Goal: Task Accomplishment & Management: Manage account settings

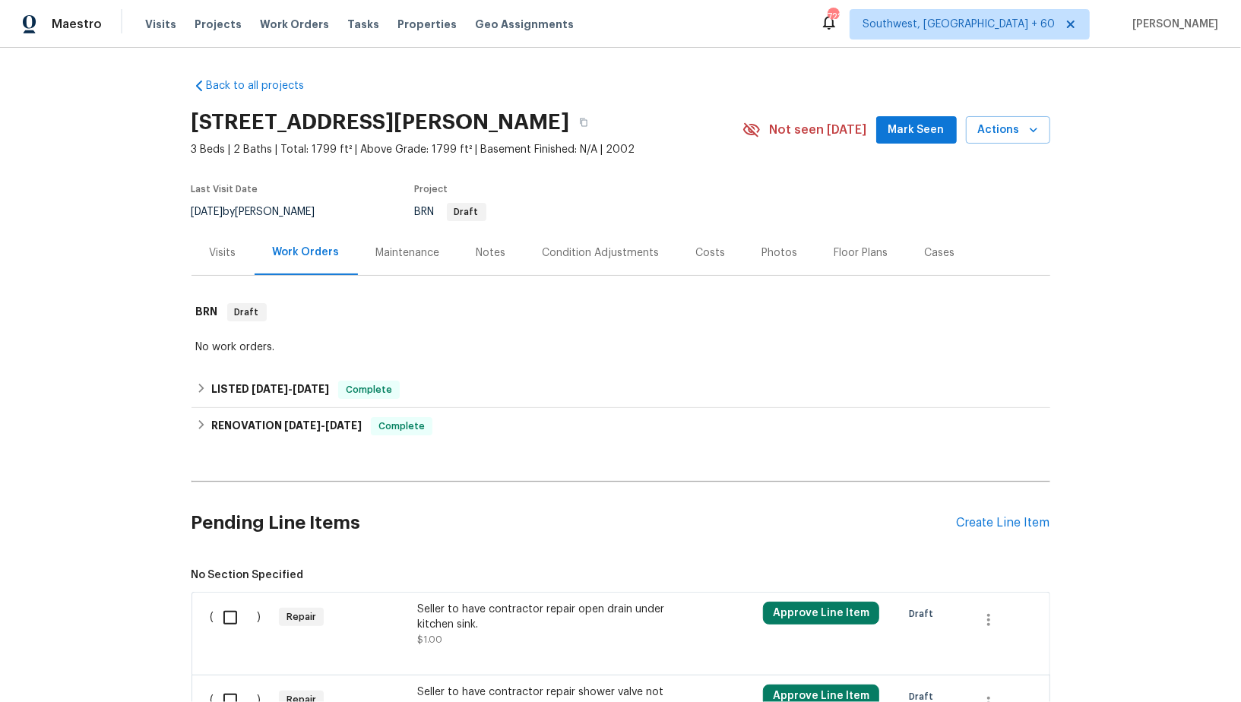
scroll to position [240, 0]
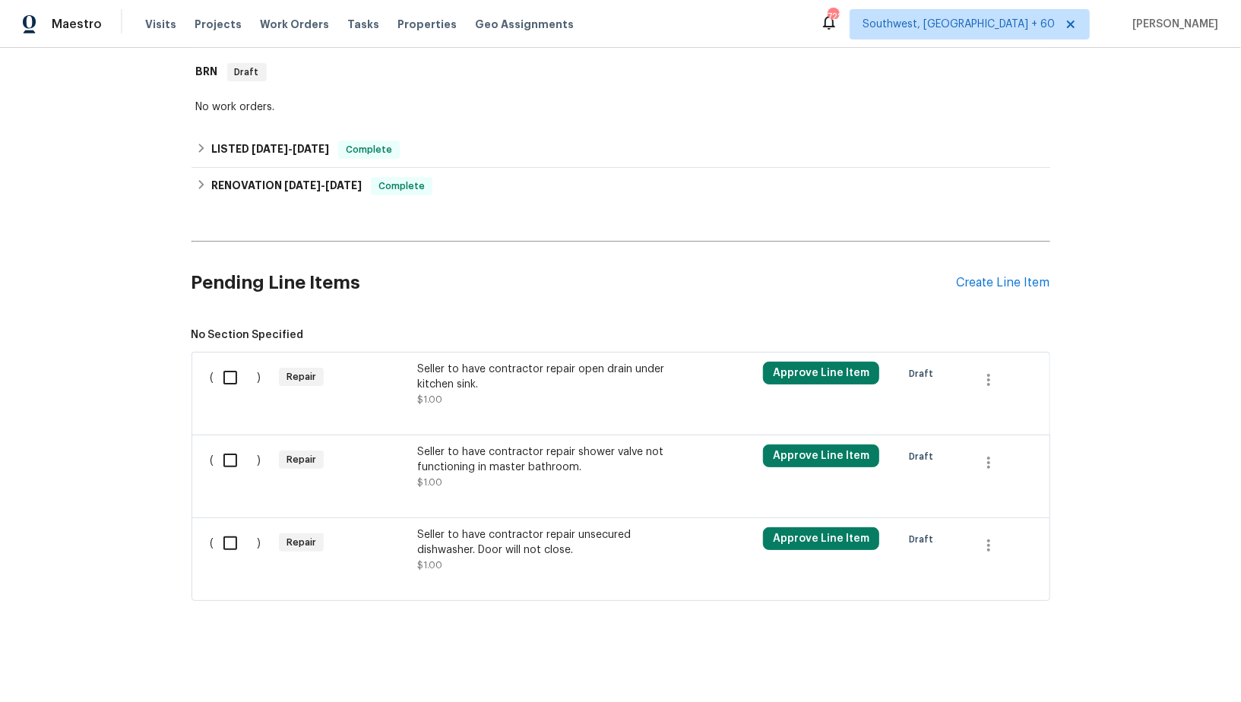
click at [461, 389] on div "Seller to have contractor repair open drain under kitchen sink." at bounding box center [551, 377] width 268 height 30
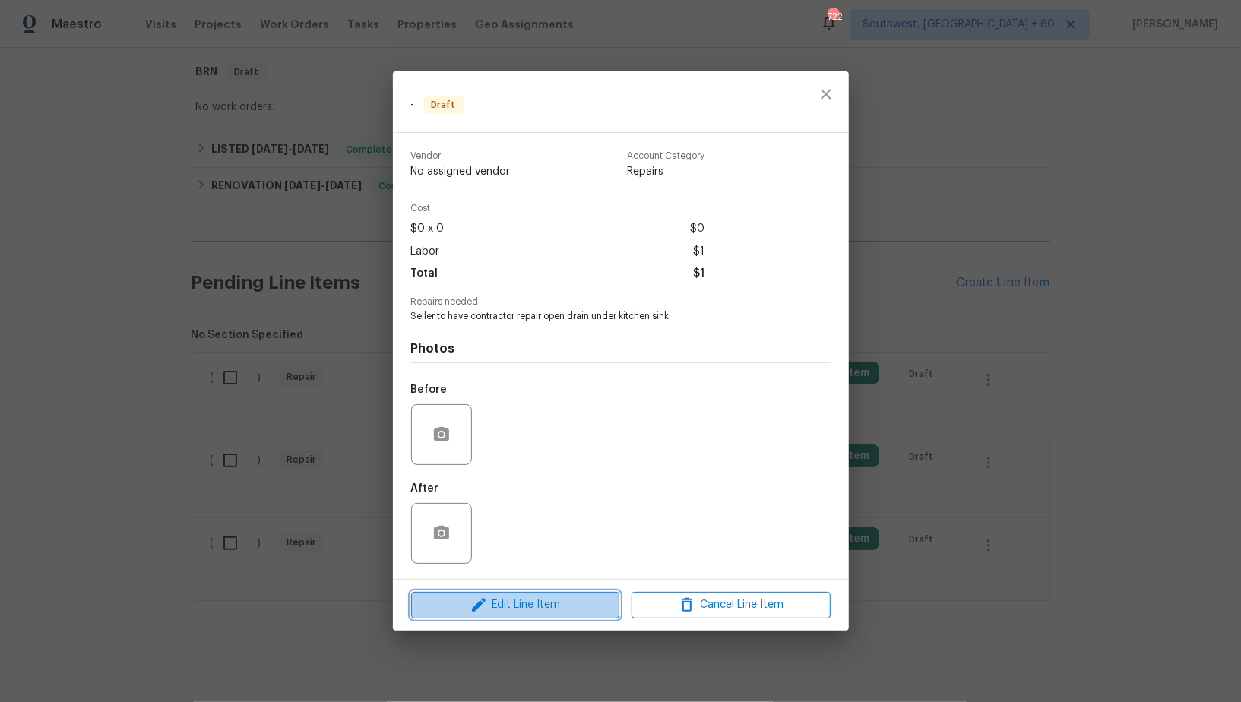
click at [509, 617] on button "Edit Line Item" at bounding box center [515, 605] width 208 height 27
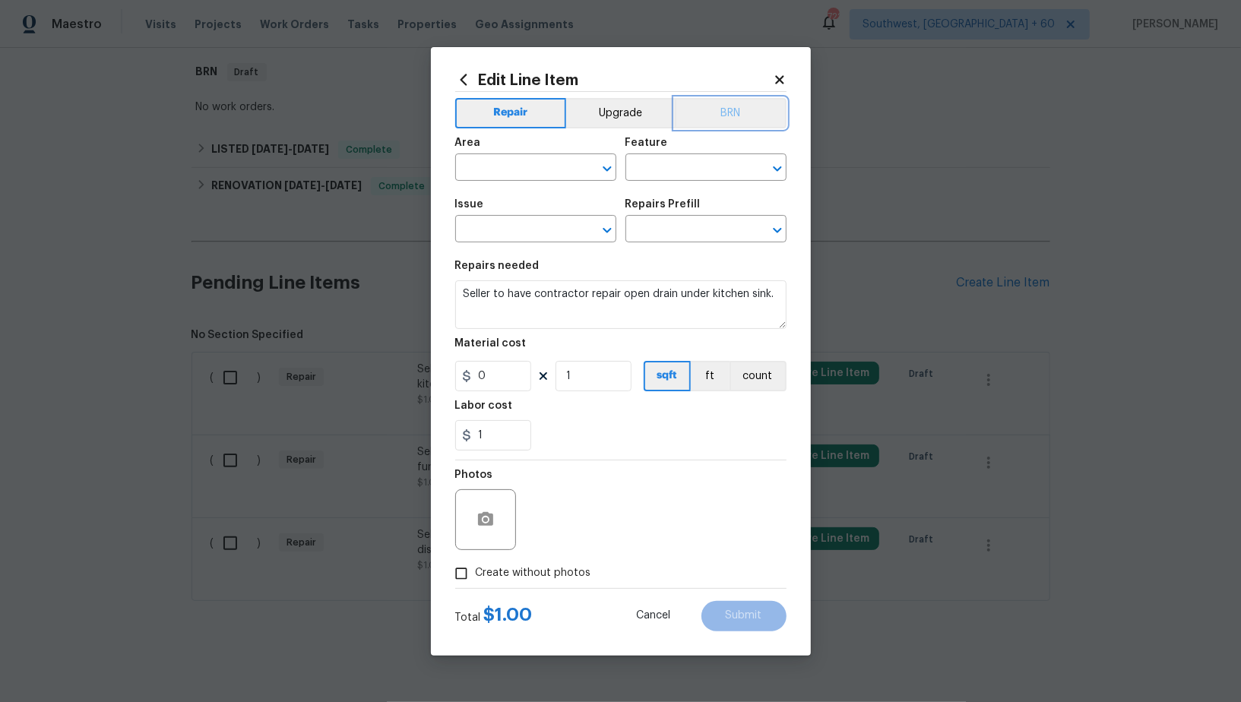
click at [697, 114] on button "BRN" at bounding box center [731, 113] width 112 height 30
click at [512, 173] on input "text" at bounding box center [514, 169] width 119 height 24
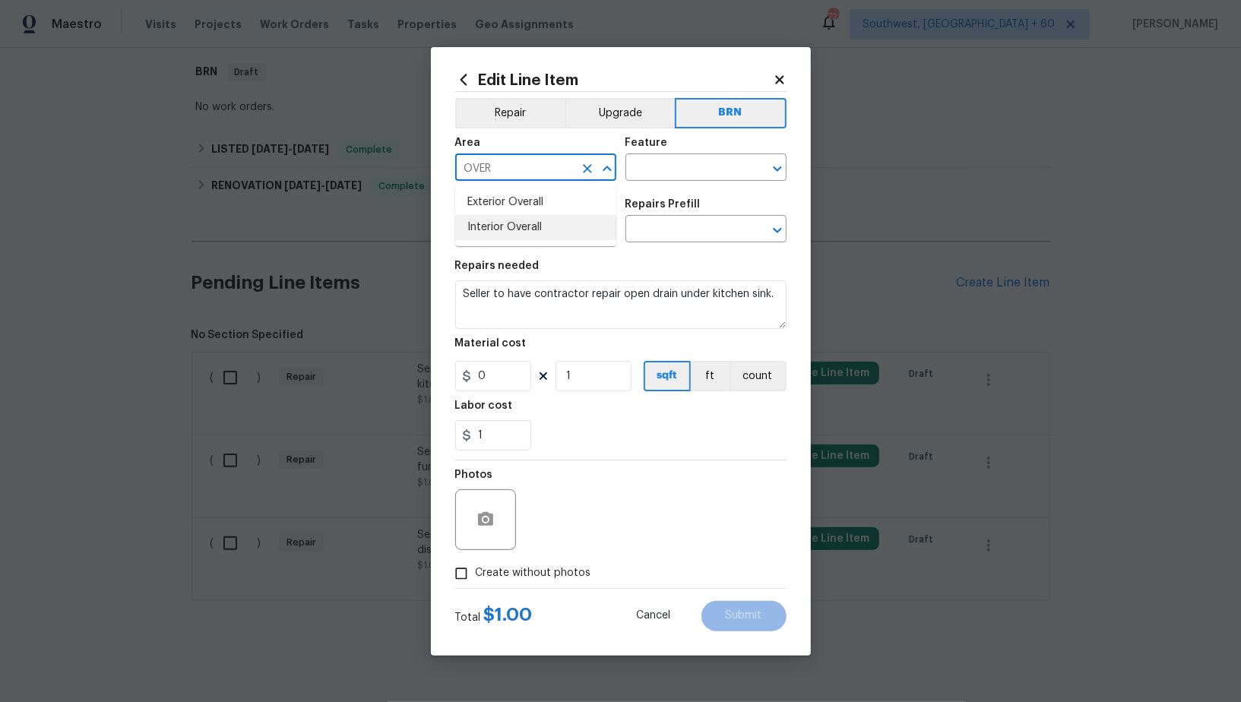
click at [553, 234] on li "Interior Overall" at bounding box center [535, 227] width 161 height 25
type input "Interior Overall"
click at [650, 176] on input "text" at bounding box center [685, 169] width 119 height 24
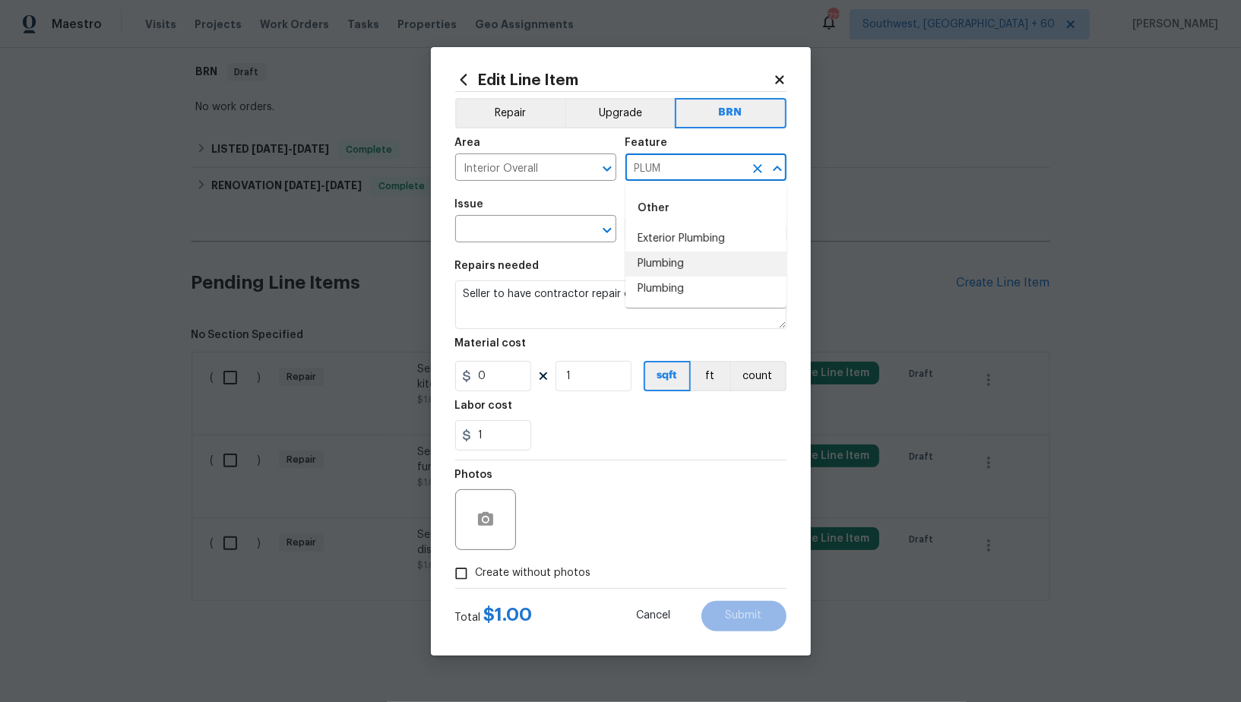
drag, startPoint x: 689, startPoint y: 271, endPoint x: 480, endPoint y: 221, distance: 214.3
click at [689, 271] on li "Plumbing" at bounding box center [706, 264] width 161 height 25
type input "Plumbing"
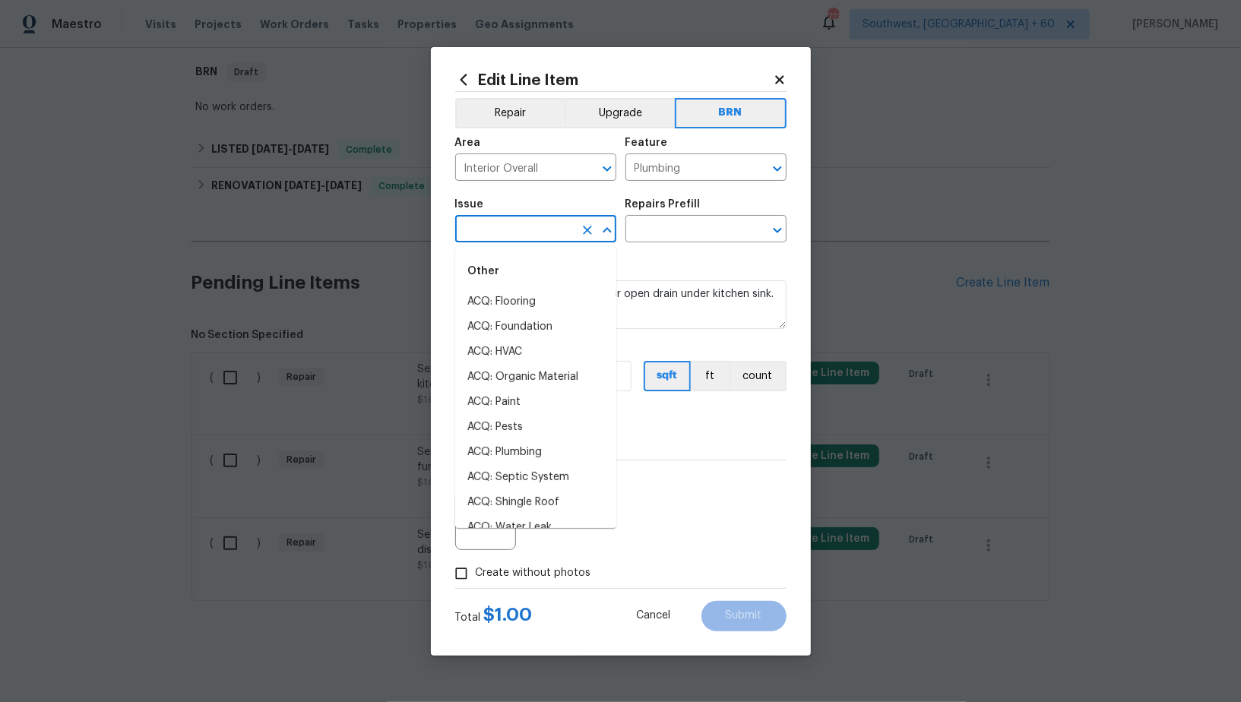
click at [480, 221] on input "text" at bounding box center [514, 231] width 119 height 24
click at [541, 363] on li "General Plumbing" at bounding box center [535, 352] width 161 height 25
type input "General Plumbing"
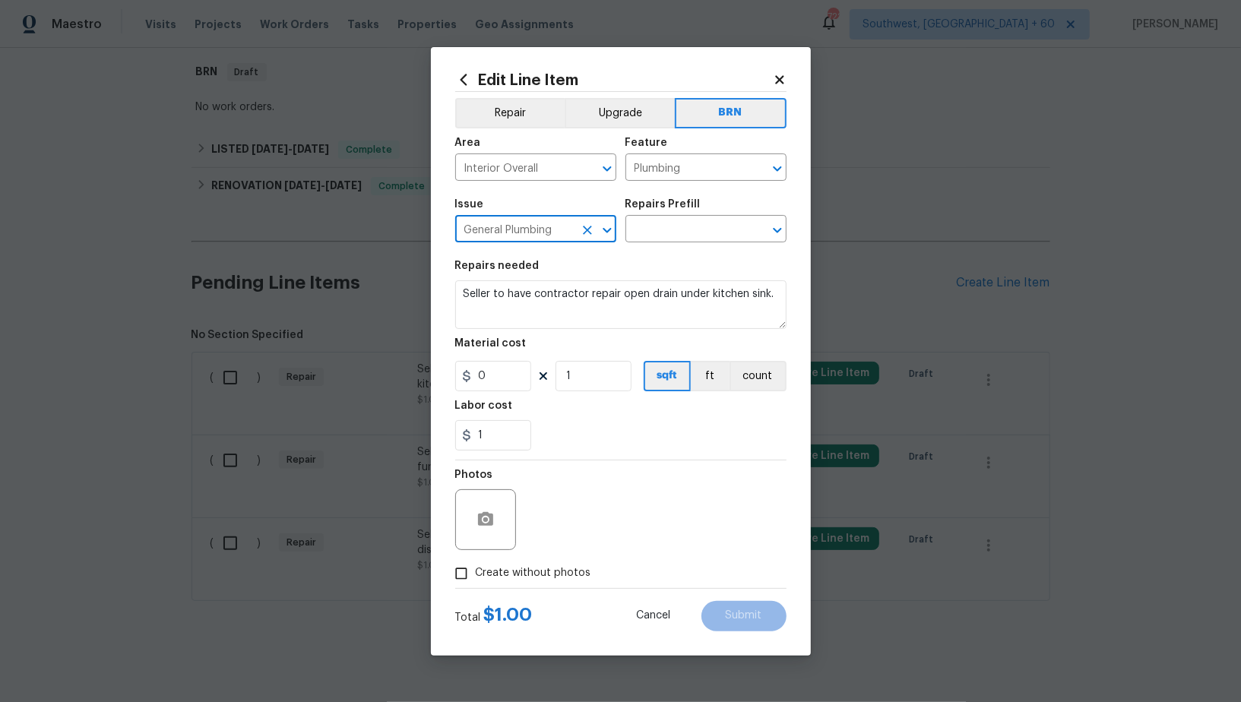
click at [594, 233] on icon "Clear" at bounding box center [587, 230] width 15 height 15
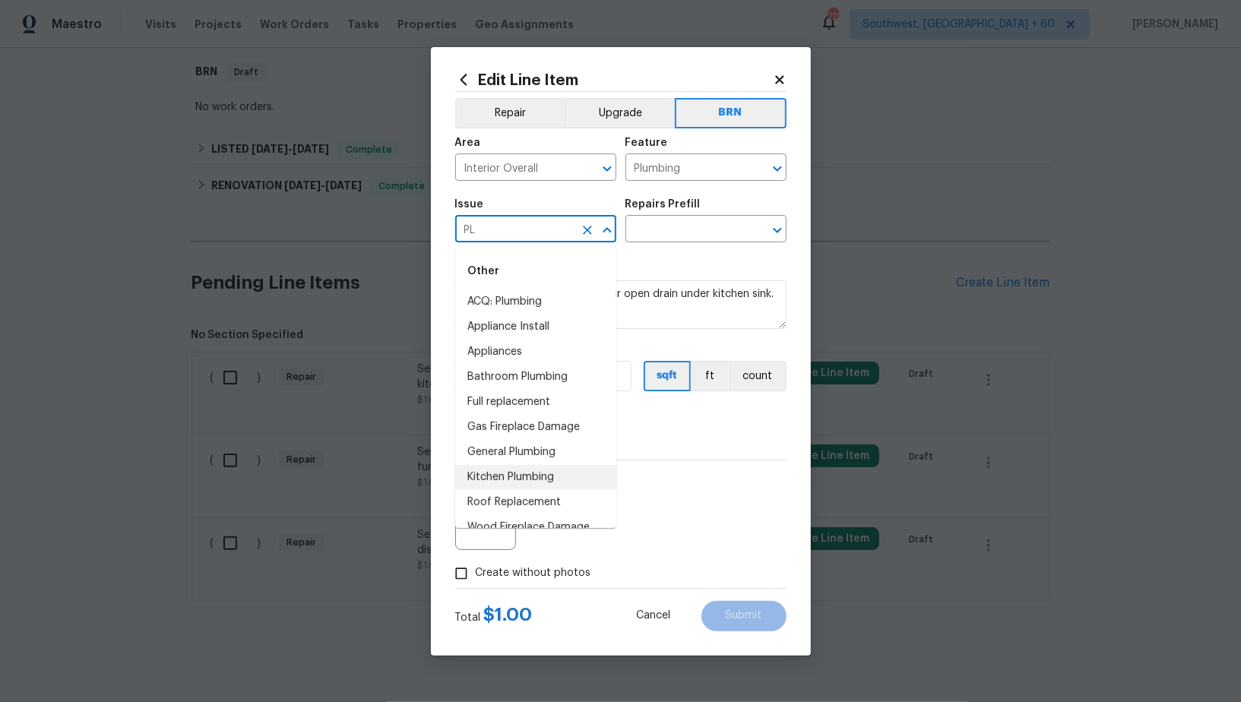
click at [521, 471] on li "Kitchen Plumbing" at bounding box center [535, 477] width 161 height 25
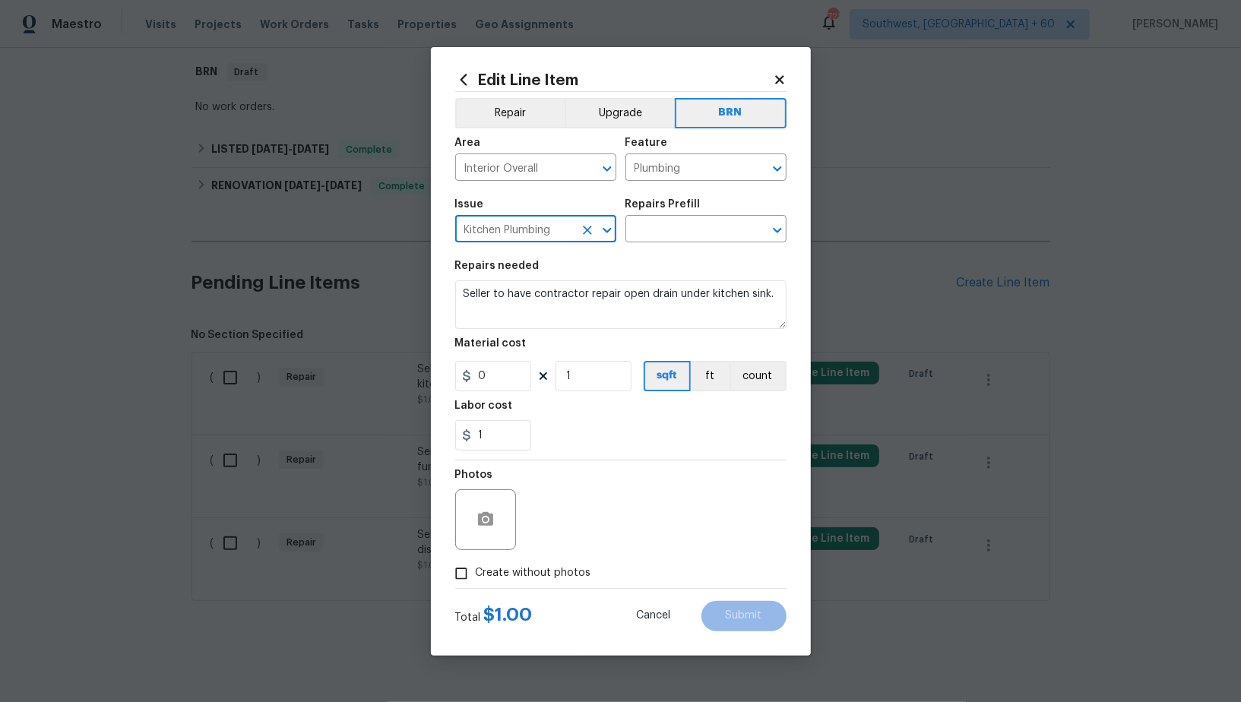
type input "Kitchen Plumbing"
drag, startPoint x: 604, startPoint y: 301, endPoint x: 686, endPoint y: 237, distance: 103.4
click at [604, 301] on textarea "Seller to have contractor repair open drain under kitchen sink." at bounding box center [620, 305] width 331 height 49
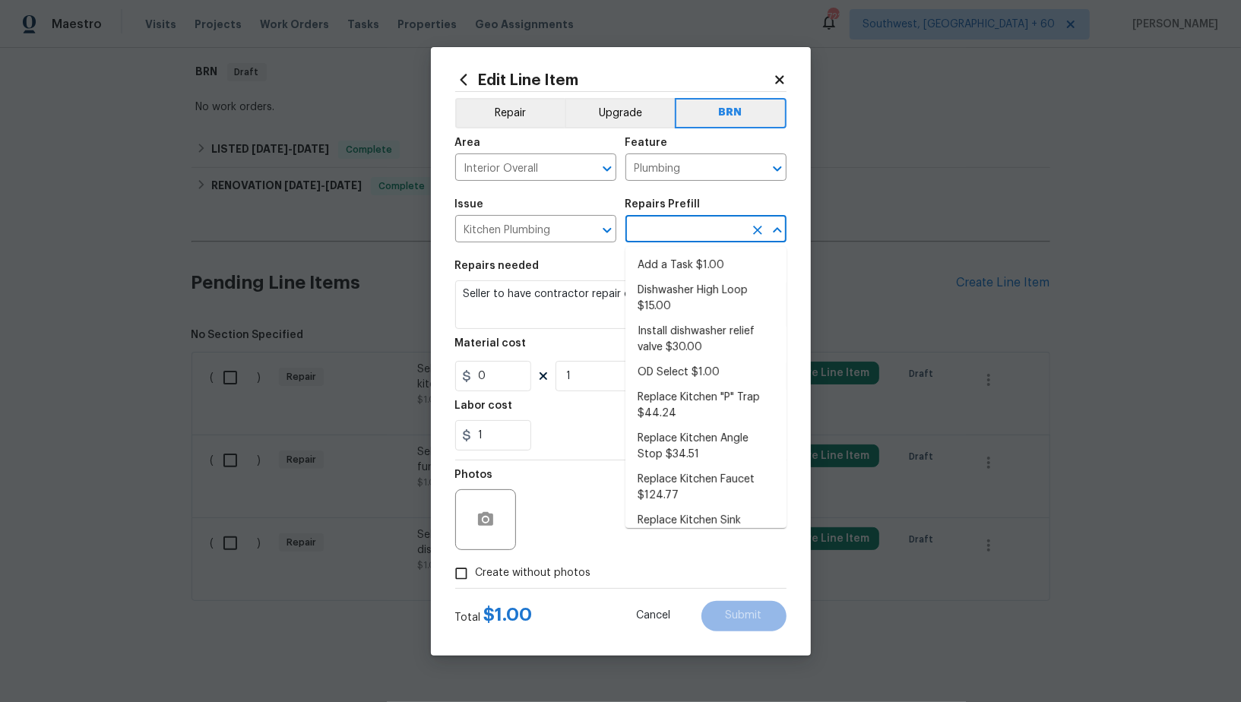
click at [683, 224] on input "text" at bounding box center [685, 231] width 119 height 24
click at [683, 265] on li "Add a Task $1.00" at bounding box center [706, 265] width 161 height 25
type input "Add a Task $1.00"
type textarea "HPM to detail"
type input "1"
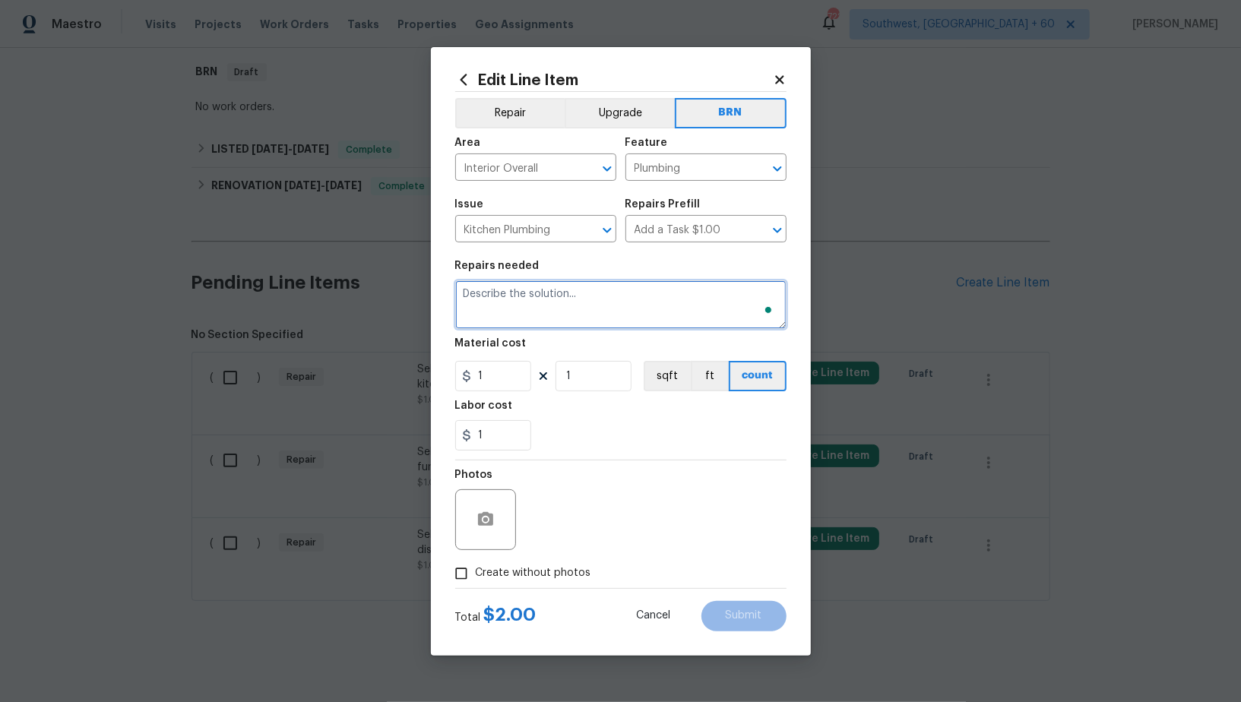
paste textarea "Seller to have contractor repair open drain under kitchen sink."
type textarea "Seller to have contractor repair open drain under kitchen sink."
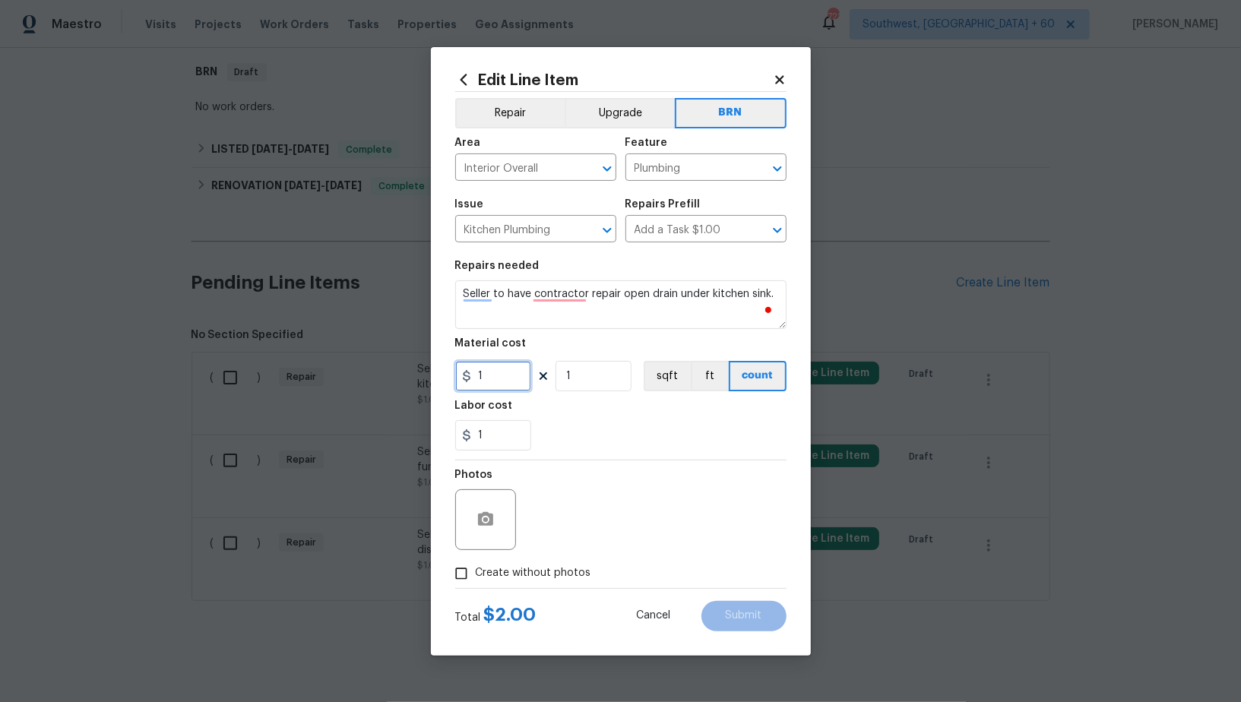
click at [505, 383] on input "1" at bounding box center [493, 376] width 76 height 30
type input "0"
click at [480, 522] on icon "button" at bounding box center [485, 519] width 15 height 14
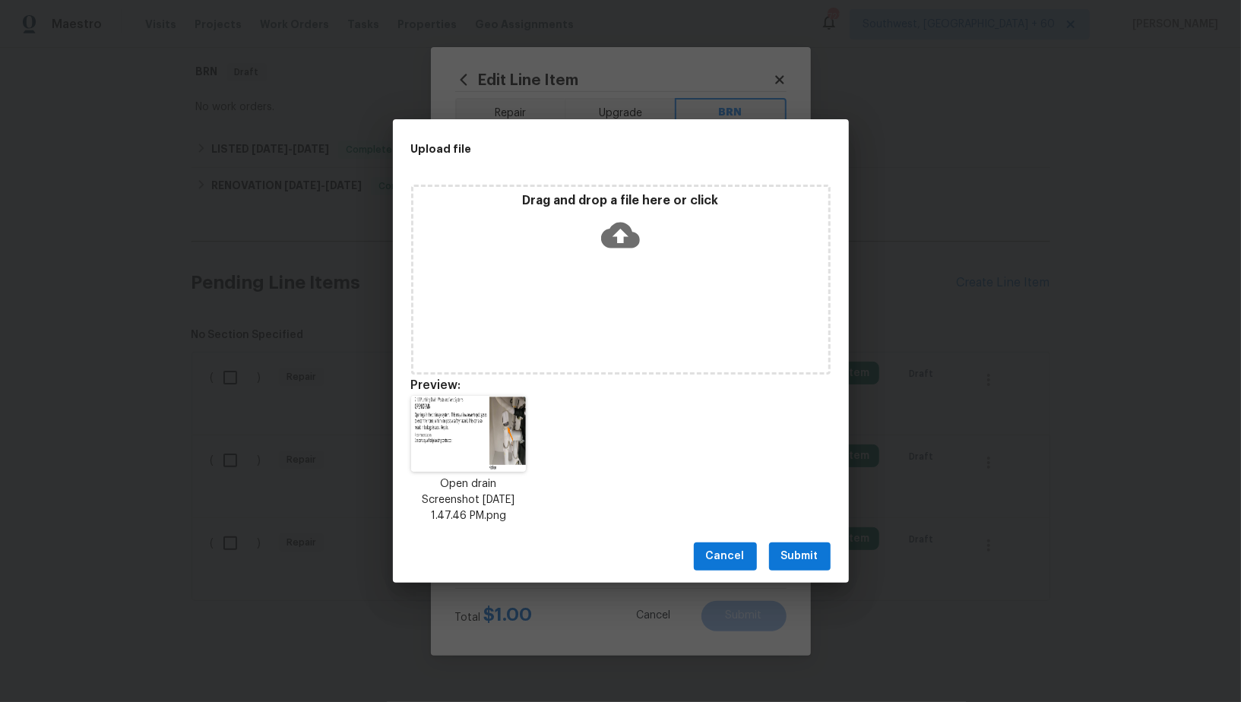
click at [791, 560] on span "Submit" at bounding box center [800, 556] width 37 height 19
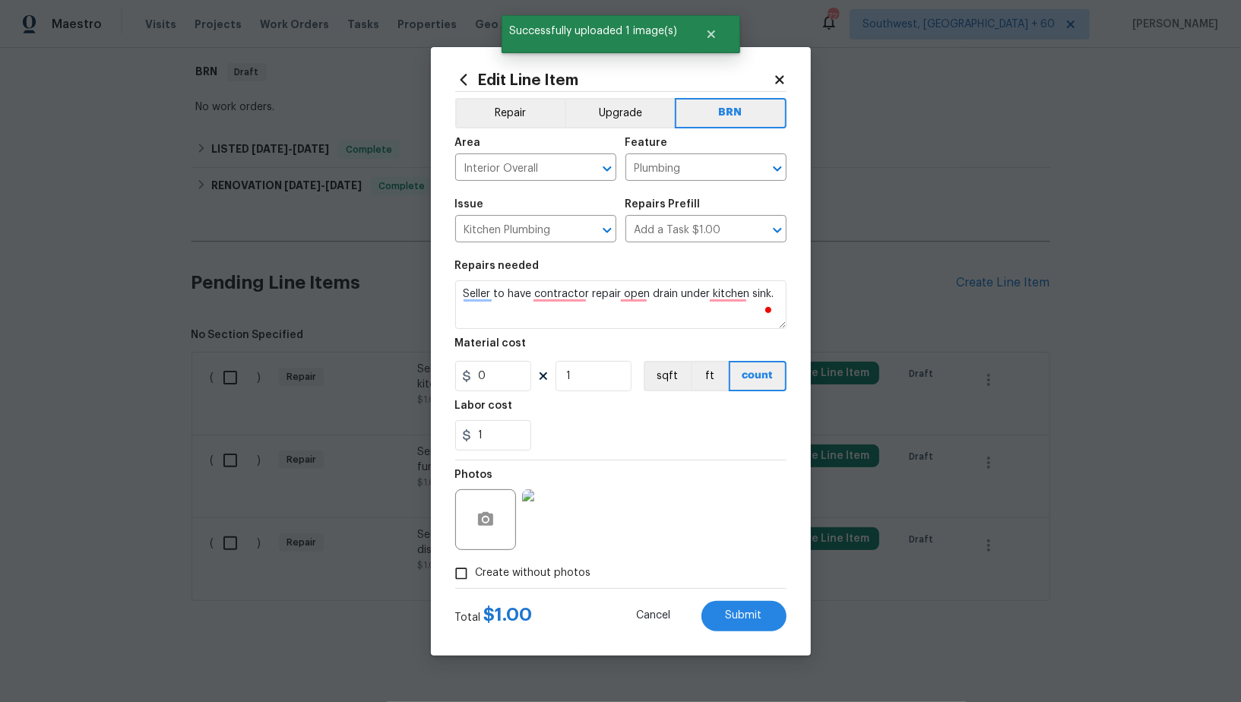
click at [718, 600] on div "Total $ 1.00 Cancel Submit" at bounding box center [620, 610] width 331 height 43
click at [720, 604] on button "Submit" at bounding box center [744, 616] width 85 height 30
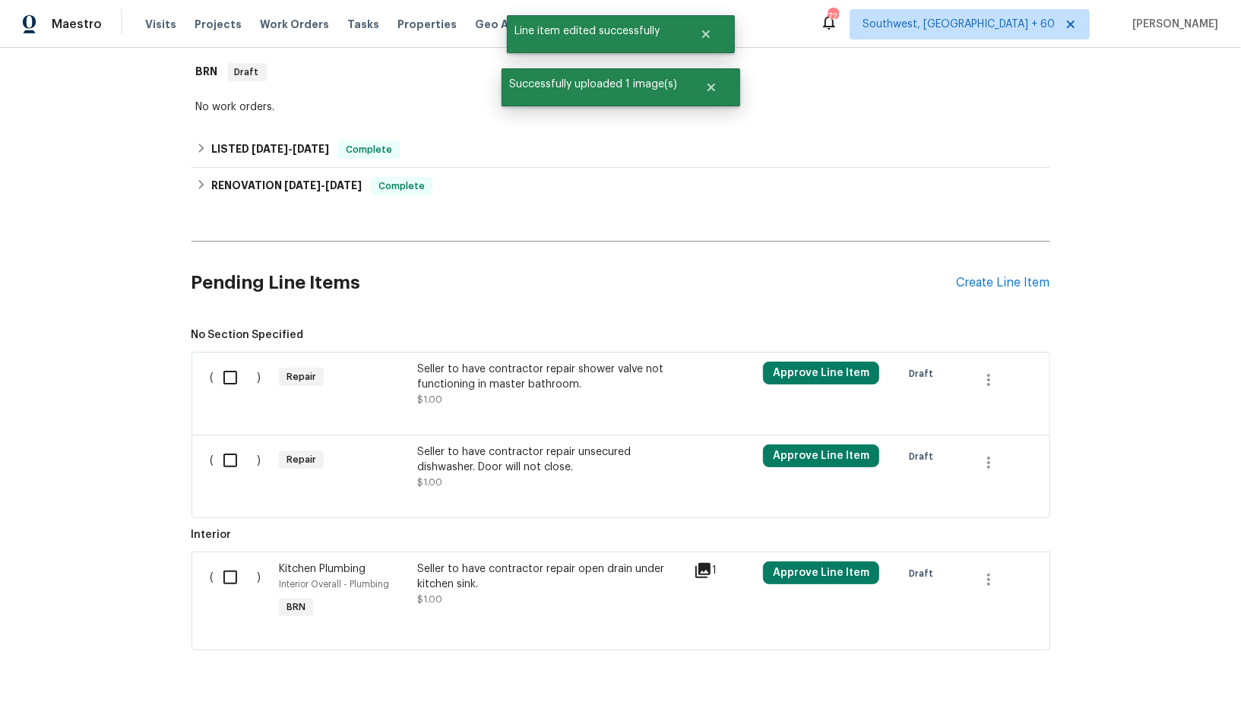
click at [468, 371] on div "Seller to have contractor repair shower valve not functioning in master bathroo…" at bounding box center [551, 377] width 268 height 30
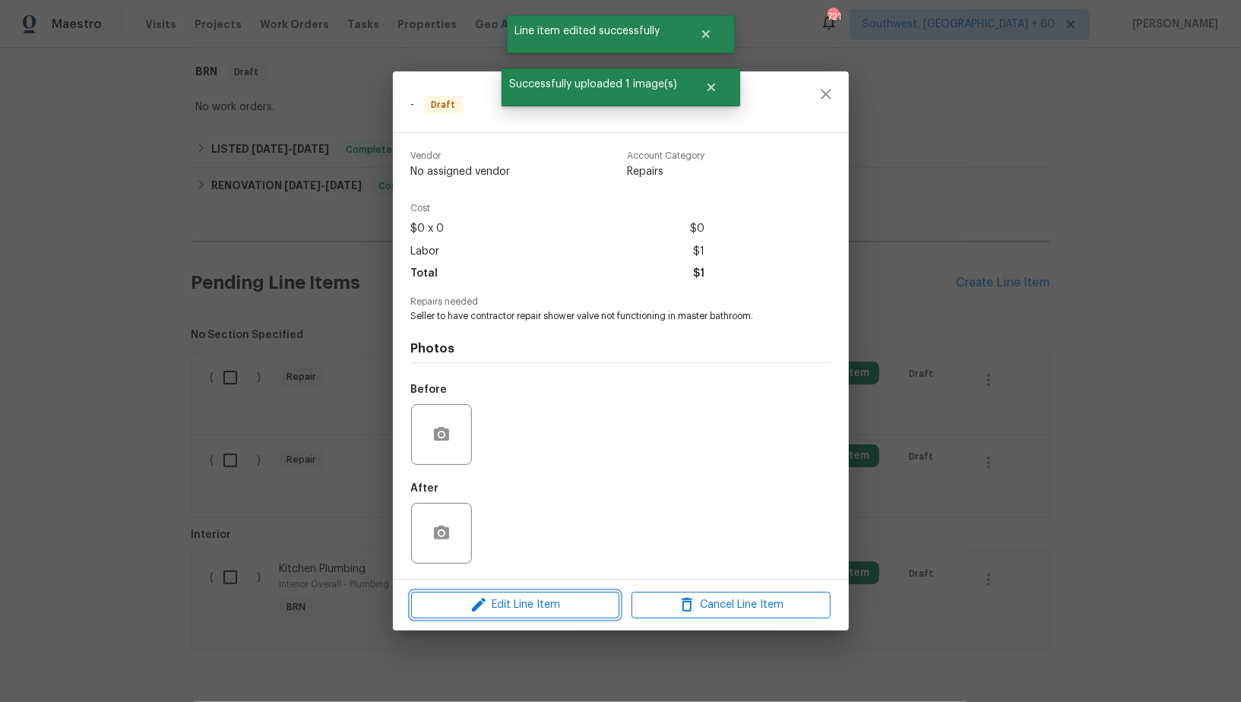
click at [537, 613] on span "Edit Line Item" at bounding box center [515, 605] width 199 height 19
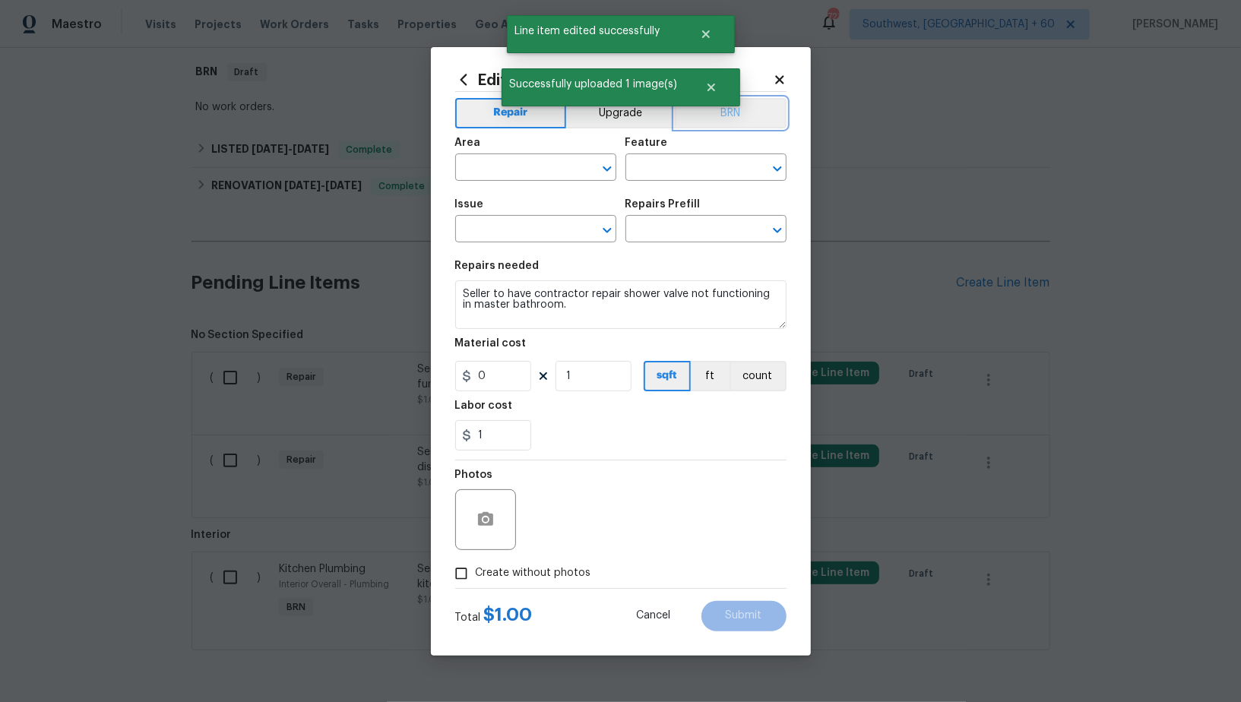
click at [750, 115] on button "BRN" at bounding box center [731, 113] width 112 height 30
click at [539, 181] on span "Area ​" at bounding box center [535, 159] width 161 height 62
click at [526, 176] on input "text" at bounding box center [514, 169] width 119 height 24
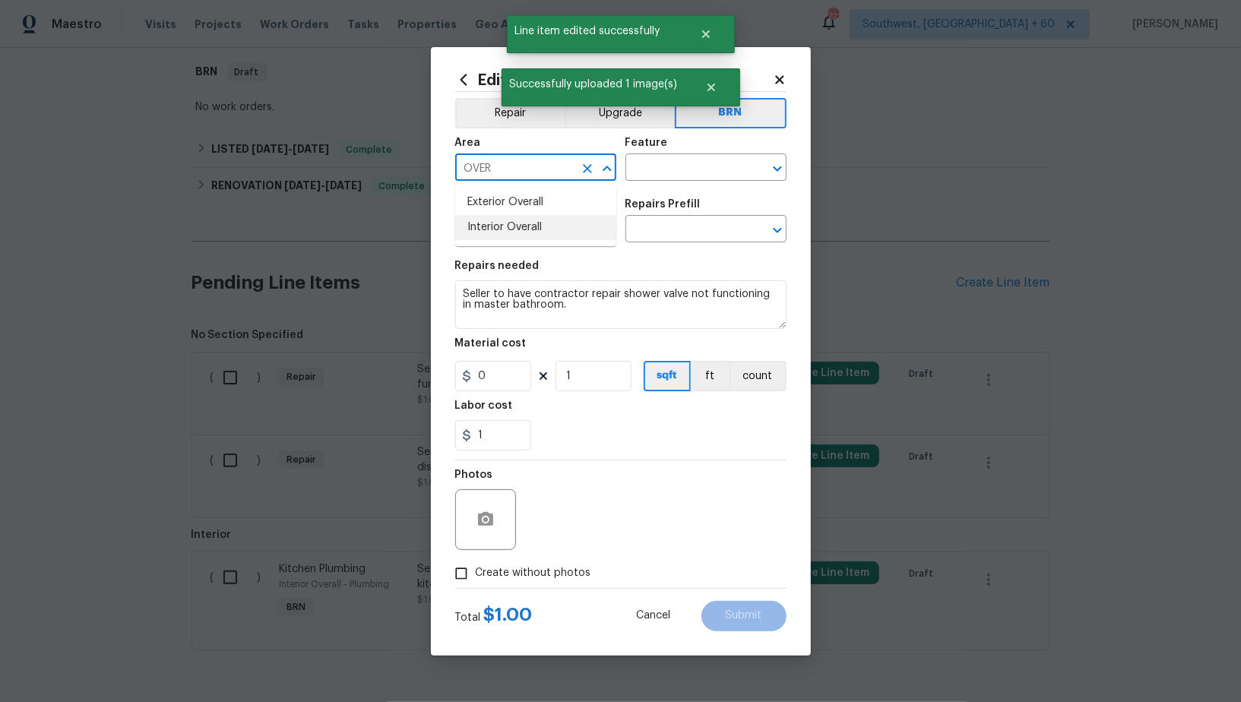
click at [526, 238] on li "Interior Overall" at bounding box center [535, 227] width 161 height 25
type input "Interior Overall"
click at [534, 229] on input "text" at bounding box center [514, 231] width 119 height 24
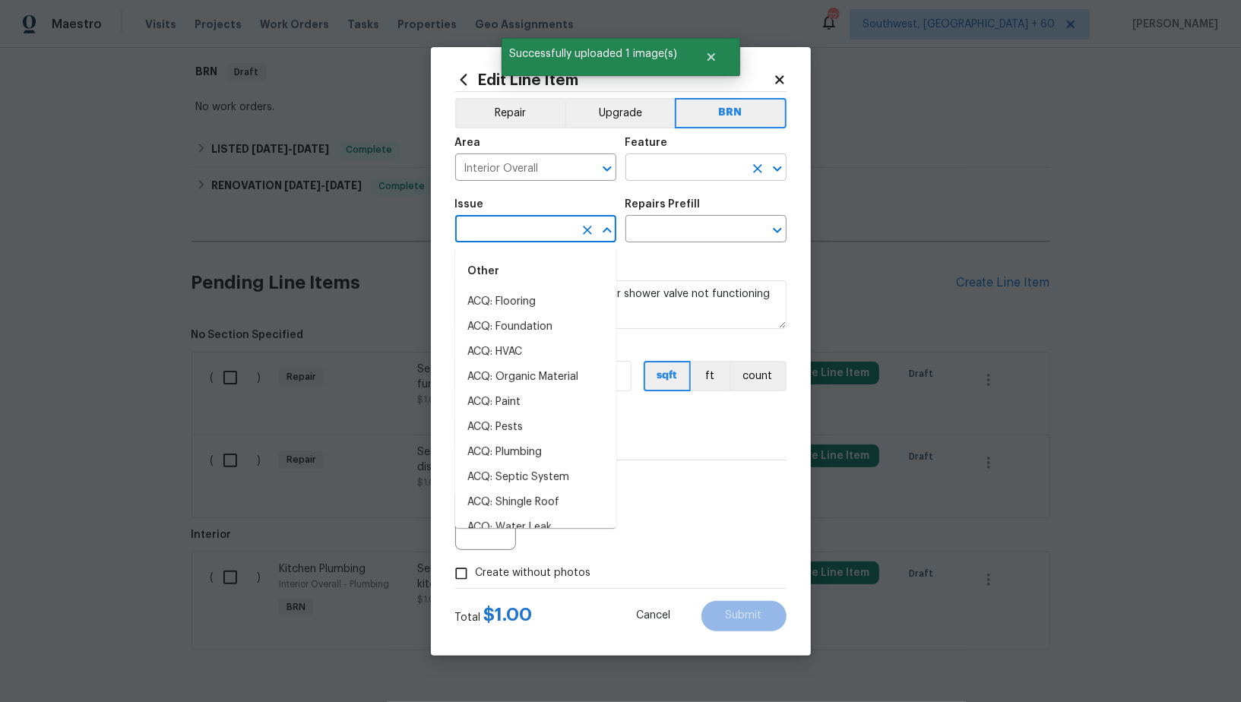
click at [672, 172] on input "text" at bounding box center [685, 169] width 119 height 24
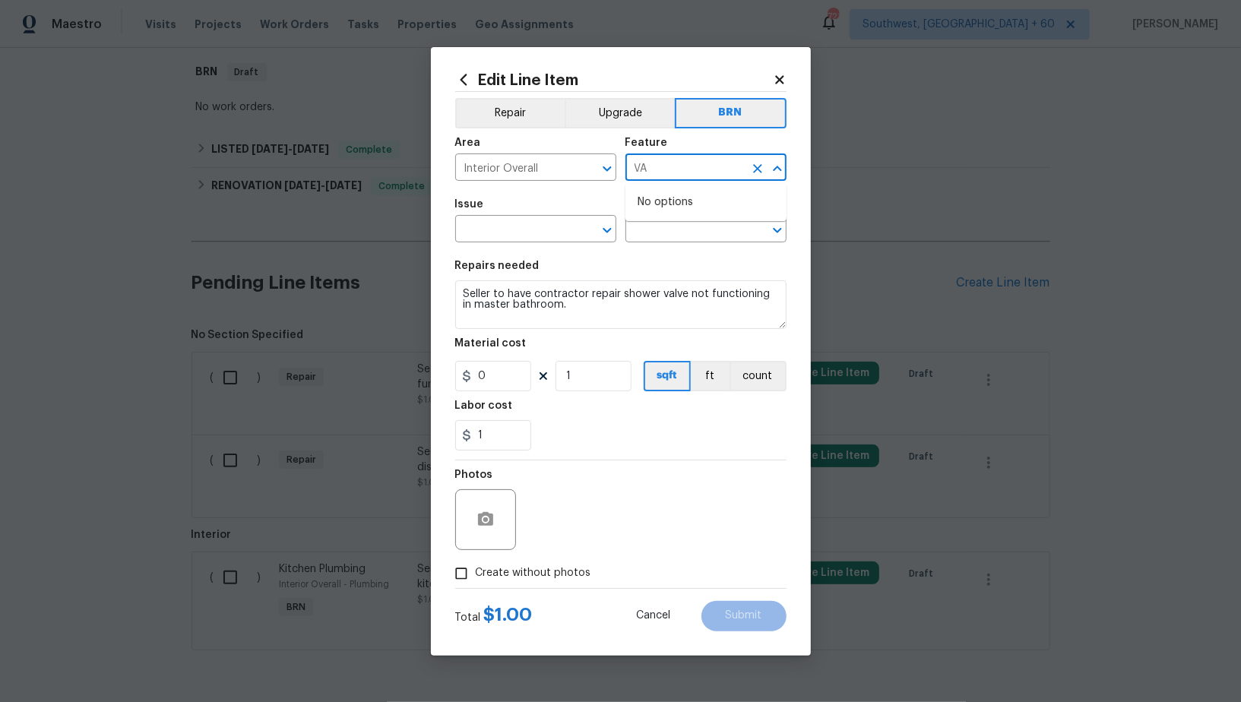
type input "V"
drag, startPoint x: 696, startPoint y: 249, endPoint x: 572, endPoint y: 248, distance: 123.9
click at [696, 249] on li "Shower" at bounding box center [706, 239] width 161 height 25
type input "Shower"
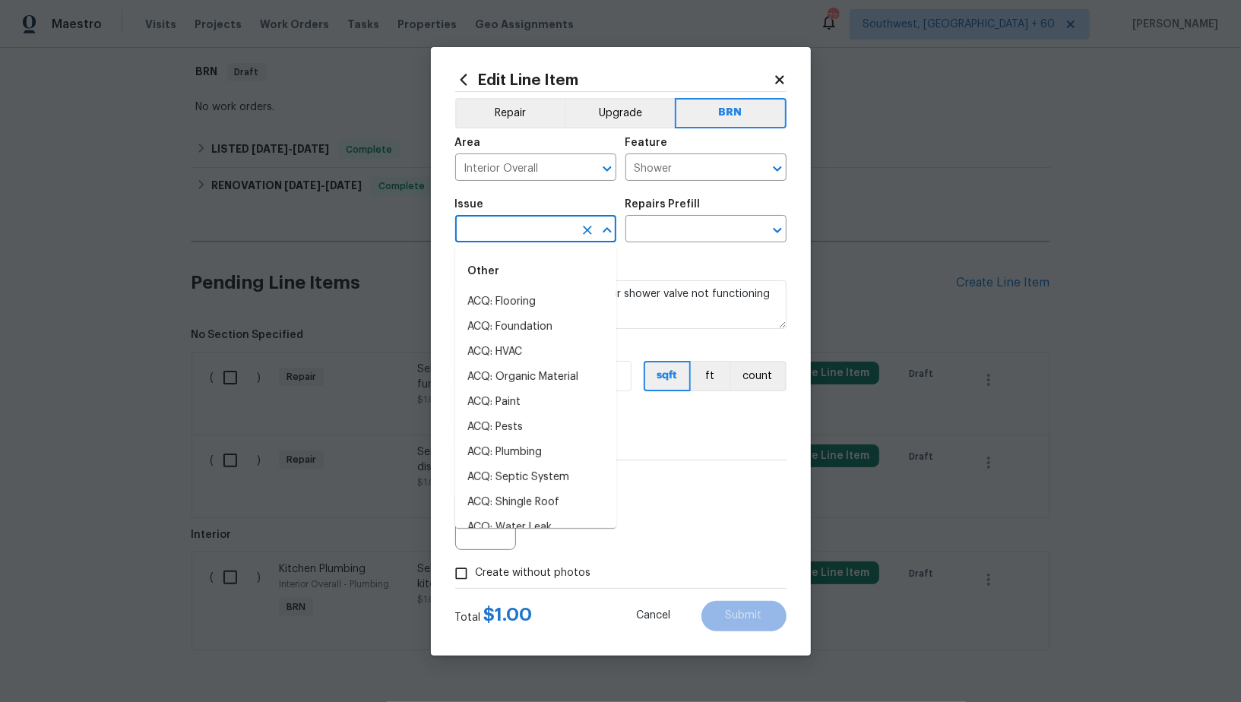
click at [534, 243] on input "text" at bounding box center [514, 231] width 119 height 24
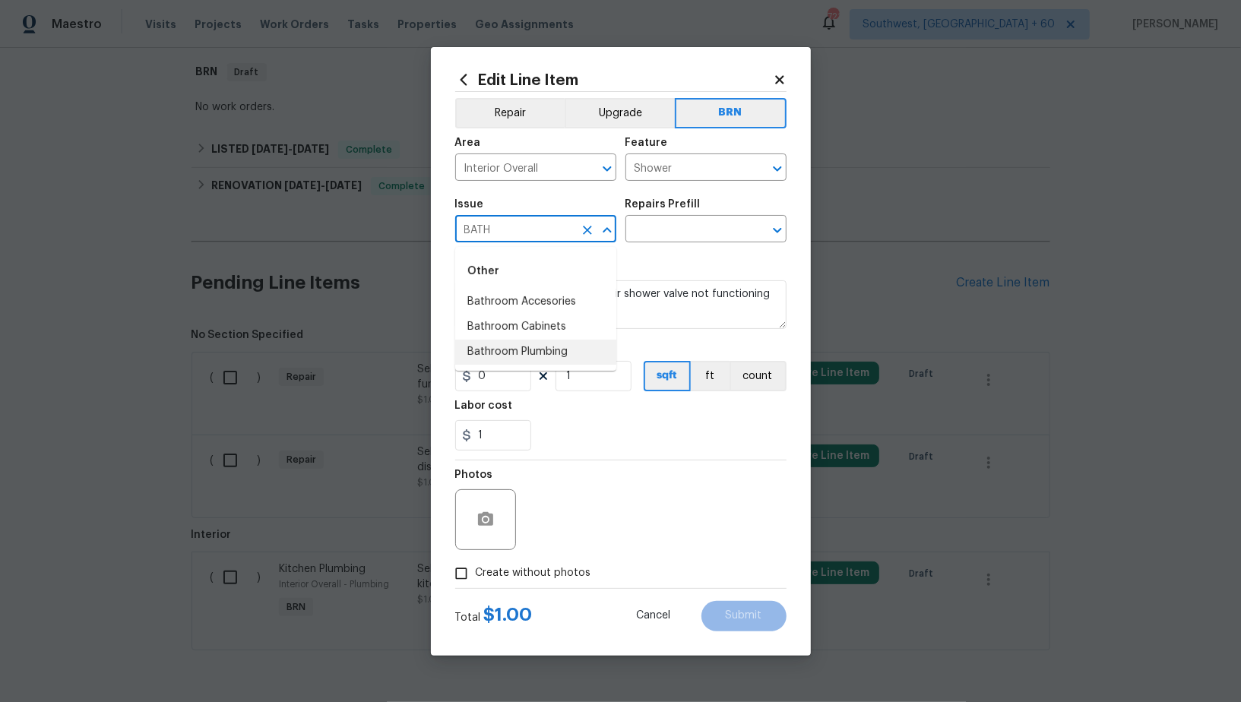
click at [535, 351] on li "Bathroom Plumbing" at bounding box center [535, 352] width 161 height 25
type input "Bathroom Plumbing"
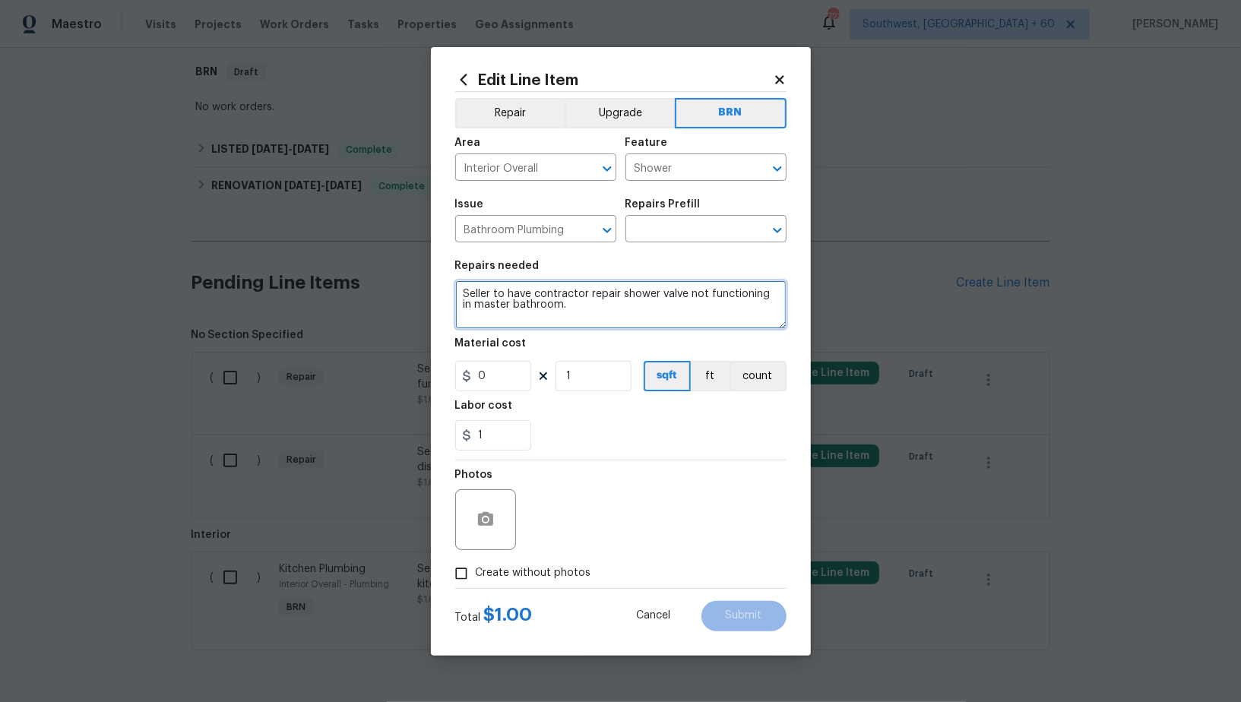
click at [607, 294] on textarea "Seller to have contractor repair shower valve not functioning in master bathroo…" at bounding box center [620, 305] width 331 height 49
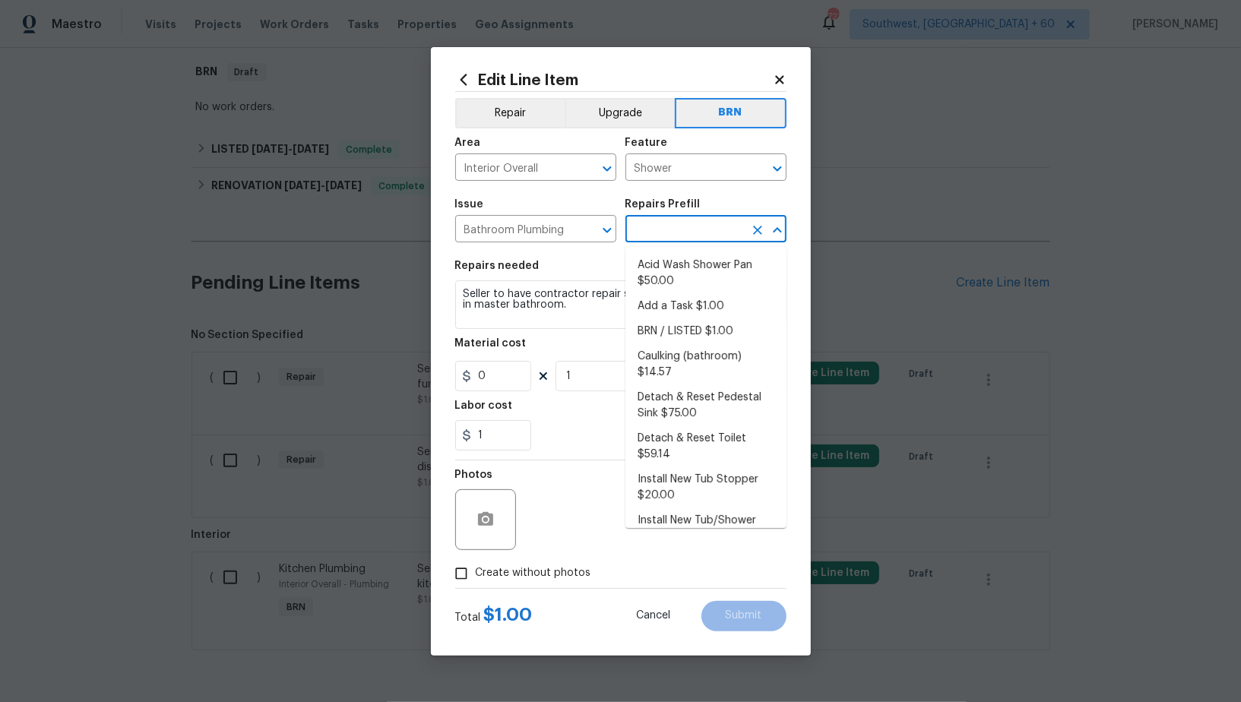
click at [679, 234] on input "text" at bounding box center [685, 231] width 119 height 24
click at [673, 317] on li "Add a Task $1.00" at bounding box center [706, 306] width 161 height 25
type input "Plumbing"
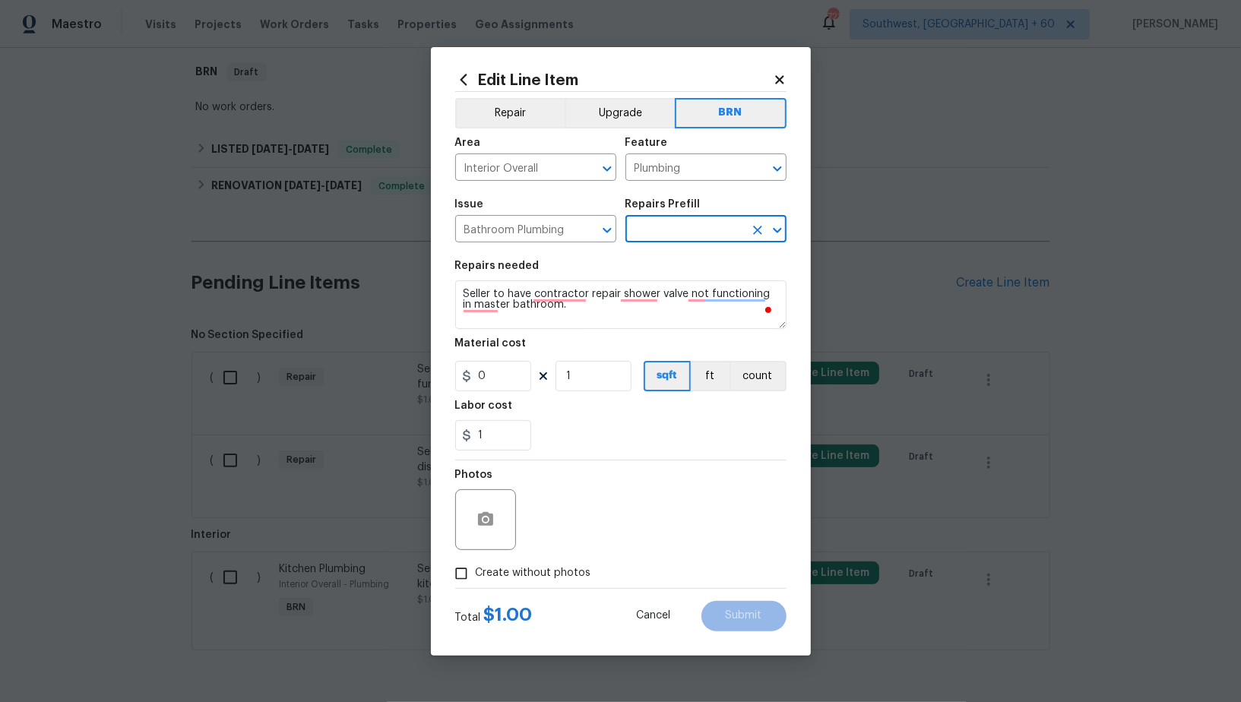
type input "Add a Task $1.00"
type textarea "HPM to detail"
type input "1"
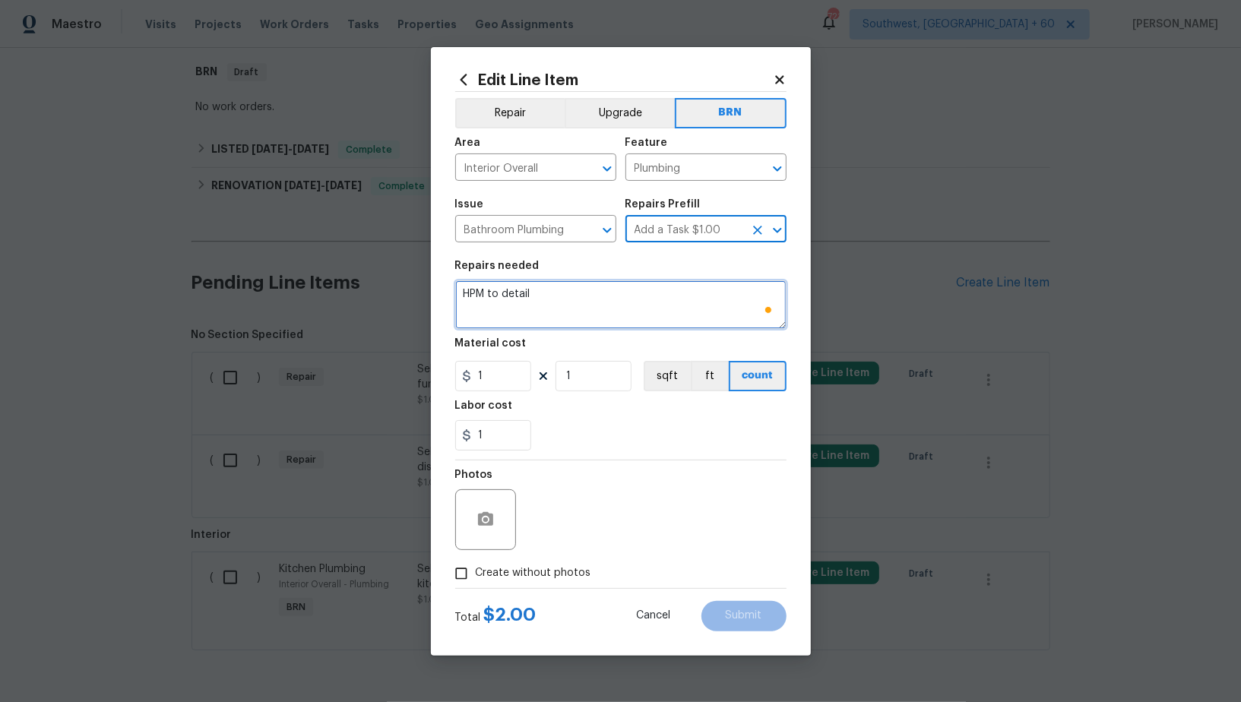
click at [615, 315] on textarea "HPM to detail" at bounding box center [620, 305] width 331 height 49
paste textarea "Seller to have contractor repair shower valve not functioning in master bathroo…"
click at [748, 174] on div at bounding box center [767, 168] width 40 height 21
type textarea "Seller to have contractor repair shower valve not functioning in master bathroo…"
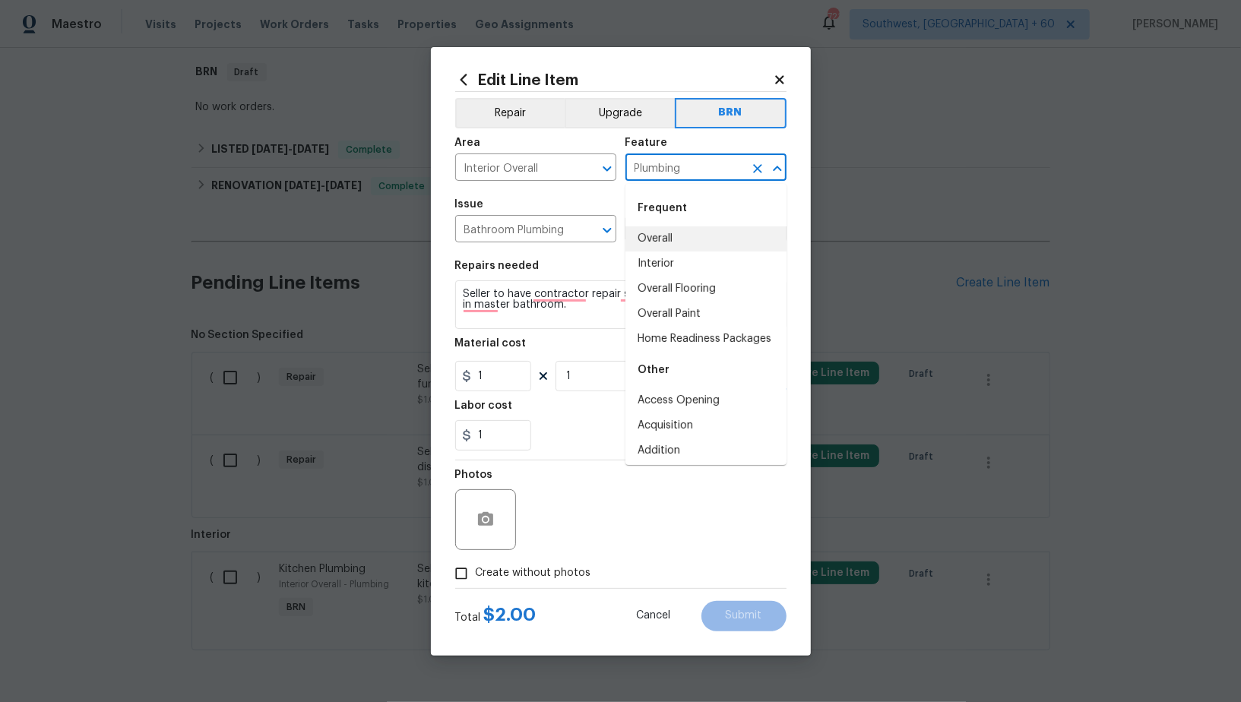
click at [761, 172] on icon "Clear" at bounding box center [757, 168] width 9 height 9
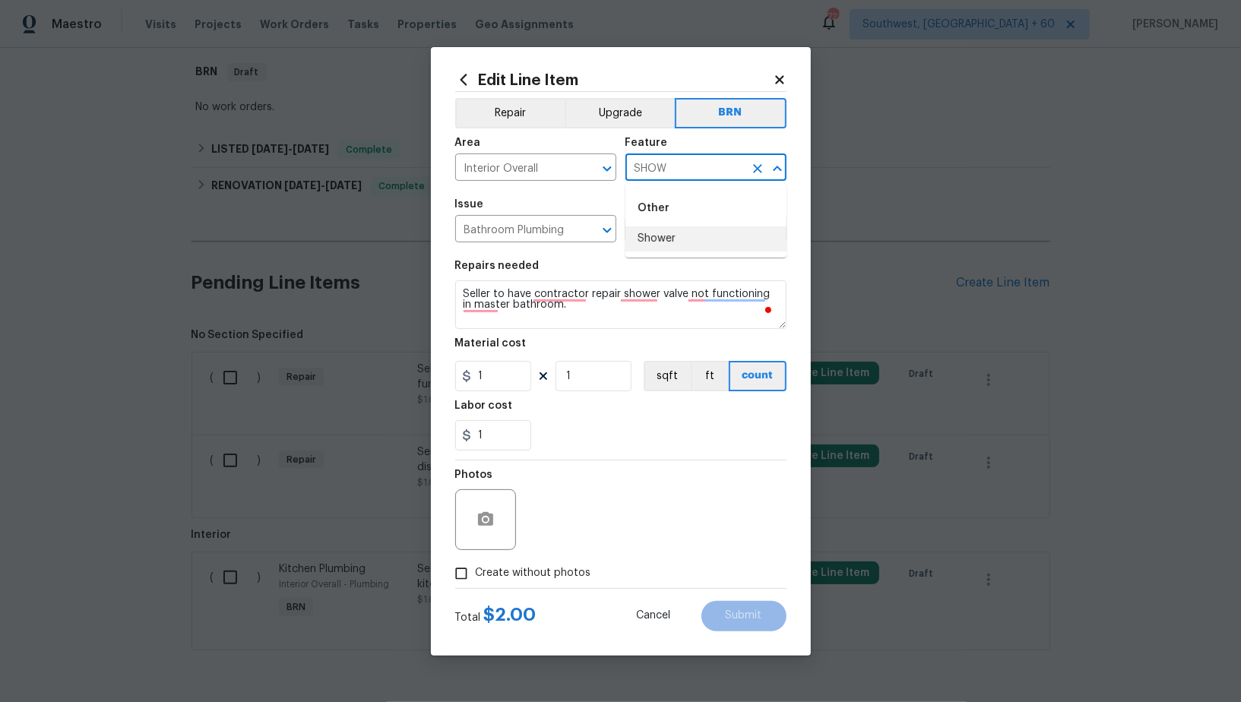
drag, startPoint x: 696, startPoint y: 229, endPoint x: 572, endPoint y: 356, distance: 177.4
click at [696, 229] on li "Shower" at bounding box center [706, 239] width 161 height 25
type input "Shower"
click at [507, 383] on input "1" at bounding box center [493, 376] width 76 height 30
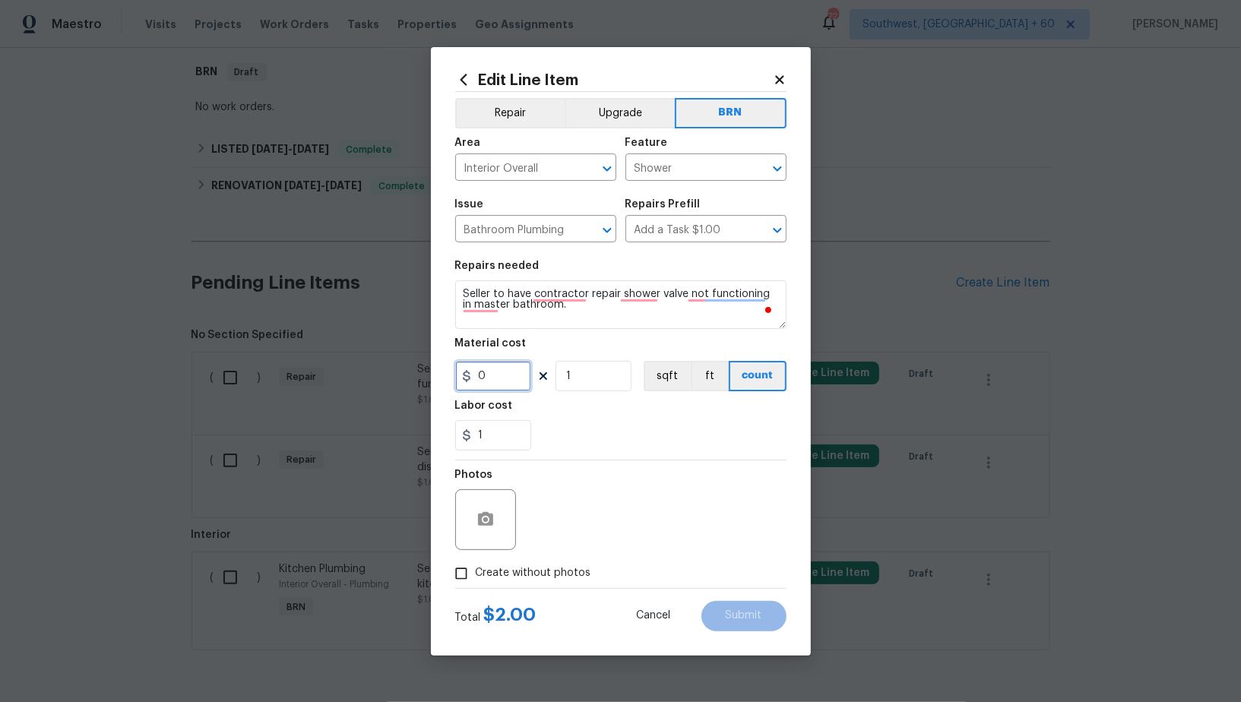
type input "0"
click at [487, 512] on icon "button" at bounding box center [485, 519] width 15 height 14
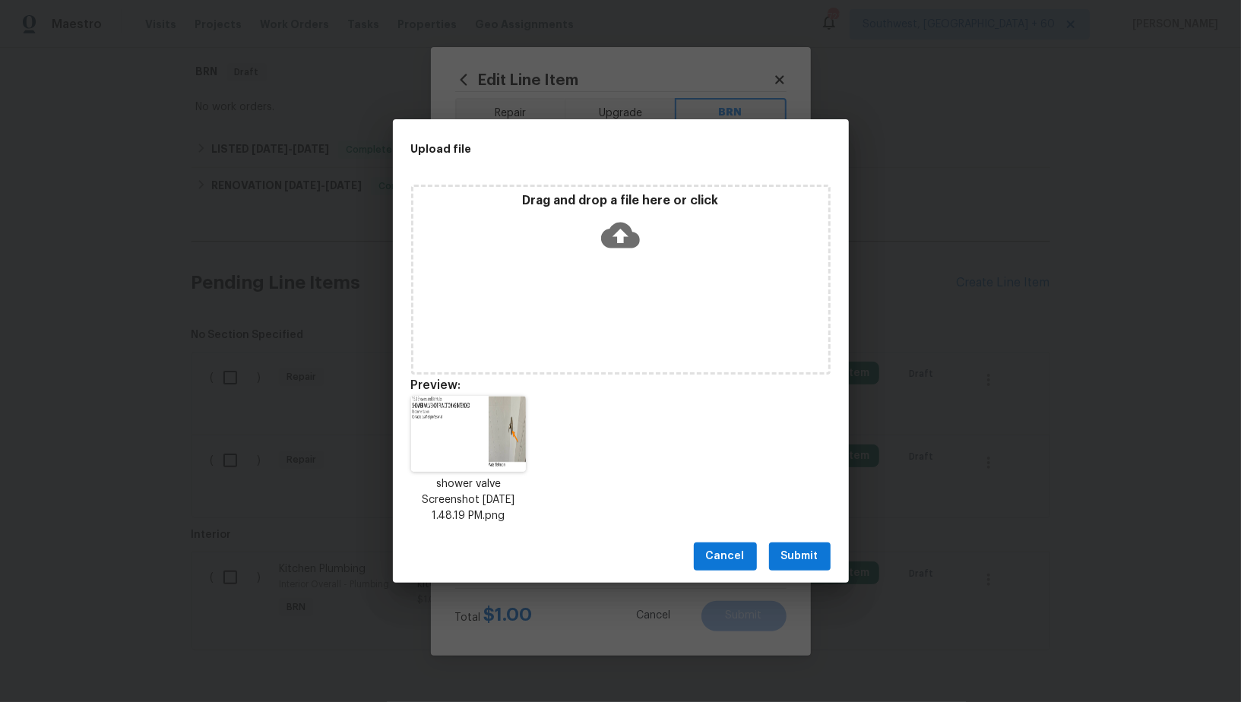
click at [807, 567] on button "Submit" at bounding box center [800, 557] width 62 height 28
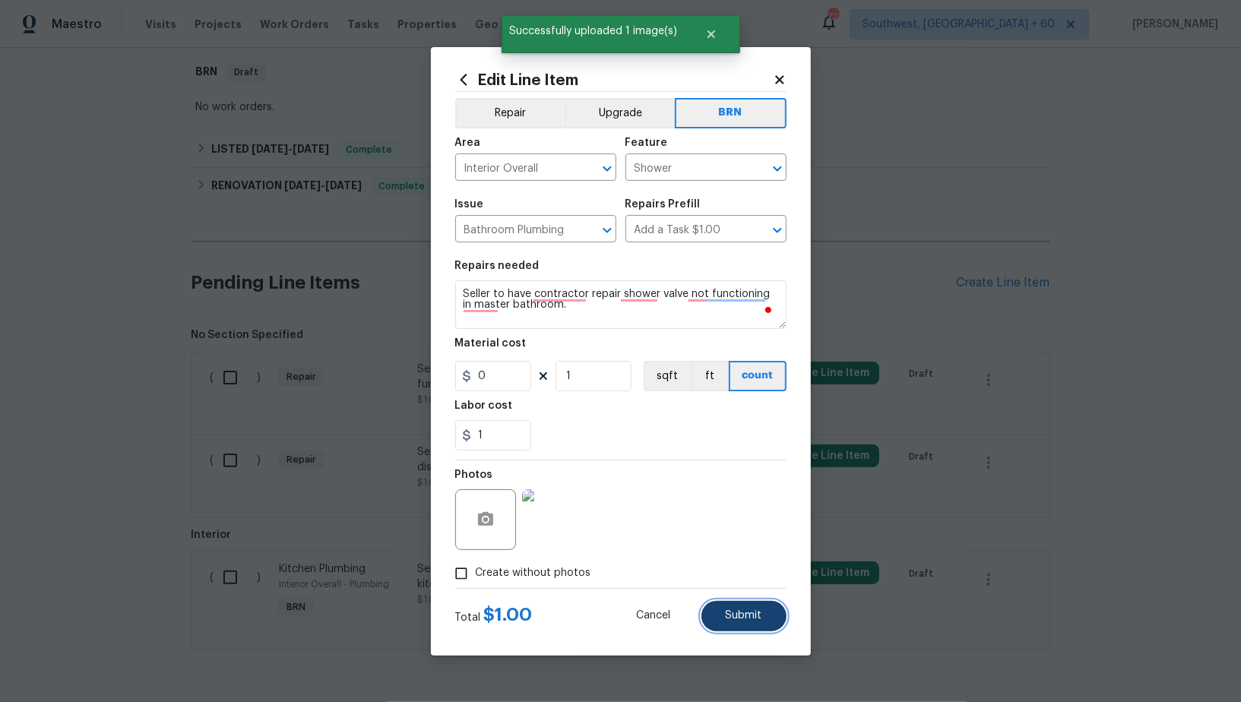
click at [736, 619] on span "Submit" at bounding box center [744, 615] width 36 height 11
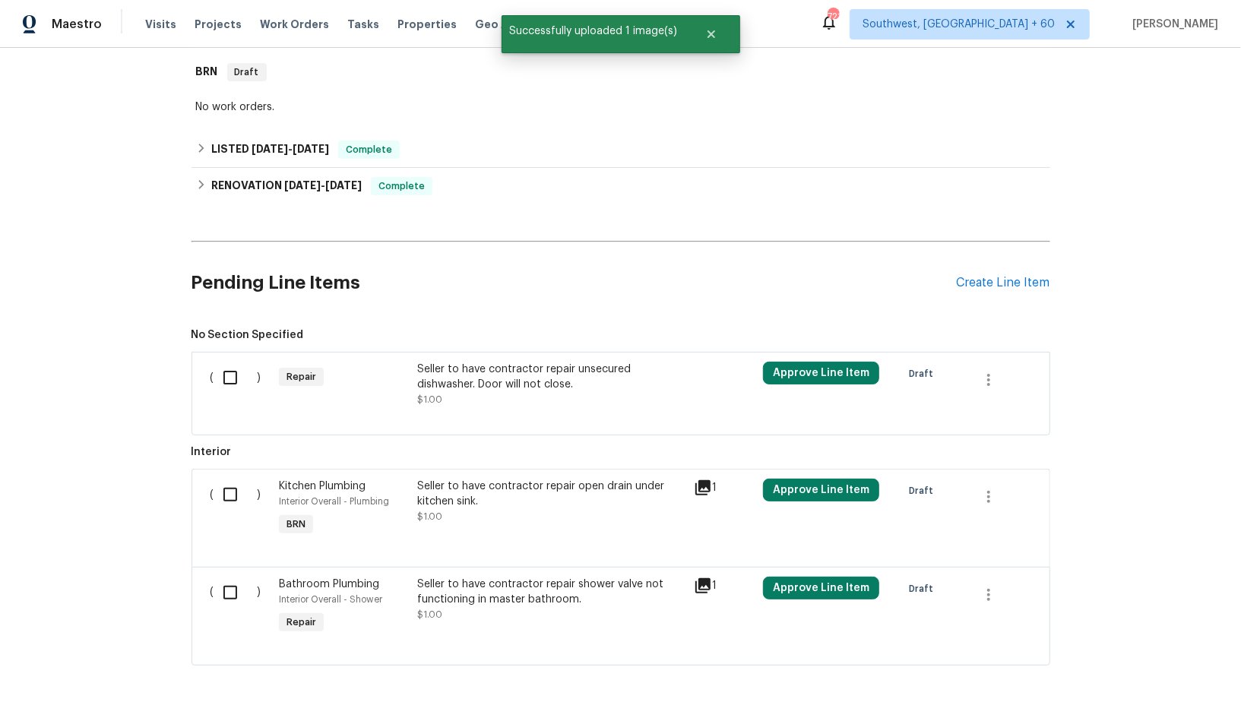
click at [467, 389] on div "Seller to have contractor repair unsecured dishwasher. Door will not close." at bounding box center [551, 377] width 268 height 30
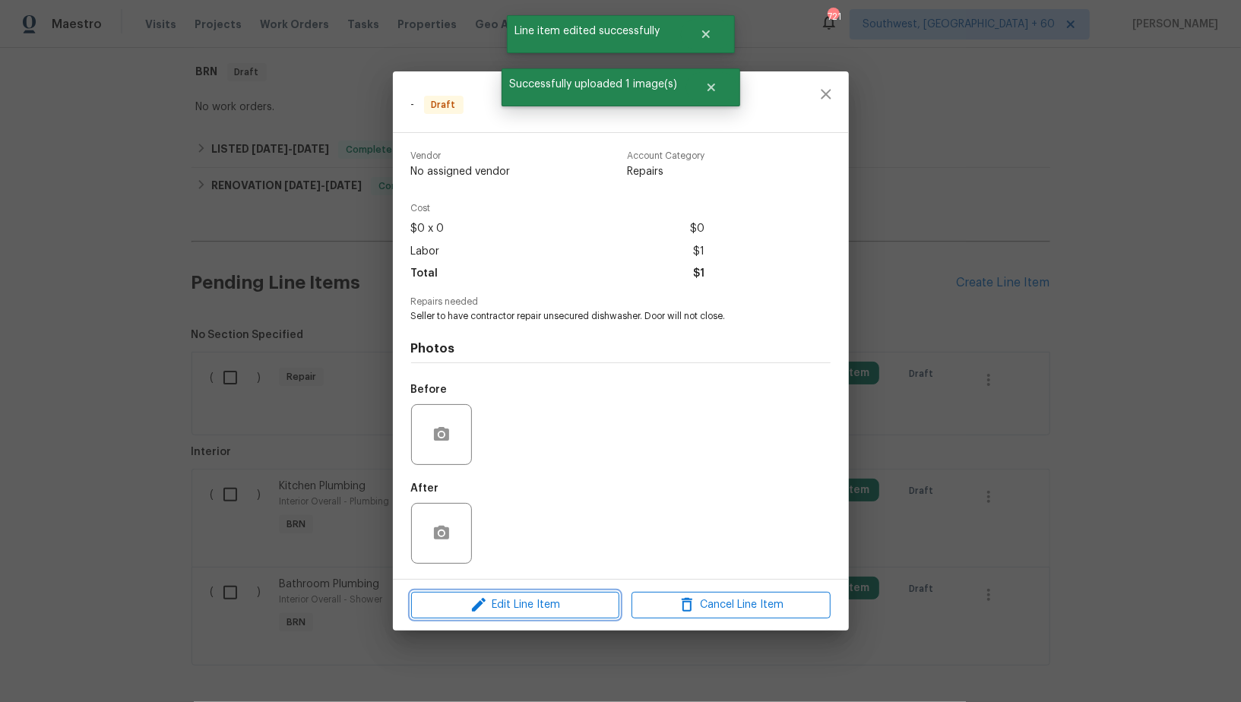
click at [530, 594] on button "Edit Line Item" at bounding box center [515, 605] width 208 height 27
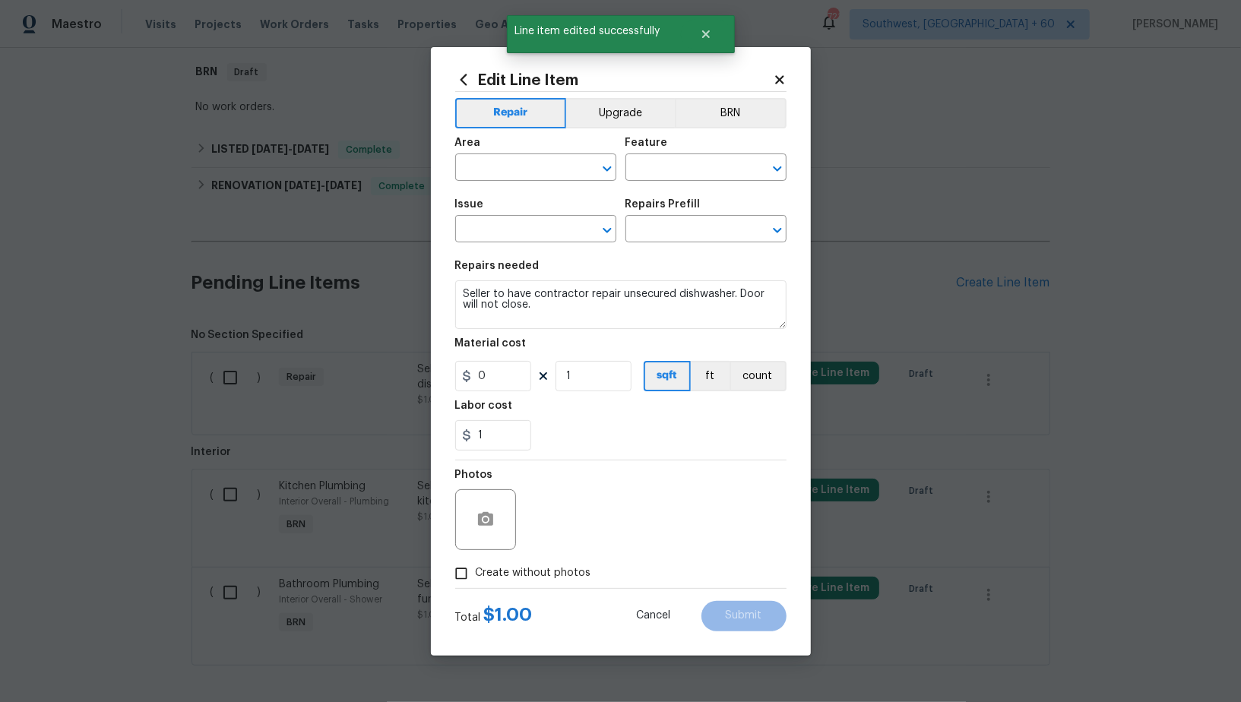
click at [721, 138] on div "Feature" at bounding box center [706, 148] width 161 height 20
click at [721, 122] on button "BRN" at bounding box center [731, 113] width 112 height 30
click at [506, 176] on input "text" at bounding box center [514, 169] width 119 height 24
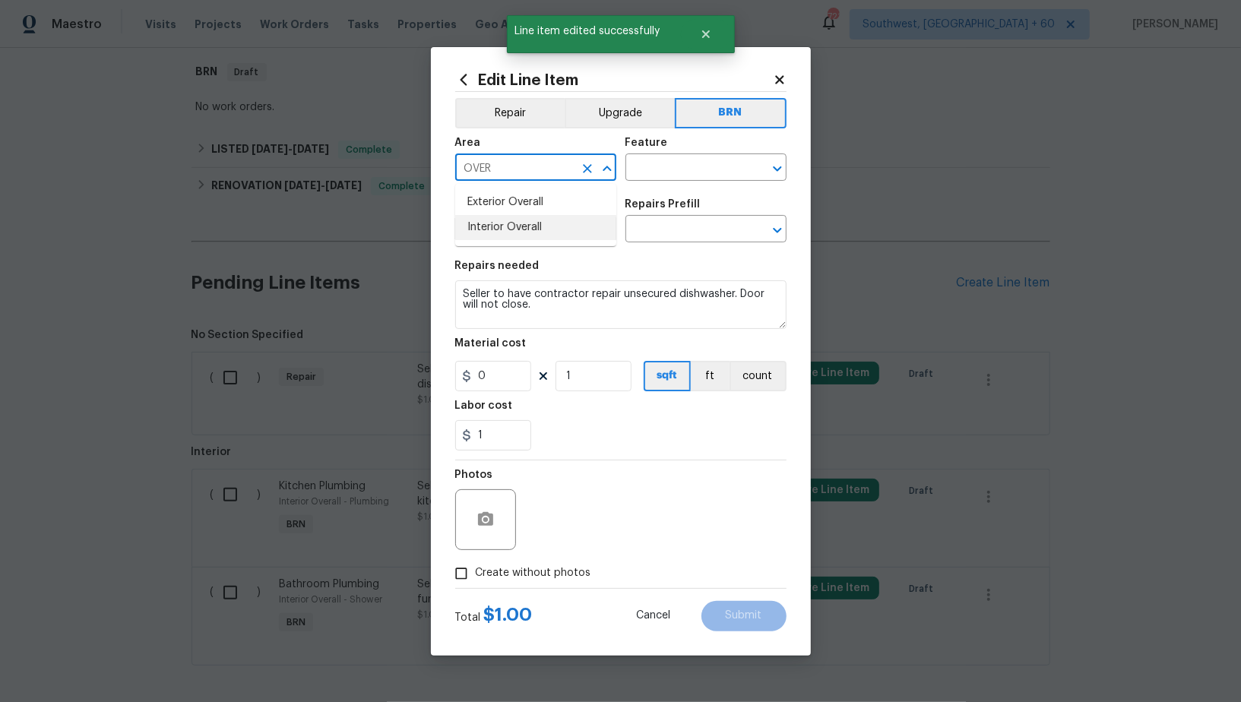
drag, startPoint x: 511, startPoint y: 223, endPoint x: 666, endPoint y: 166, distance: 165.2
click at [511, 224] on li "Interior Overall" at bounding box center [535, 227] width 161 height 25
type input "Interior Overall"
click at [665, 164] on input "text" at bounding box center [685, 169] width 119 height 24
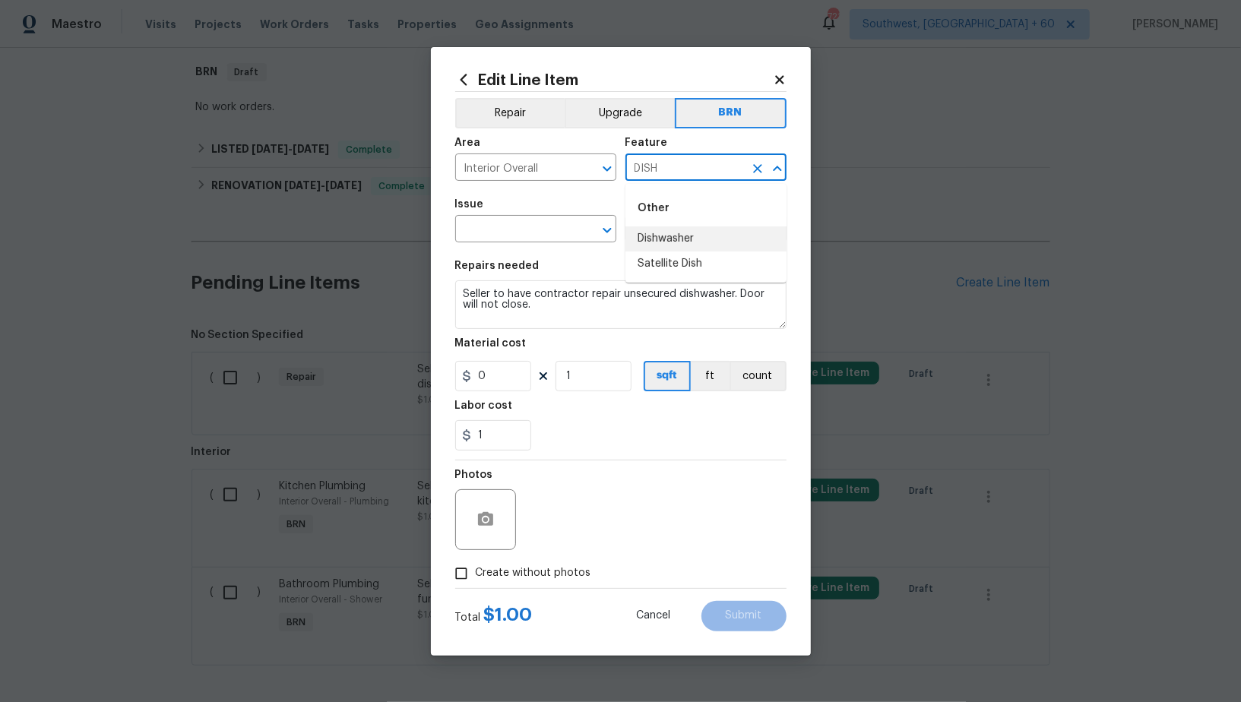
click at [671, 236] on li "Dishwasher" at bounding box center [706, 239] width 161 height 25
type input "Dishwasher"
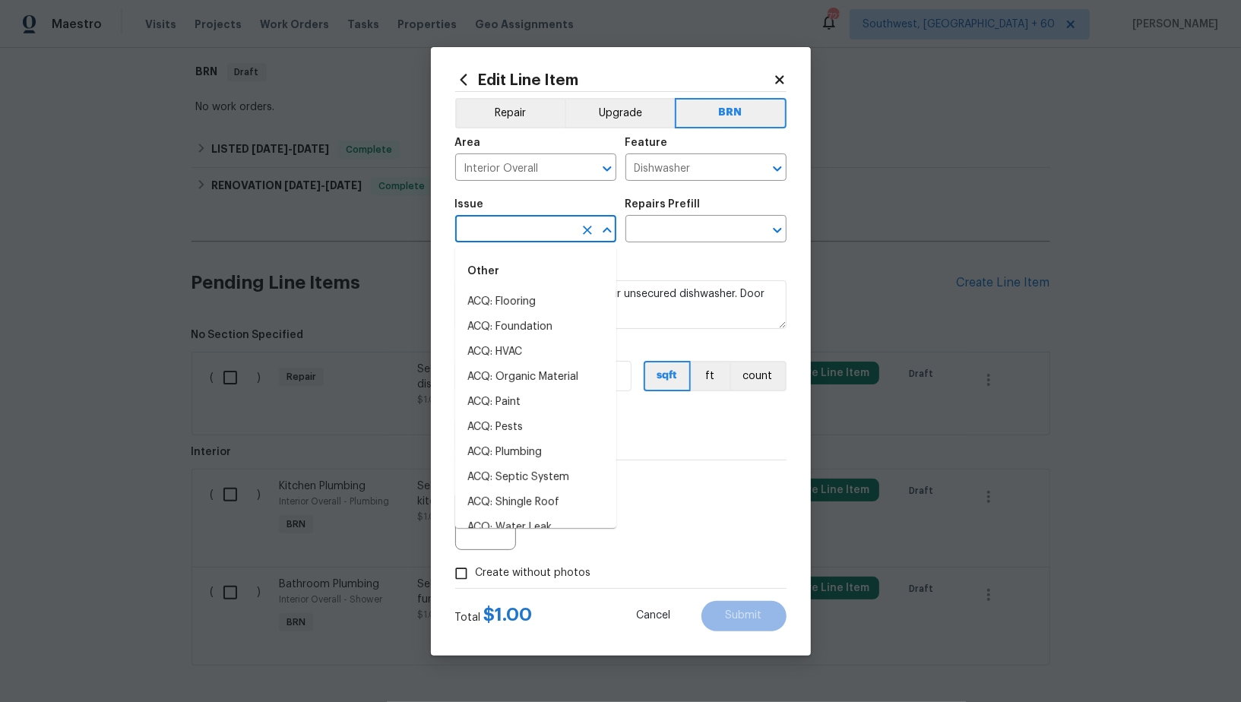
click at [524, 231] on input "text" at bounding box center [514, 231] width 119 height 24
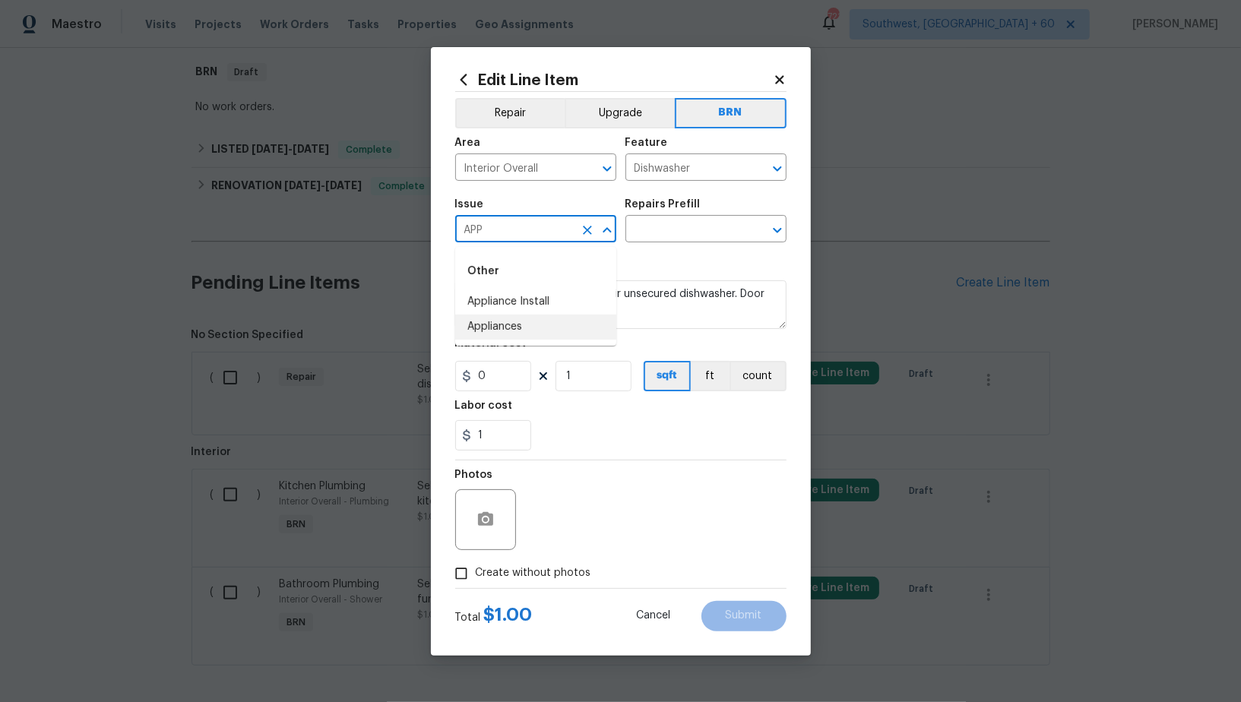
drag, startPoint x: 515, startPoint y: 325, endPoint x: 598, endPoint y: 295, distance: 87.6
click at [515, 325] on li "Appliances" at bounding box center [535, 327] width 161 height 25
type input "Appliances"
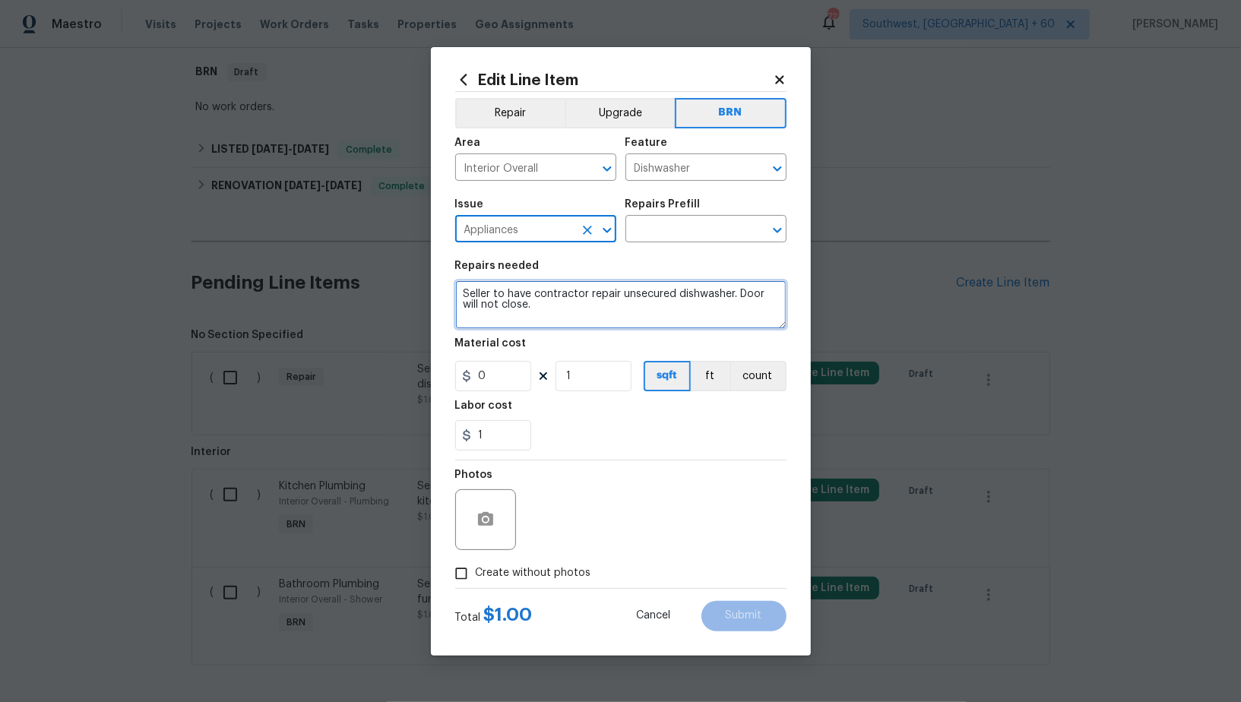
click at [615, 287] on textarea "Seller to have contractor repair unsecured dishwasher. Door will not close." at bounding box center [620, 305] width 331 height 49
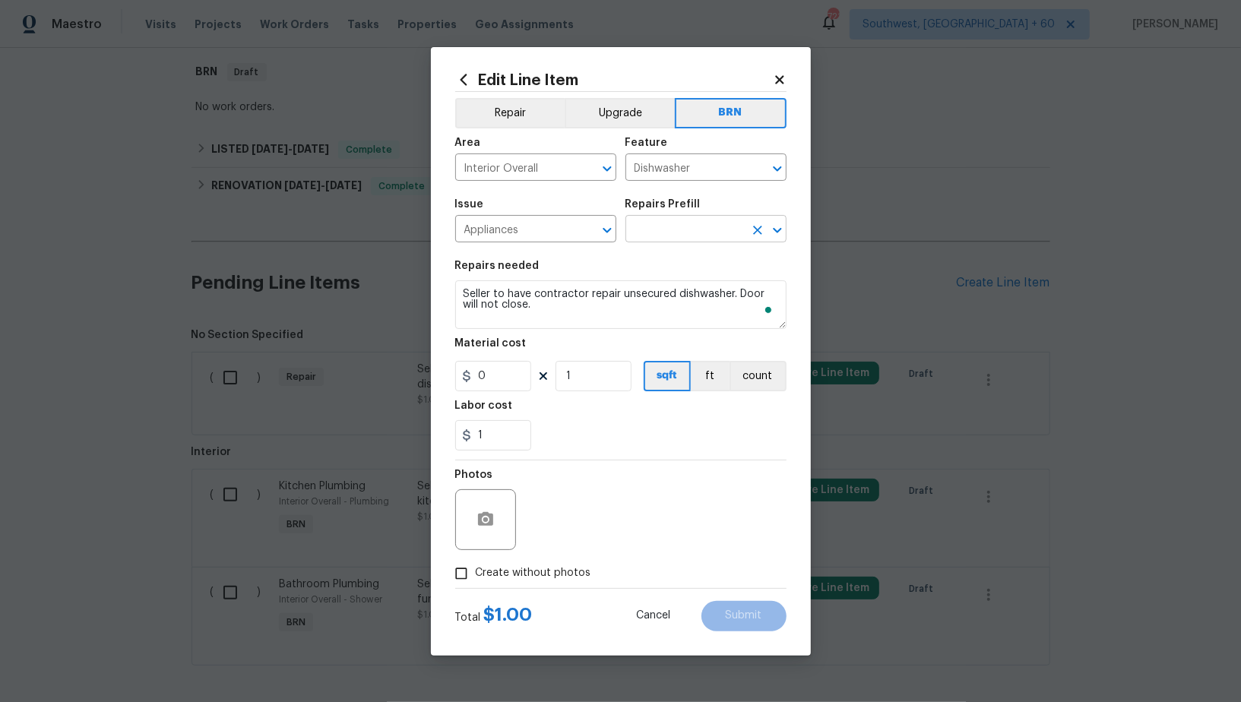
click at [665, 232] on input "text" at bounding box center [685, 231] width 119 height 24
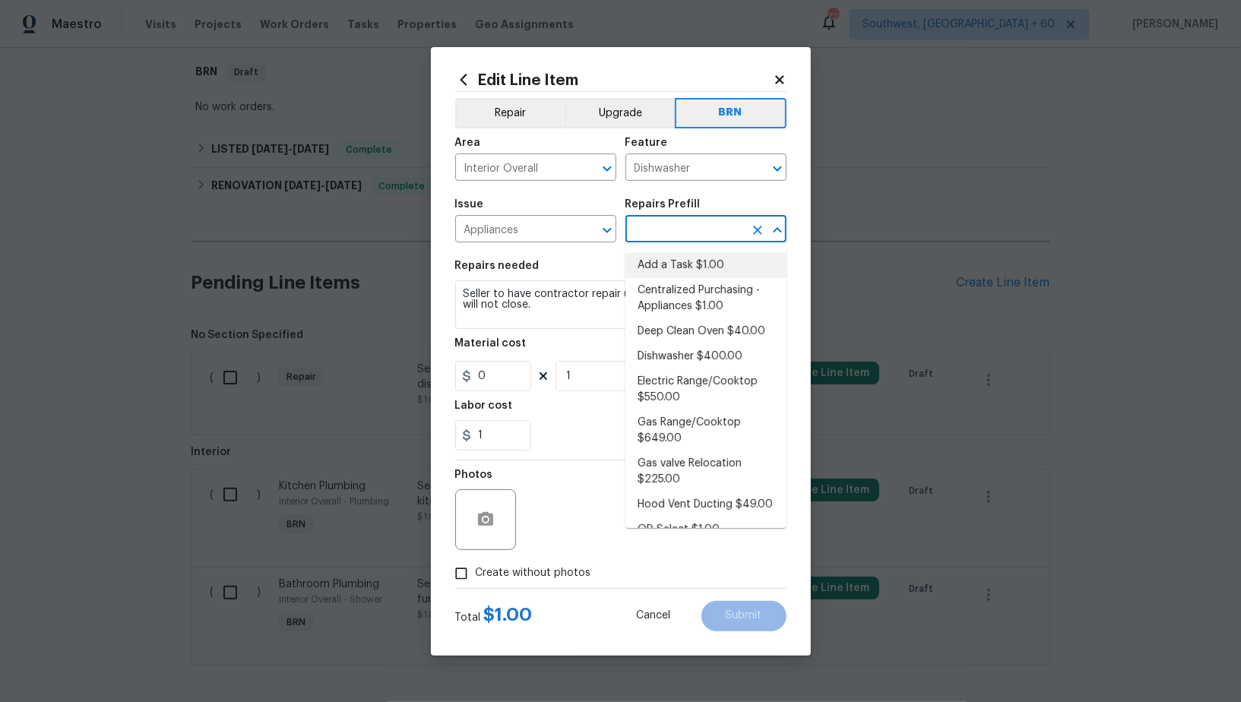
click at [665, 274] on li "Add a Task $1.00" at bounding box center [706, 265] width 161 height 25
type input "Appliances"
type input "Add a Task $1.00"
type textarea "HPM to detail"
type input "1"
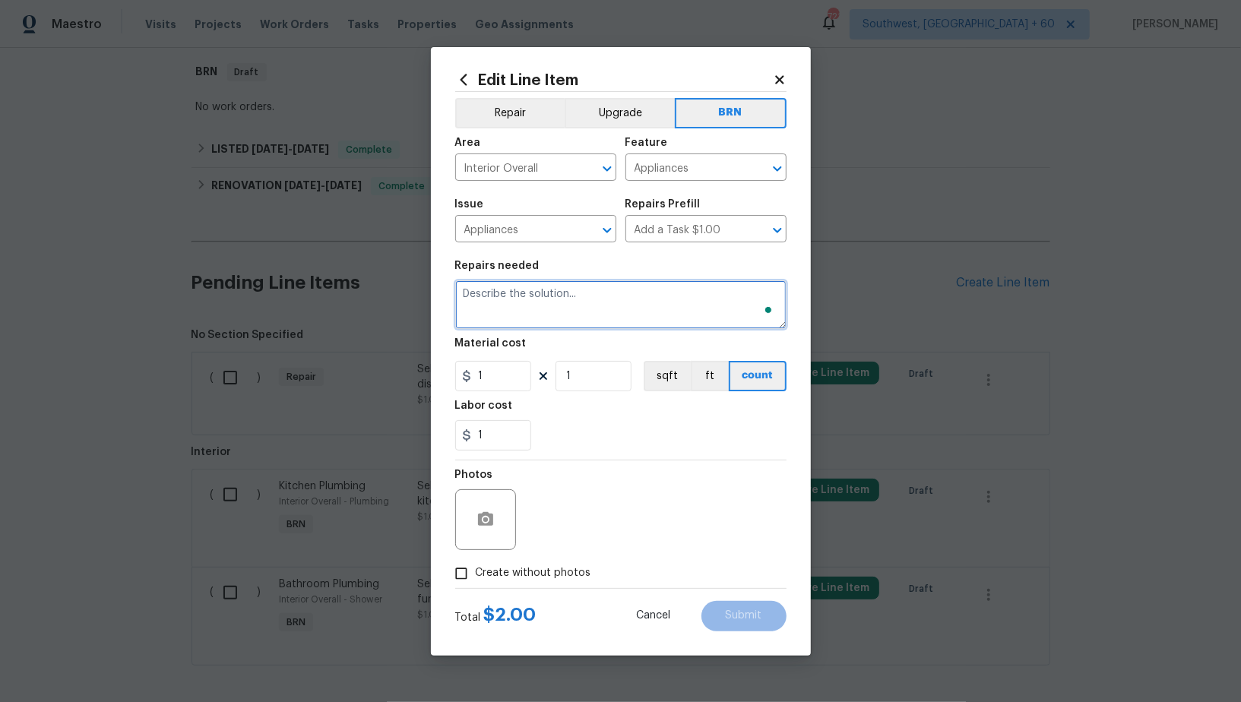
paste textarea "Seller to have contractor repair unsecured dishwasher. Door will not close."
click at [747, 171] on button "Clear" at bounding box center [757, 168] width 21 height 21
type textarea "Seller to have contractor repair unsecured dishwasher. Door will not close."
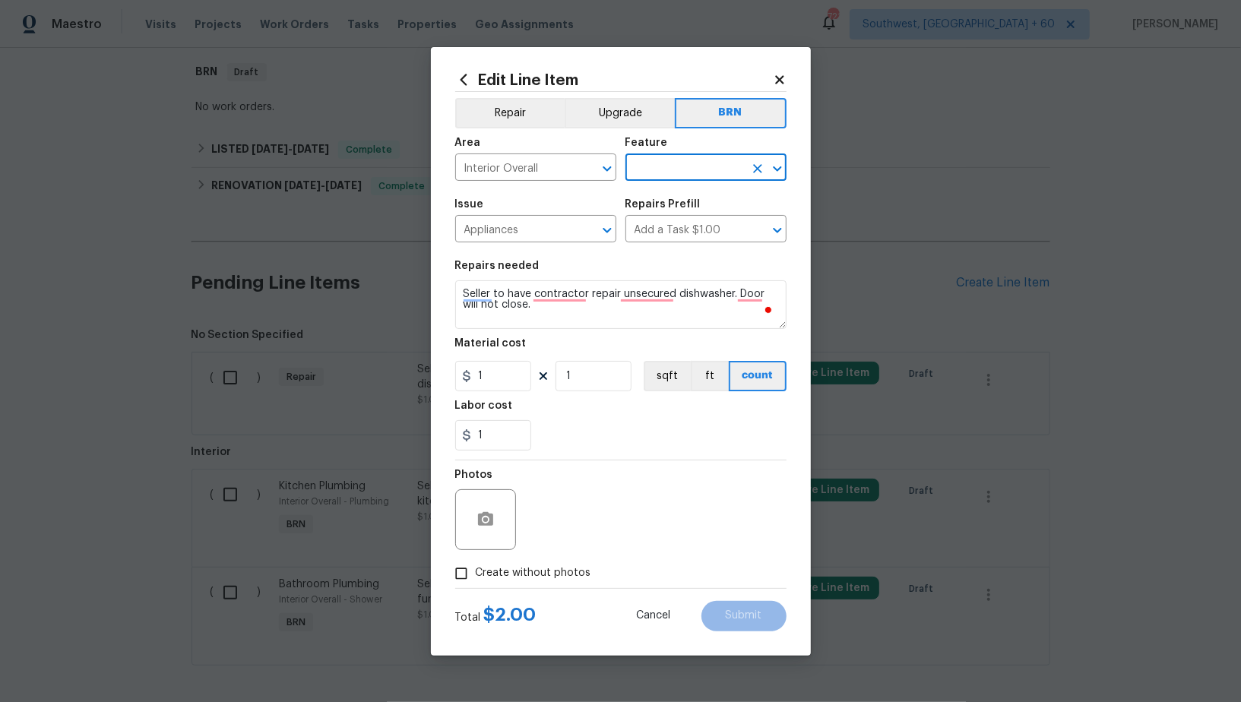
type input "S"
click at [696, 241] on li "Dishwasher" at bounding box center [706, 239] width 161 height 25
type input "Dishwasher"
click at [495, 371] on input "1" at bounding box center [493, 376] width 76 height 30
type input "0"
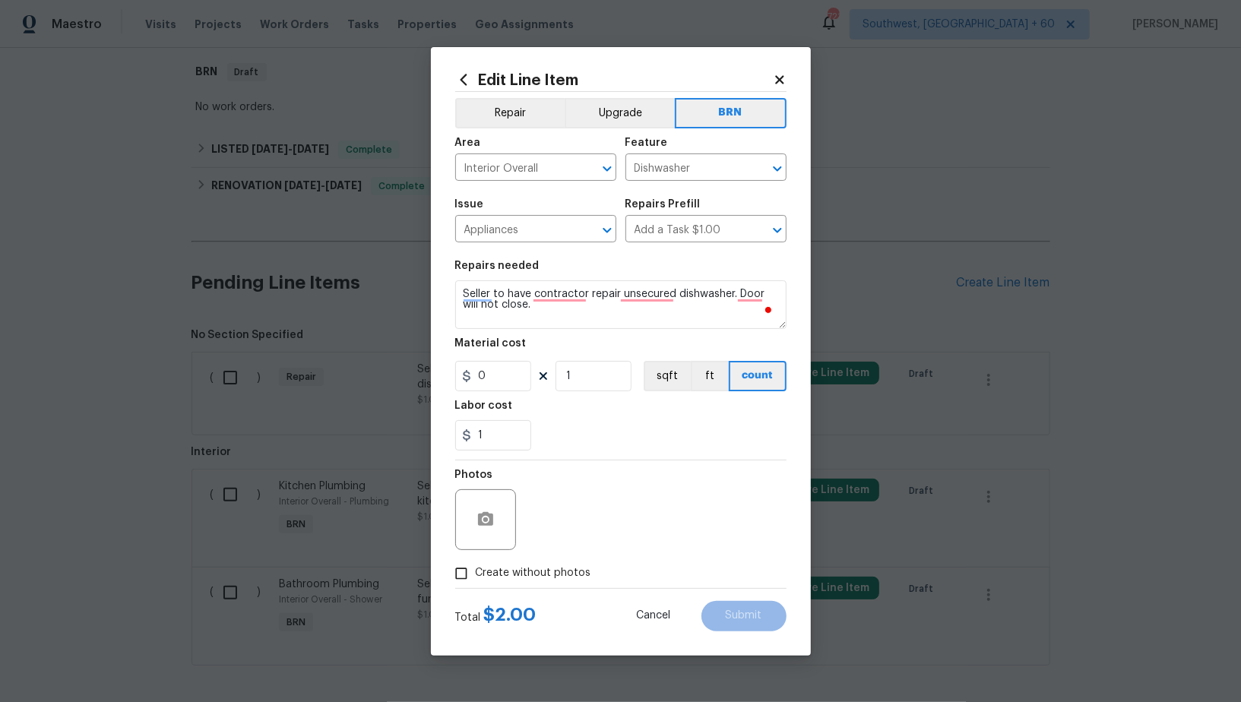
click at [471, 567] on input "Create without photos" at bounding box center [461, 574] width 29 height 29
checkbox input "true"
click at [599, 556] on div "Reason*" at bounding box center [657, 510] width 258 height 99
click at [607, 525] on textarea at bounding box center [657, 520] width 258 height 61
click at [741, 614] on span "Submit" at bounding box center [744, 615] width 36 height 11
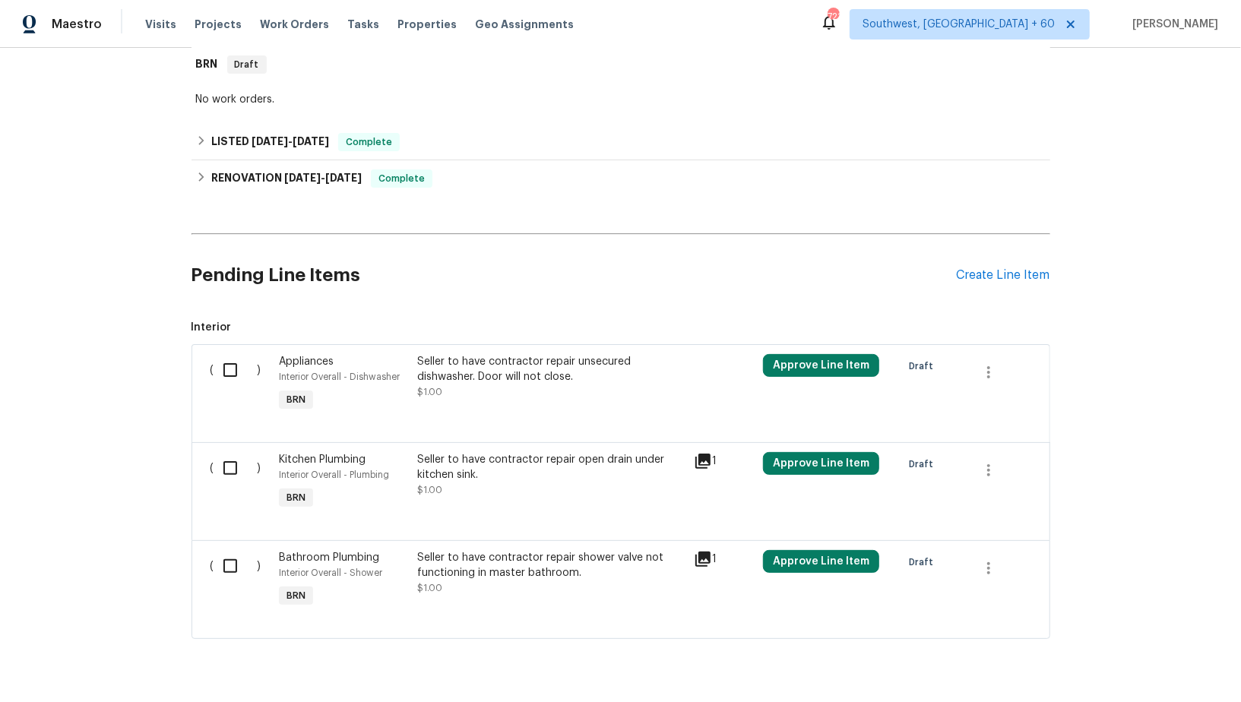
scroll to position [286, 0]
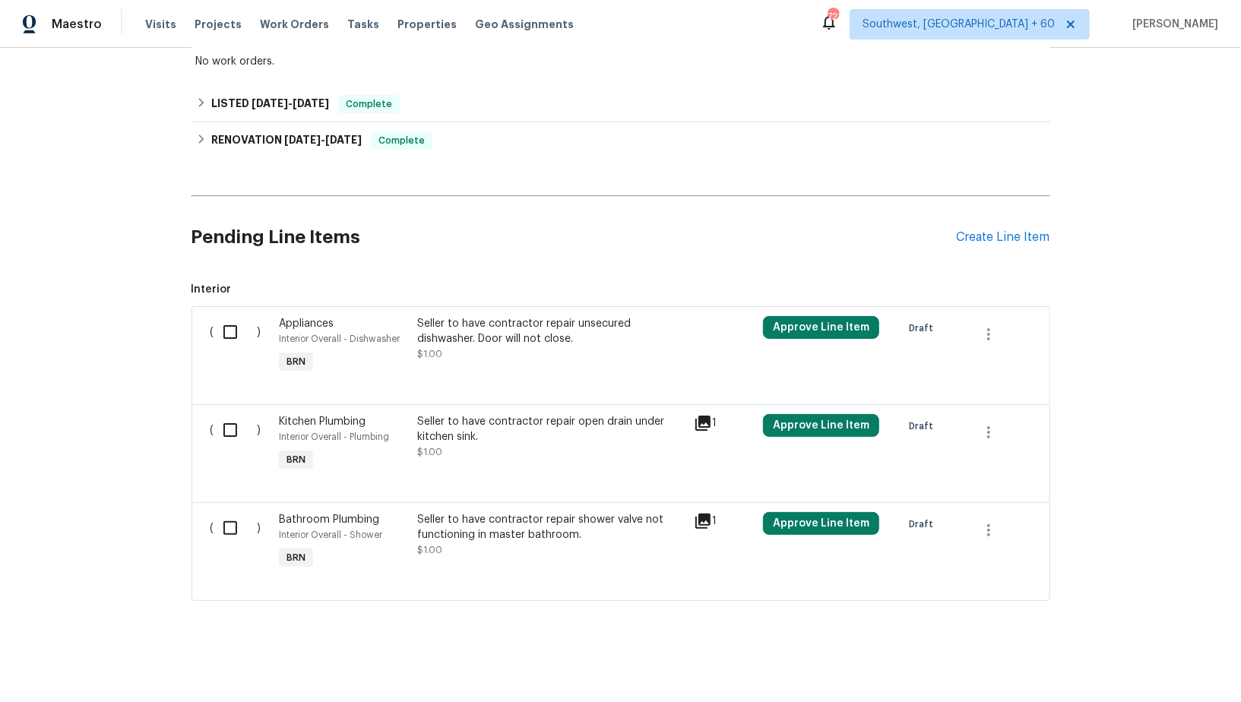
click at [228, 331] on input "checkbox" at bounding box center [235, 332] width 43 height 32
checkbox input "true"
click at [226, 420] on input "checkbox" at bounding box center [235, 430] width 43 height 32
checkbox input "true"
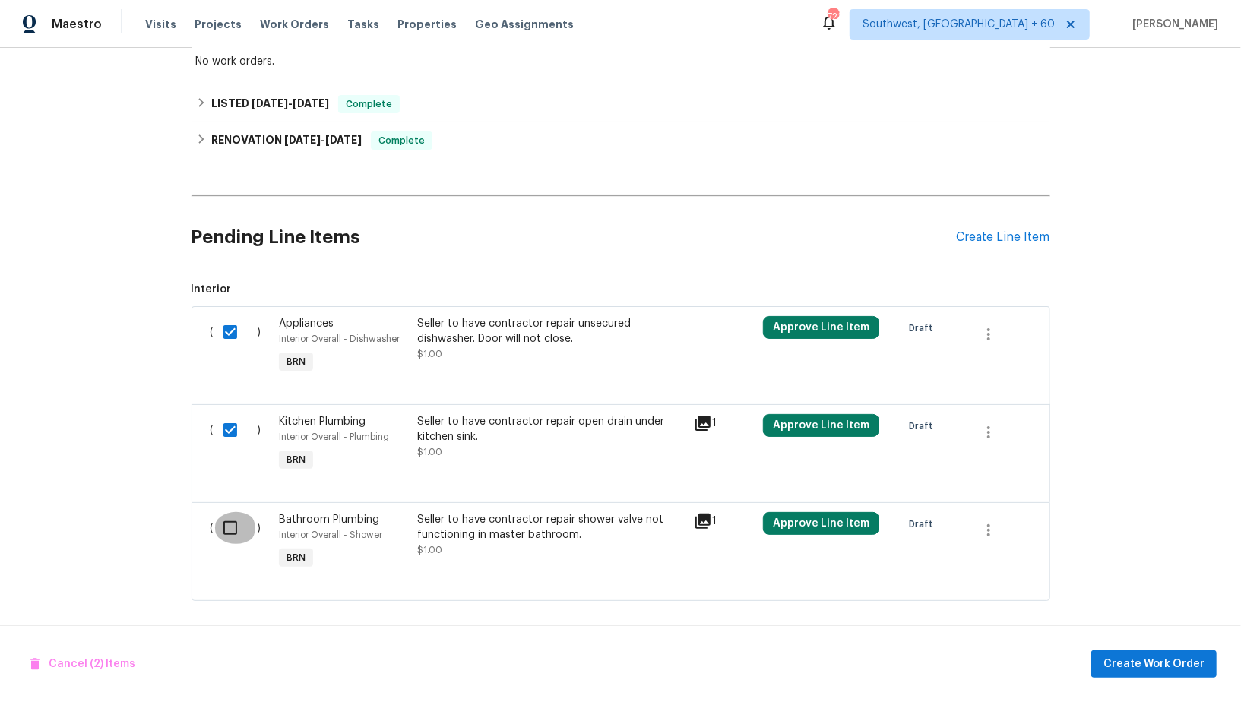
click at [230, 527] on input "checkbox" at bounding box center [235, 528] width 43 height 32
checkbox input "true"
click at [1206, 666] on button "Create Work Order" at bounding box center [1154, 665] width 125 height 28
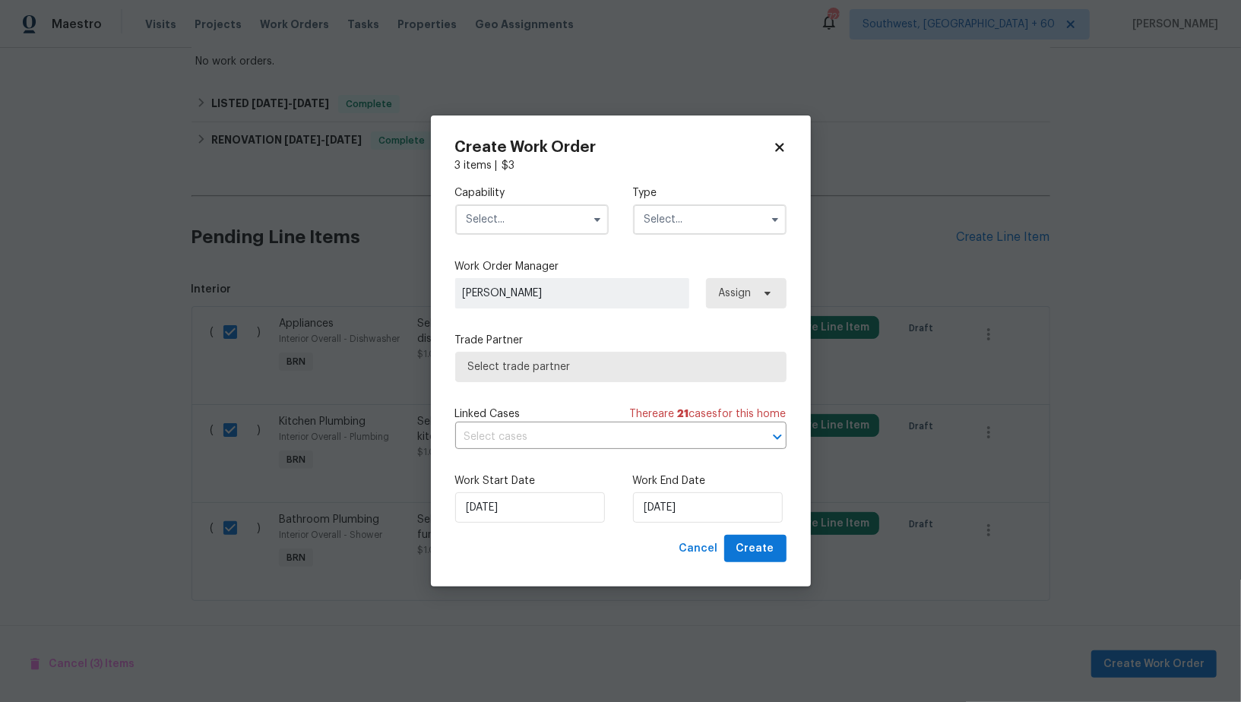
click at [555, 222] on input "text" at bounding box center [532, 220] width 154 height 30
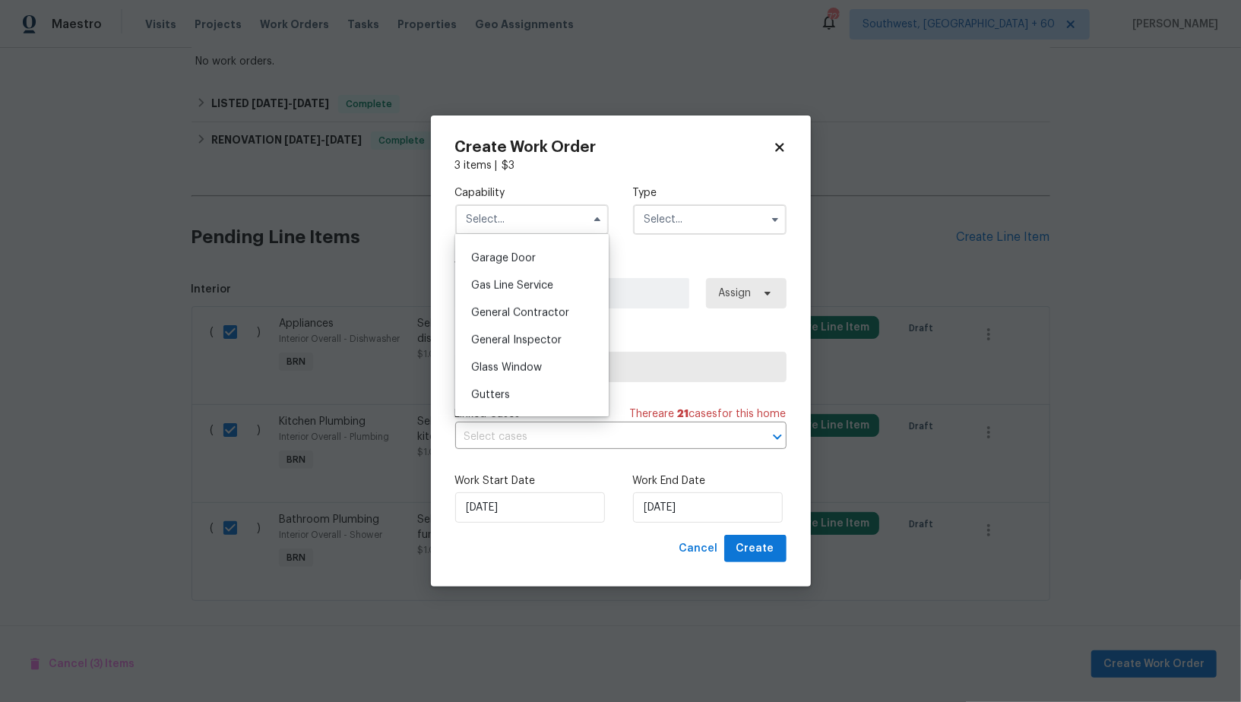
scroll to position [645, 0]
click at [506, 336] on span "General Contractor" at bounding box center [520, 333] width 98 height 11
type input "General Contractor"
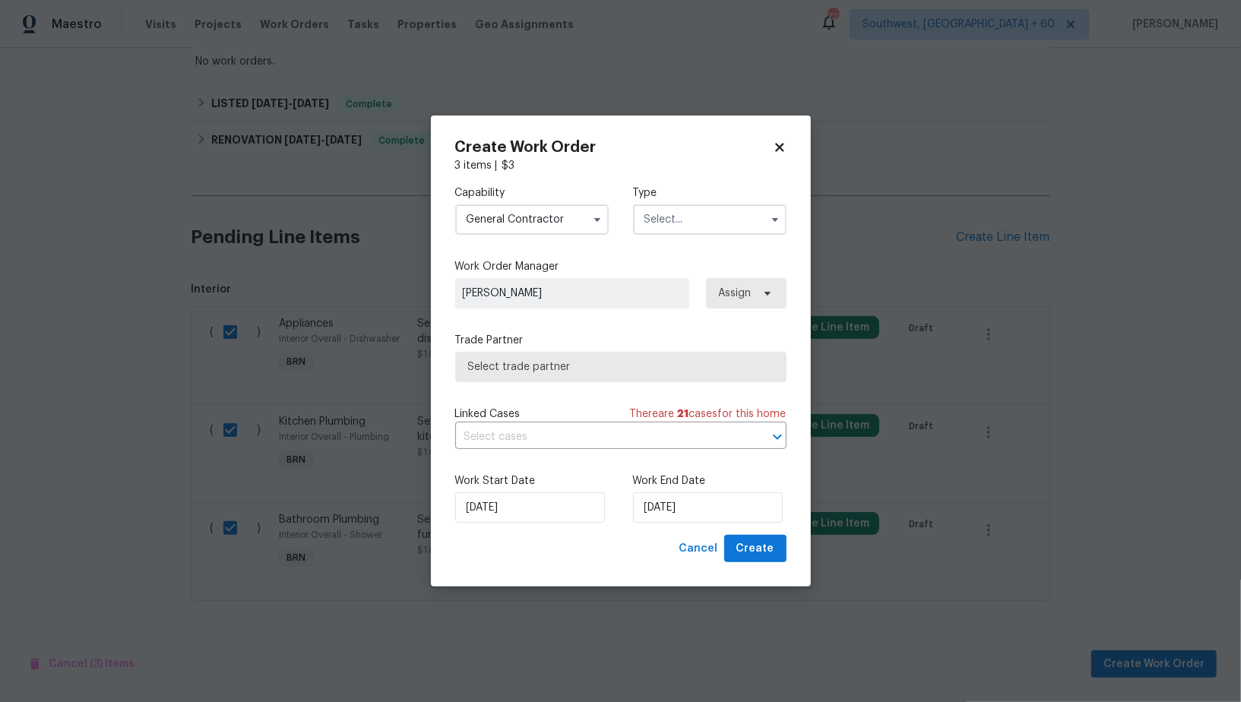
click at [683, 227] on input "text" at bounding box center [710, 220] width 154 height 30
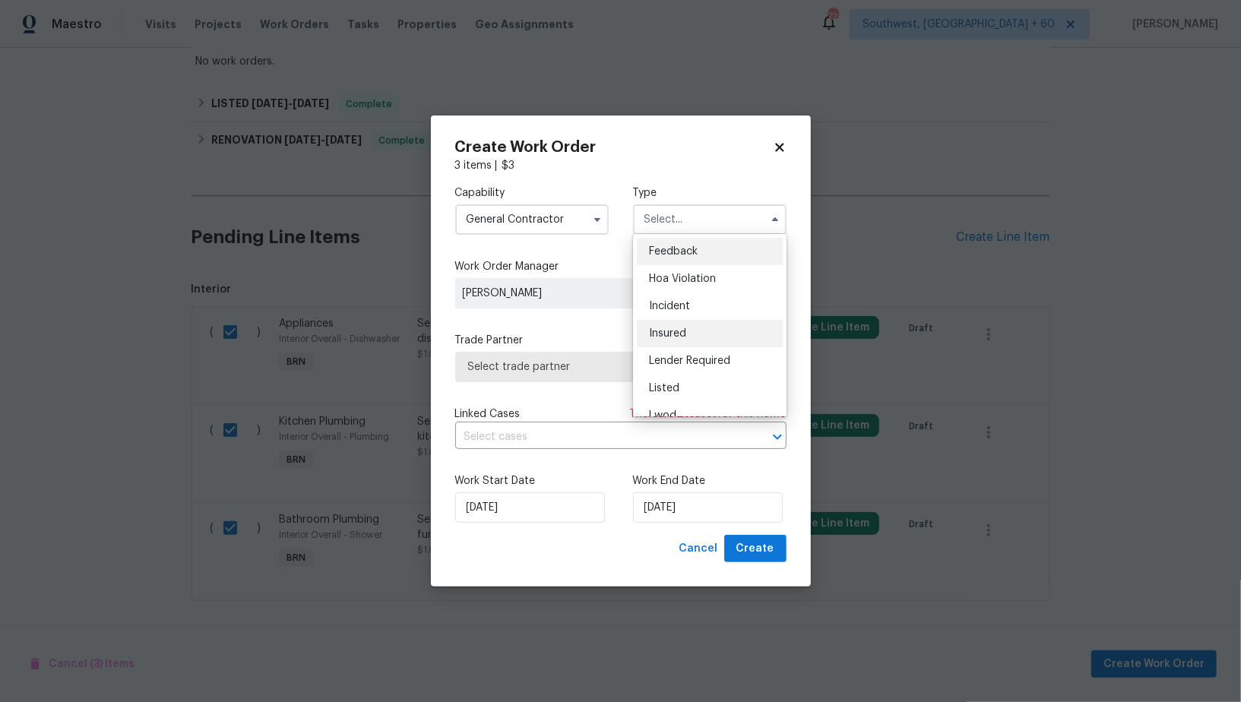
scroll to position [180, 0]
click at [679, 347] on span "Resale" at bounding box center [665, 345] width 32 height 11
type input "Resale"
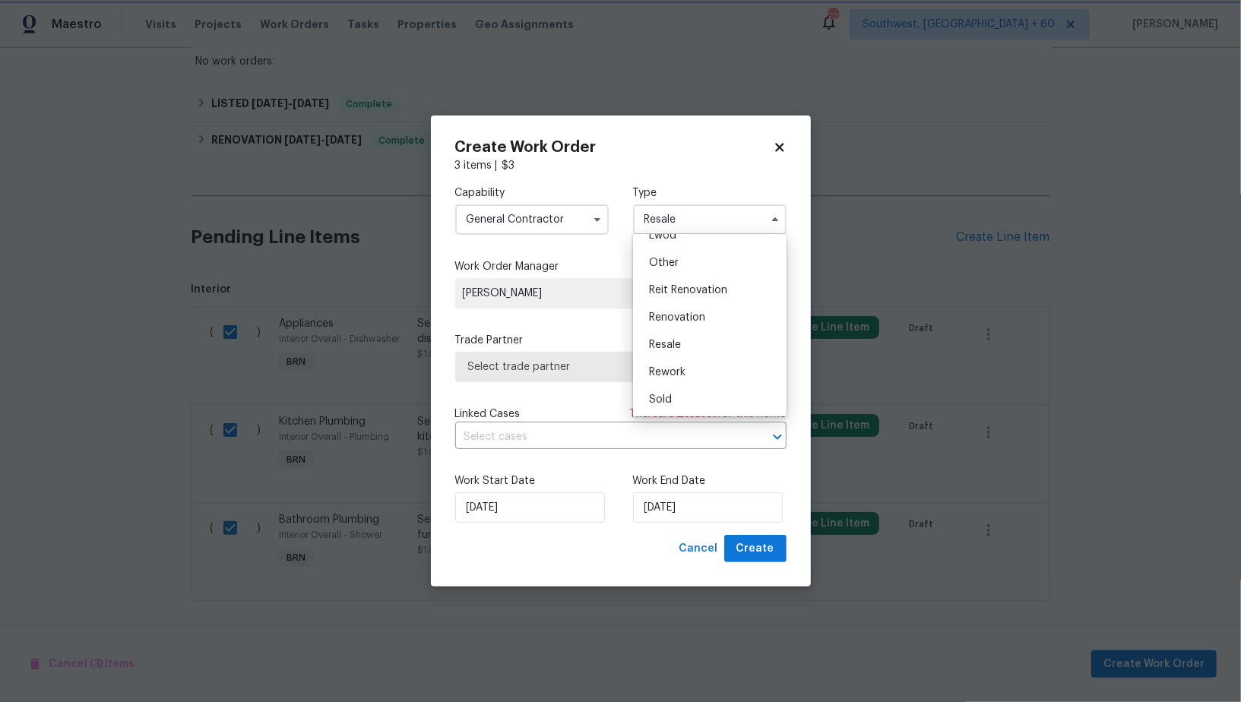
scroll to position [0, 0]
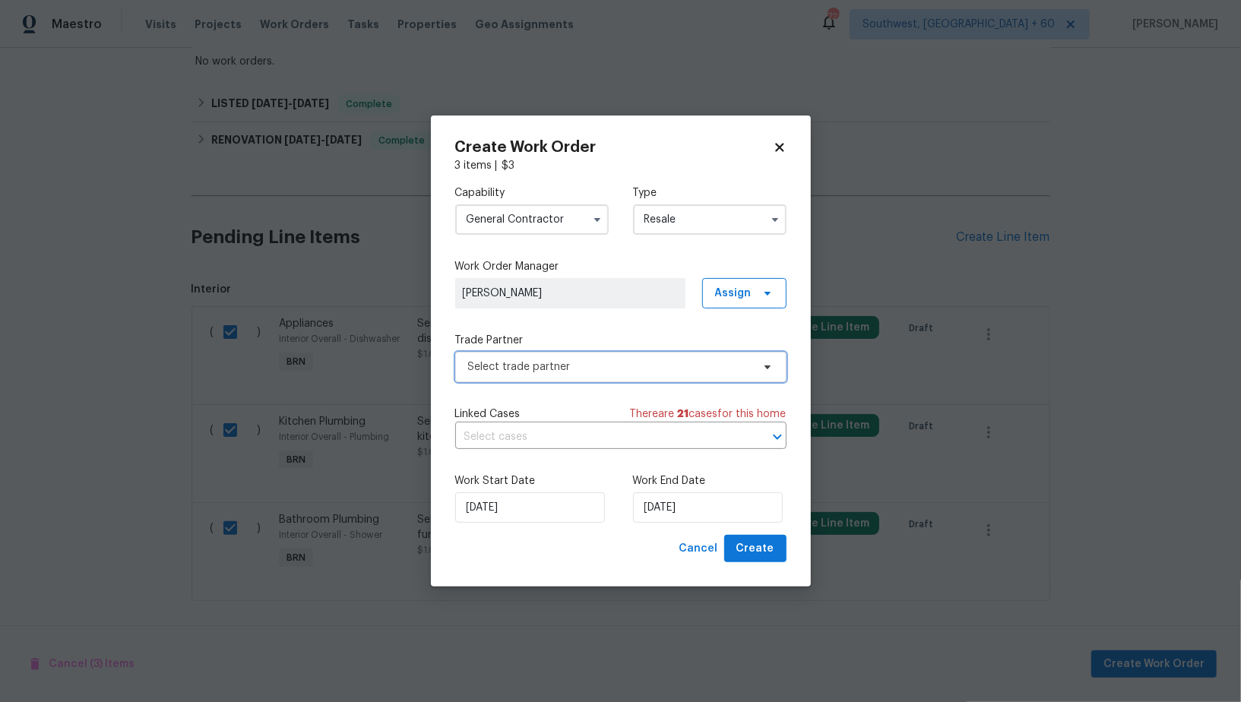
click at [659, 372] on span "Select trade partner" at bounding box center [610, 367] width 284 height 15
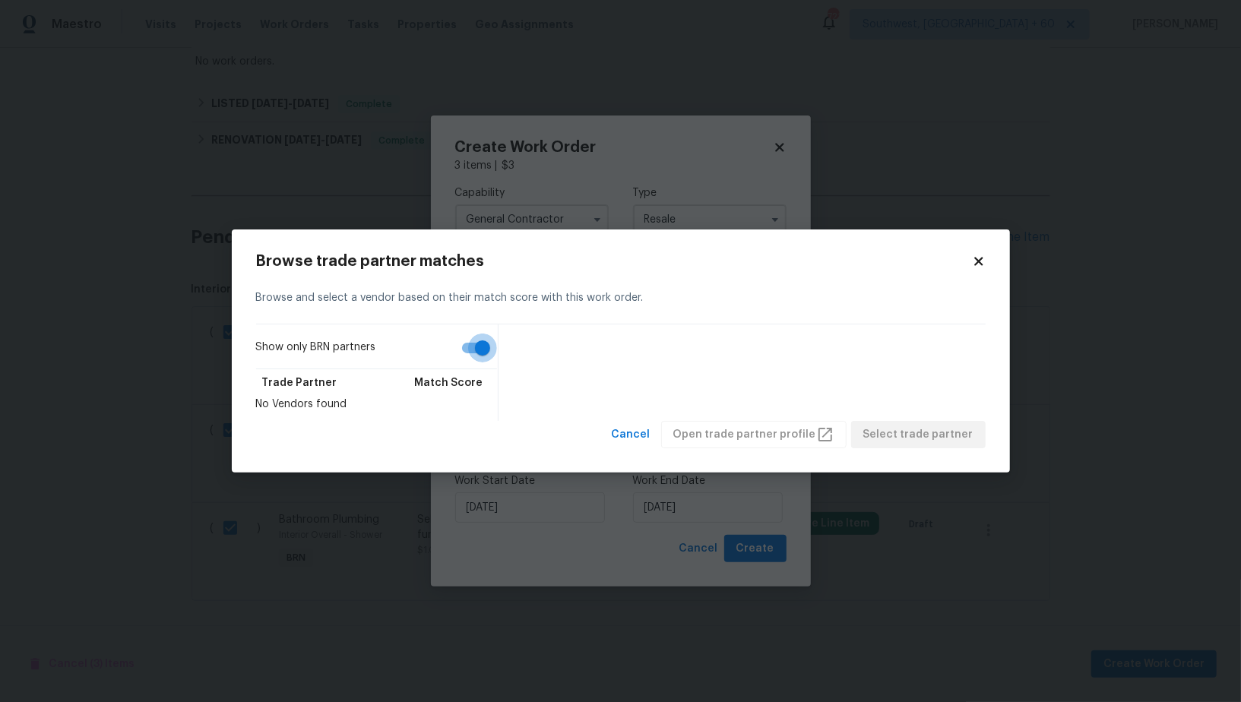
click at [487, 341] on input "Show only BRN partners" at bounding box center [482, 348] width 87 height 29
checkbox input "false"
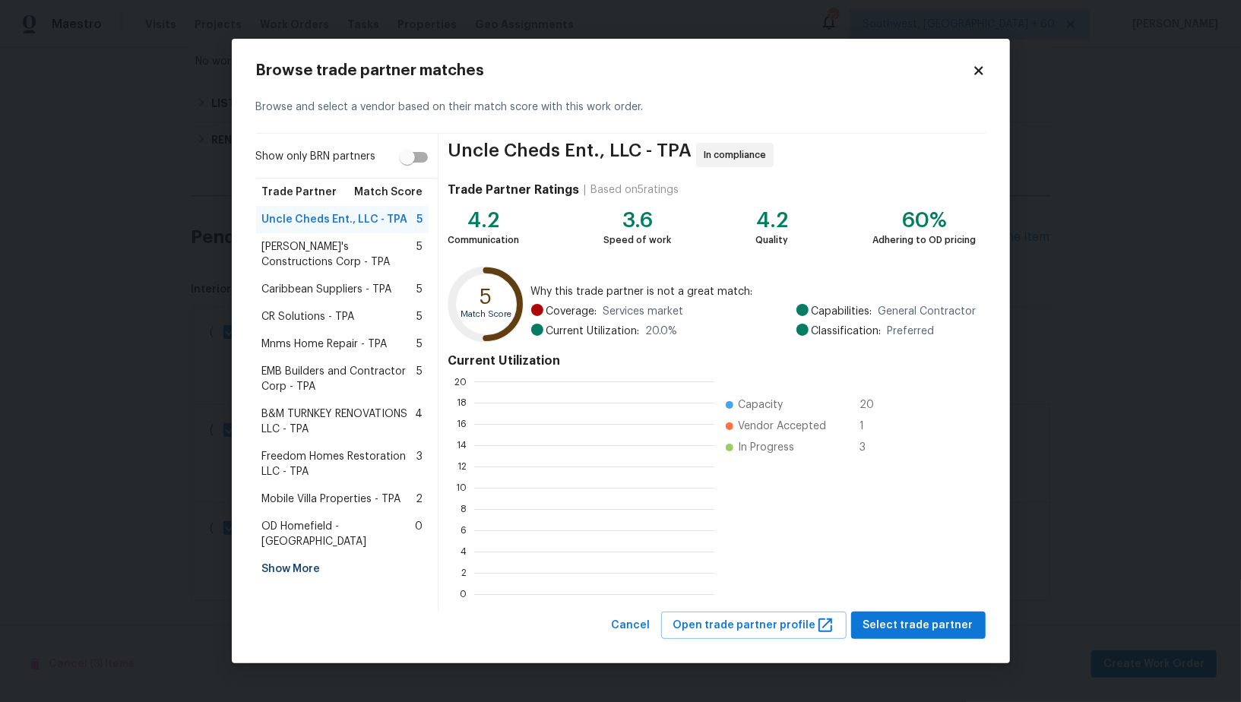
scroll to position [2, 2]
click at [290, 556] on div "Show More" at bounding box center [342, 569] width 173 height 27
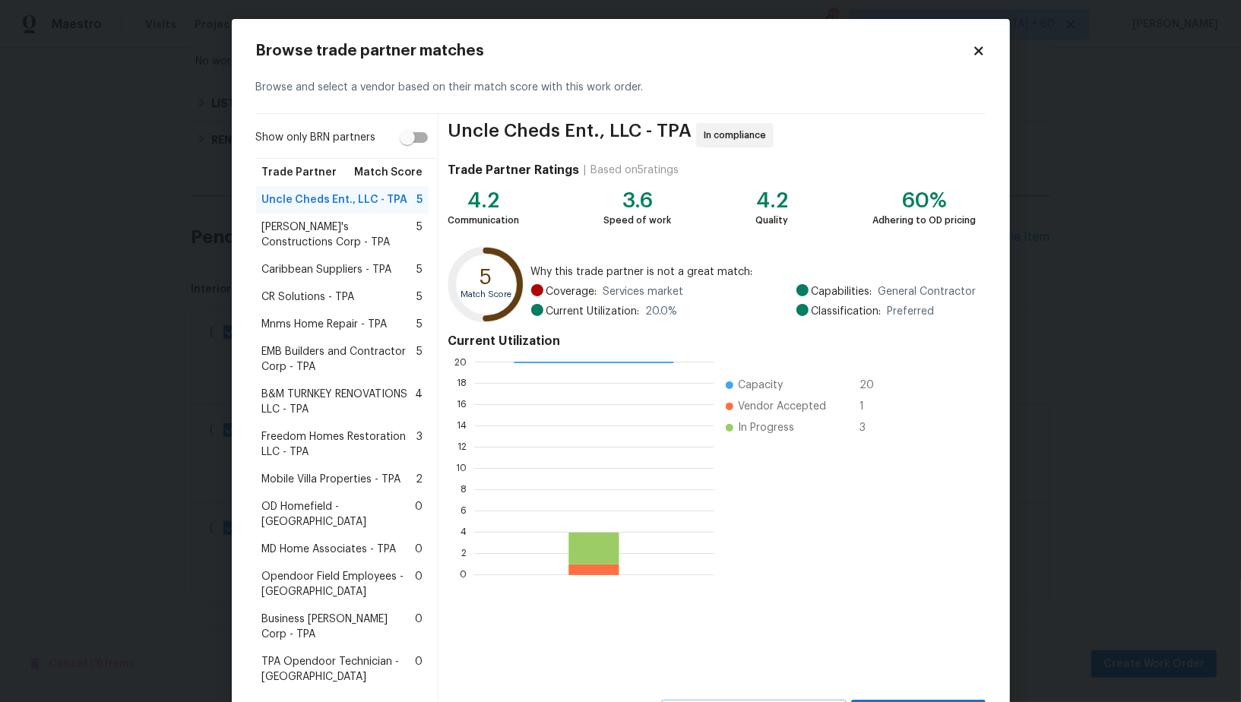
scroll to position [44, 0]
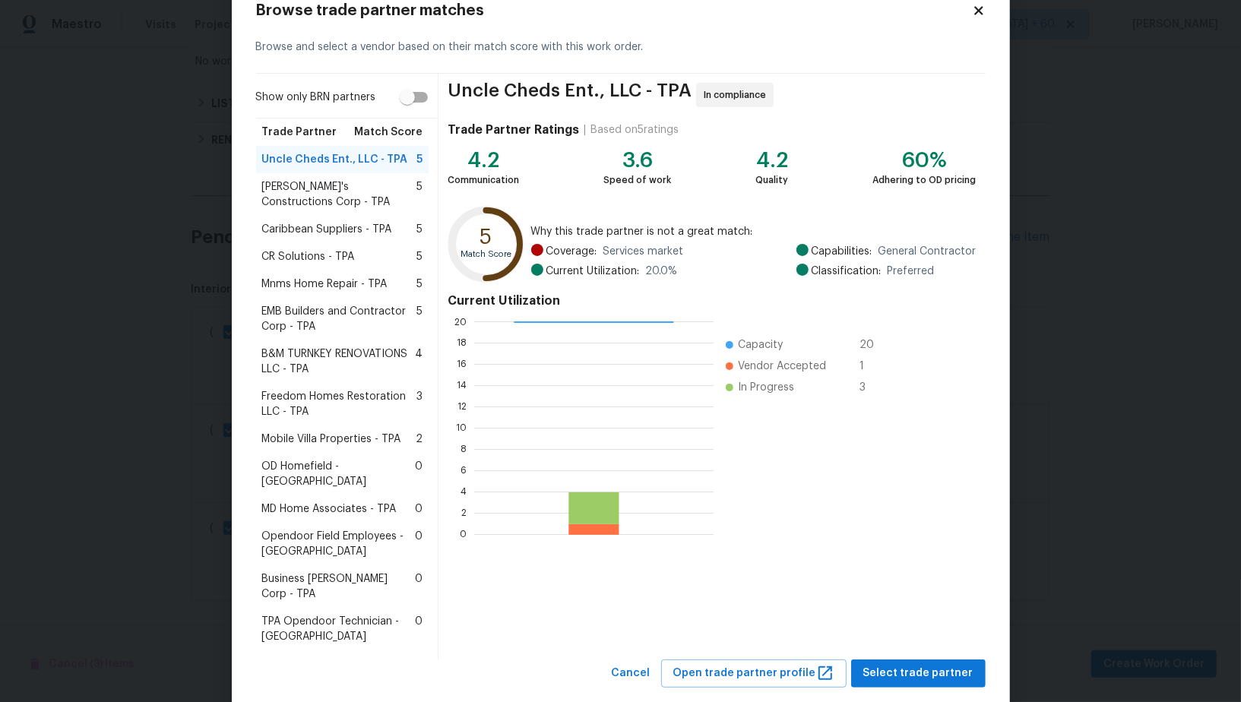
click at [312, 502] on span "MD Home Associates - TPA" at bounding box center [329, 509] width 135 height 15
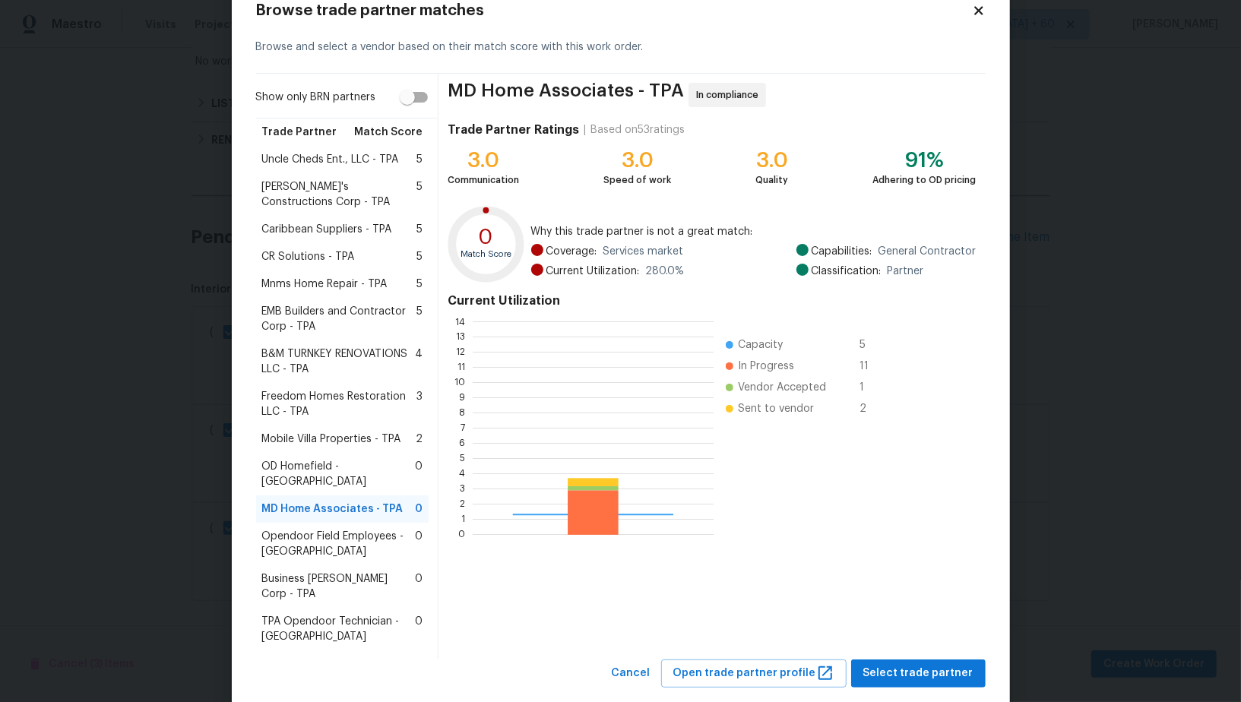
scroll to position [213, 240]
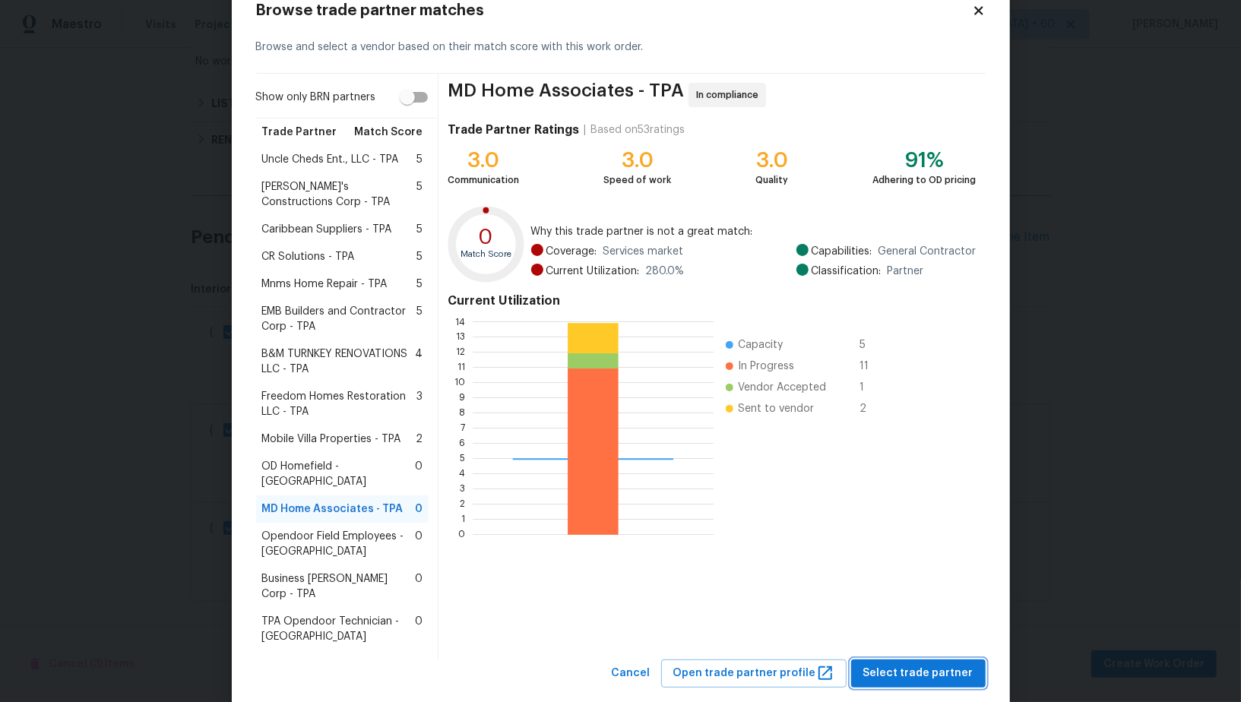
click at [927, 664] on span "Select trade partner" at bounding box center [919, 673] width 110 height 19
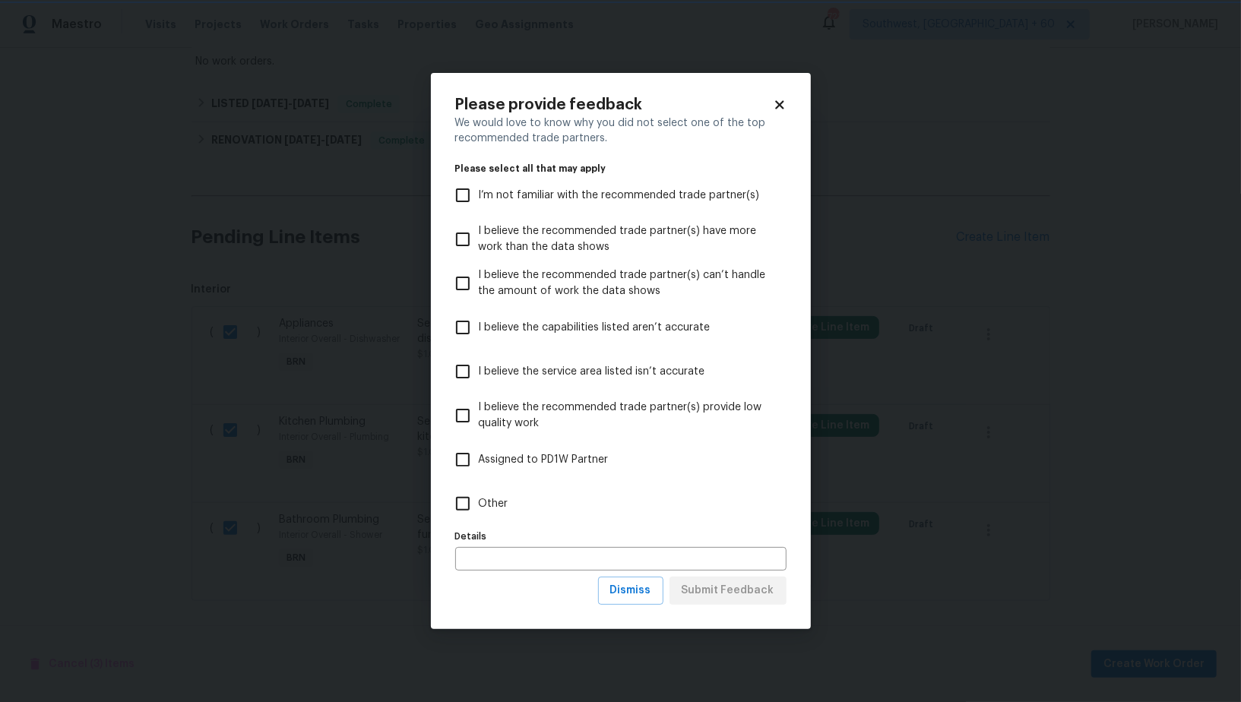
scroll to position [0, 0]
click at [635, 595] on span "Dismiss" at bounding box center [630, 591] width 41 height 19
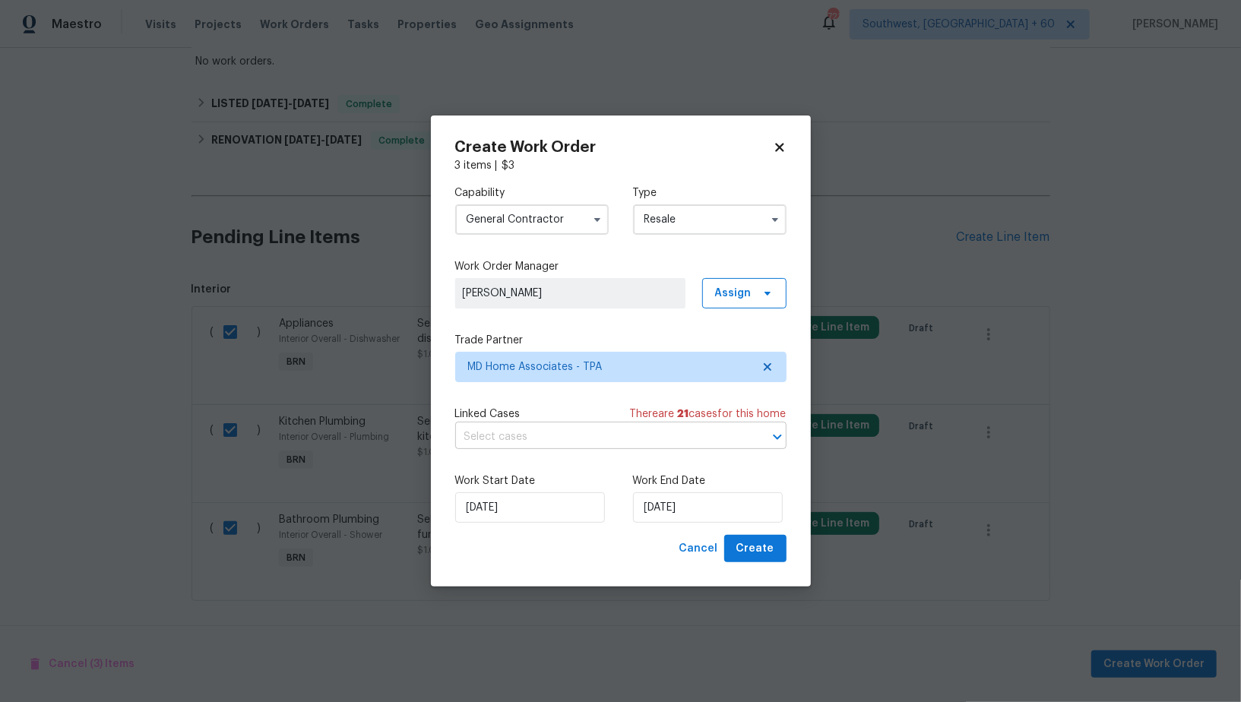
click at [639, 437] on input "text" at bounding box center [599, 438] width 289 height 24
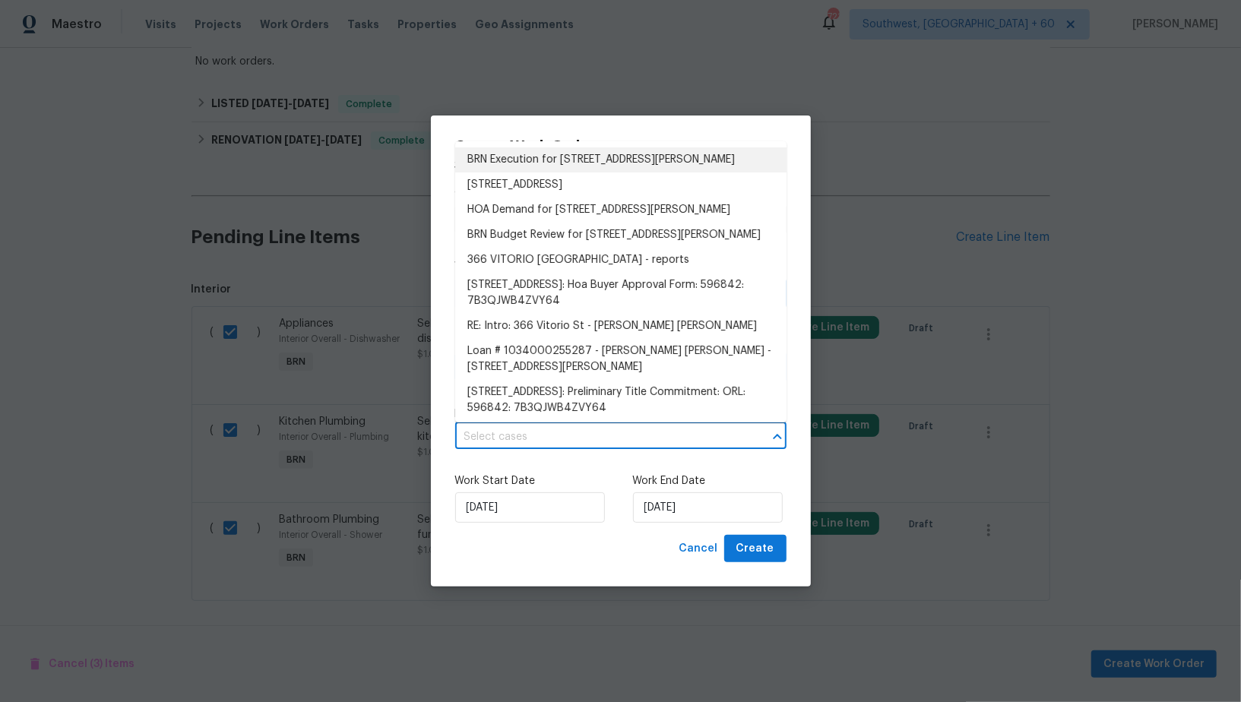
click at [549, 154] on li "BRN Execution for 366 Vitorio St, Punta Gorda, FL 33983" at bounding box center [620, 159] width 331 height 25
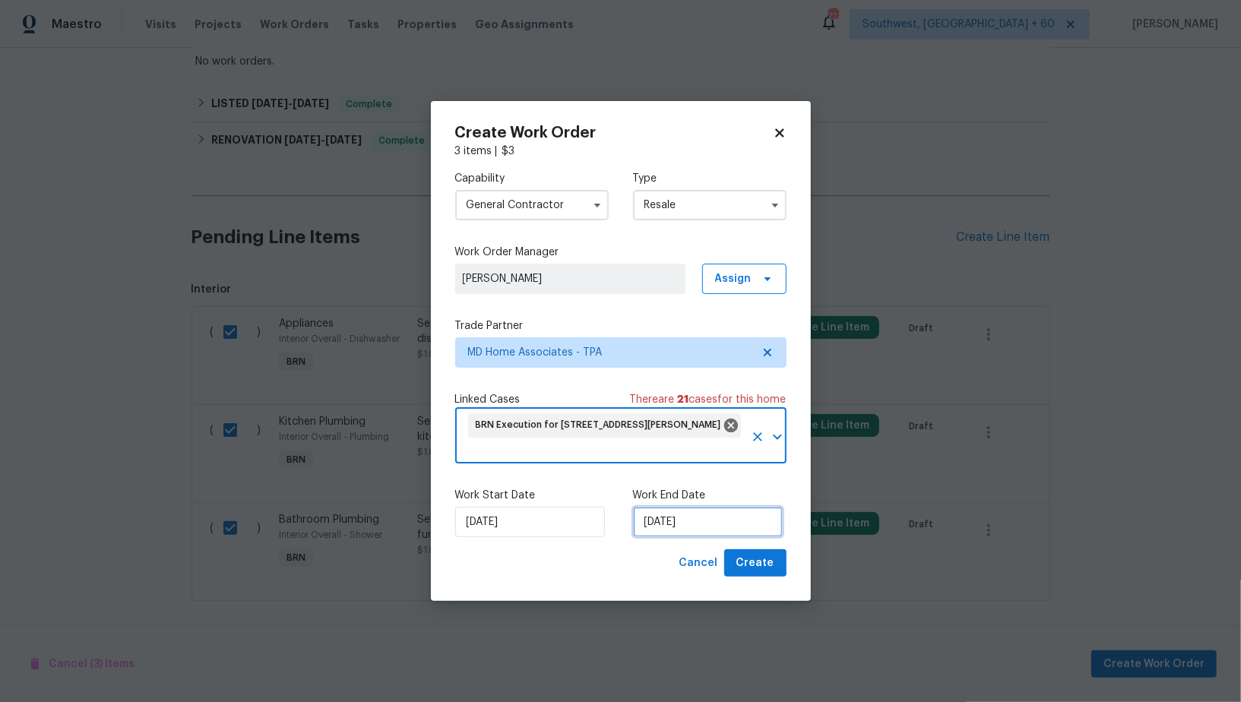
drag, startPoint x: 688, startPoint y: 529, endPoint x: 689, endPoint y: 506, distance: 23.6
click at [688, 529] on input "13/10/2025" at bounding box center [708, 522] width 150 height 30
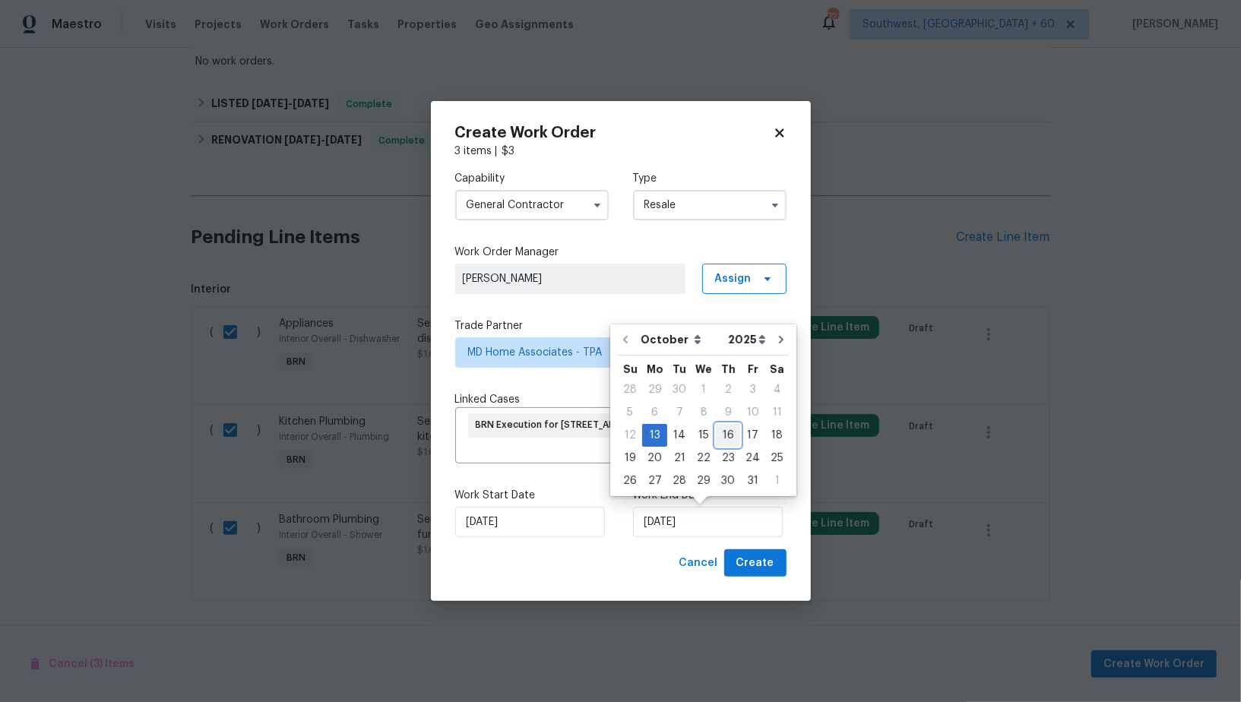
click at [725, 433] on div "16" at bounding box center [728, 435] width 24 height 21
type input "16/10/2025"
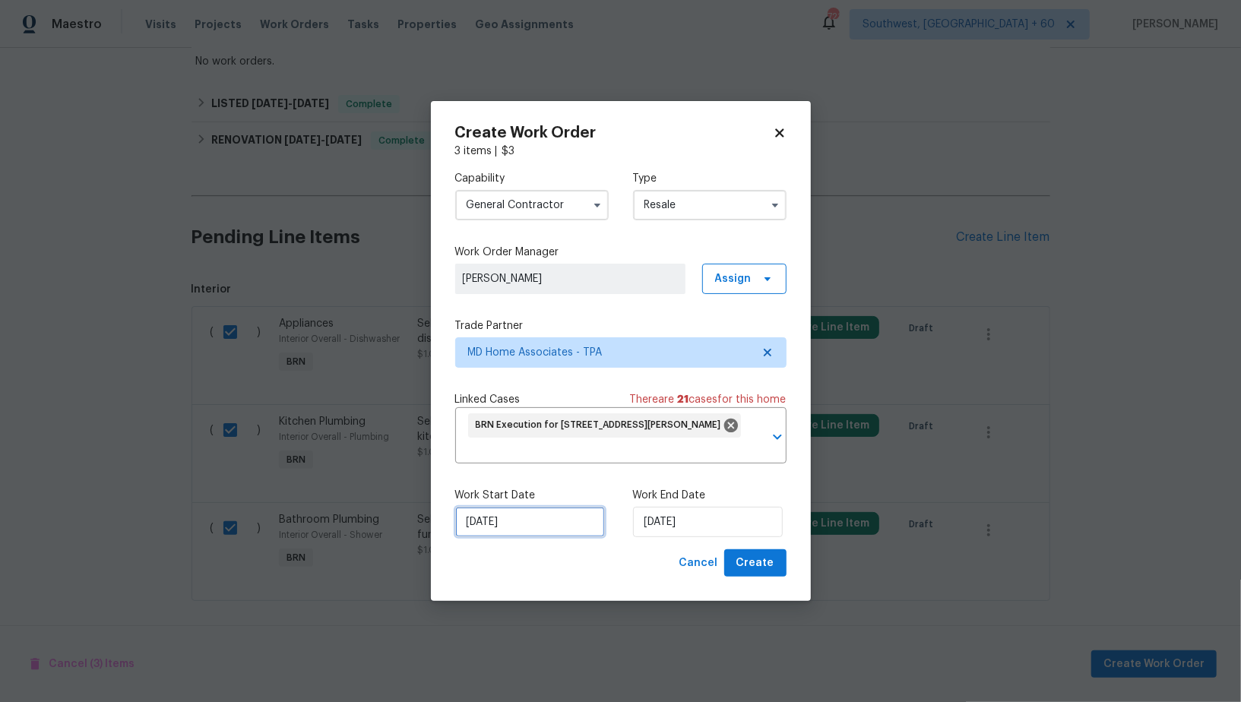
click at [557, 521] on input "13/10/2025" at bounding box center [530, 522] width 150 height 30
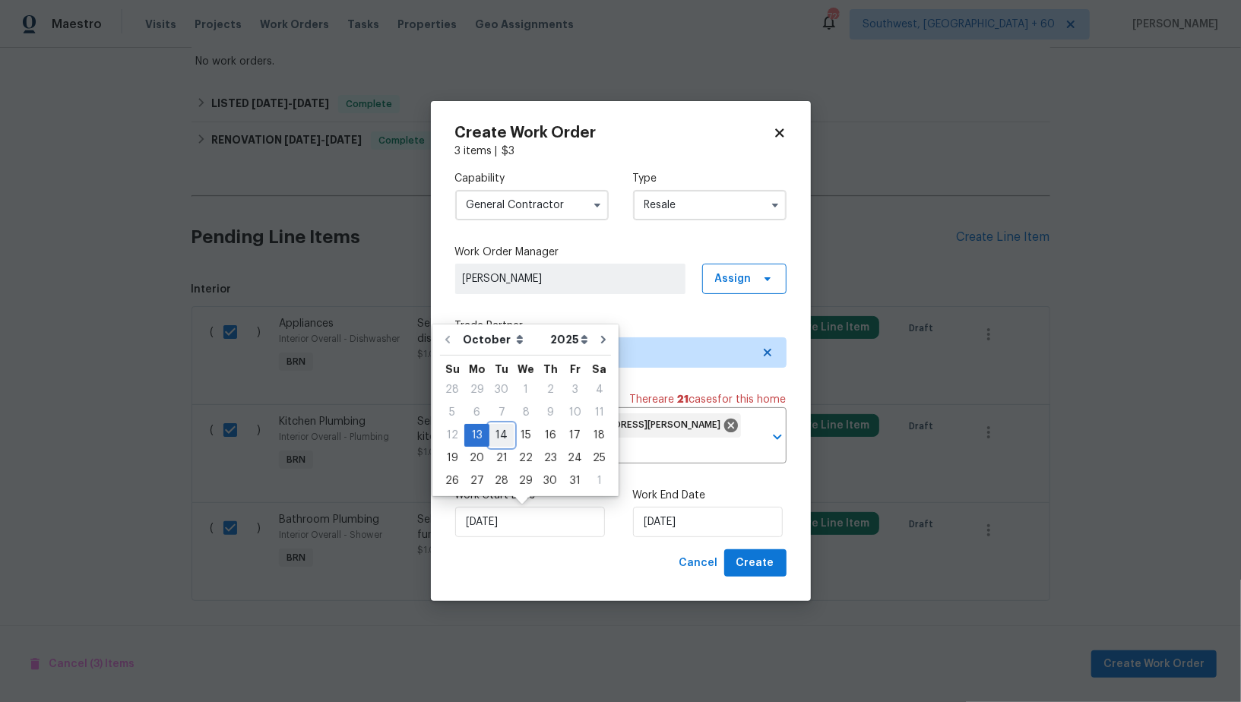
click at [502, 436] on div "14" at bounding box center [502, 435] width 24 height 21
type input "14/10/2025"
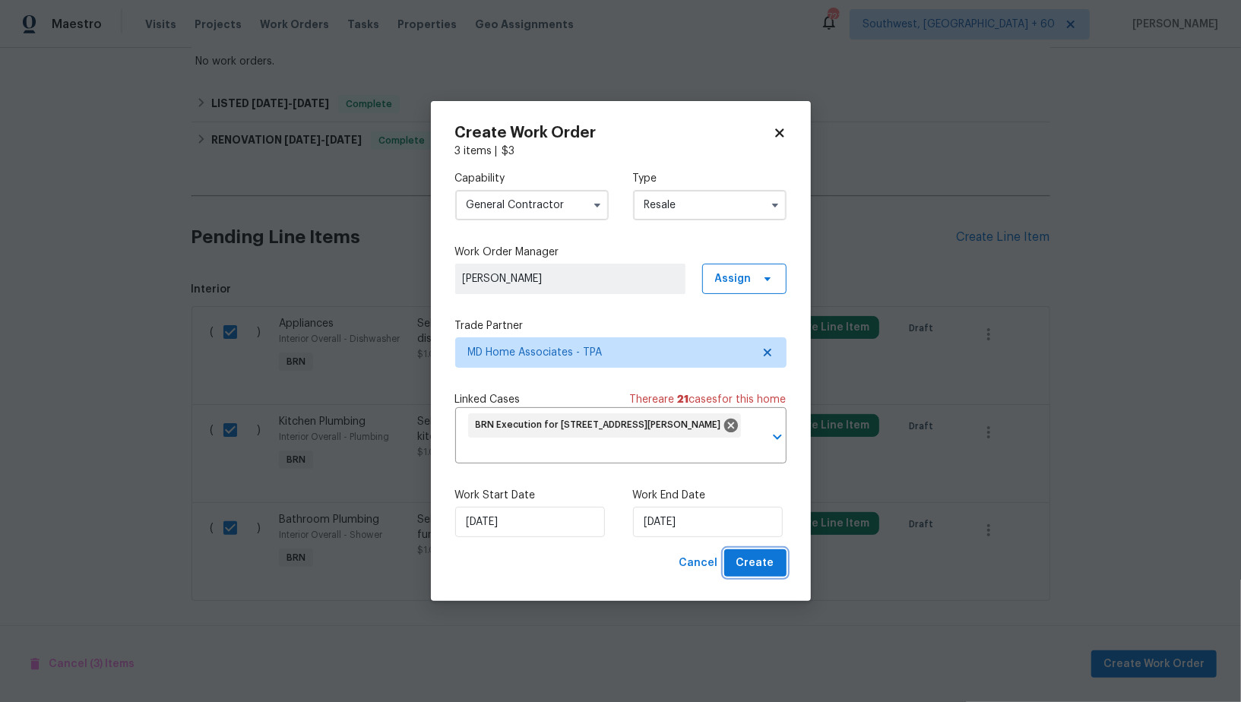
click at [762, 564] on span "Create" at bounding box center [756, 563] width 38 height 19
checkbox input "false"
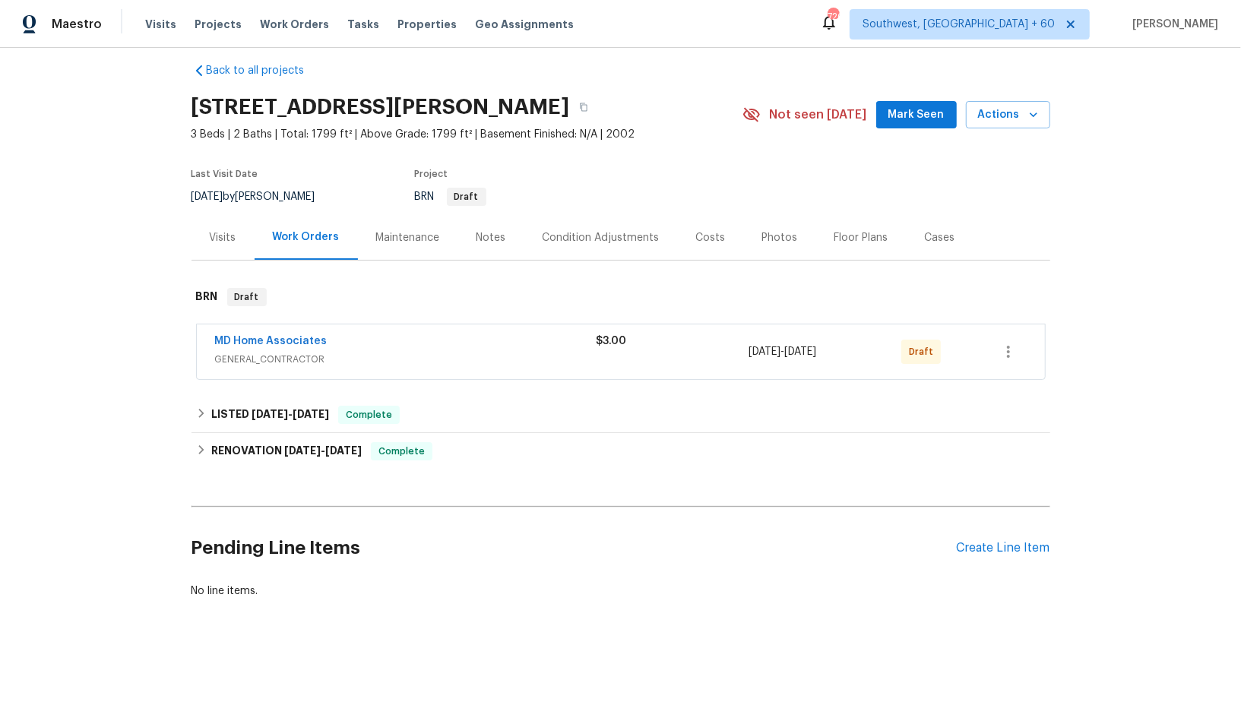
scroll to position [13, 0]
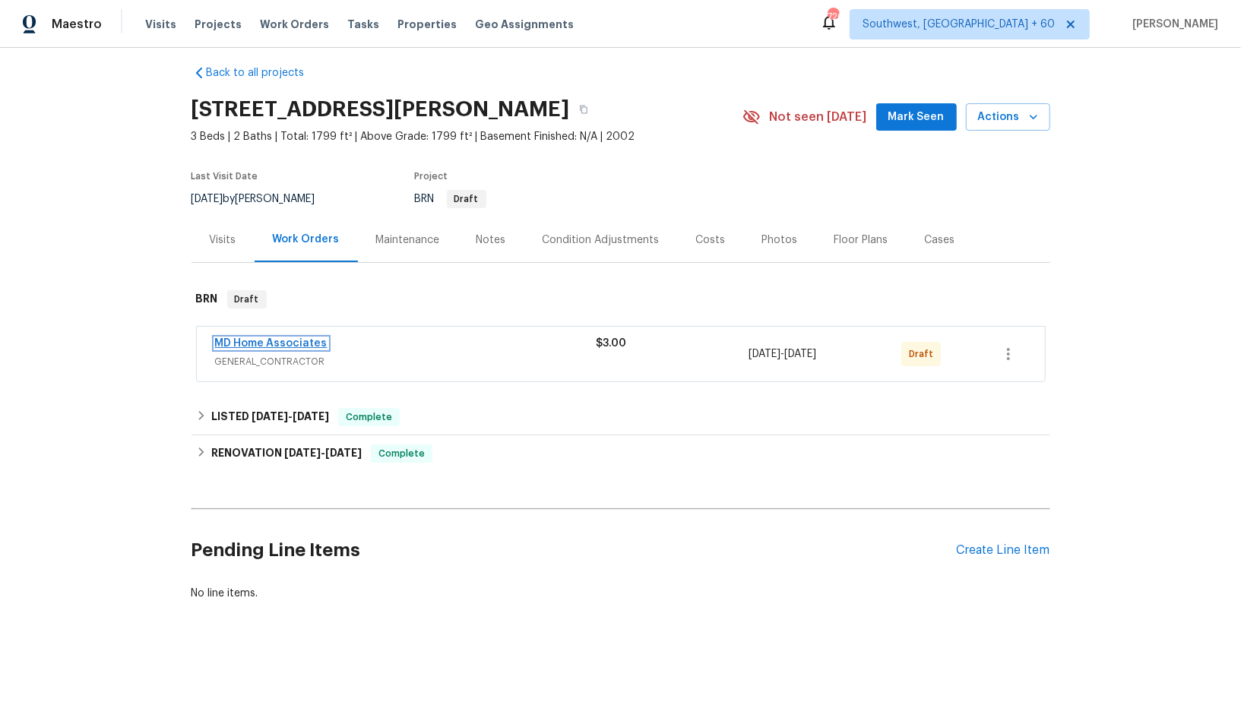
click at [259, 341] on link "MD Home Associates" at bounding box center [271, 343] width 113 height 11
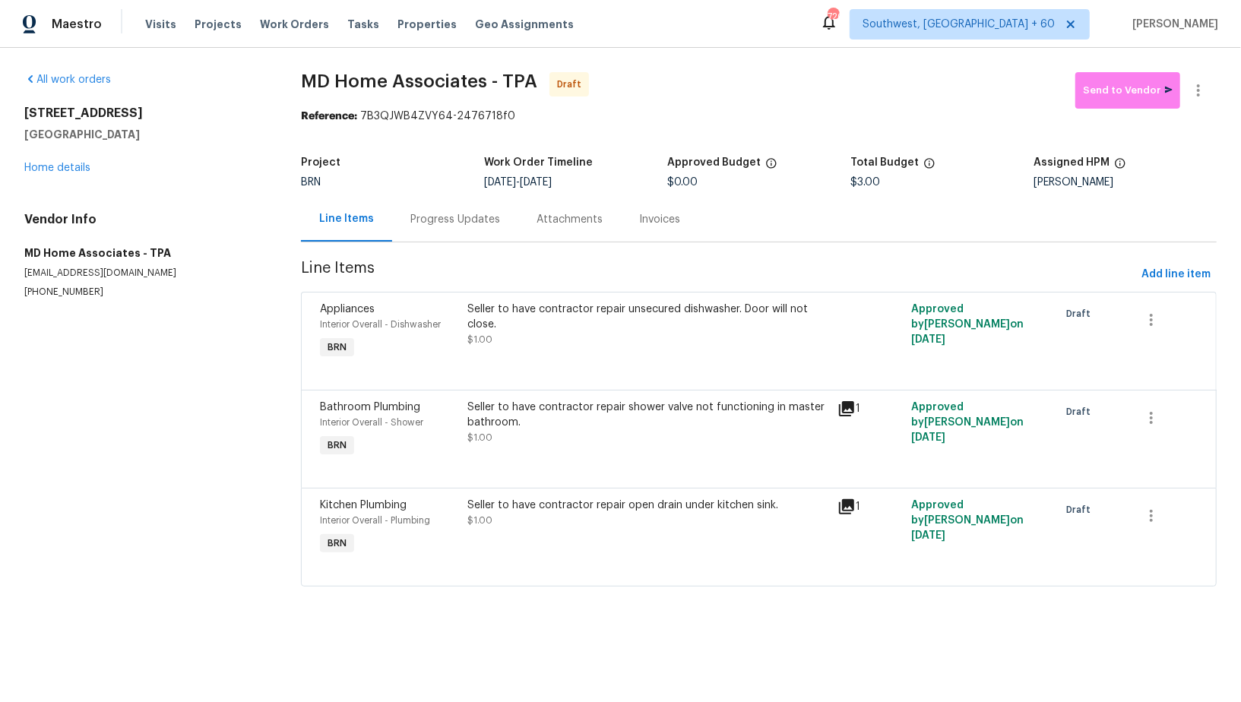
click at [420, 236] on div "Progress Updates" at bounding box center [455, 219] width 126 height 45
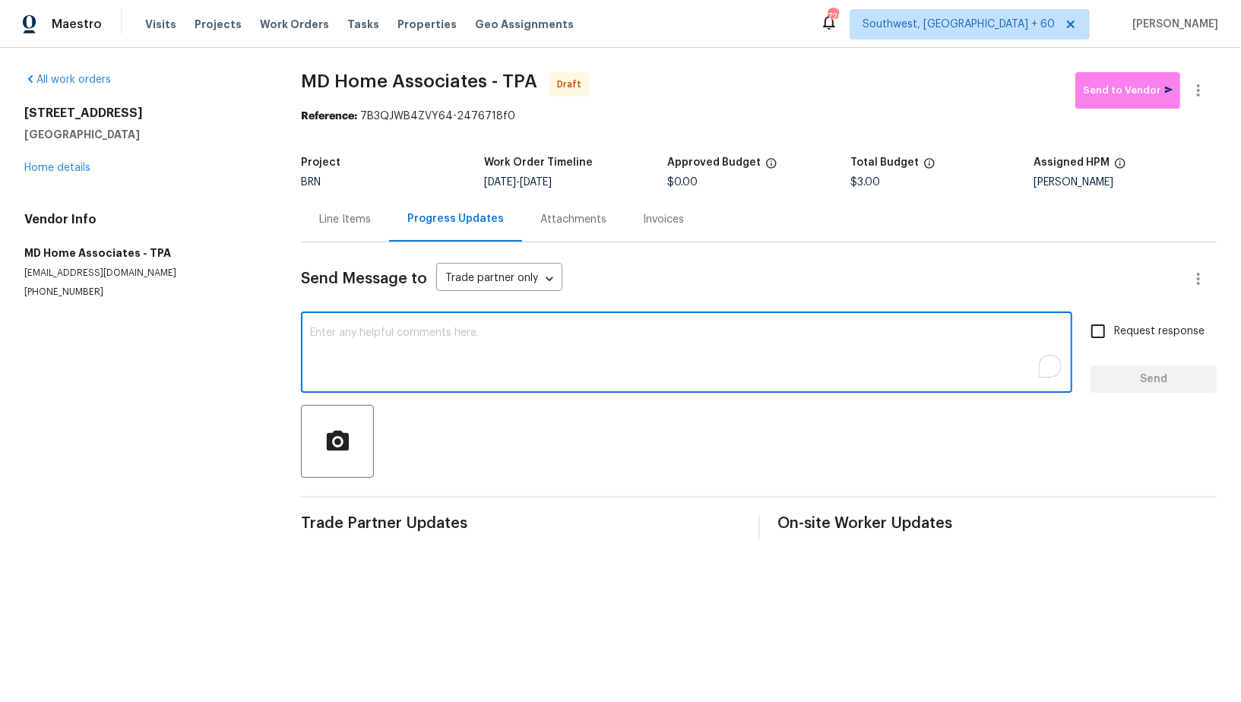
click at [411, 341] on textarea "To enrich screen reader interactions, please activate Accessibility in Grammarl…" at bounding box center [686, 354] width 753 height 53
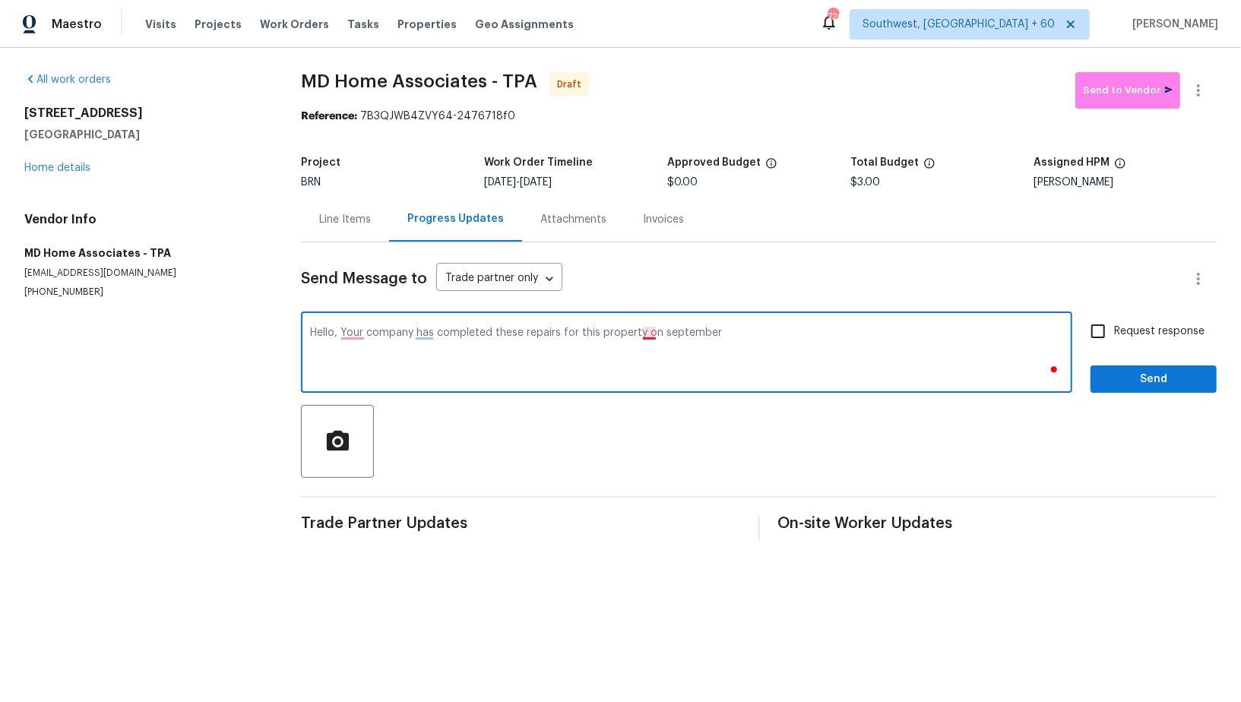
click at [652, 335] on textarea "Hello, Your company has completed these repairs for this property on september" at bounding box center [686, 354] width 753 height 53
click at [350, 338] on textarea "Hello, Your company has completed these repairs for this property in september" at bounding box center [686, 354] width 753 height 53
click at [699, 333] on textarea "Hello, your company has completed these repairs for this property in september" at bounding box center [686, 354] width 753 height 53
click at [763, 331] on textarea "Hello, your company has completed these repairs for this property in September" at bounding box center [686, 354] width 753 height 53
type textarea "Hello, your company has completed these repairs for this property in September …"
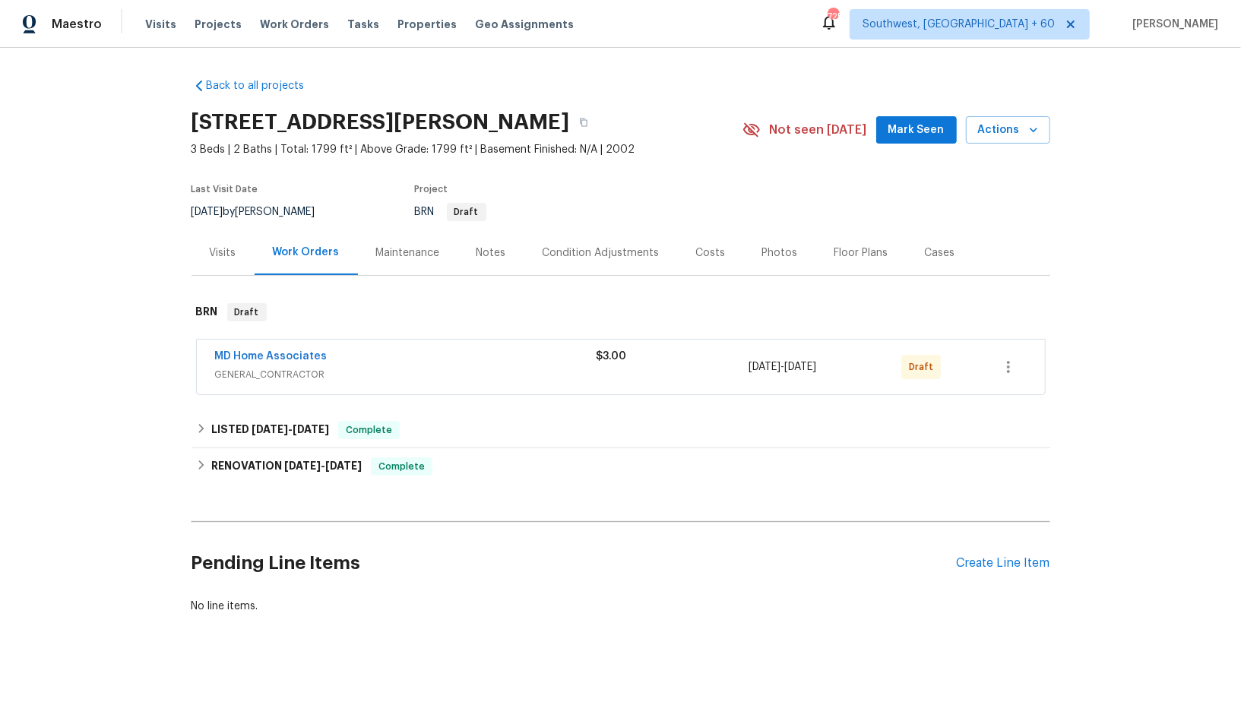
scroll to position [13, 0]
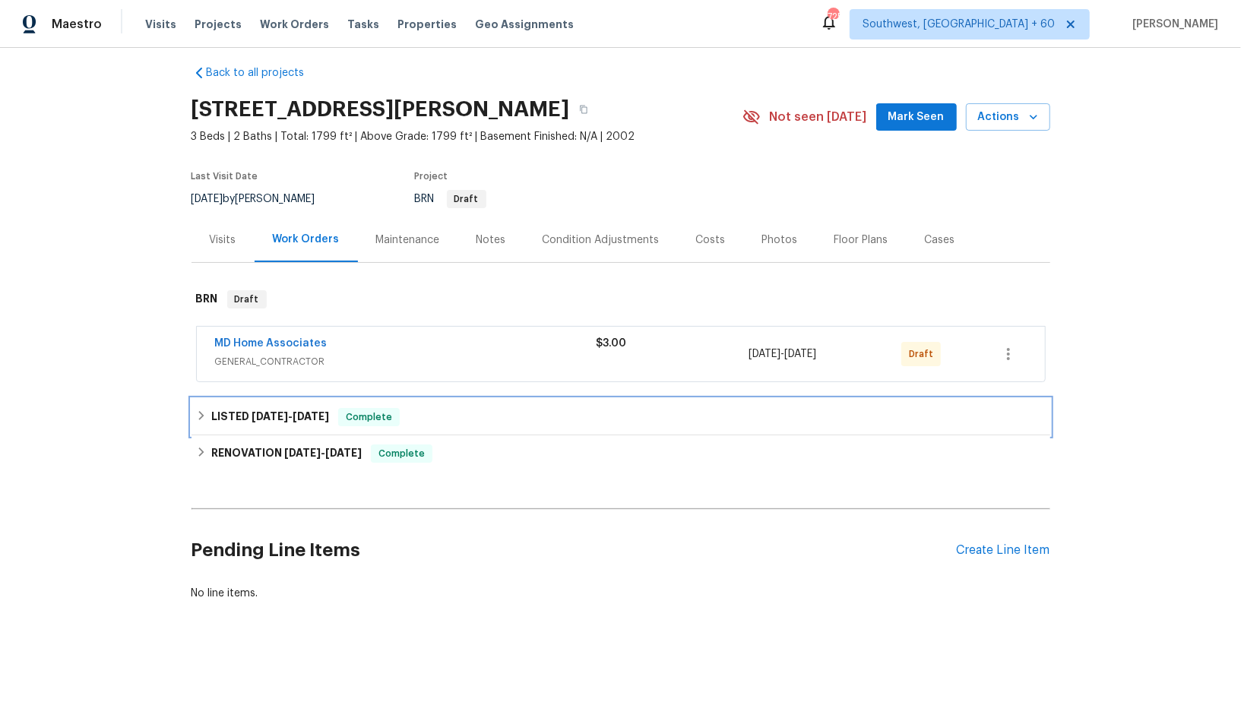
click at [203, 415] on icon at bounding box center [200, 415] width 5 height 9
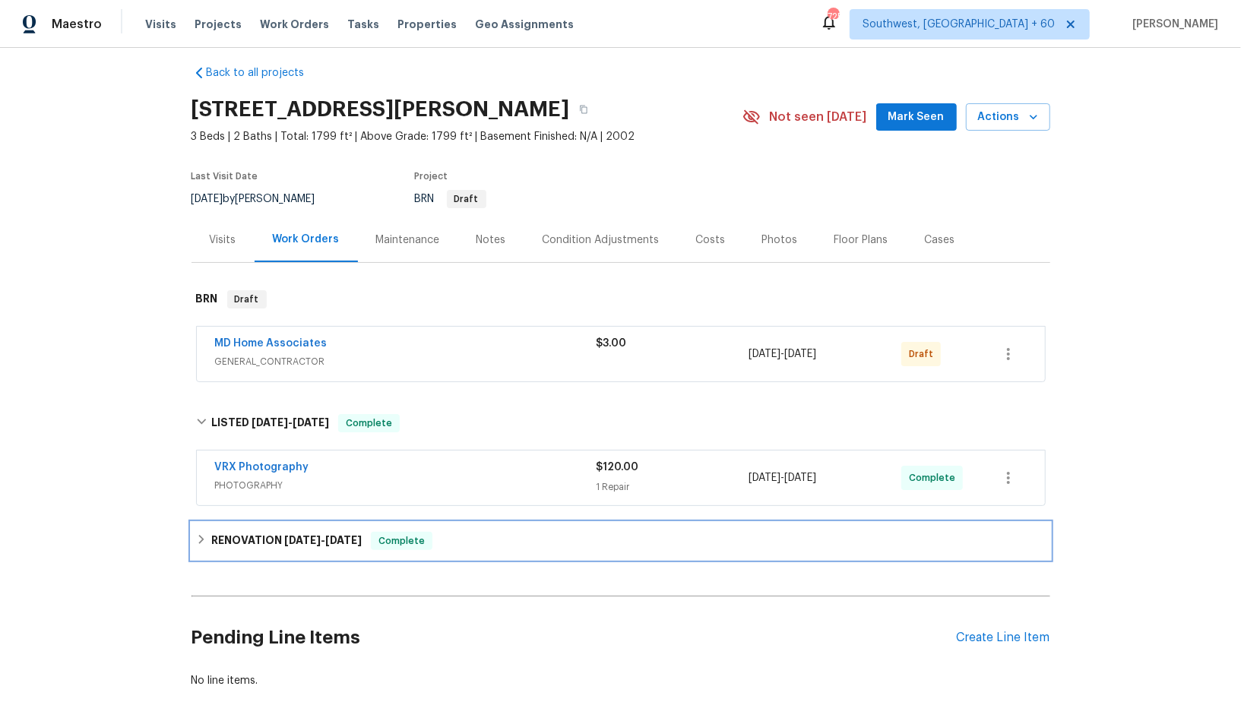
click at [220, 523] on div "RENOVATION 9/4/25 - 9/23/25 Complete" at bounding box center [621, 541] width 859 height 36
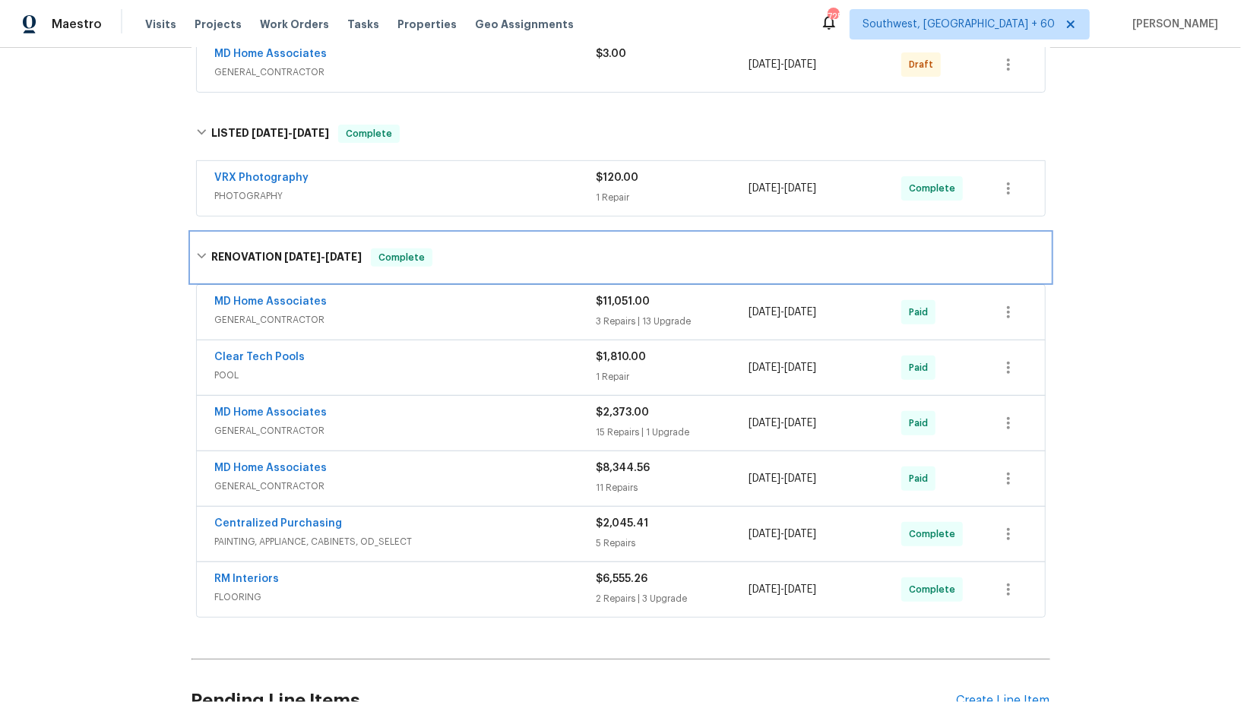
scroll to position [331, 0]
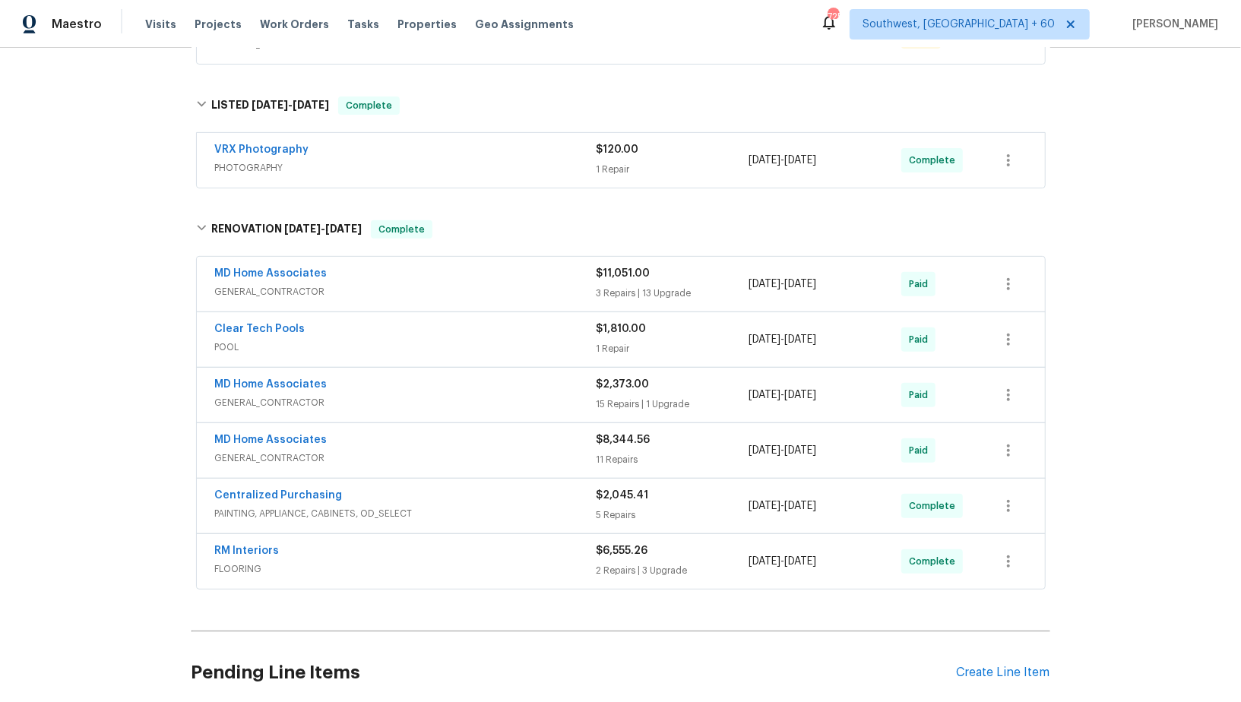
click at [256, 407] on div "MD Home Associates GENERAL_CONTRACTOR" at bounding box center [406, 395] width 382 height 36
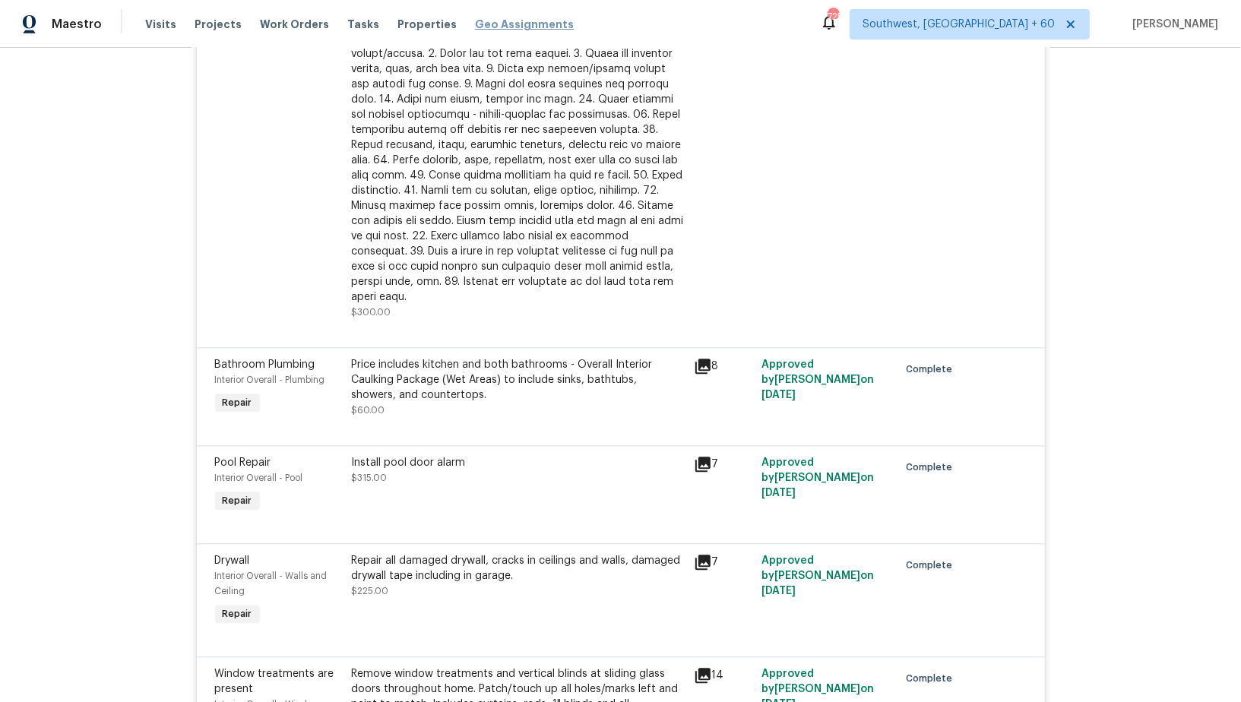
scroll to position [1992, 0]
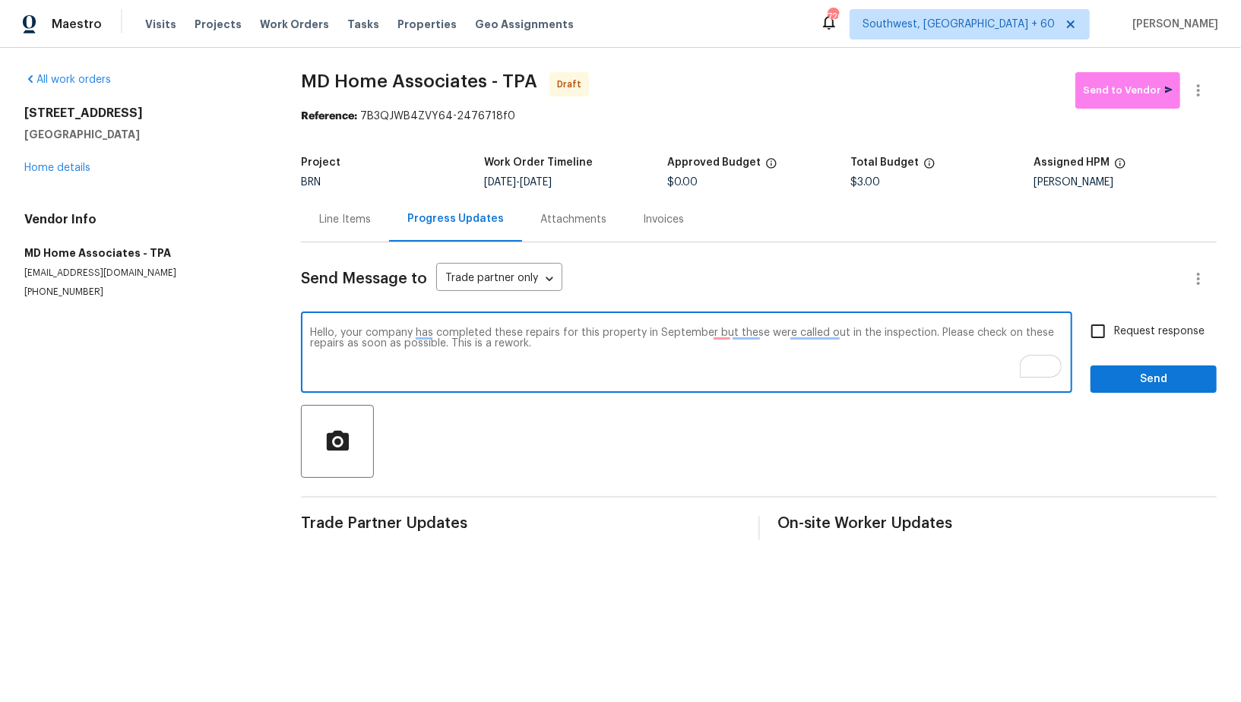
click at [582, 340] on textarea "Hello, your company has completed these repairs for this property in September …" at bounding box center [686, 354] width 753 height 53
paste textarea "Reach out to me via the portal or call/text at 650-800-9524 for any questions o…"
click at [712, 336] on textarea "Hello, your company has completed these repairs for this property in September …" at bounding box center [686, 354] width 753 height 53
click at [721, 335] on textarea "Hello, your company has completed these repairs for this property in September …" at bounding box center [686, 354] width 753 height 53
type textarea "Hello, your company has completed these repairs for this property in September,…"
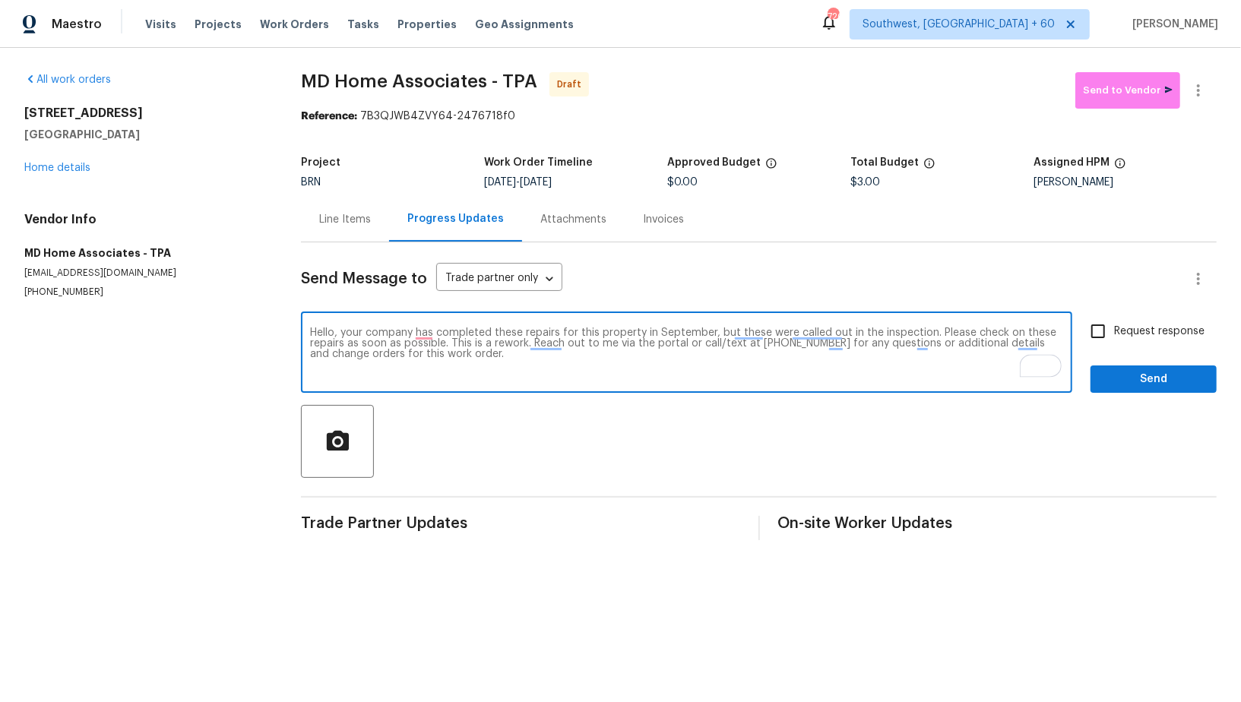
click at [1113, 330] on input "Request response" at bounding box center [1099, 331] width 32 height 32
checkbox input "true"
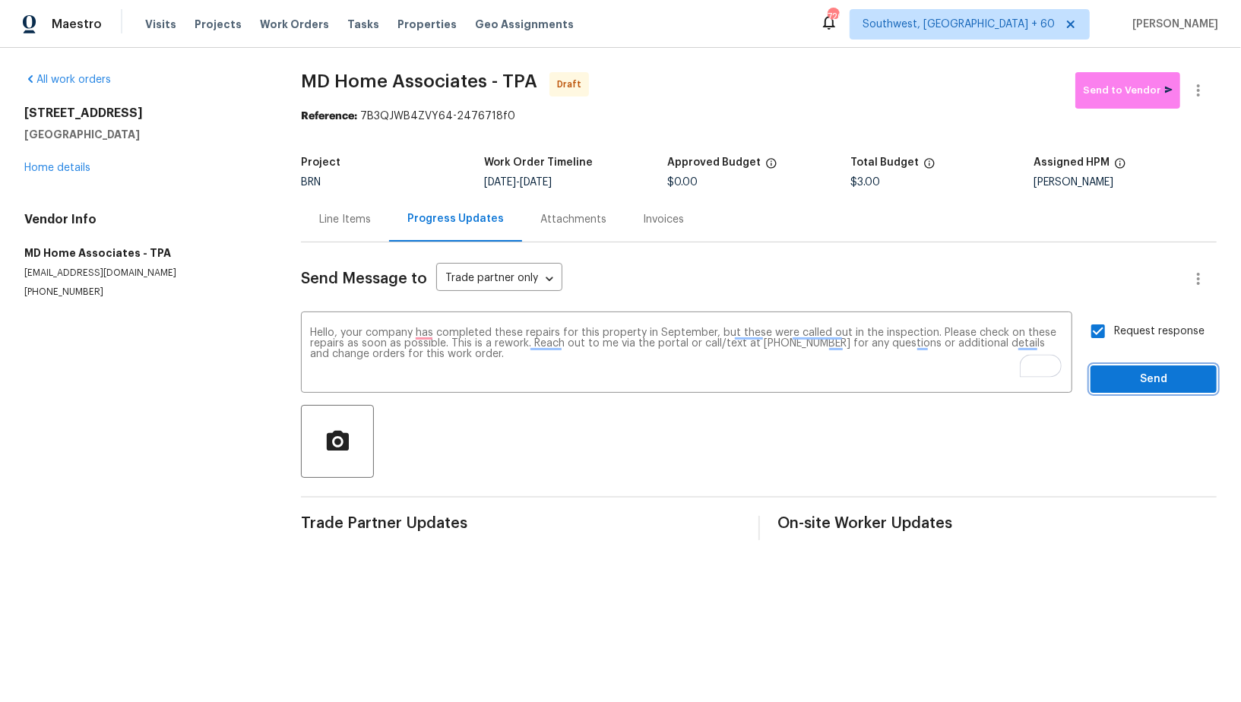
click at [1120, 367] on button "Send" at bounding box center [1154, 380] width 126 height 28
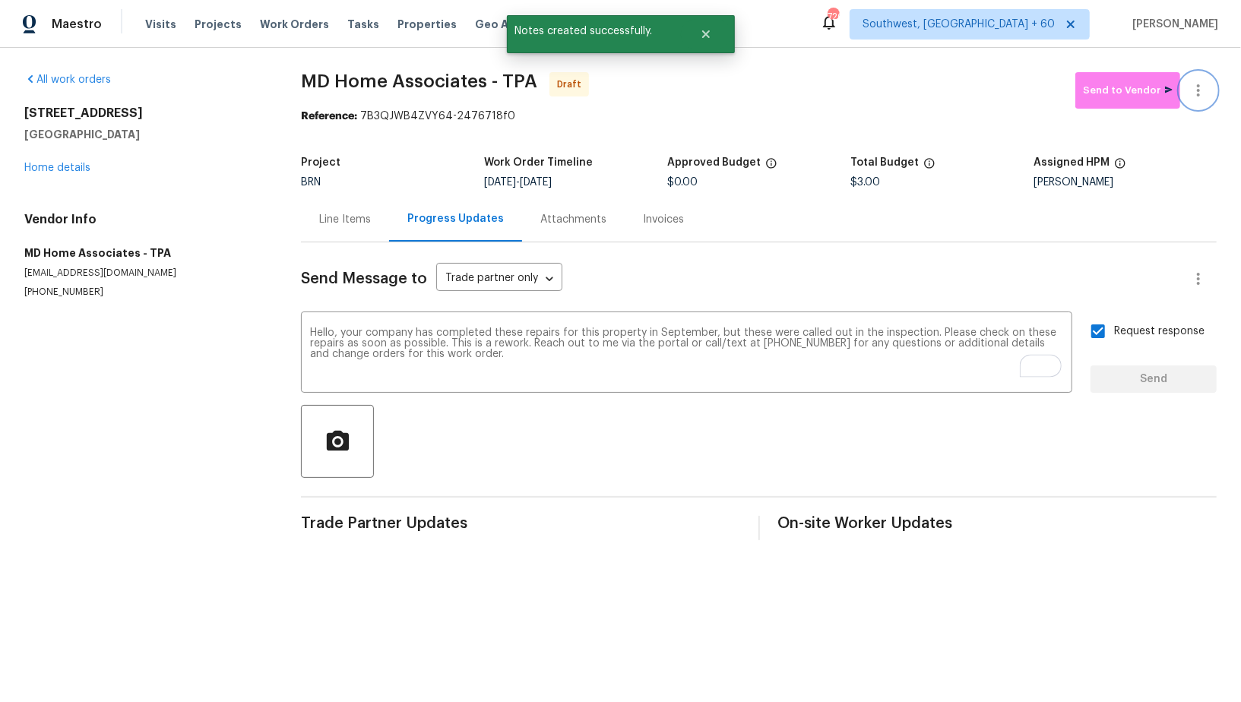
click at [1198, 95] on icon "button" at bounding box center [1198, 90] width 3 height 12
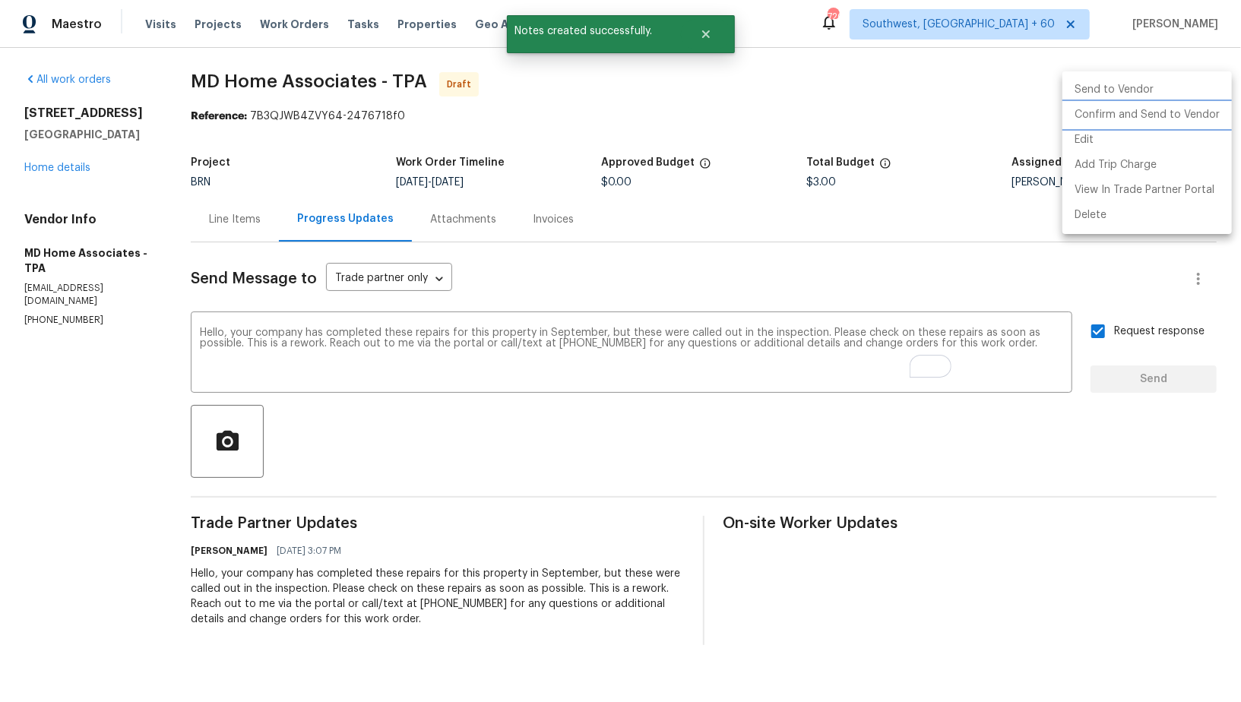
click at [1162, 113] on li "Confirm and Send to Vendor" at bounding box center [1148, 115] width 170 height 25
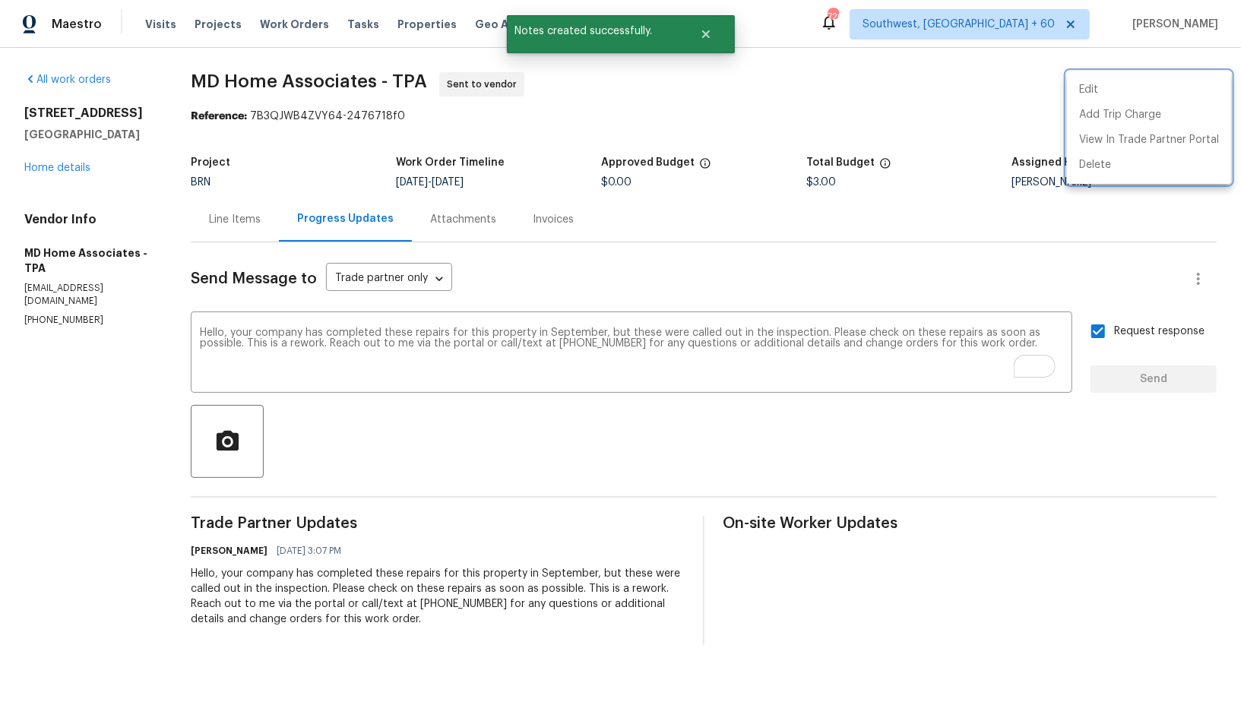
drag, startPoint x: 10, startPoint y: 247, endPoint x: 152, endPoint y: 247, distance: 142.2
click at [152, 247] on div at bounding box center [620, 351] width 1241 height 702
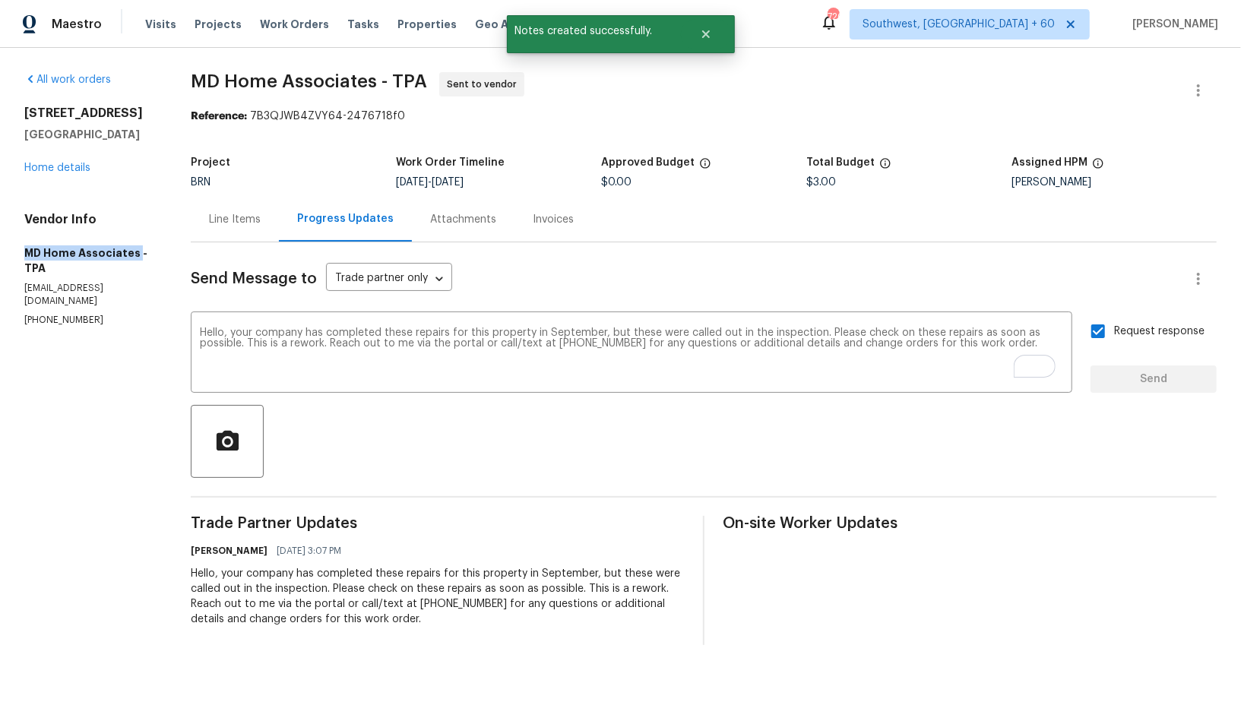
drag, startPoint x: 135, startPoint y: 253, endPoint x: 21, endPoint y: 251, distance: 114.1
click at [21, 252] on div "All work orders 366 Vitorio St Punta Gorda, FL 33983 Home details Vendor Info M…" at bounding box center [620, 359] width 1241 height 622
copy h5 "MD Home Associates"
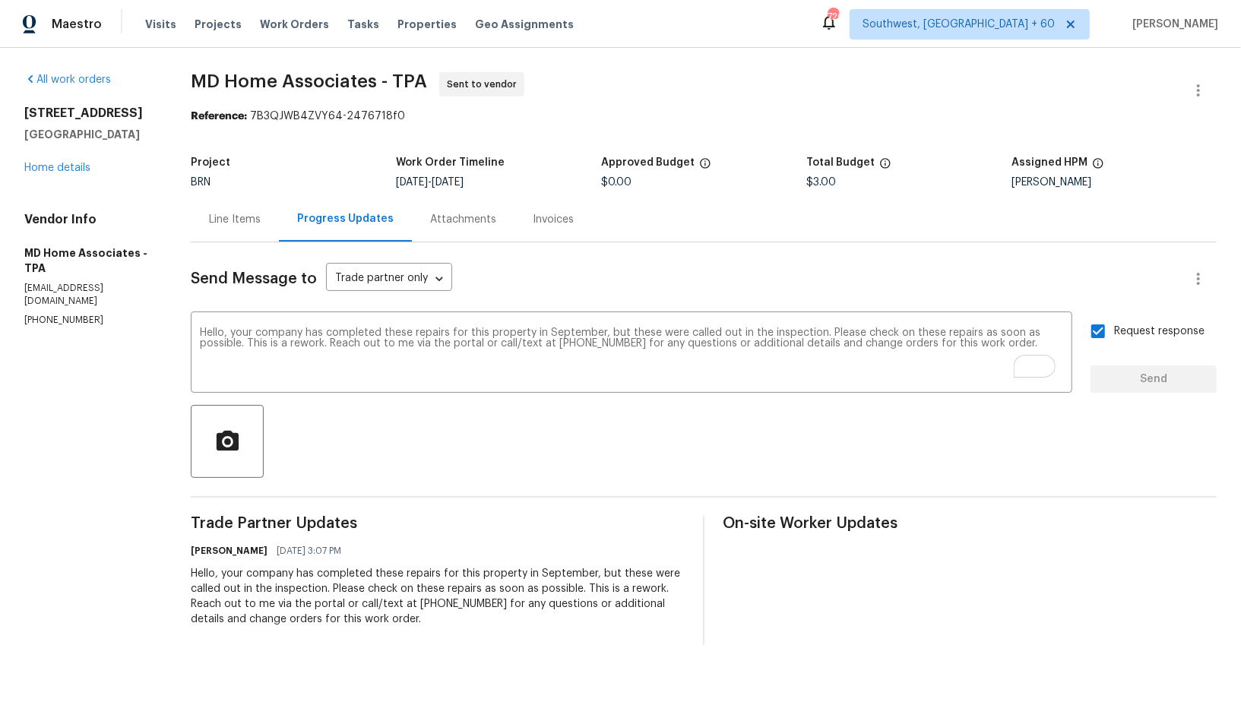
click at [254, 235] on div "Line Items" at bounding box center [235, 219] width 88 height 45
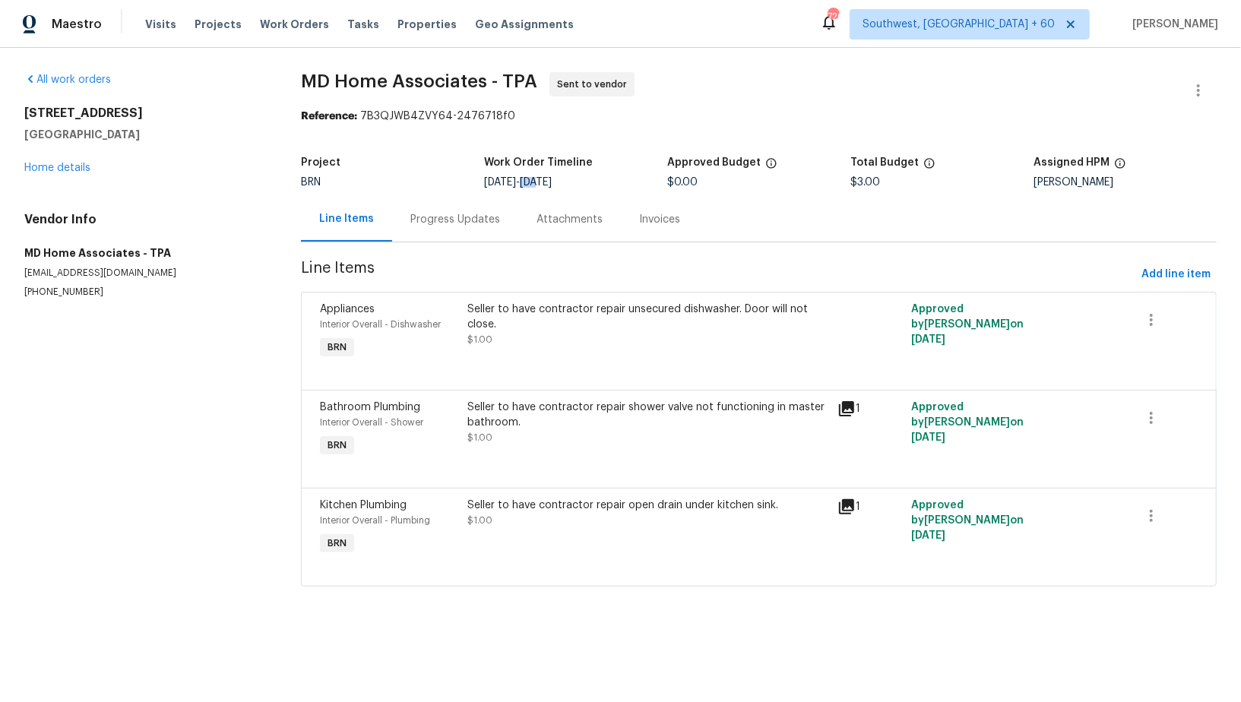
drag, startPoint x: 549, startPoint y: 182, endPoint x: 595, endPoint y: 182, distance: 46.4
click at [552, 182] on span "10/16/2025" at bounding box center [536, 182] width 32 height 11
drag, startPoint x: 604, startPoint y: 181, endPoint x: 549, endPoint y: 184, distance: 55.6
click at [549, 184] on div "10/14/2025 - 10/16/2025" at bounding box center [575, 182] width 183 height 11
copy span "10/16/2025"
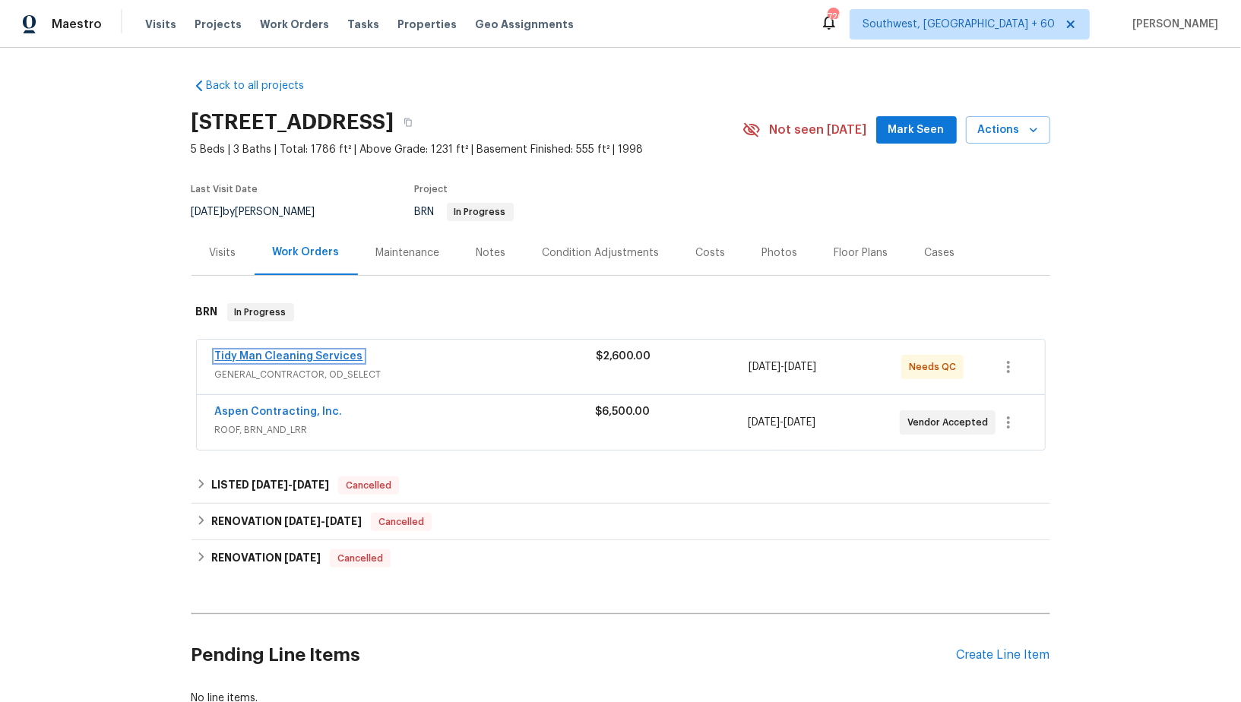
click at [260, 358] on link "Tidy Man Cleaning Services" at bounding box center [289, 356] width 148 height 11
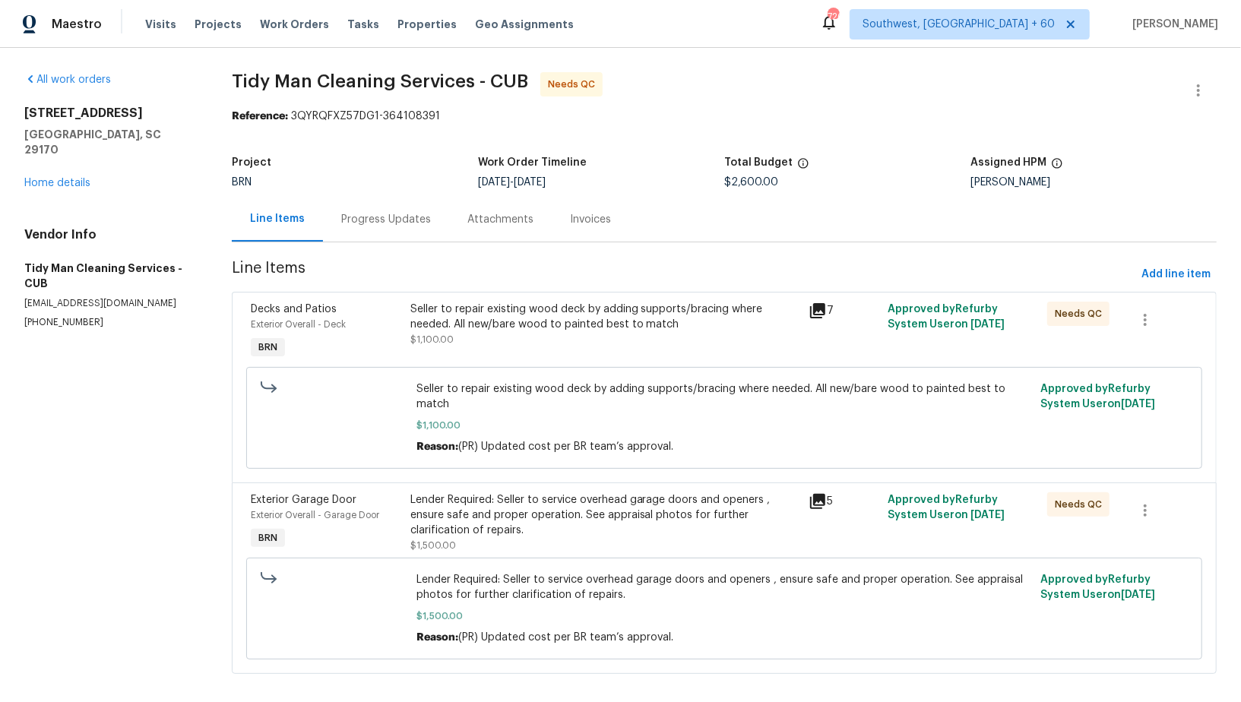
click at [528, 335] on div "Seller to repair existing wood deck by adding supports/bracing where needed. Al…" at bounding box center [605, 325] width 389 height 46
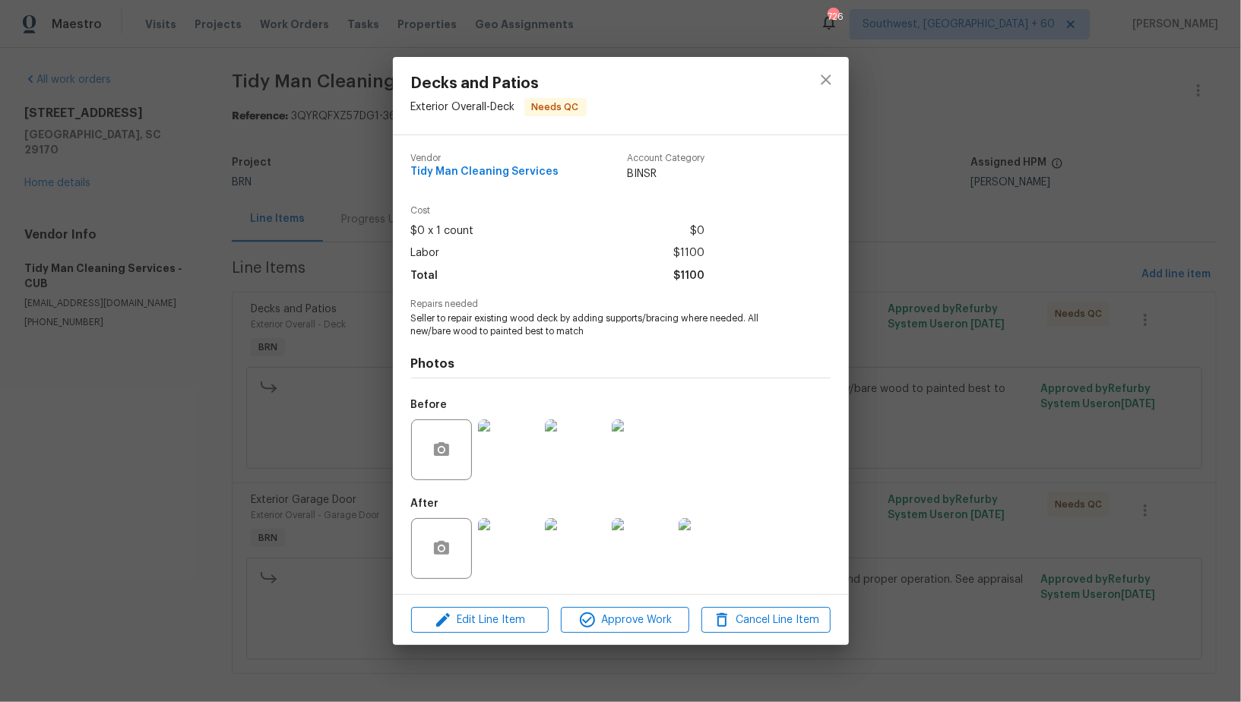
click at [502, 541] on img at bounding box center [508, 548] width 61 height 61
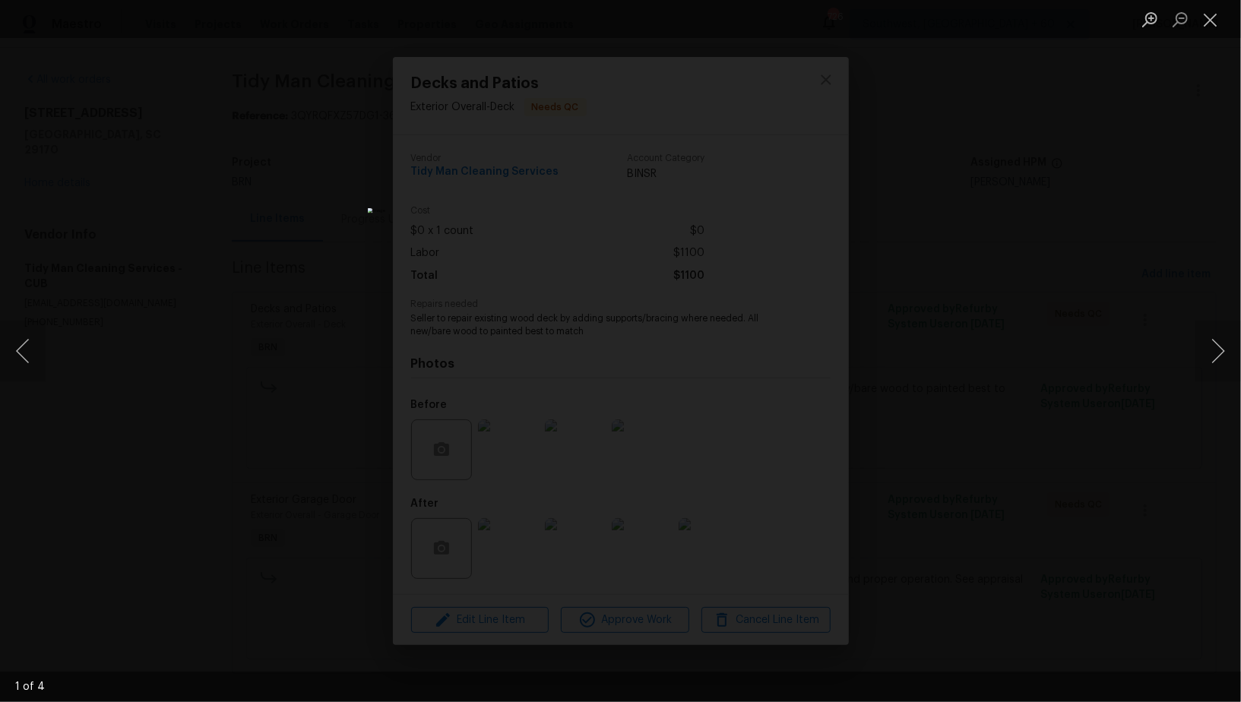
click at [860, 497] on div "Lightbox" at bounding box center [620, 351] width 1241 height 702
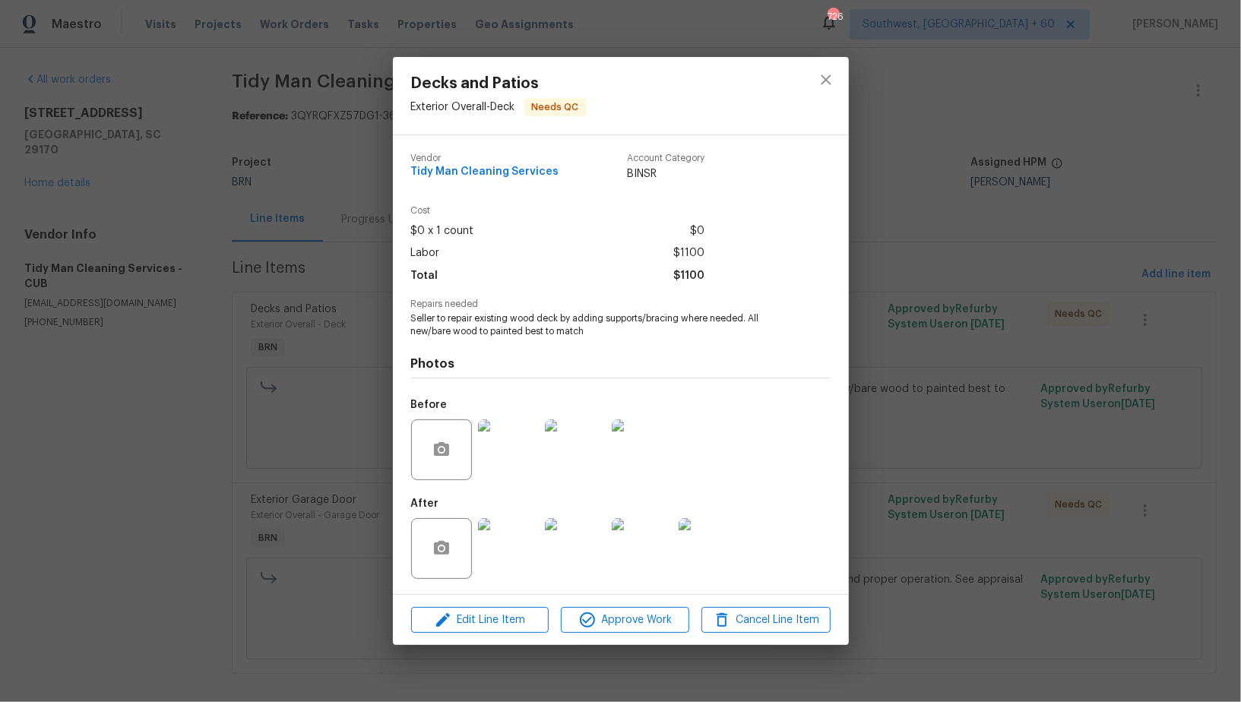
click at [860, 497] on div "Decks and Patios Exterior Overall - Deck Needs QC Vendor Tidy Man Cleaning Serv…" at bounding box center [620, 351] width 1241 height 702
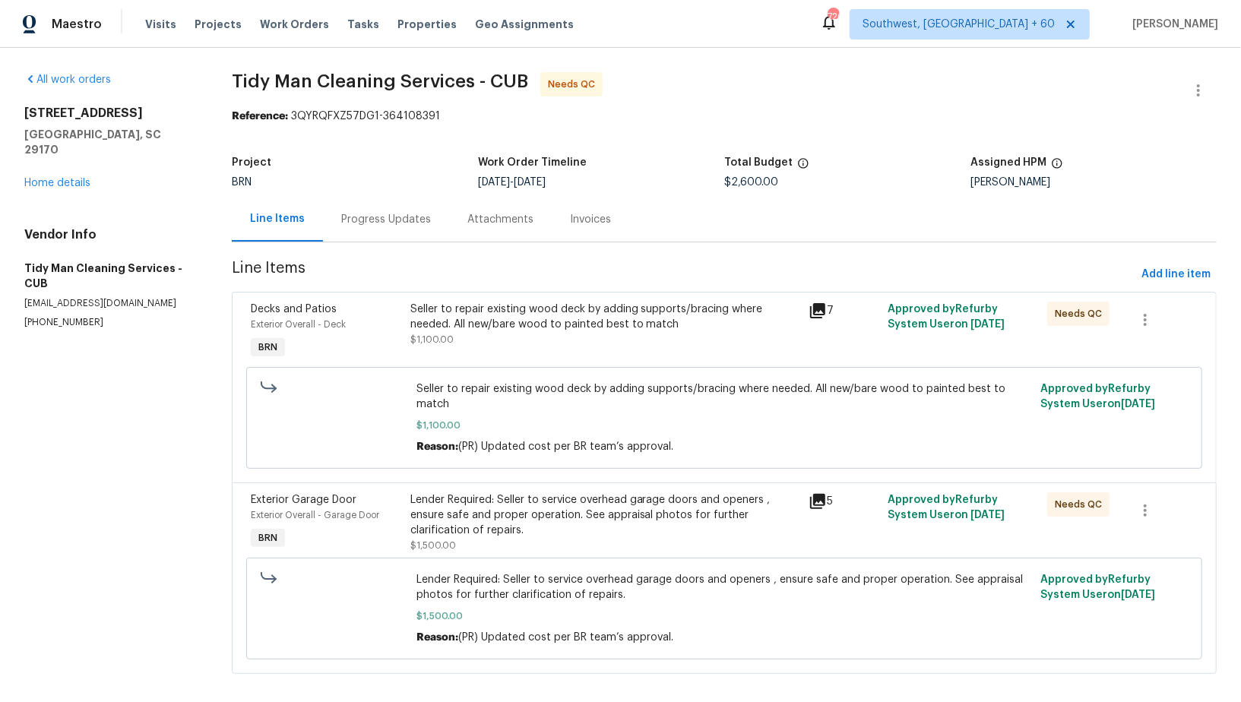
click at [579, 493] on div "Lender Required: Seller to service overhead garage doors and openers , ensure s…" at bounding box center [605, 516] width 389 height 46
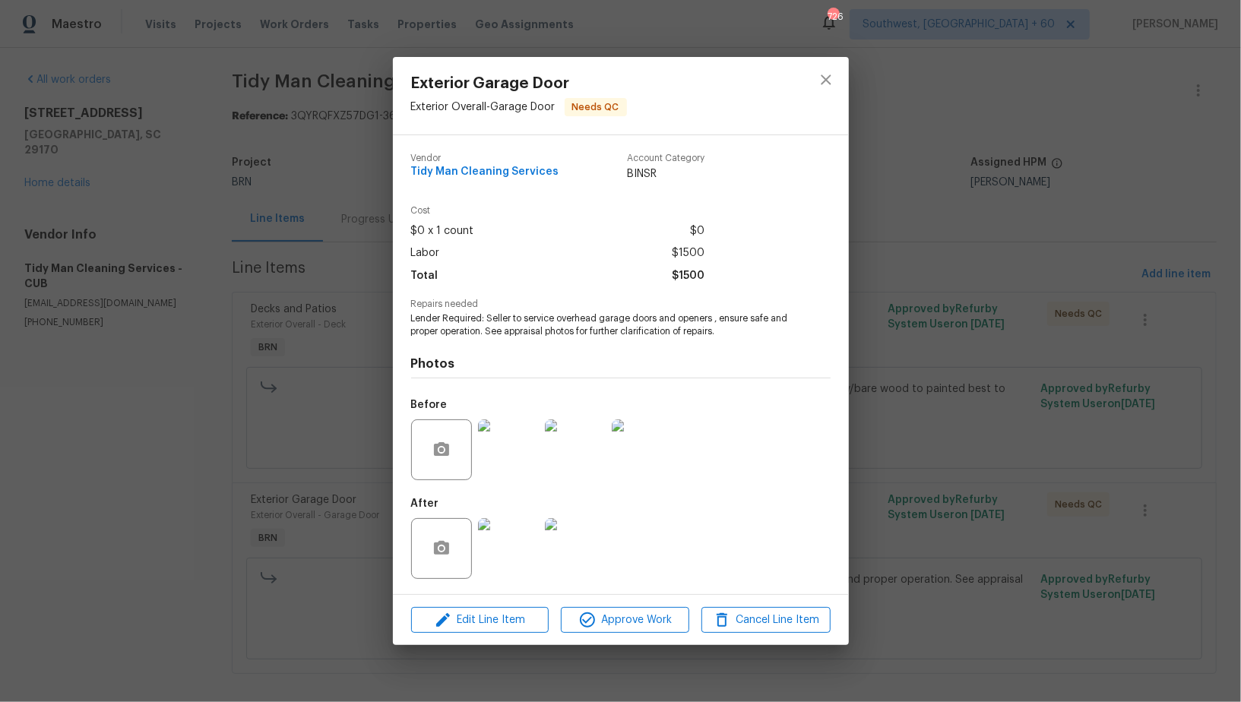
click at [503, 549] on img at bounding box center [508, 548] width 61 height 61
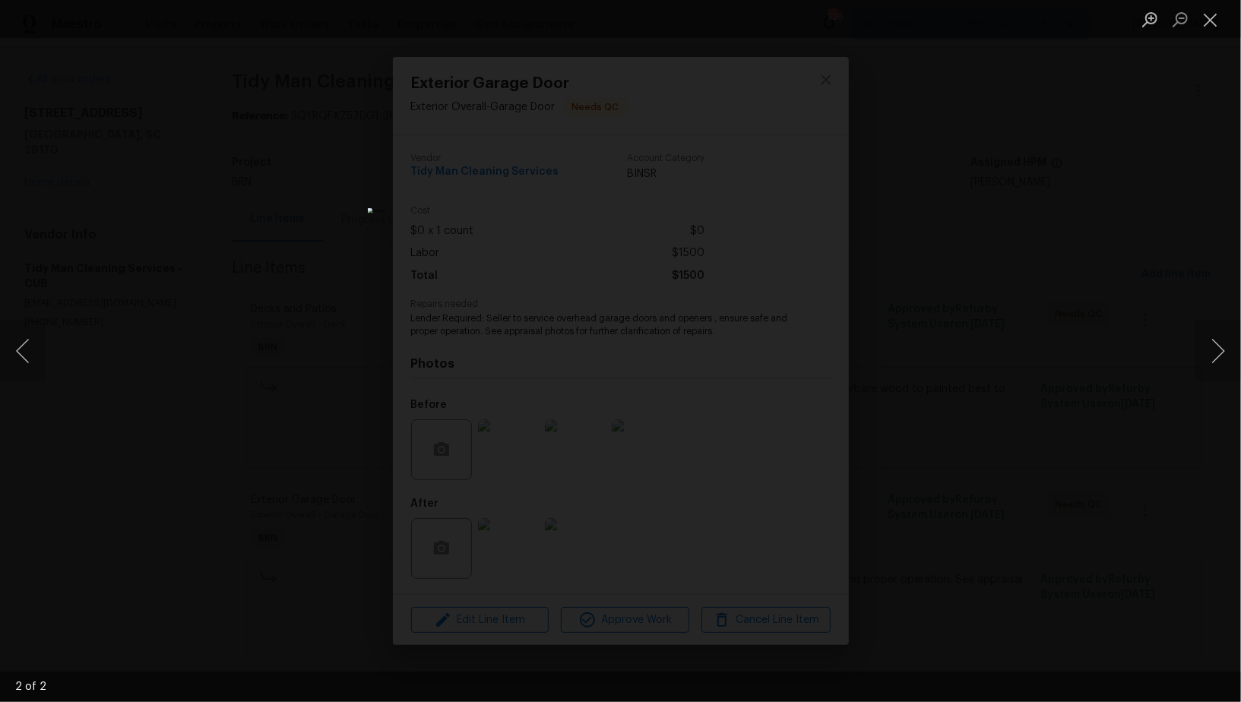
click at [1029, 503] on div "Lightbox" at bounding box center [620, 351] width 1241 height 702
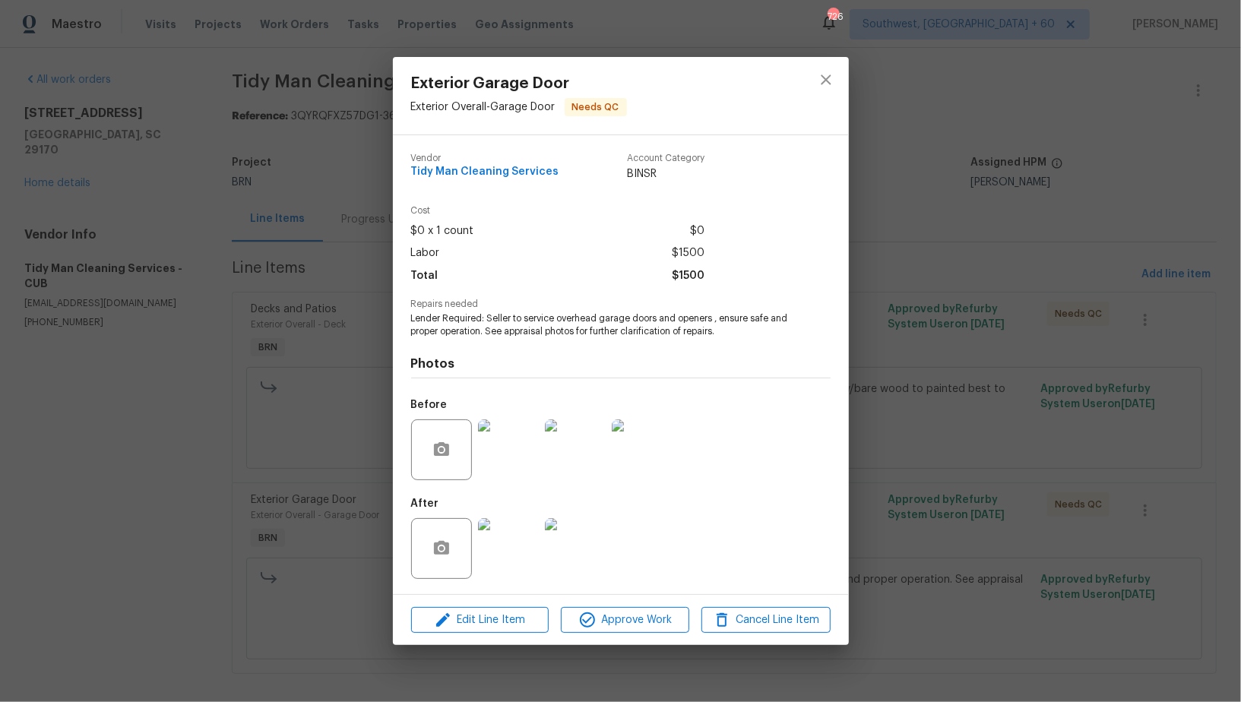
click at [517, 452] on img at bounding box center [508, 450] width 61 height 61
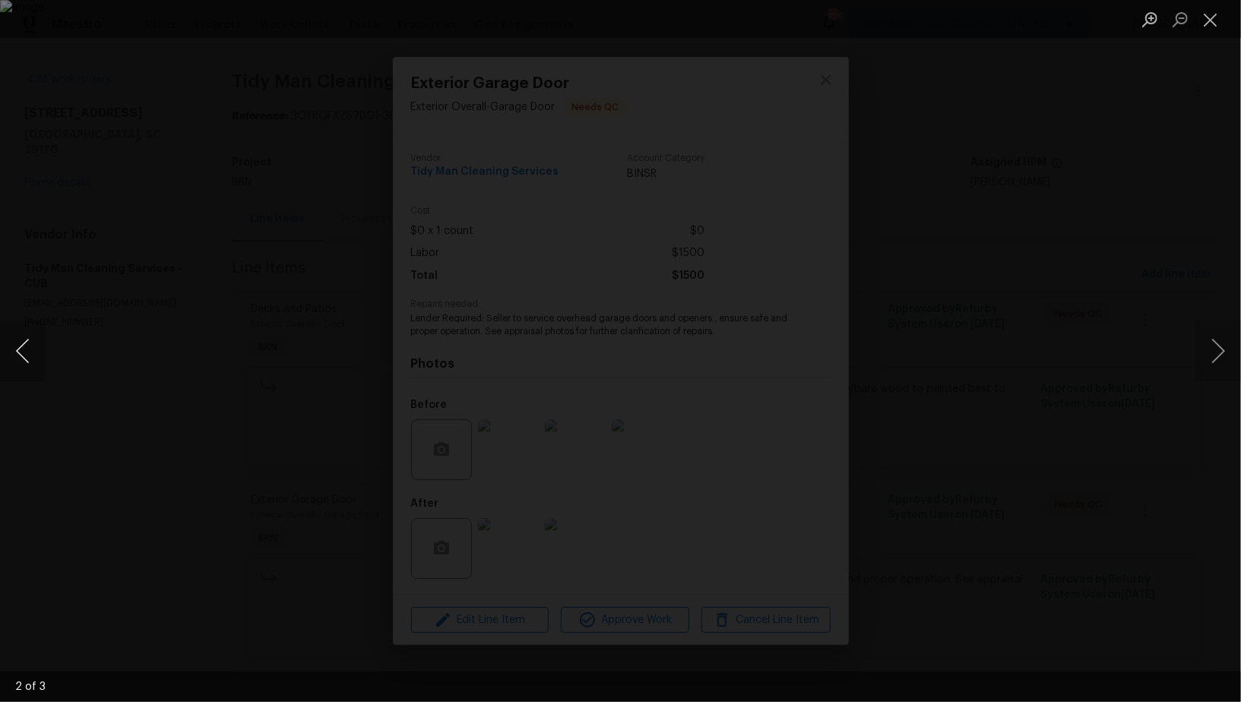
click at [21, 363] on button "Previous image" at bounding box center [23, 351] width 46 height 61
click at [108, 402] on div "Lightbox" at bounding box center [620, 351] width 1241 height 702
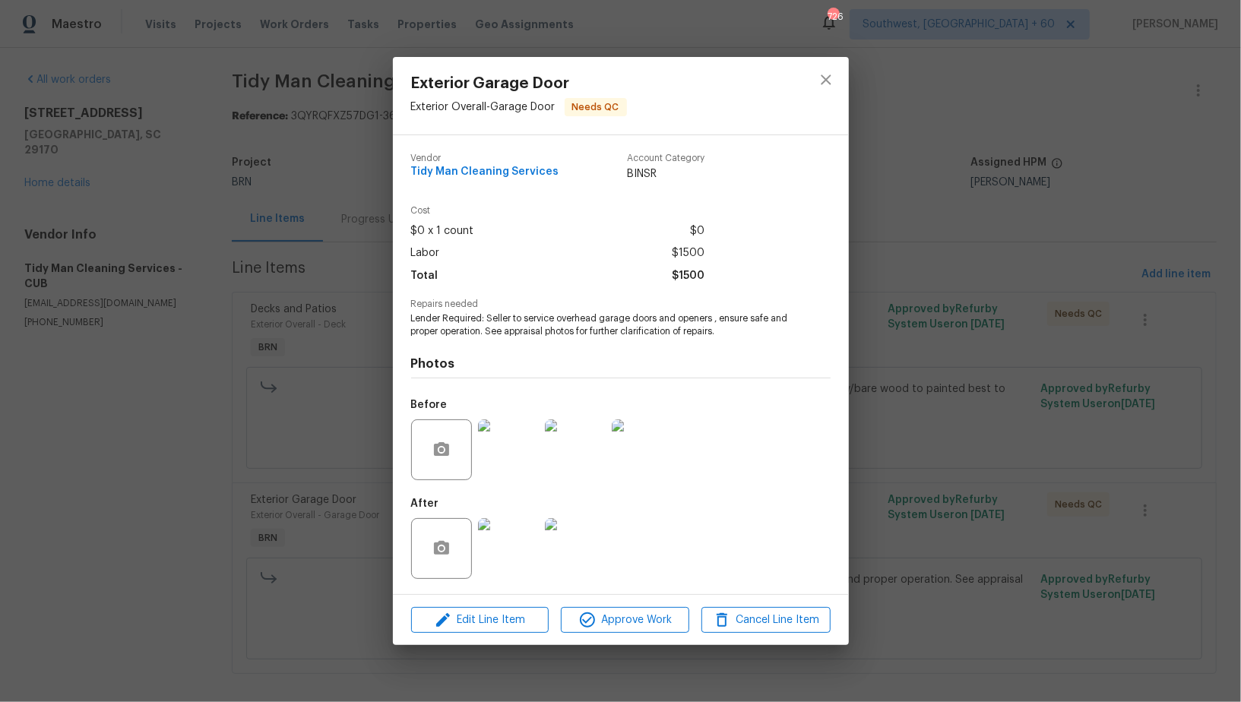
click at [284, 426] on div "Exterior Garage Door Exterior Overall - Garage Door Needs QC Vendor Tidy Man Cl…" at bounding box center [620, 351] width 1241 height 702
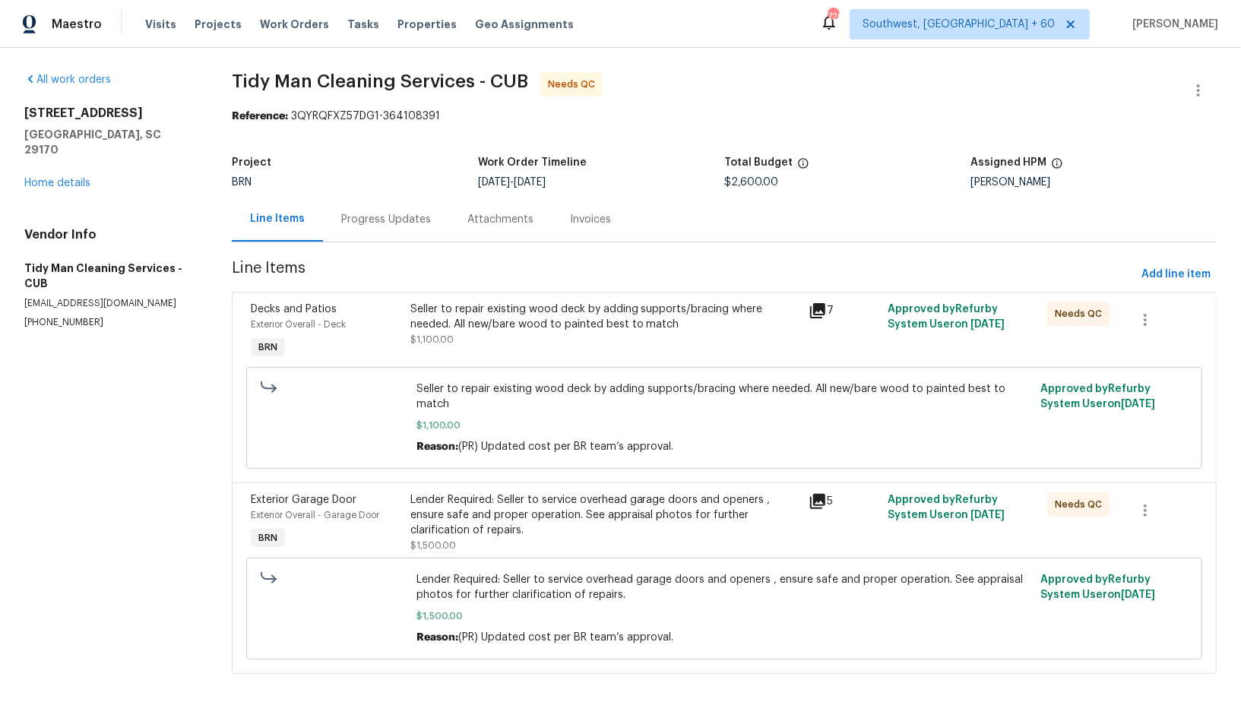
click at [382, 221] on div "Progress Updates" at bounding box center [386, 219] width 90 height 15
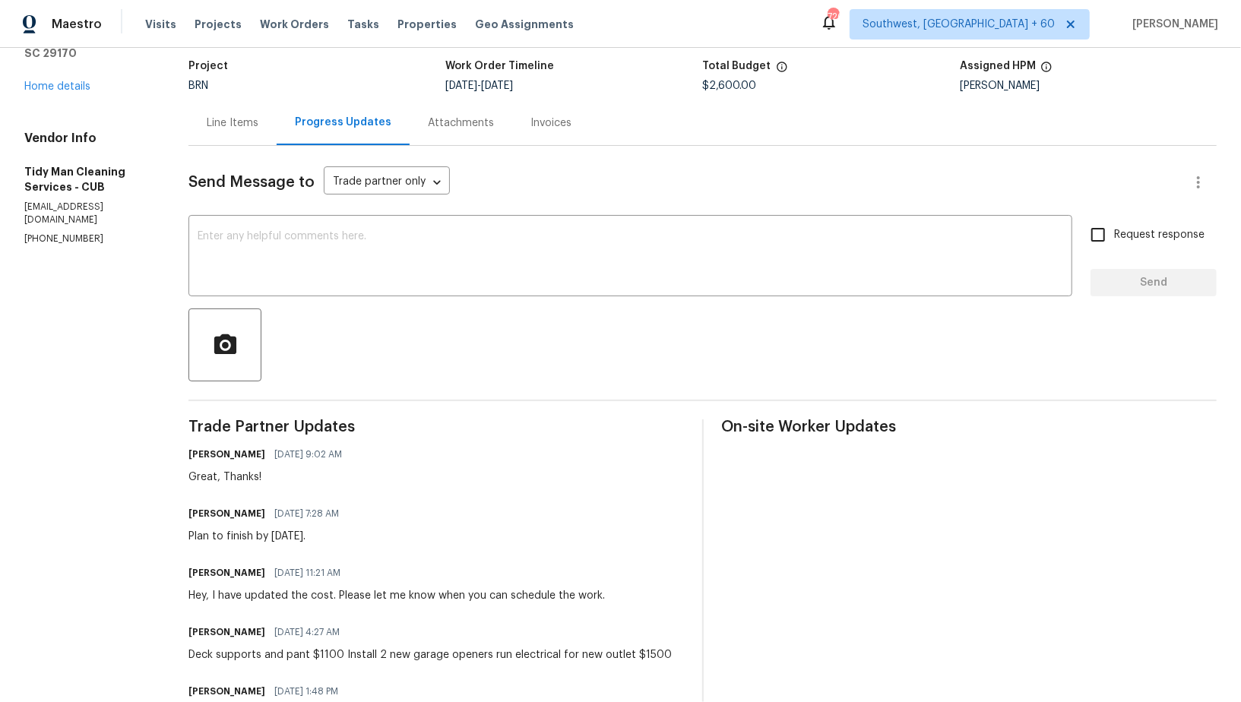
scroll to position [56, 0]
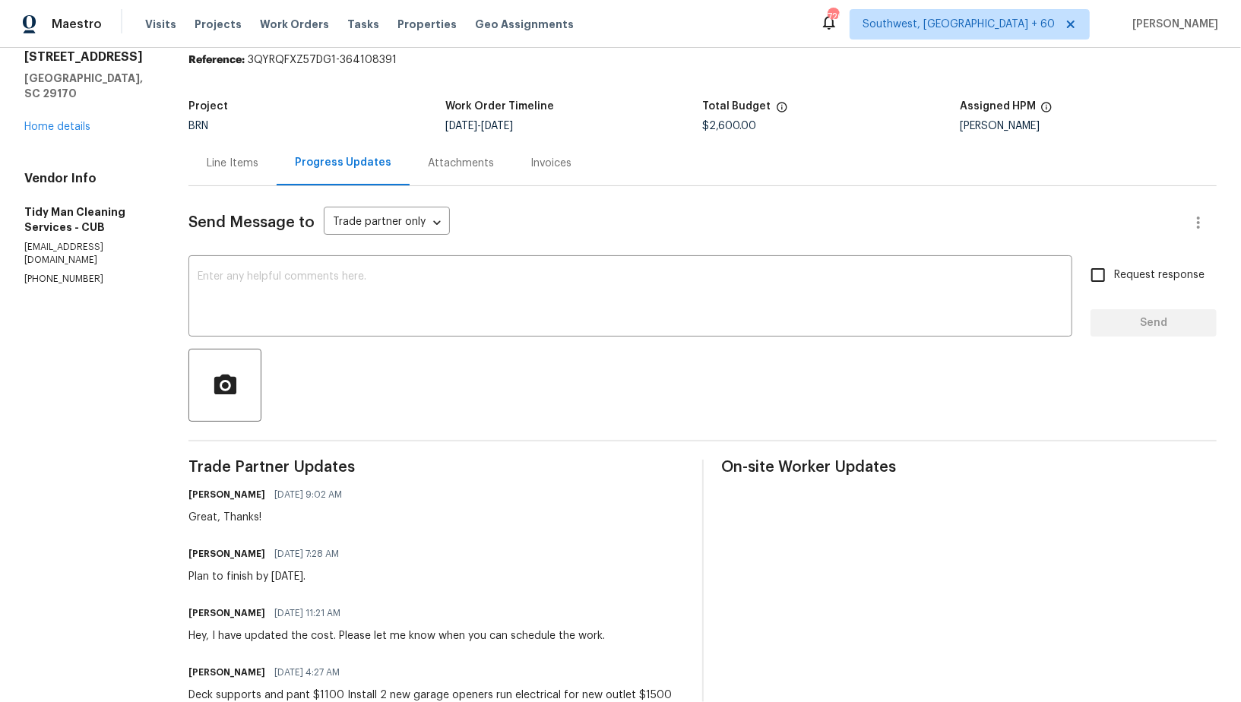
click at [242, 166] on div "Line Items" at bounding box center [233, 163] width 52 height 15
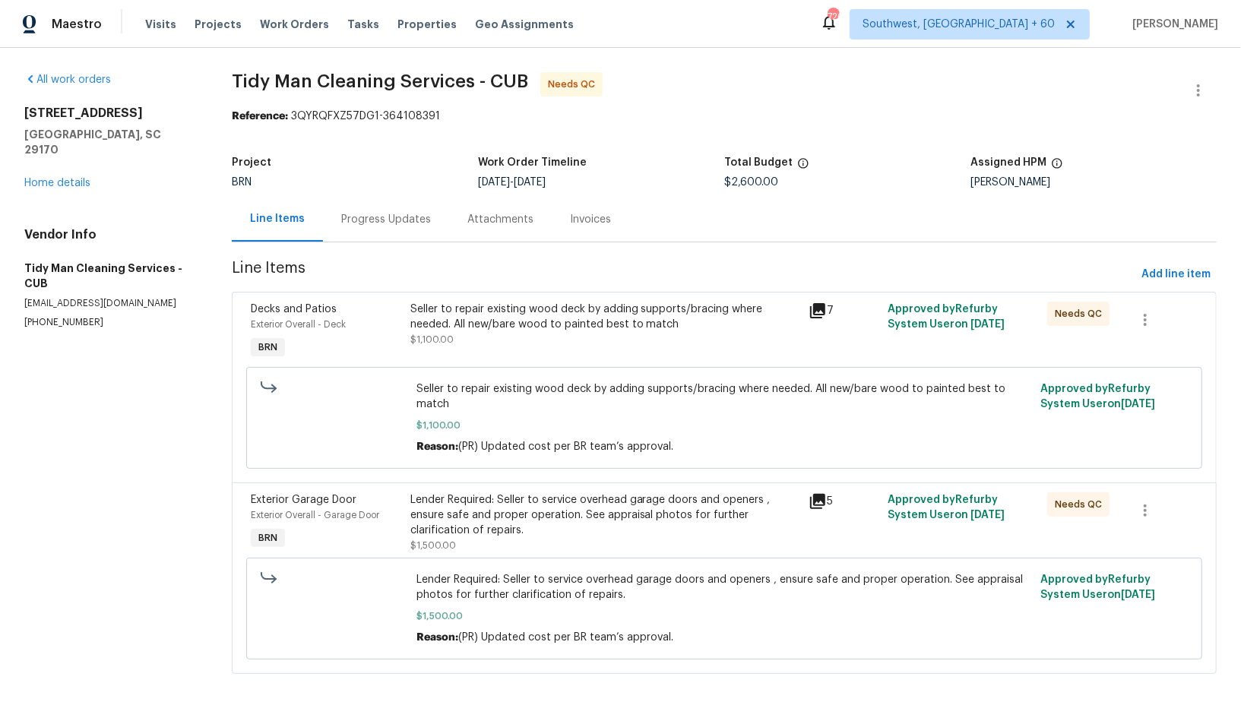
click at [511, 328] on div "Seller to repair existing wood deck by adding supports/bracing where needed. Al…" at bounding box center [605, 317] width 389 height 30
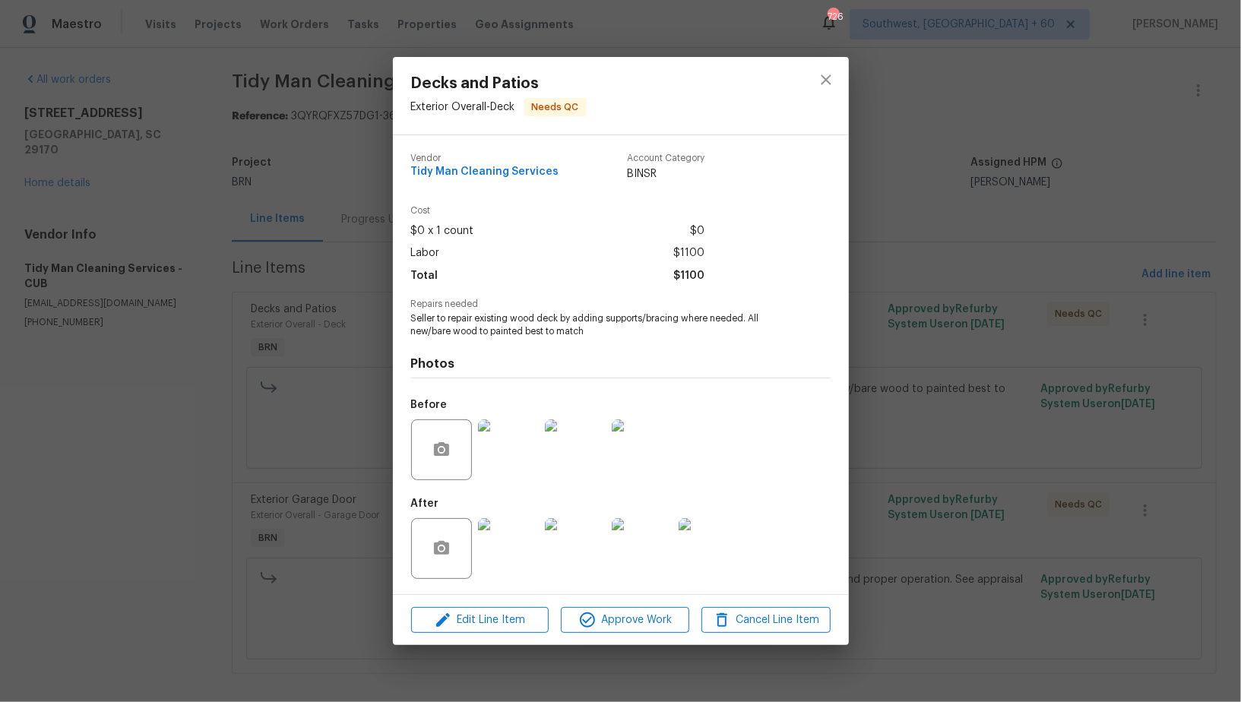
click at [510, 461] on img at bounding box center [508, 450] width 61 height 61
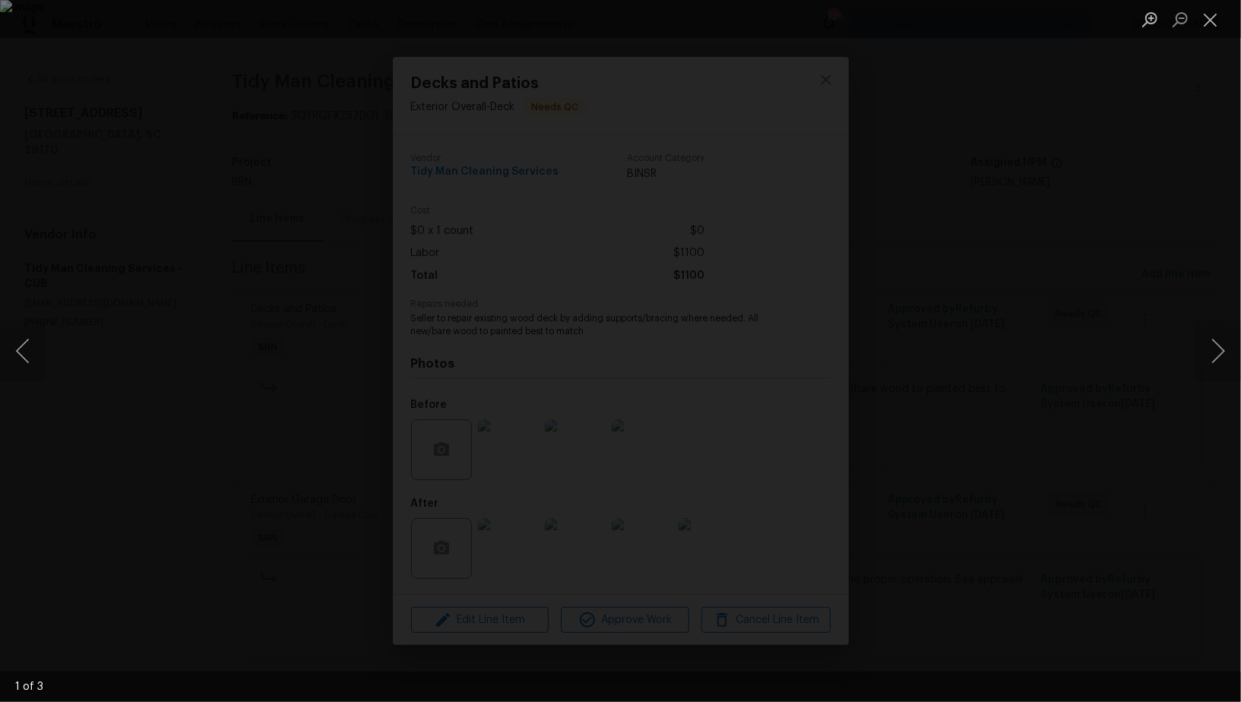
click at [654, 646] on div "Lightbox" at bounding box center [620, 351] width 1241 height 702
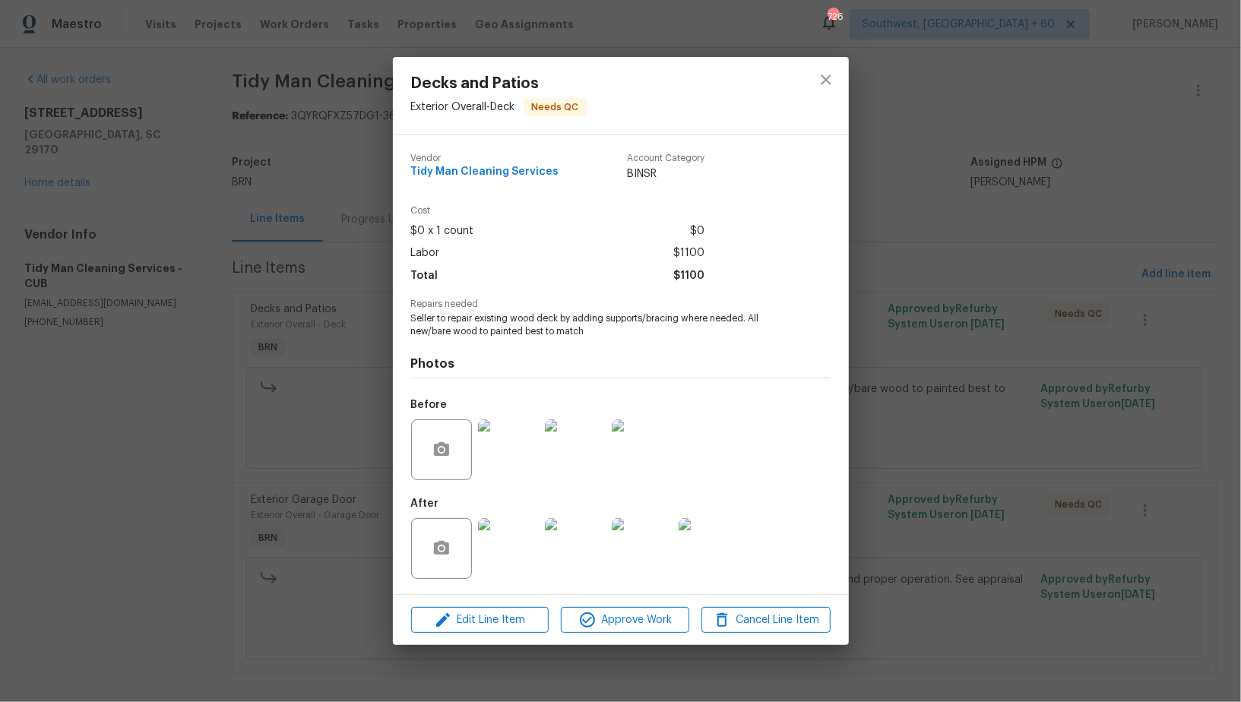
click at [518, 562] on img at bounding box center [508, 548] width 61 height 61
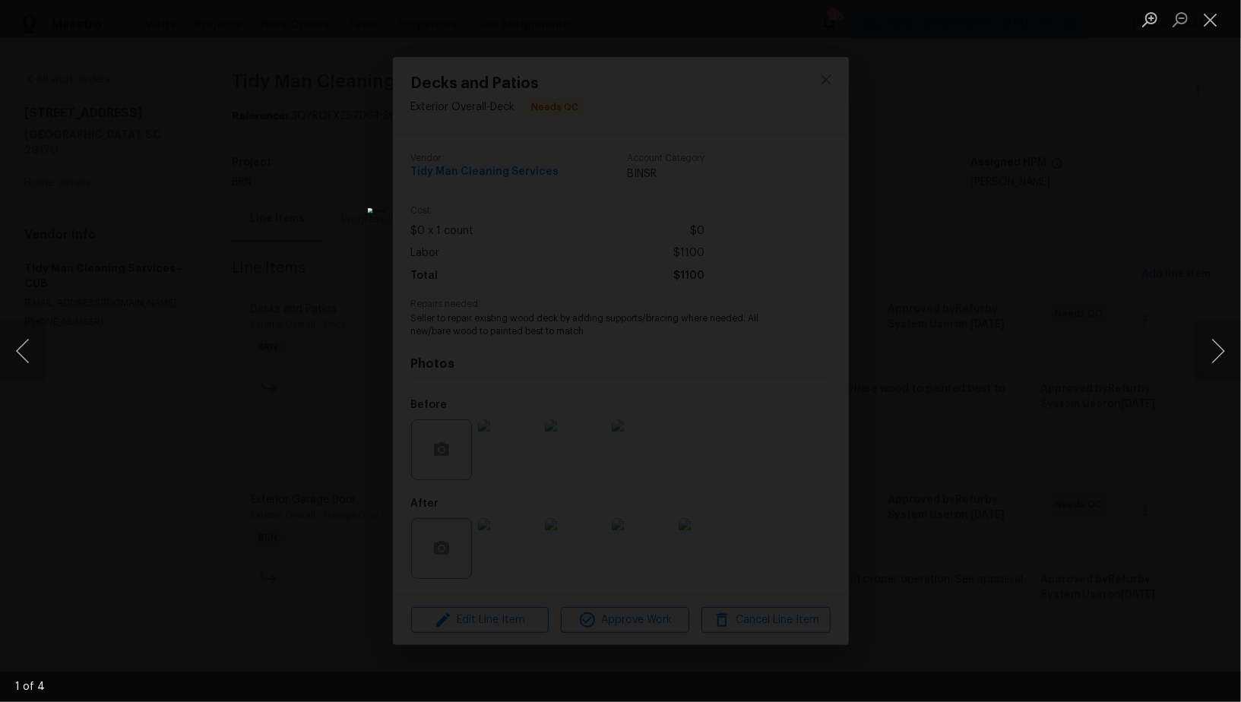
click at [850, 500] on div "Lightbox" at bounding box center [620, 351] width 1241 height 702
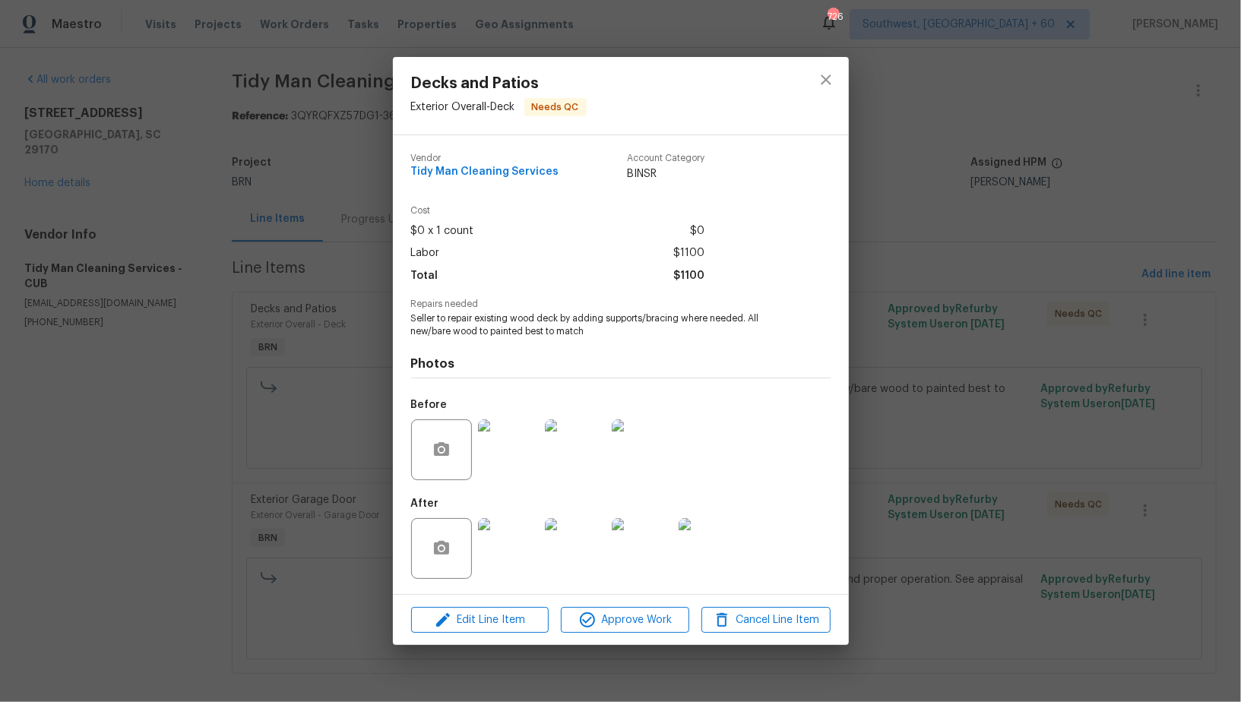
click at [322, 408] on div "Decks and Patios Exterior Overall - Deck Needs QC Vendor Tidy Man Cleaning Serv…" at bounding box center [620, 351] width 1241 height 702
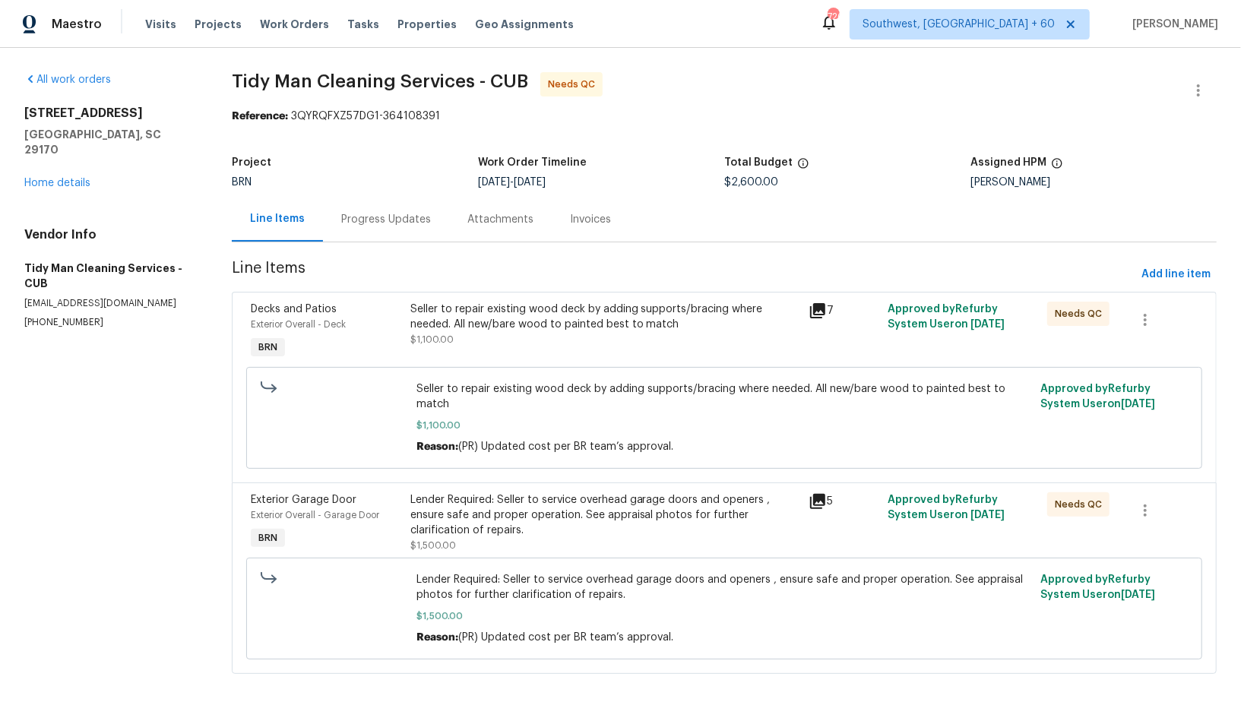
click at [584, 518] on div "Lender Required: Seller to service overhead garage doors and openers , ensure s…" at bounding box center [605, 516] width 389 height 46
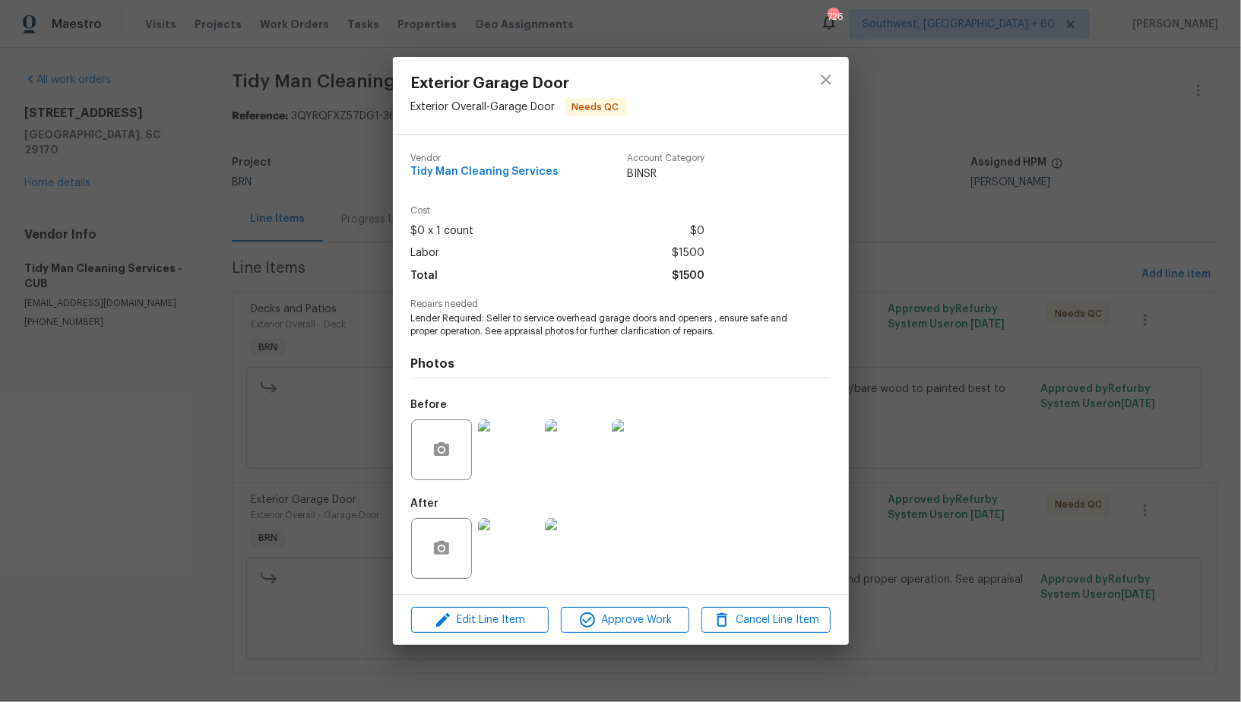
click at [509, 468] on img at bounding box center [508, 450] width 61 height 61
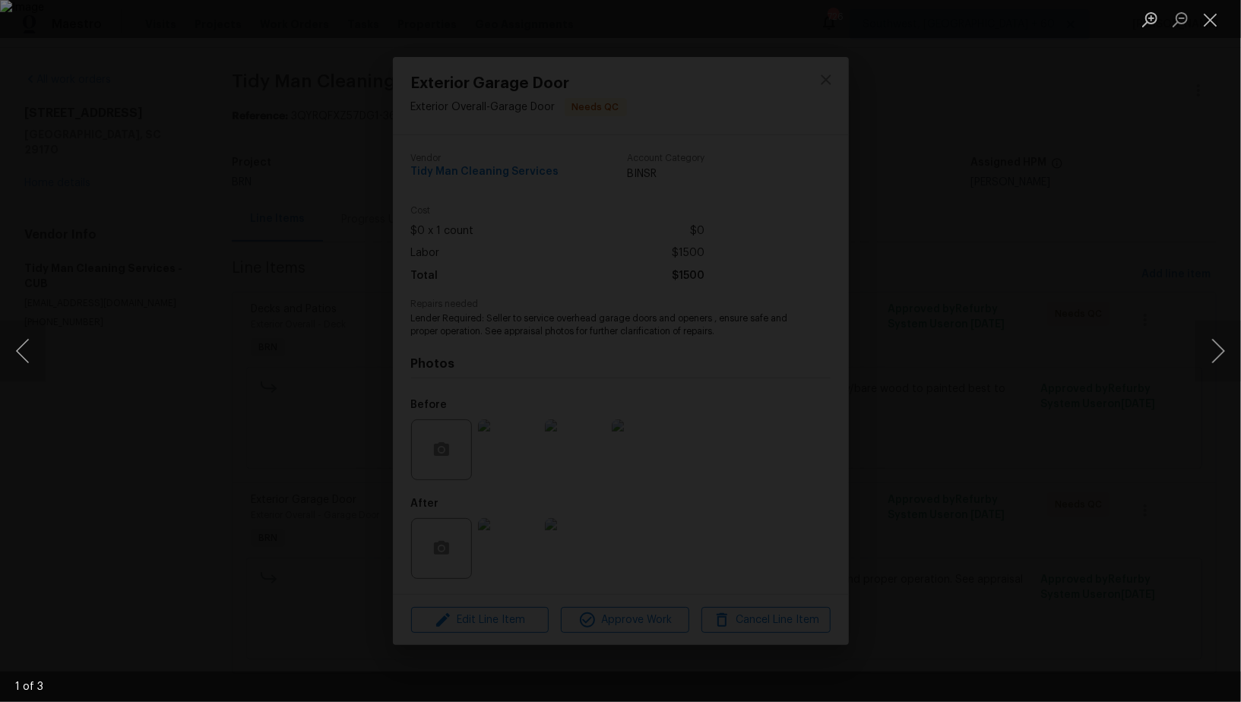
click at [714, 603] on div "Lightbox" at bounding box center [620, 351] width 1241 height 702
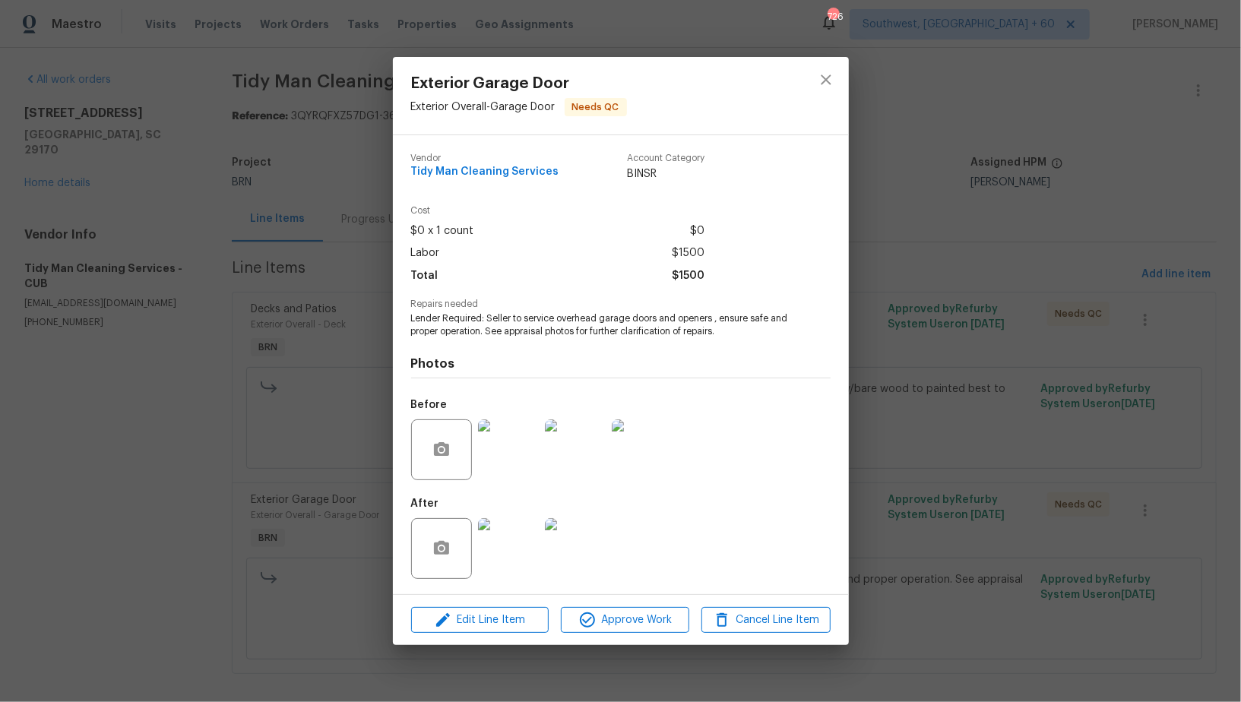
click at [515, 566] on img at bounding box center [508, 548] width 61 height 61
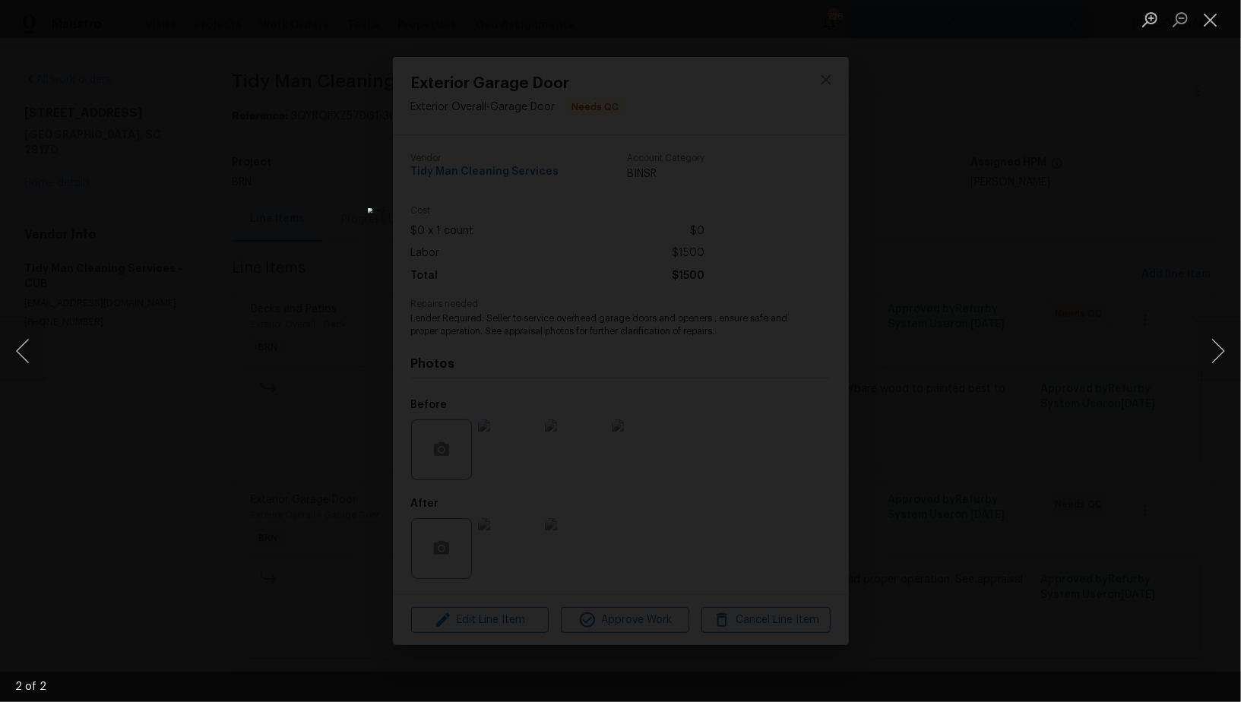
click at [844, 490] on div "Lightbox" at bounding box center [620, 351] width 1241 height 702
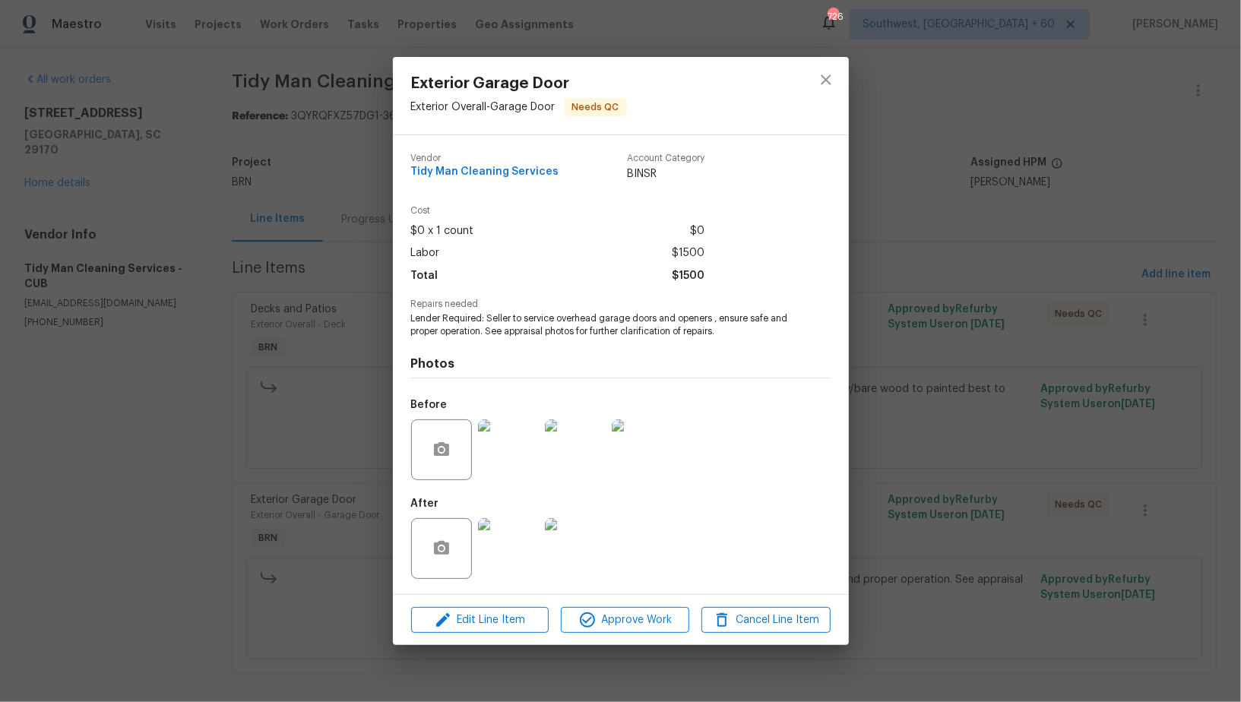
click at [887, 492] on div "Exterior Garage Door Exterior Overall - Garage Door Needs QC Vendor Tidy Man Cl…" at bounding box center [620, 351] width 1241 height 702
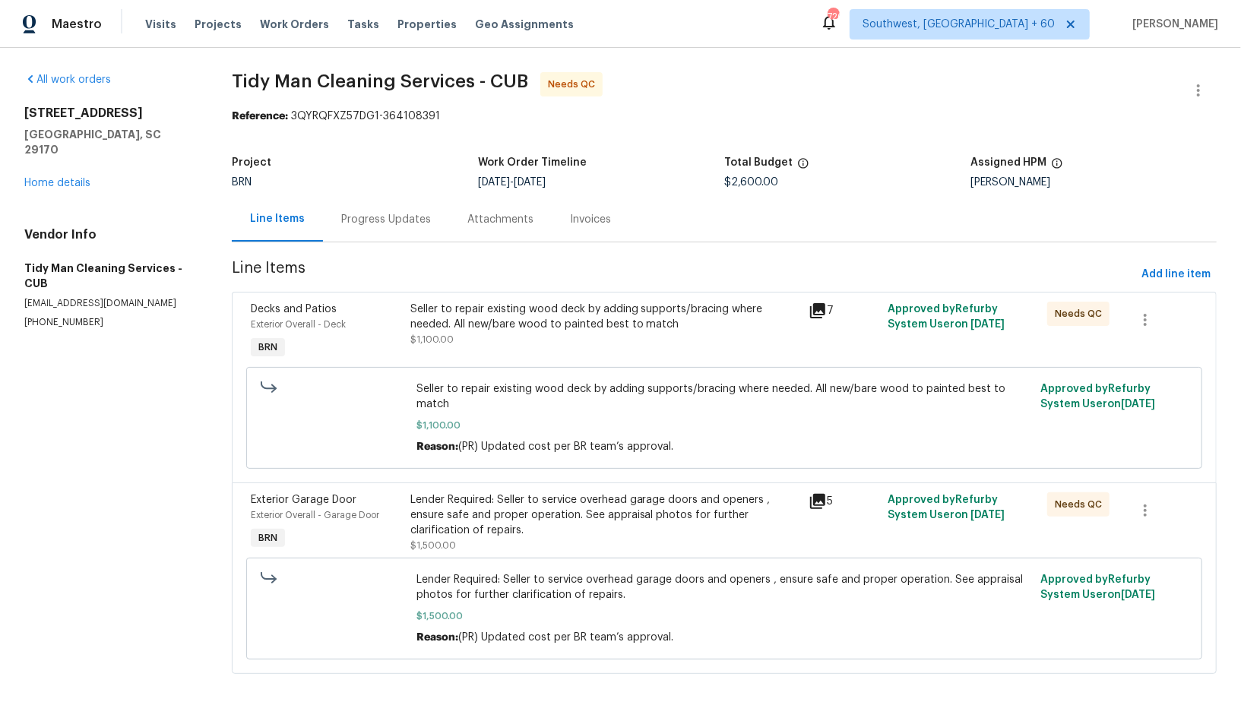
click at [369, 214] on div "Progress Updates" at bounding box center [386, 219] width 90 height 15
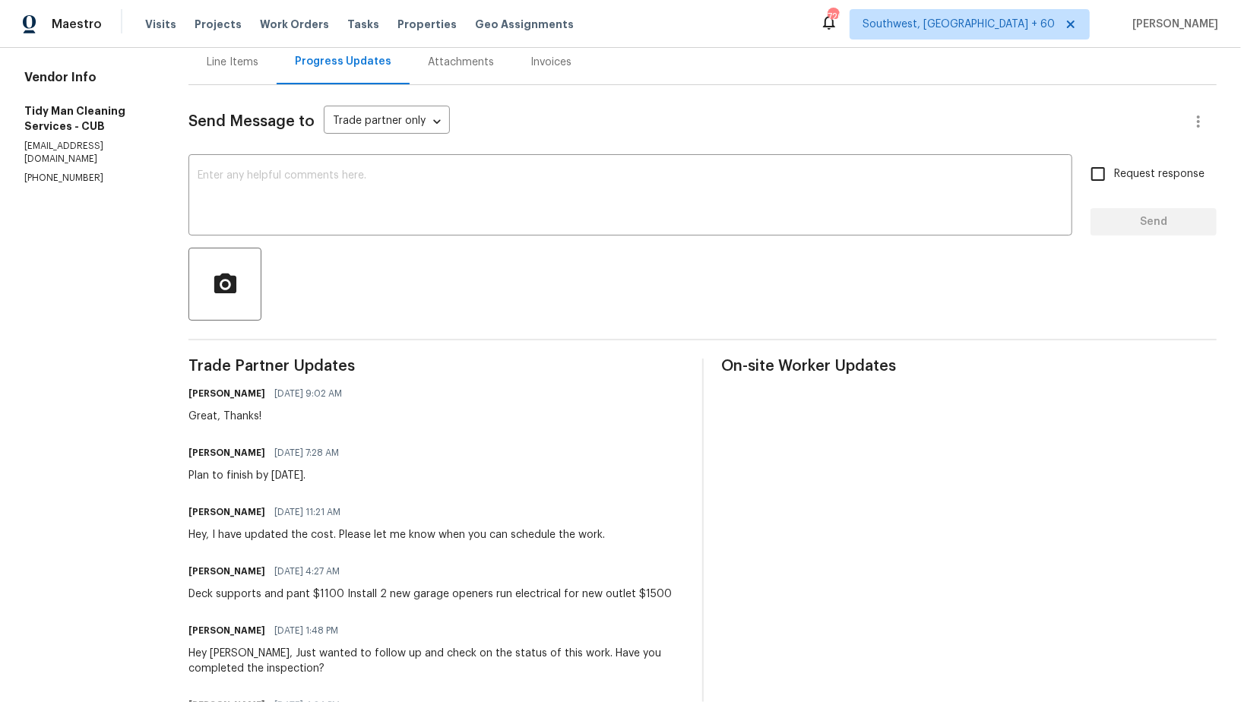
scroll to position [59, 0]
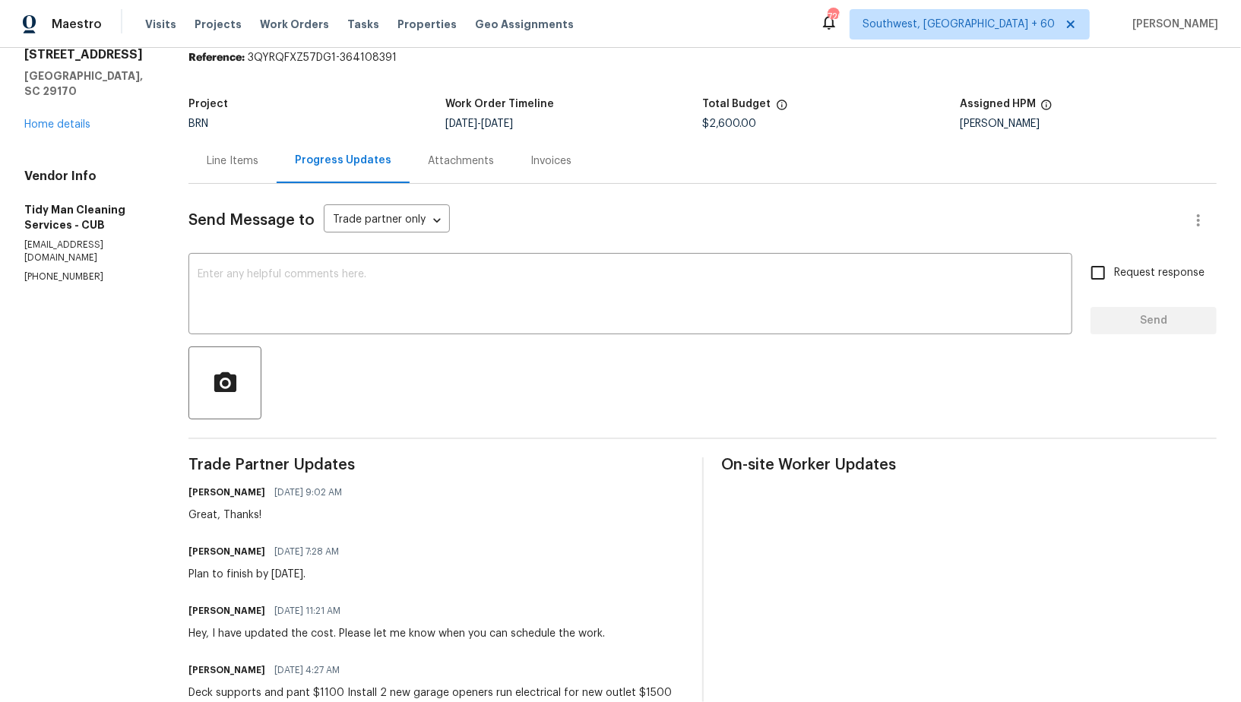
click at [227, 179] on div "Line Items" at bounding box center [233, 160] width 88 height 45
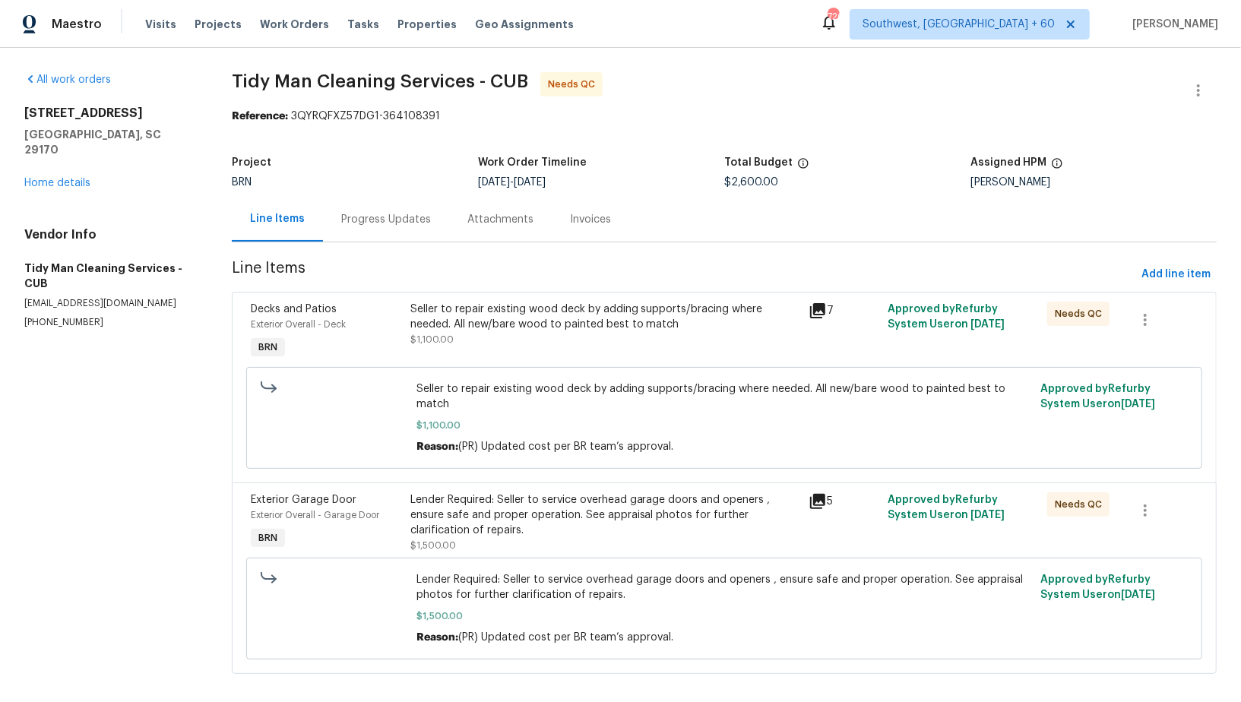
click at [522, 514] on div "Lender Required: Seller to service overhead garage doors and openers , ensure s…" at bounding box center [605, 516] width 389 height 46
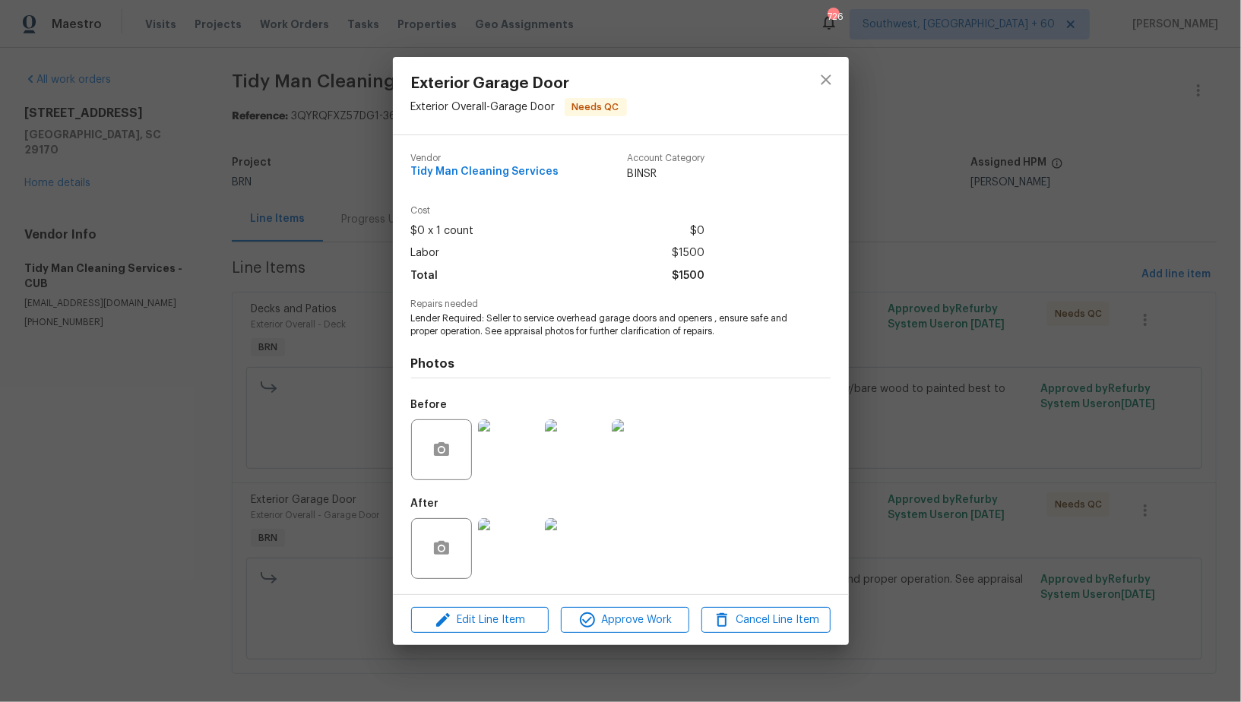
click at [514, 547] on img at bounding box center [508, 548] width 61 height 61
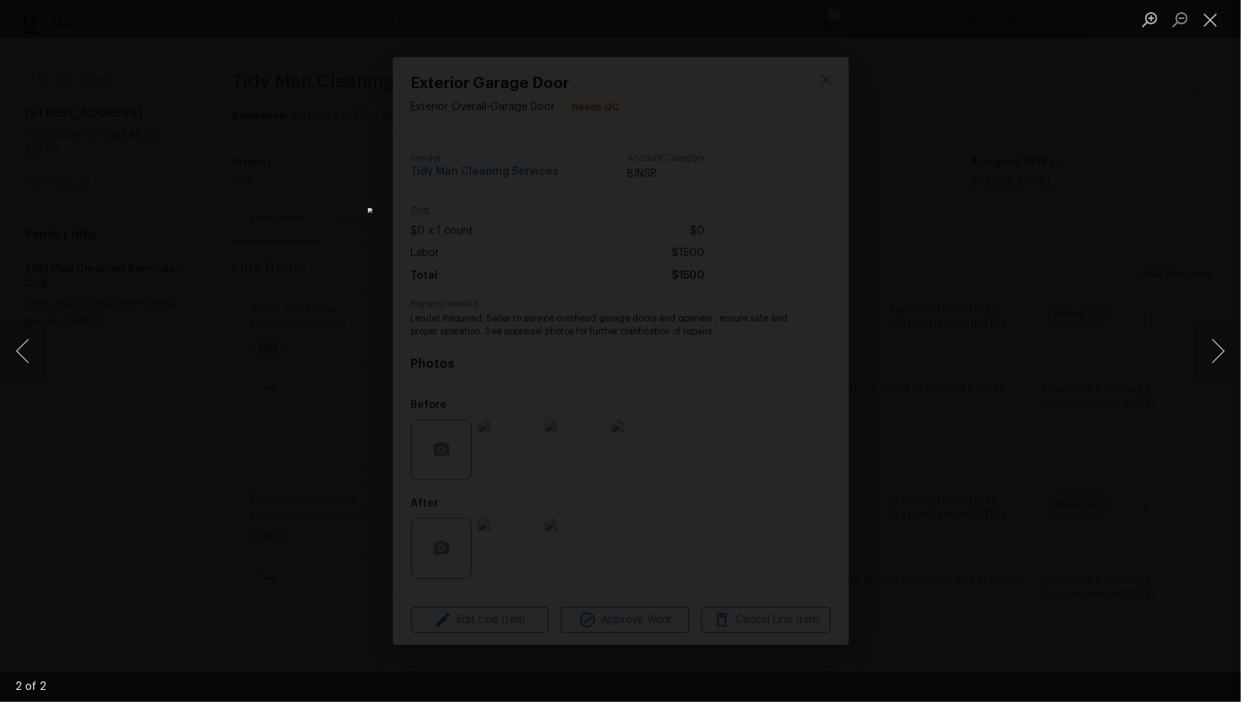
click at [815, 471] on div "Lightbox" at bounding box center [620, 351] width 1241 height 702
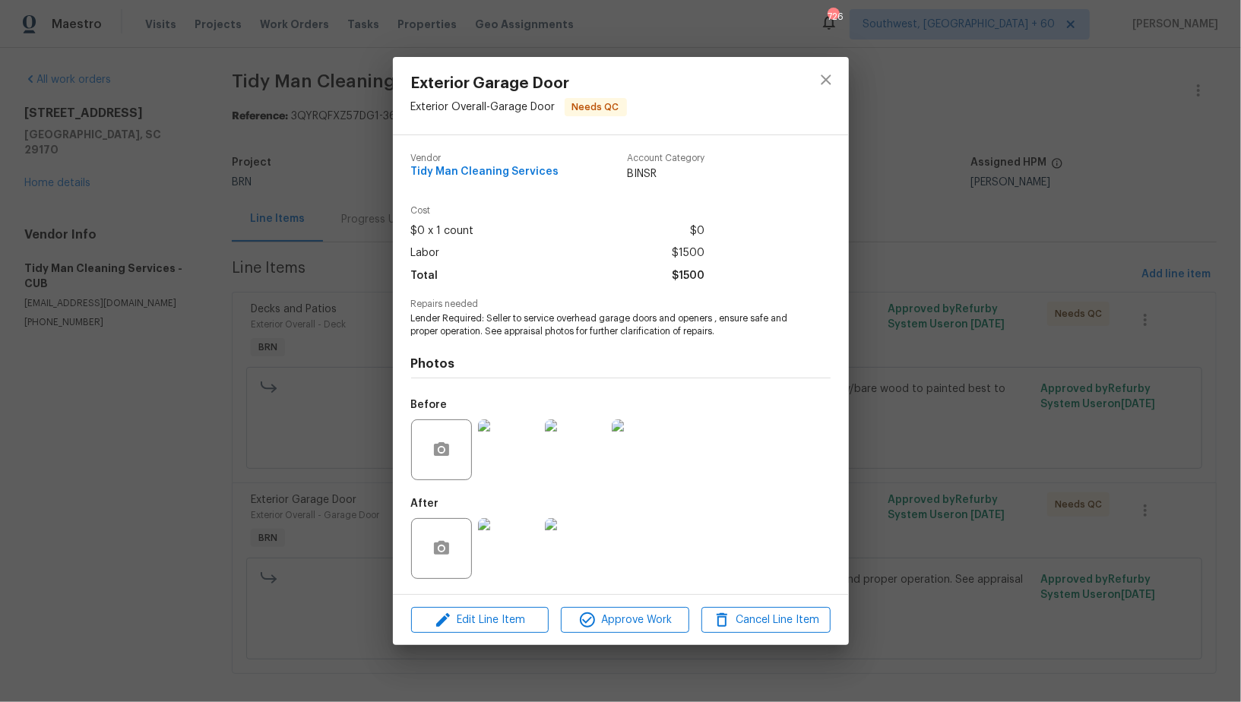
click at [496, 460] on img at bounding box center [508, 450] width 61 height 61
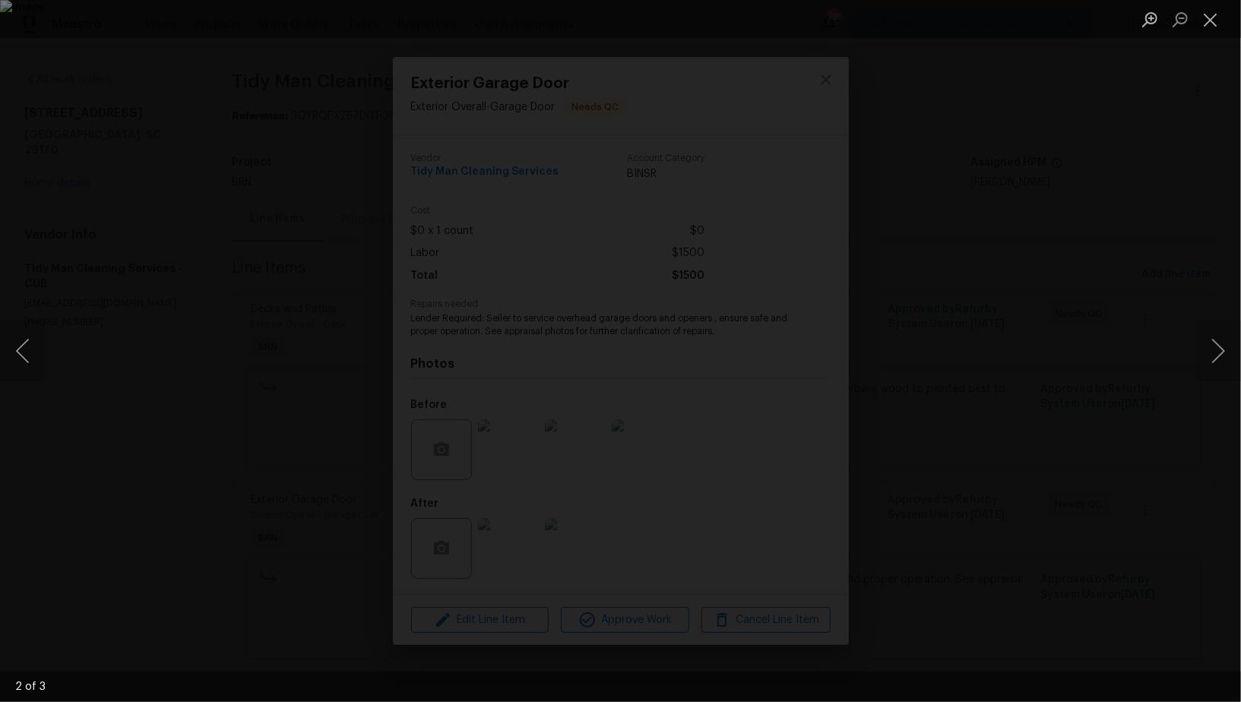
click at [566, 638] on div "Lightbox" at bounding box center [620, 351] width 1241 height 702
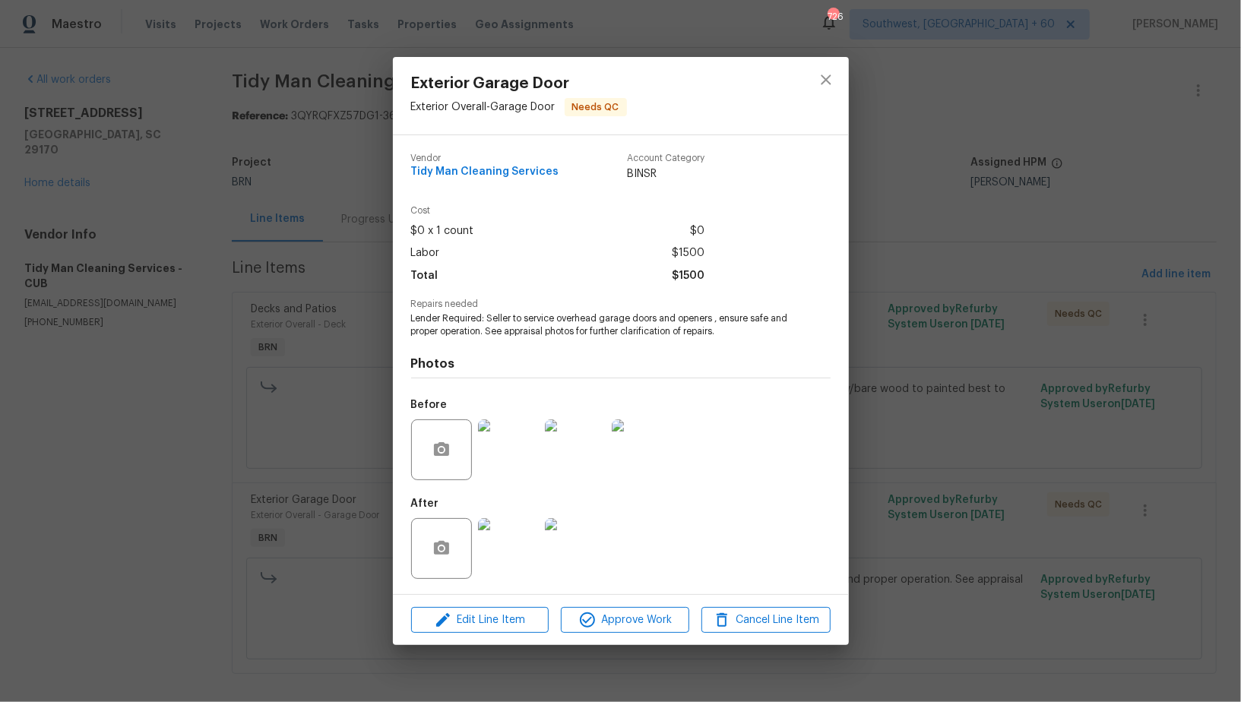
click at [523, 572] on img at bounding box center [508, 548] width 61 height 61
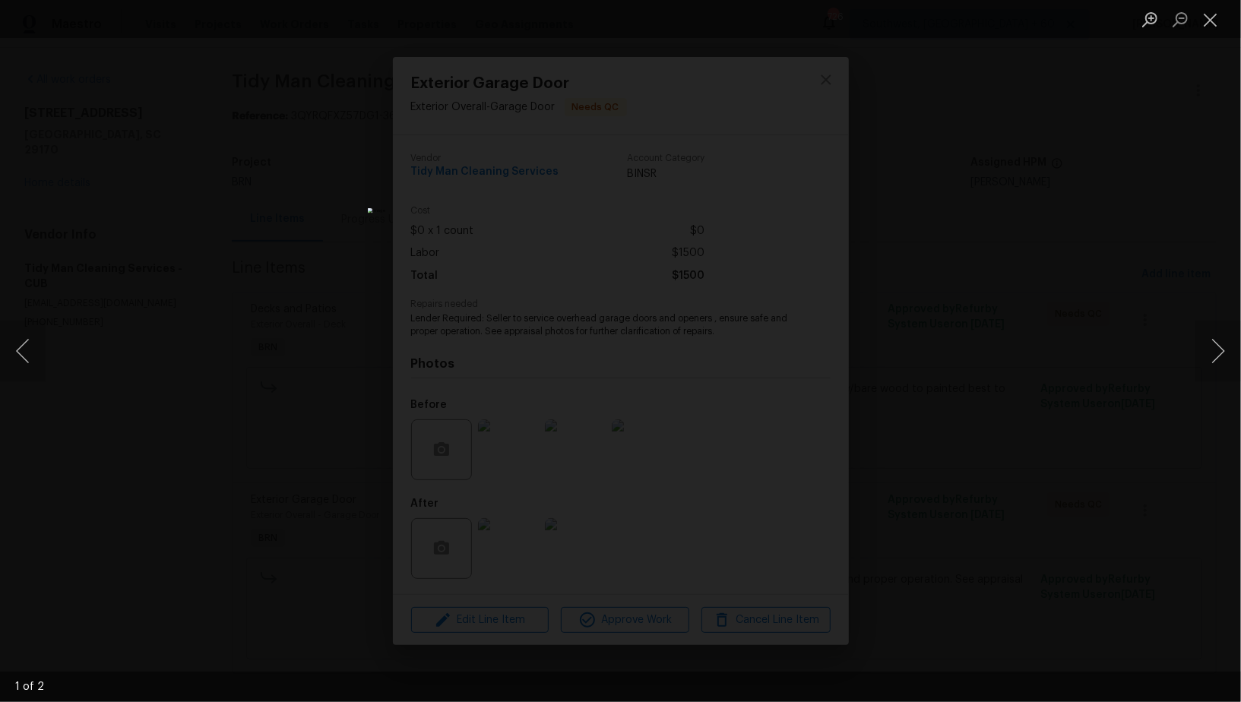
click at [933, 470] on div "Lightbox" at bounding box center [620, 351] width 1241 height 702
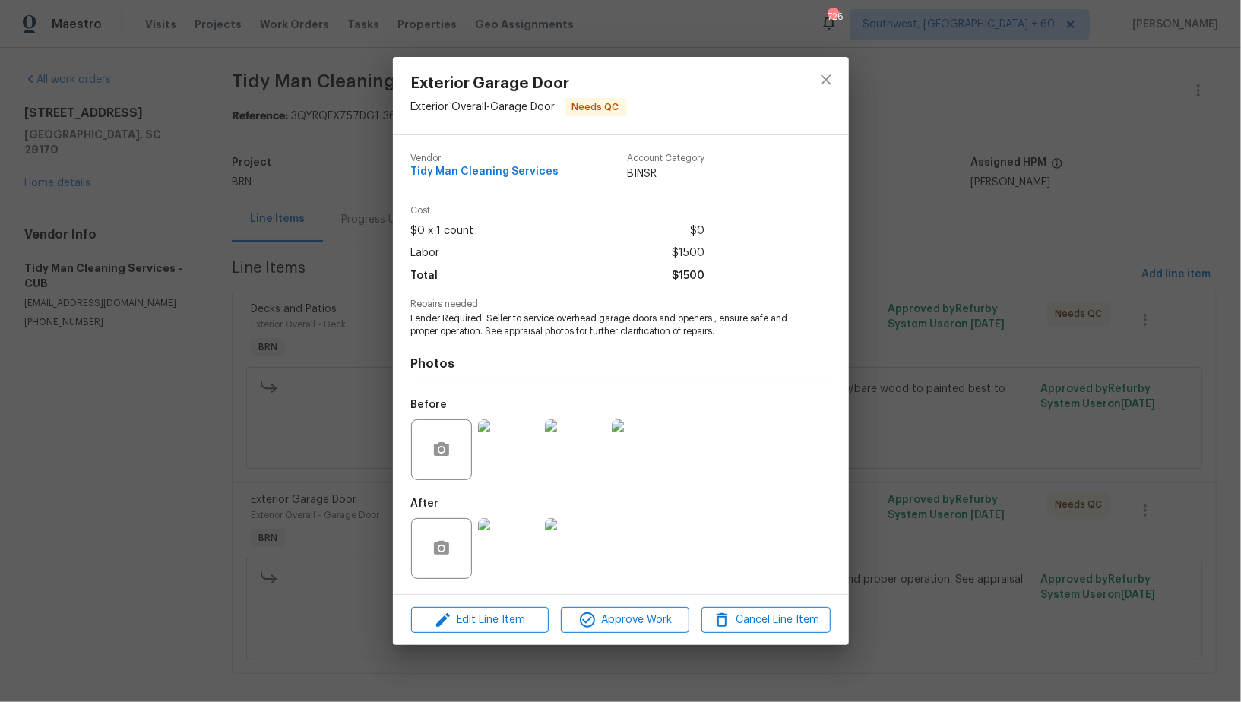
click at [933, 470] on div "Exterior Garage Door Exterior Overall - Garage Door Needs QC Vendor Tidy Man Cl…" at bounding box center [620, 351] width 1241 height 702
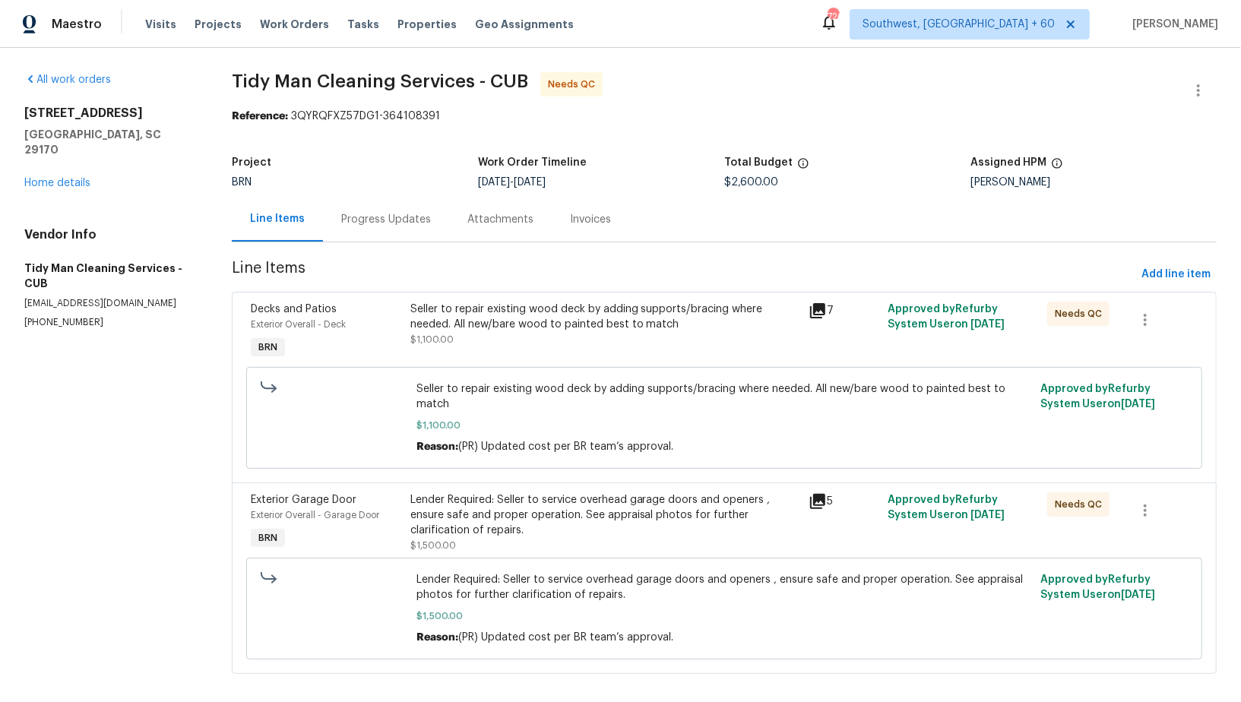
click at [377, 219] on div "Progress Updates" at bounding box center [386, 219] width 90 height 15
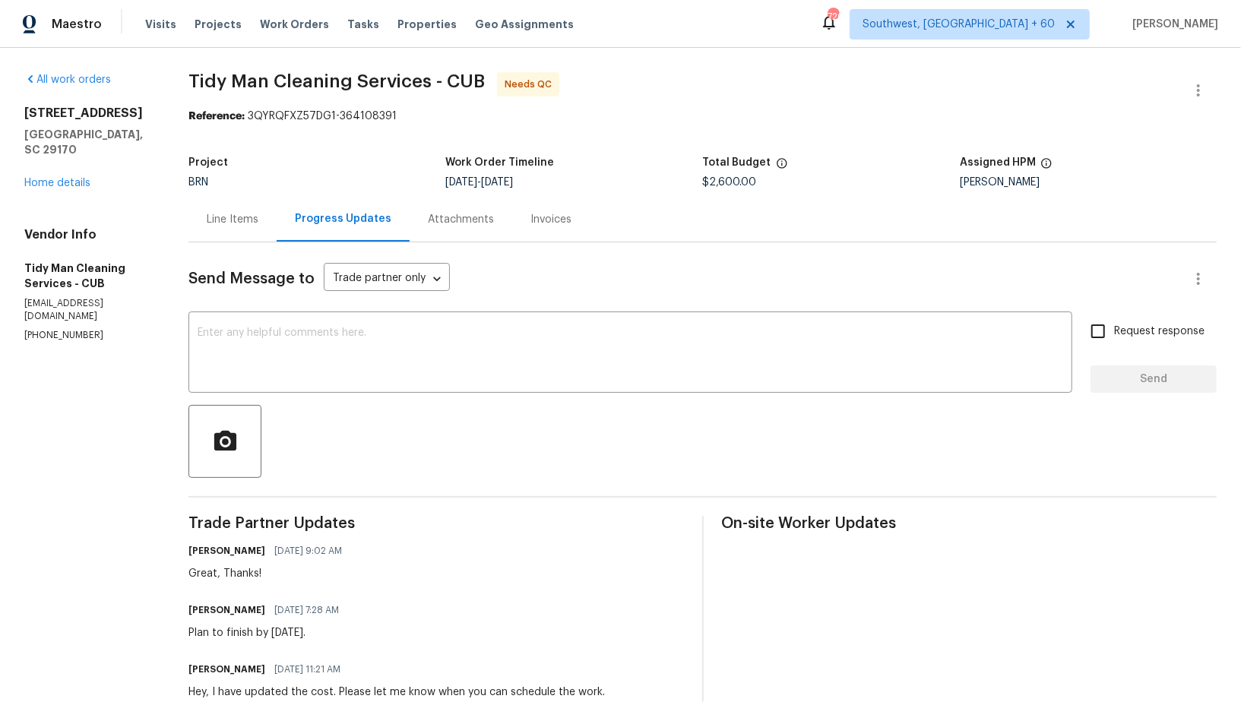
click at [241, 212] on div "Line Items" at bounding box center [233, 219] width 52 height 15
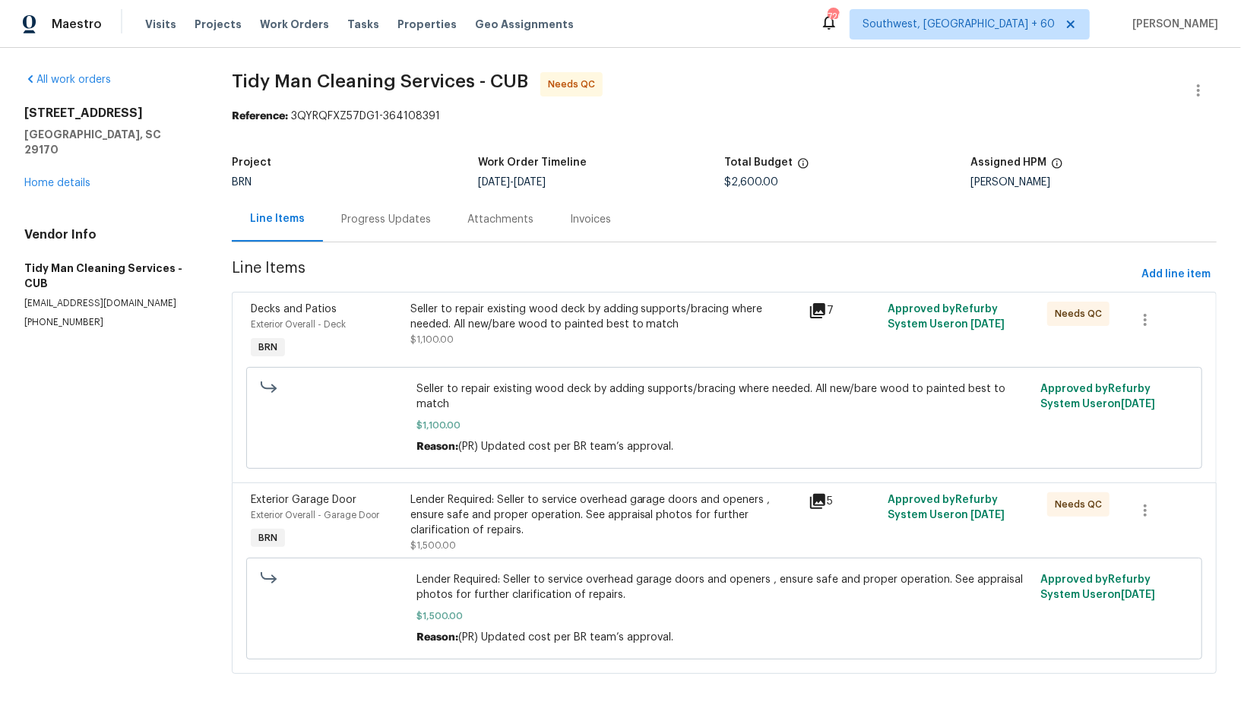
click at [477, 338] on div "Seller to repair existing wood deck by adding supports/bracing where needed. Al…" at bounding box center [605, 325] width 389 height 46
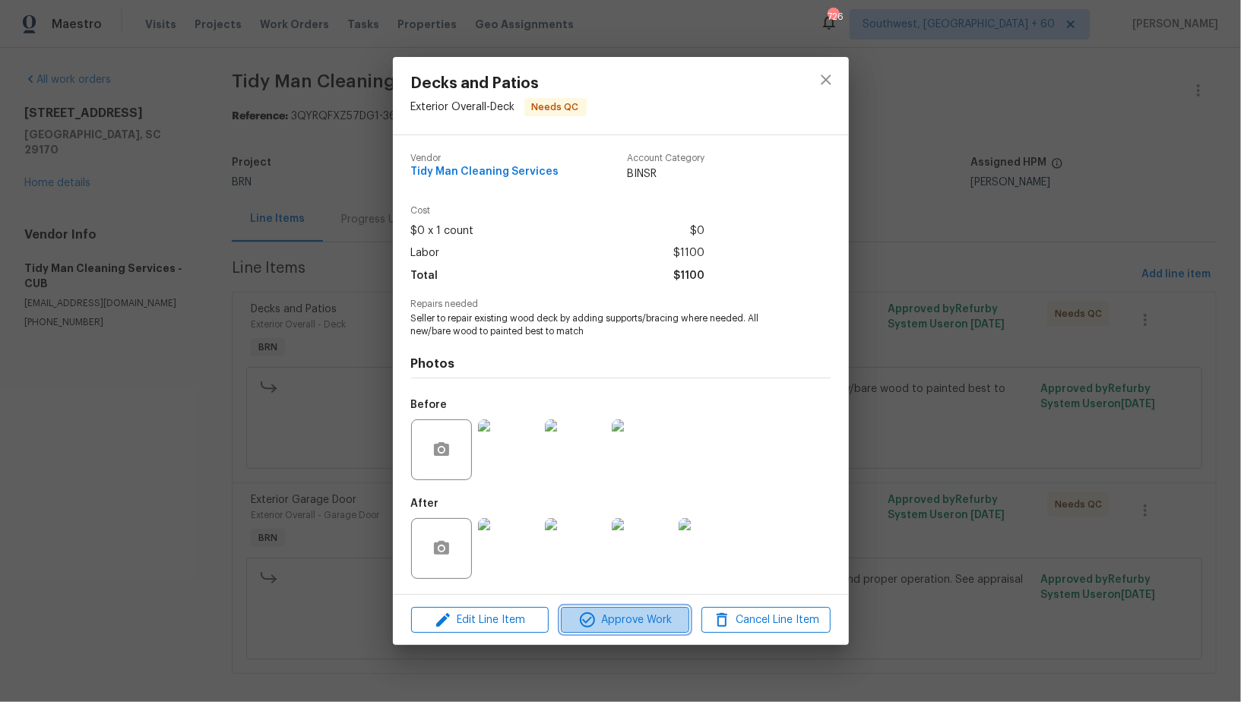
click at [602, 626] on span "Approve Work" at bounding box center [625, 620] width 119 height 19
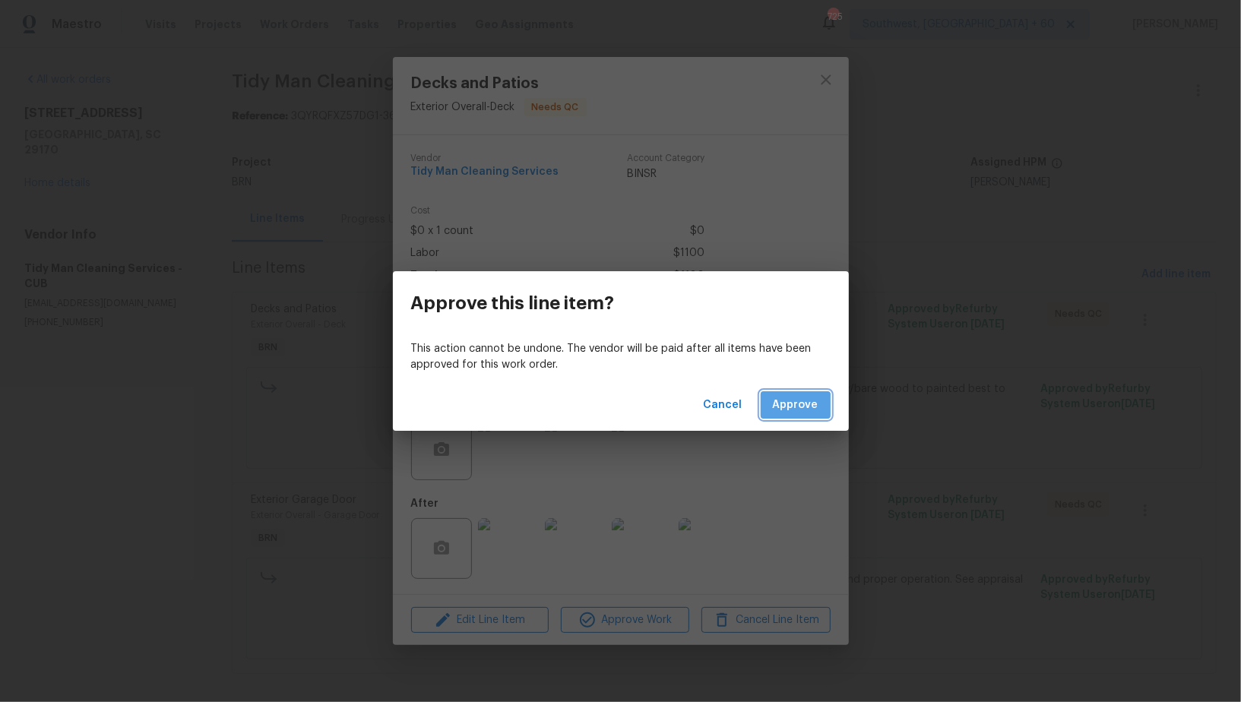
click at [772, 417] on button "Approve" at bounding box center [796, 406] width 70 height 28
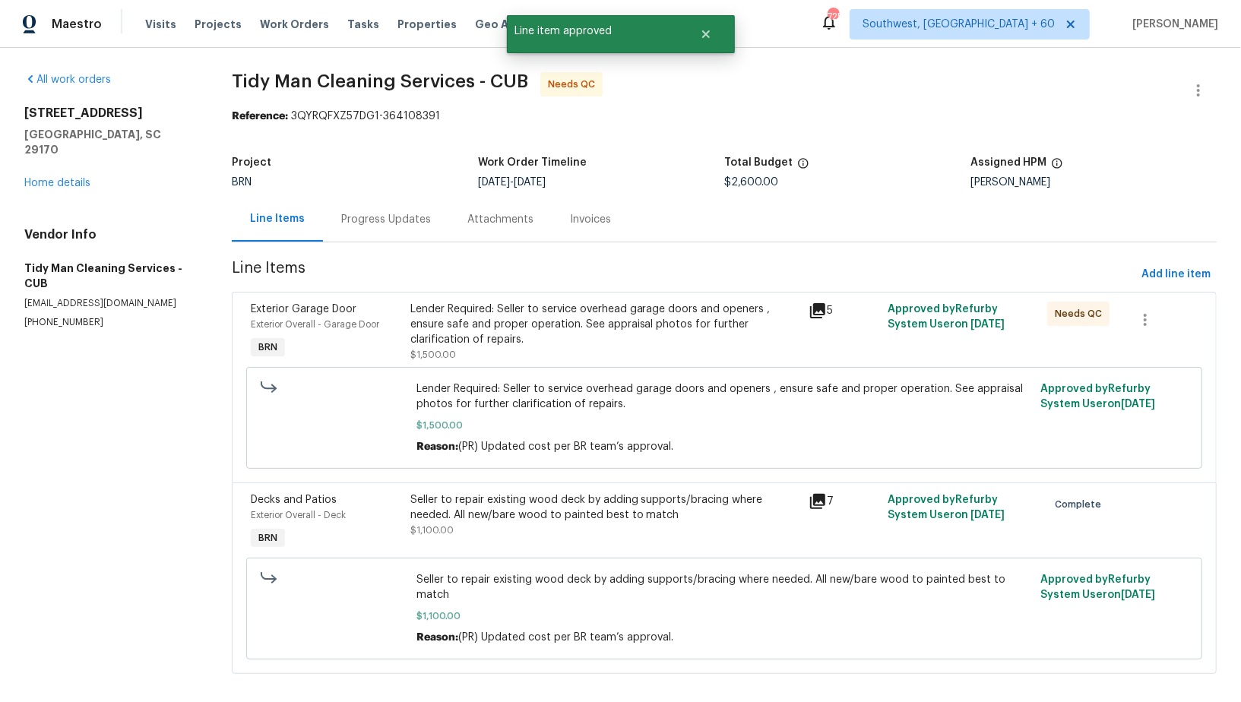
click at [496, 324] on div "Lender Required: Seller to service overhead garage doors and openers , ensure s…" at bounding box center [605, 325] width 389 height 46
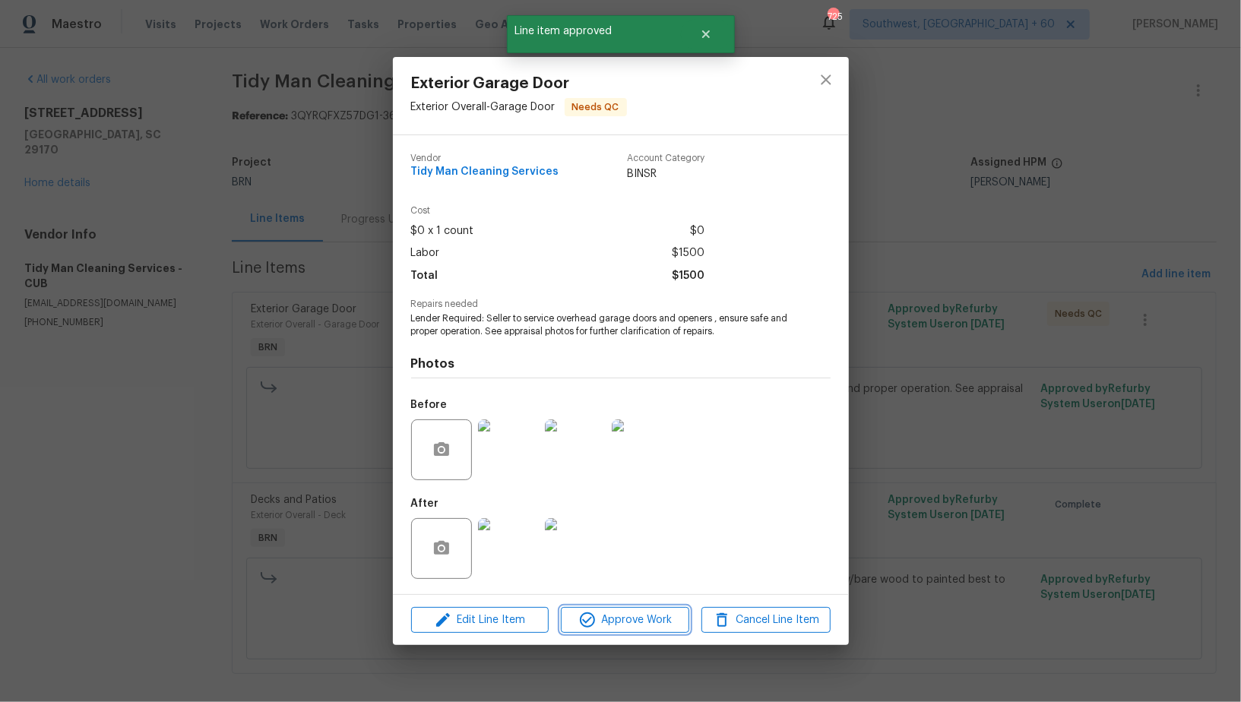
click at [616, 621] on span "Approve Work" at bounding box center [625, 620] width 119 height 19
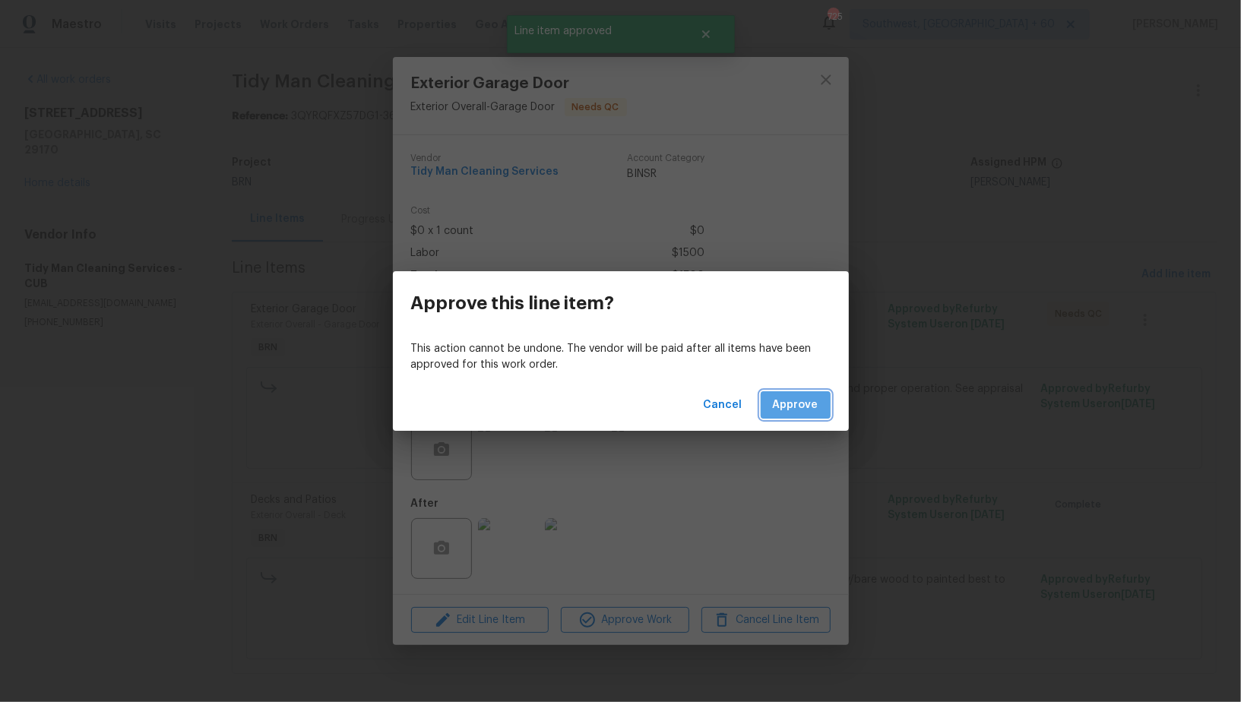
click at [801, 408] on span "Approve" at bounding box center [796, 405] width 46 height 19
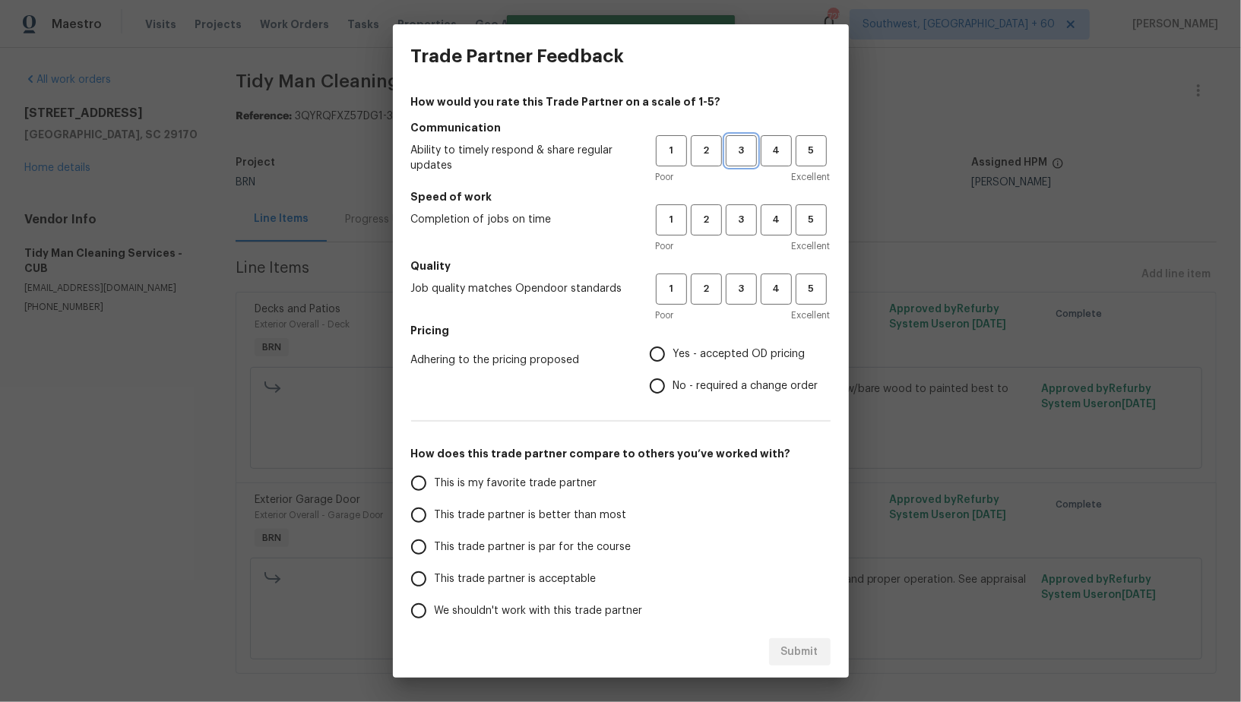
click at [737, 165] on button "3" at bounding box center [741, 150] width 31 height 31
click at [738, 218] on span "3" at bounding box center [742, 219] width 28 height 17
click at [737, 290] on span "3" at bounding box center [742, 289] width 28 height 17
click at [657, 387] on input "No - required a change order" at bounding box center [658, 386] width 32 height 32
radio input "true"
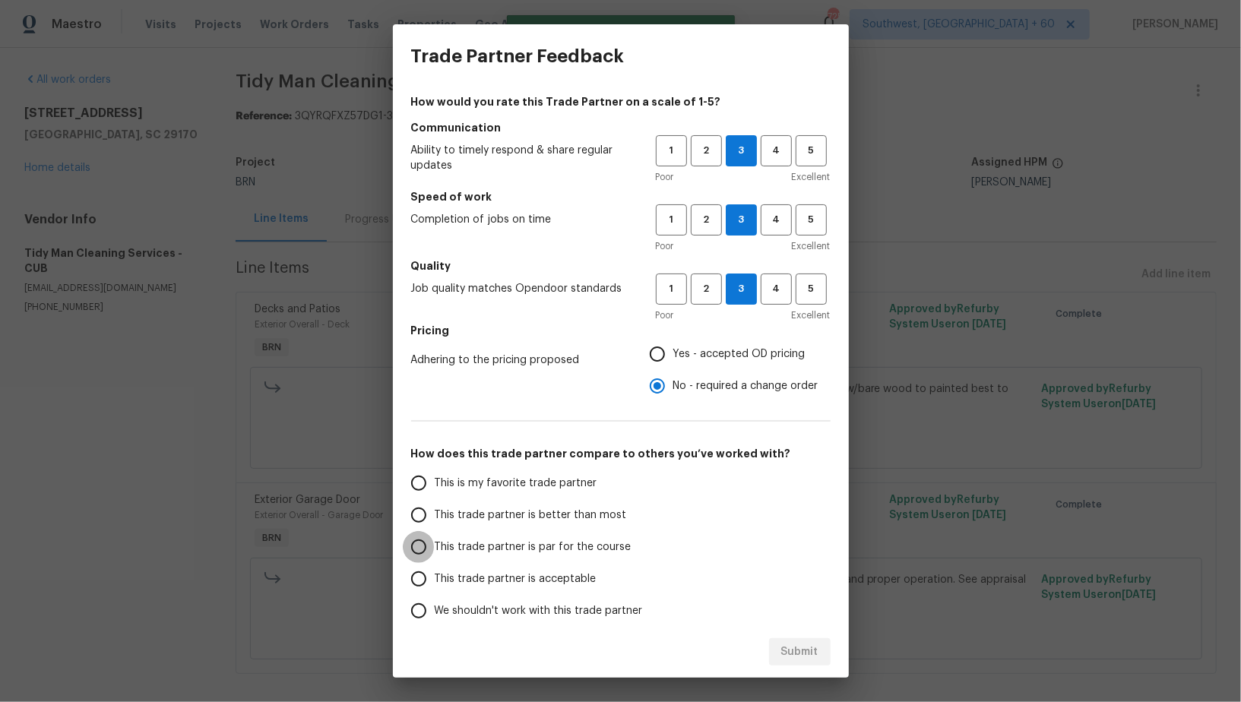
click at [420, 543] on input "This trade partner is par for the course" at bounding box center [419, 547] width 32 height 32
click at [791, 661] on span "Submit" at bounding box center [800, 652] width 37 height 19
radio input "true"
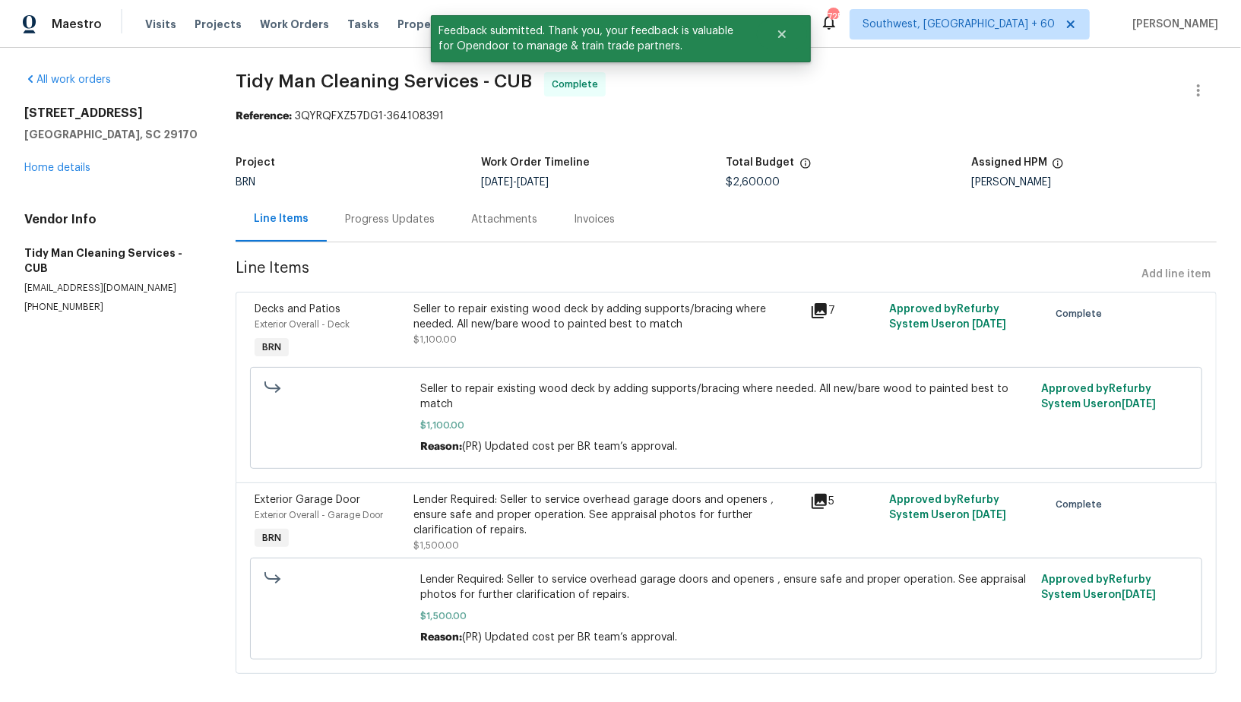
click at [384, 228] on div "Progress Updates" at bounding box center [390, 219] width 126 height 45
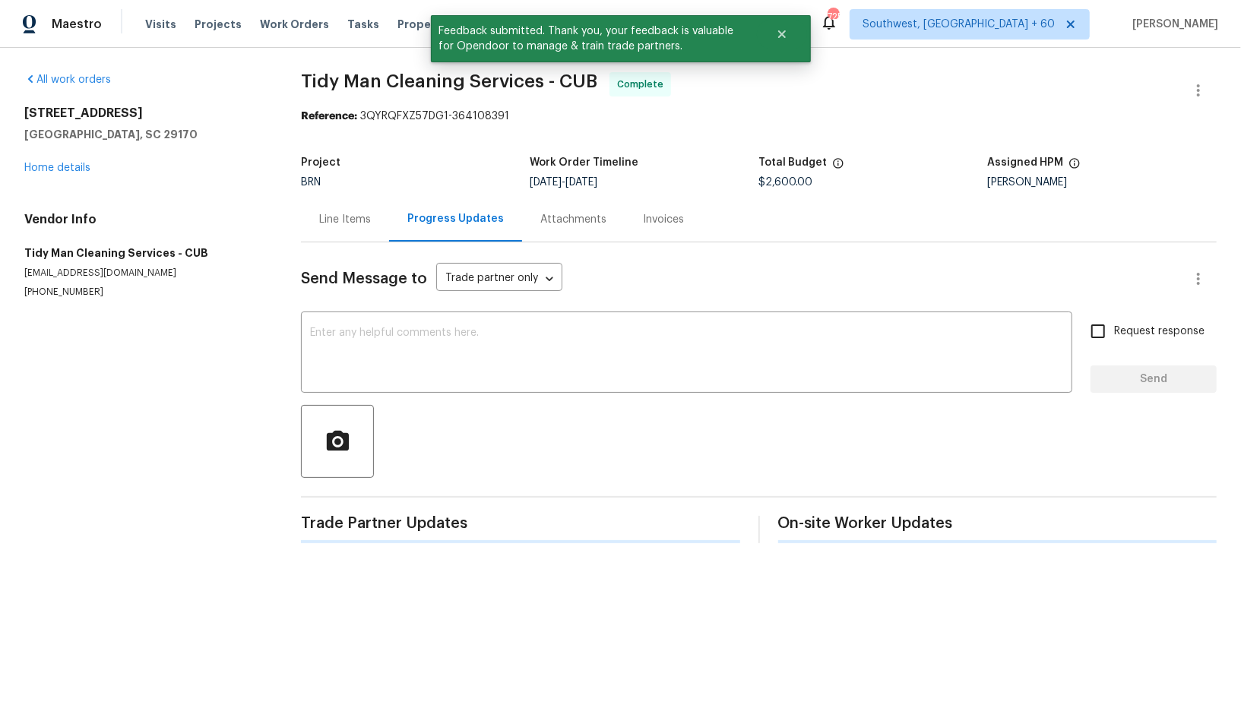
click at [468, 396] on div "Send Message to Trade partner only Trade partner only ​ x ​ Request response Se…" at bounding box center [759, 393] width 916 height 301
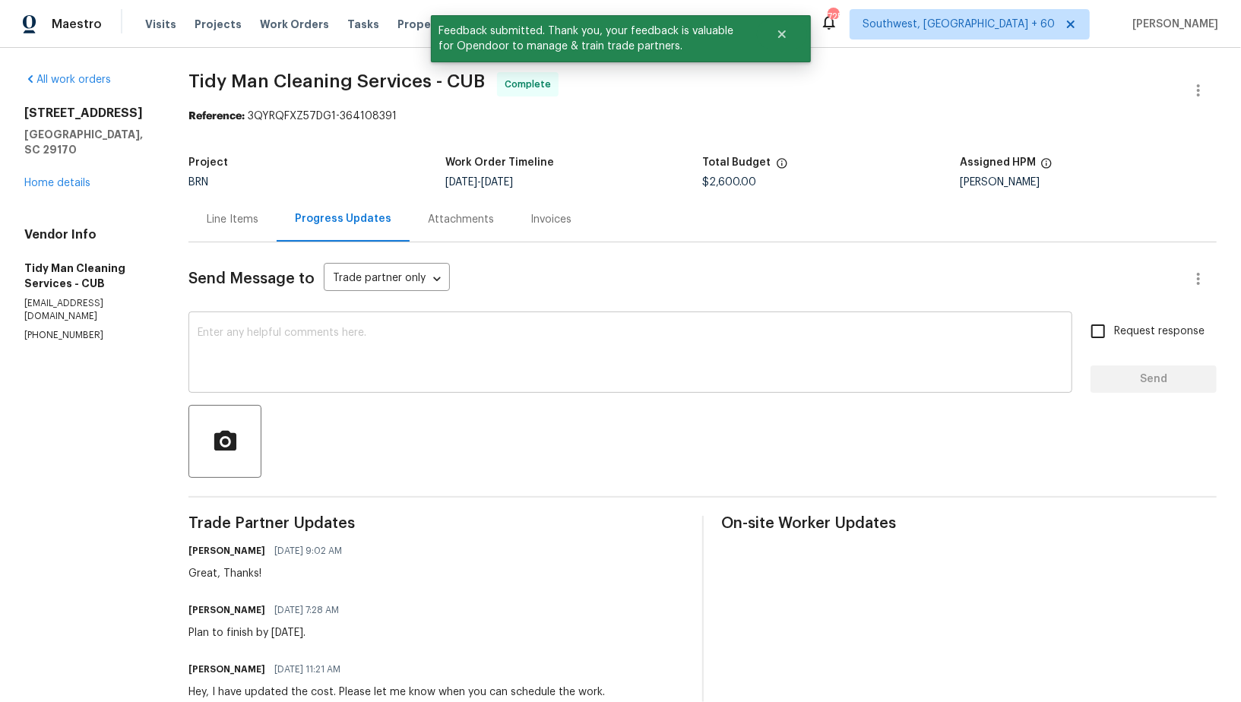
click at [659, 369] on textarea at bounding box center [631, 354] width 866 height 53
click at [393, 346] on textarea "To enrich screen reader interactions, please activate Accessibility in Grammarl…" at bounding box center [631, 354] width 866 height 53
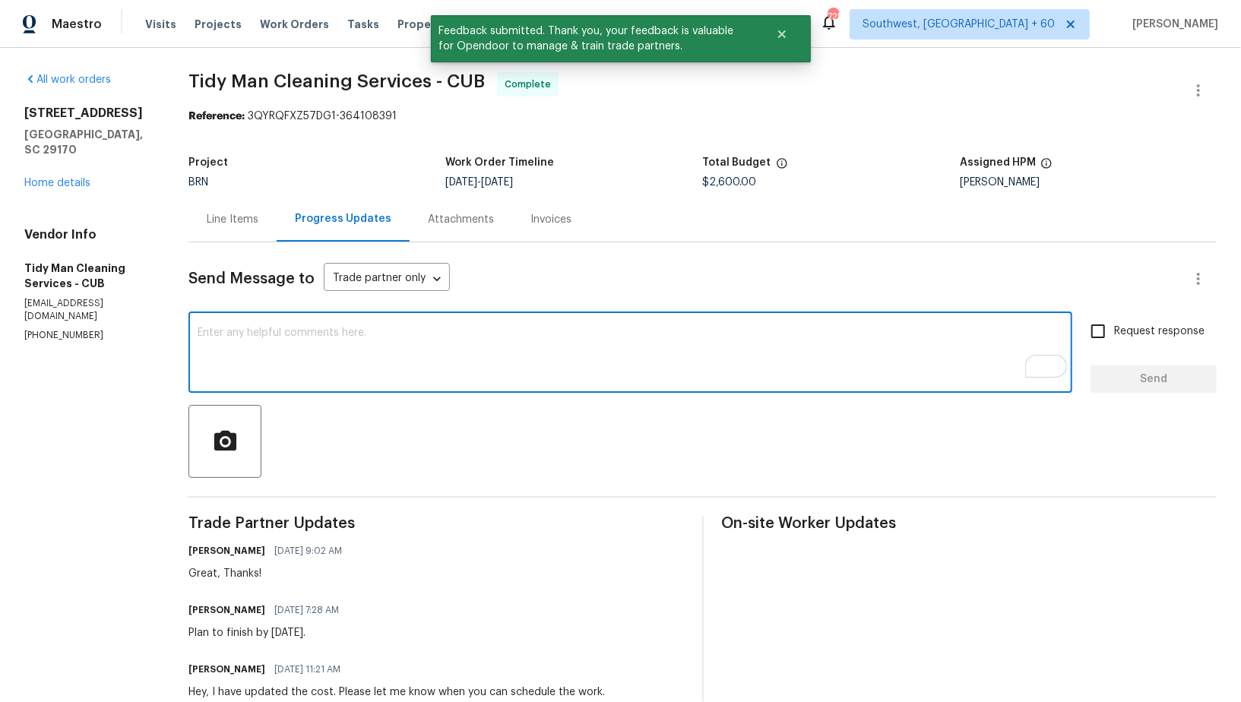
paste textarea "WO is approved, Please upload the invoice under invoice section. Thanks!"
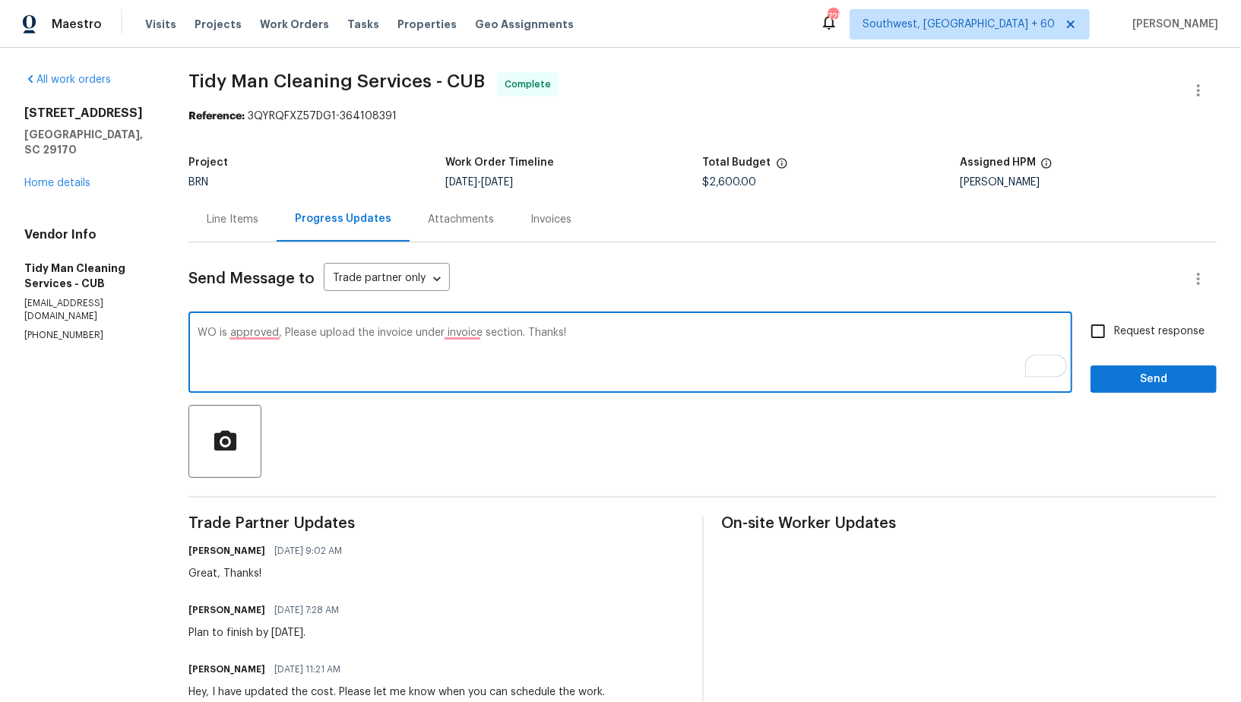
type textarea "WO is approved, Please upload the invoice under invoice section. Thanks!"
click at [1109, 329] on input "Request response" at bounding box center [1099, 331] width 32 height 32
checkbox input "true"
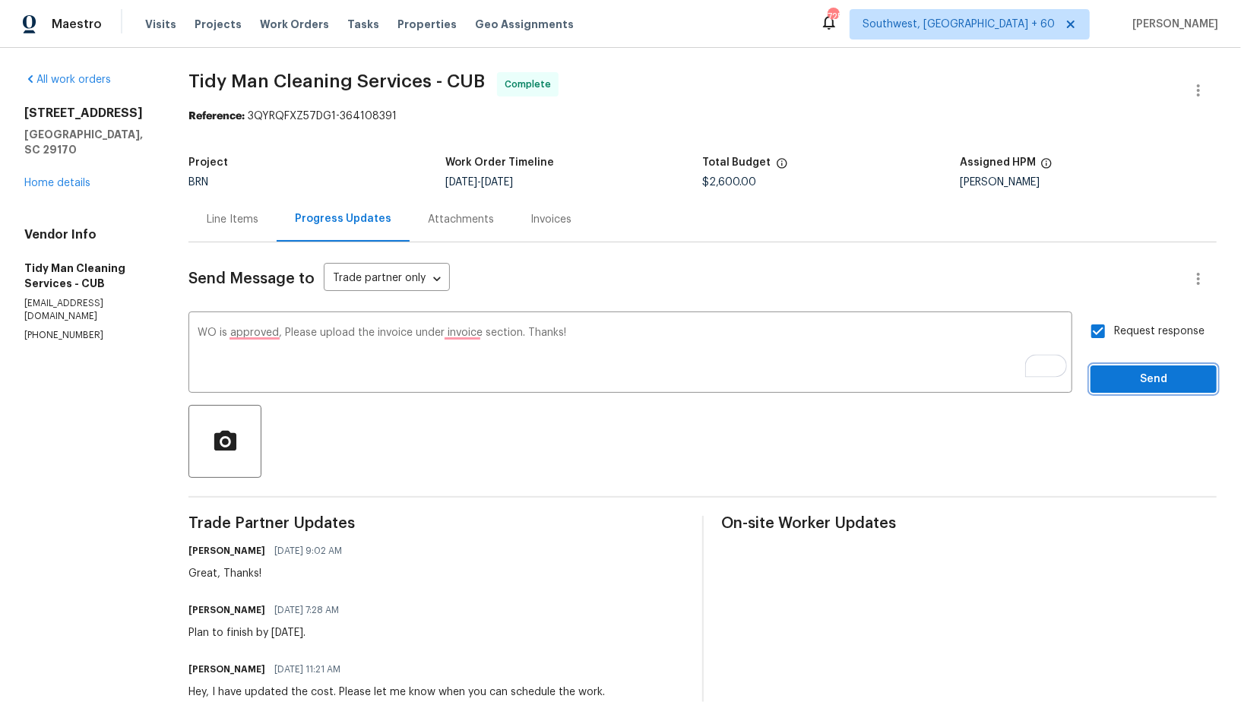
click at [1122, 370] on span "Send" at bounding box center [1154, 379] width 102 height 19
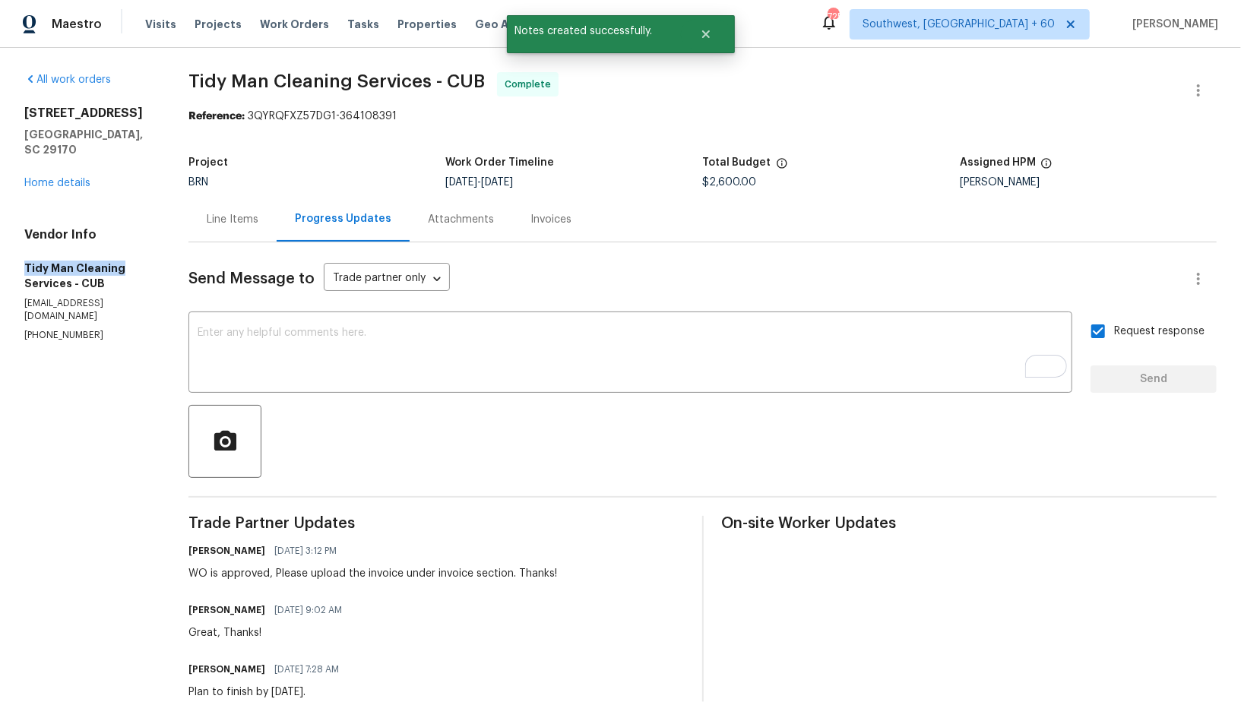
drag, startPoint x: 14, startPoint y: 255, endPoint x: 127, endPoint y: 268, distance: 113.3
click at [127, 268] on div "All work orders 179 Cherry Grove Dr West Columbia, SC 29170 Home details Vendor…" at bounding box center [620, 603] width 1241 height 1111
copy h5 "Tidy Man Cleaning"
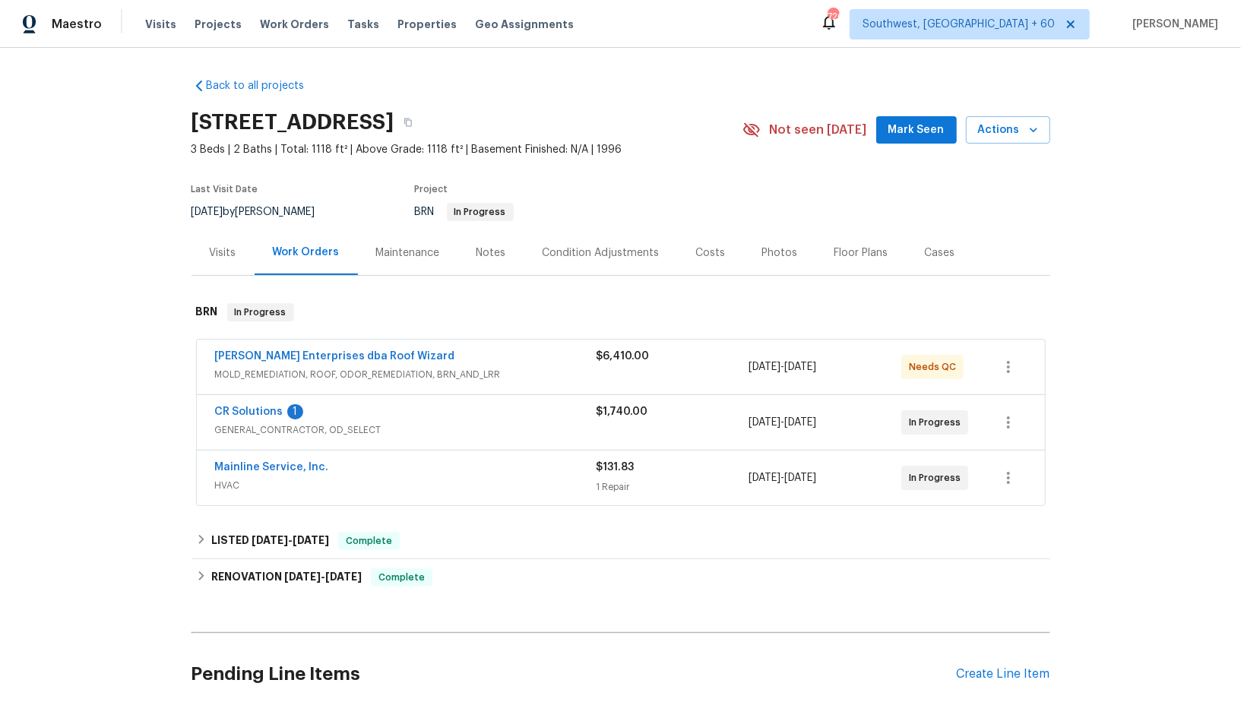
click at [250, 423] on span "GENERAL_CONTRACTOR, OD_SELECT" at bounding box center [406, 430] width 382 height 15
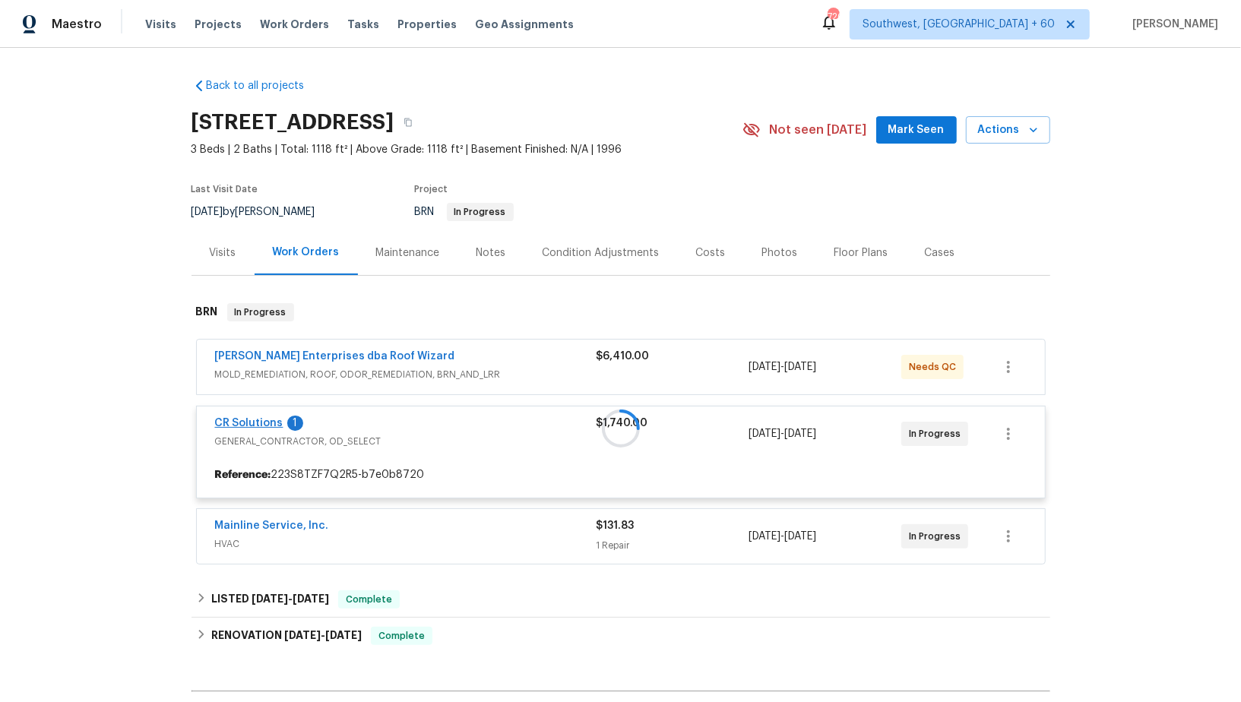
click at [243, 420] on div at bounding box center [621, 428] width 859 height 281
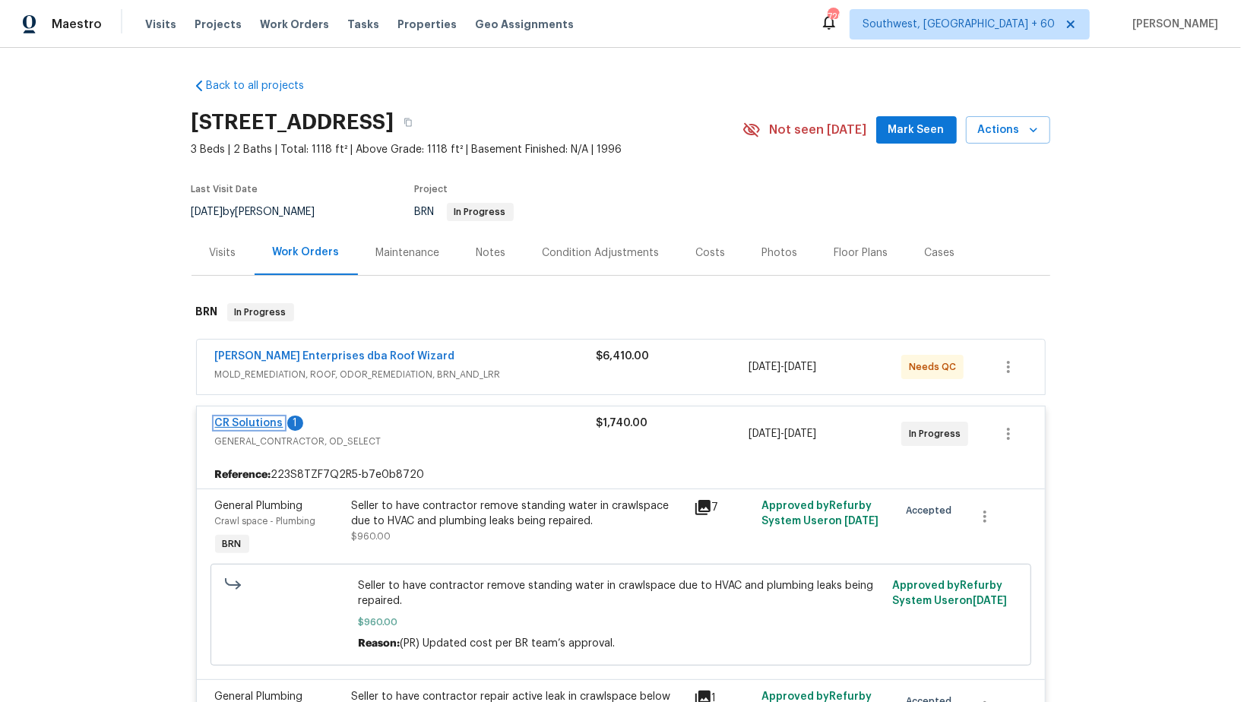
click at [239, 420] on link "CR Solutions" at bounding box center [249, 423] width 68 height 11
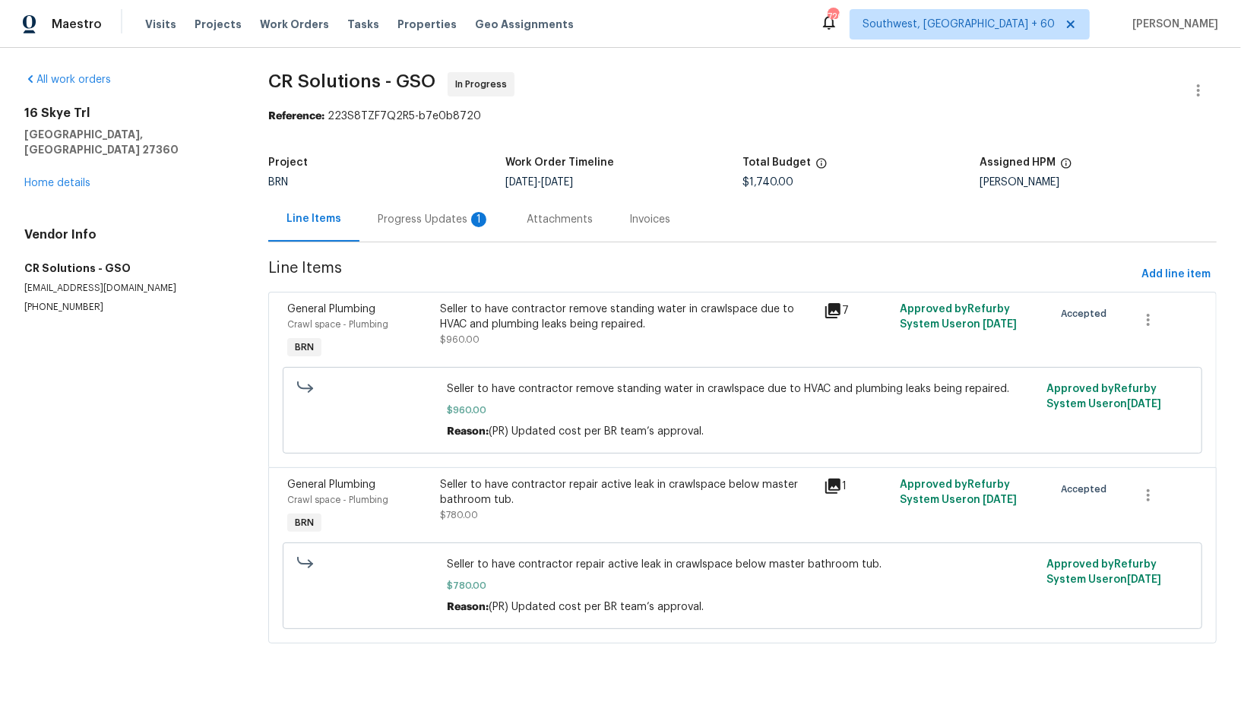
click at [430, 215] on div "Progress Updates 1" at bounding box center [434, 219] width 113 height 15
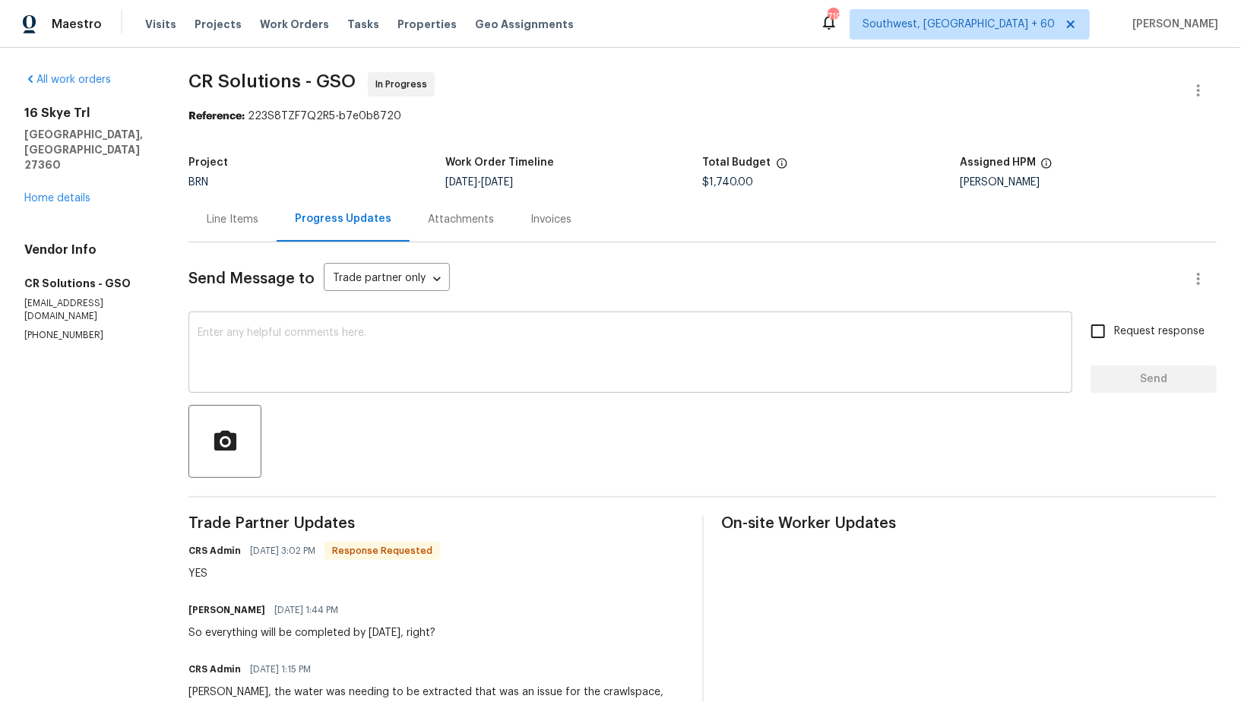
click at [387, 381] on textarea at bounding box center [631, 354] width 866 height 53
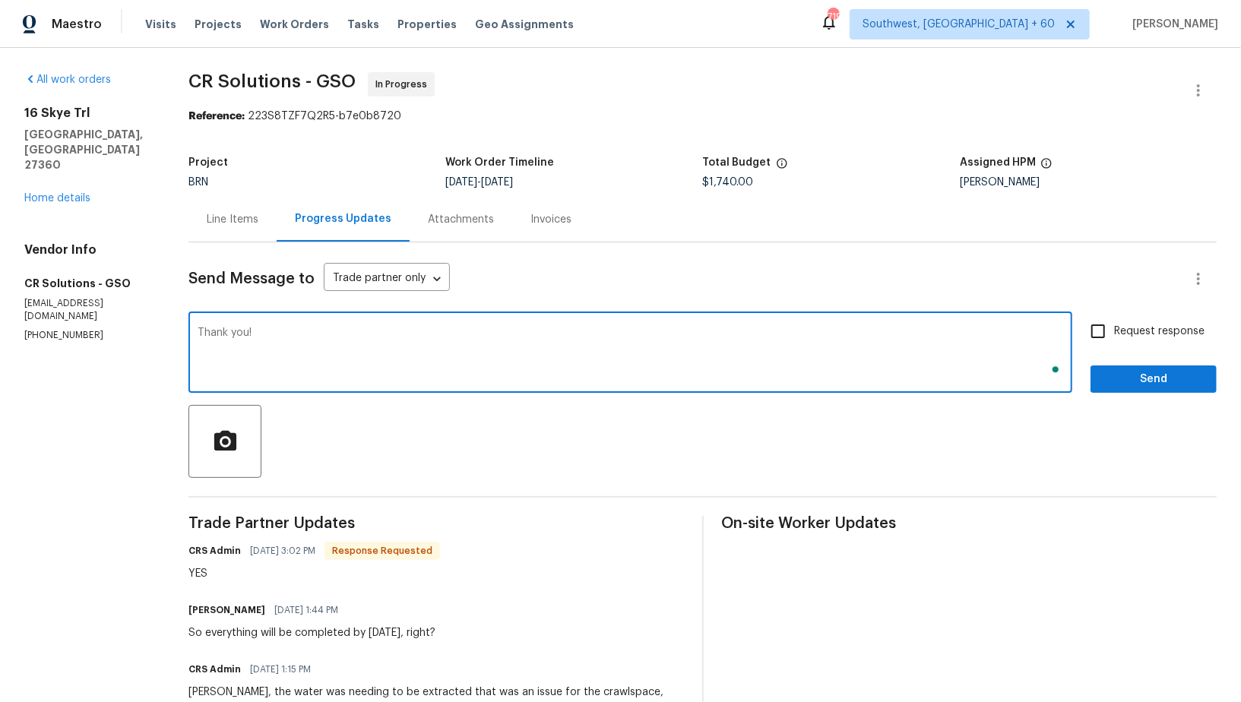
type textarea "Thank you!"
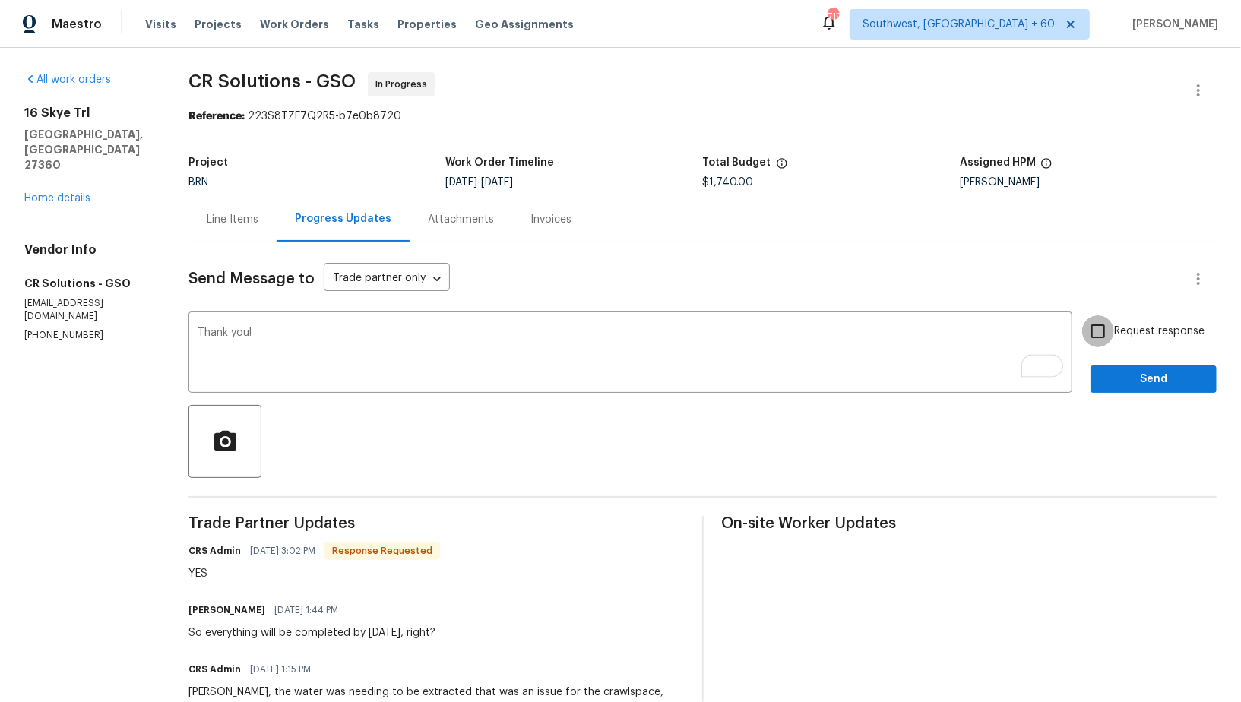
click at [1112, 339] on input "Request response" at bounding box center [1099, 331] width 32 height 32
checkbox input "true"
click at [1123, 385] on span "Send" at bounding box center [1154, 379] width 102 height 19
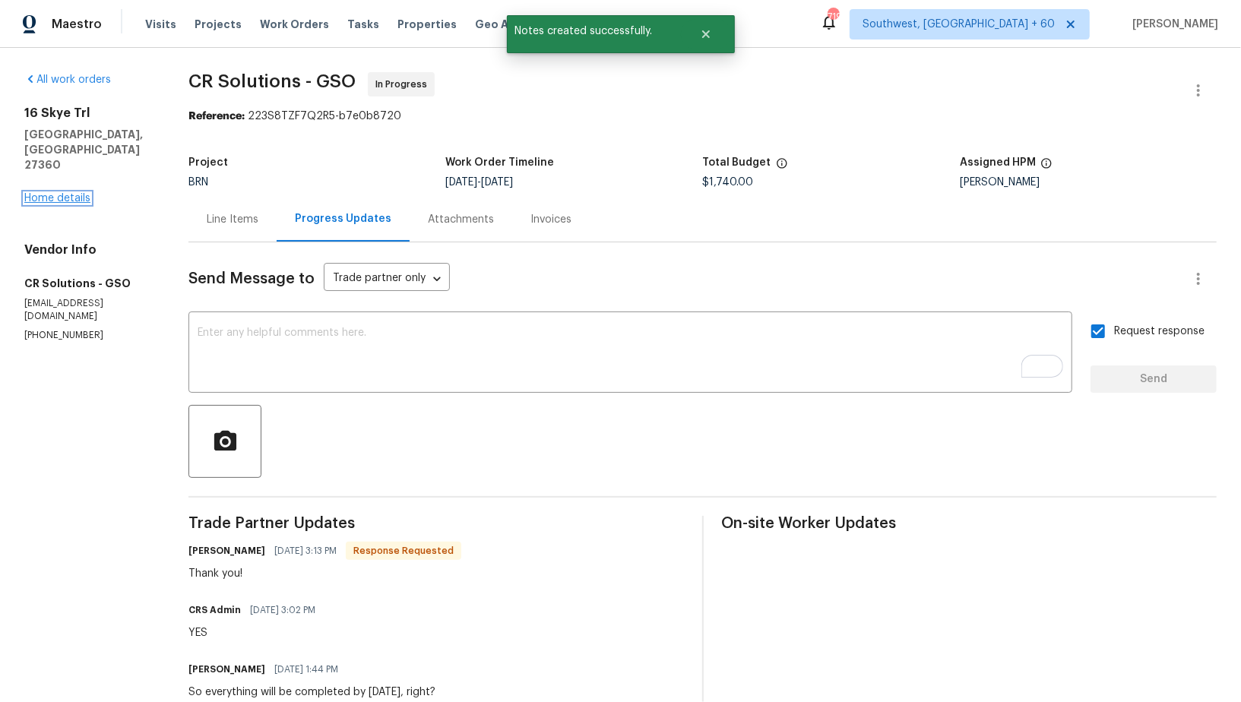
click at [64, 193] on link "Home details" at bounding box center [57, 198] width 66 height 11
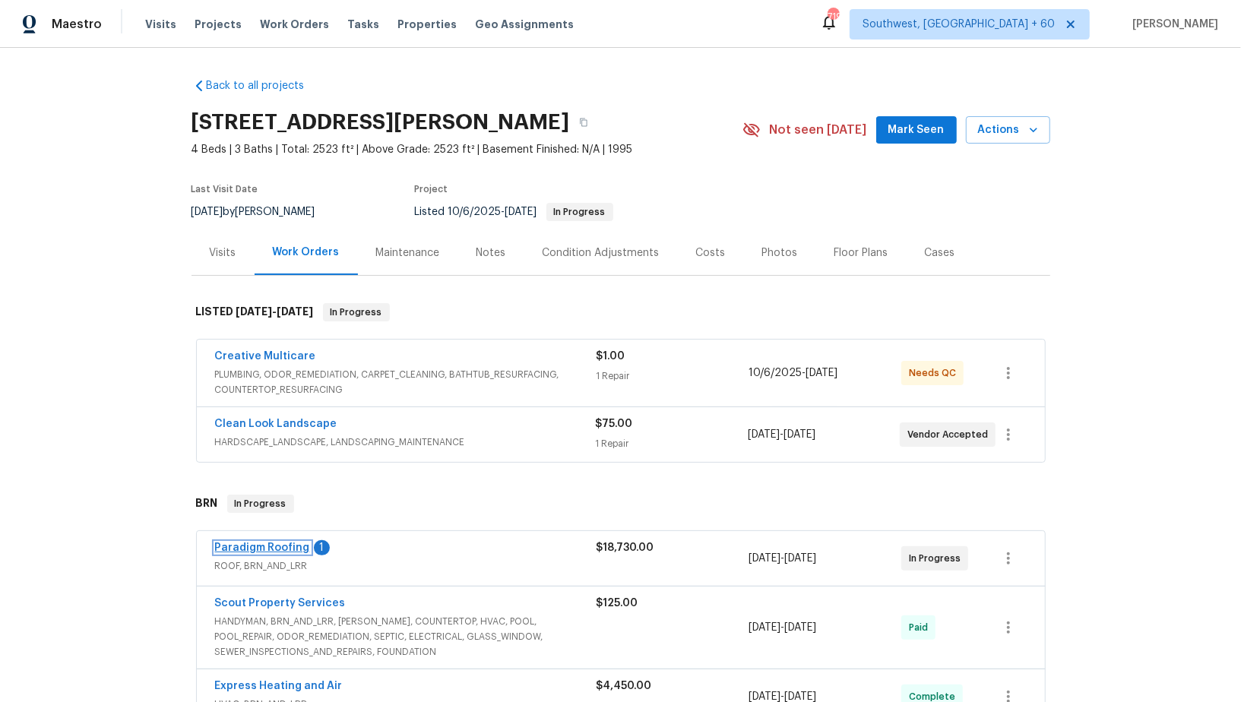
click at [265, 544] on link "Paradigm Roofing" at bounding box center [262, 548] width 95 height 11
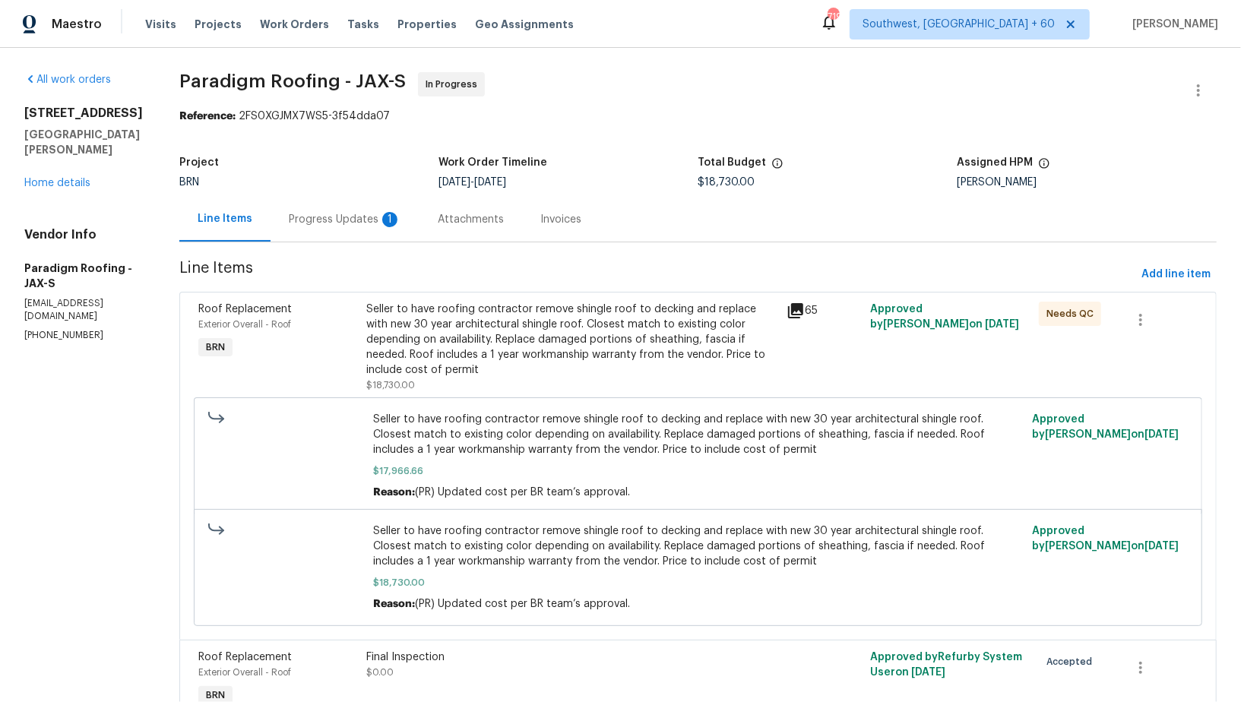
click at [404, 220] on div "Progress Updates 1" at bounding box center [345, 219] width 149 height 45
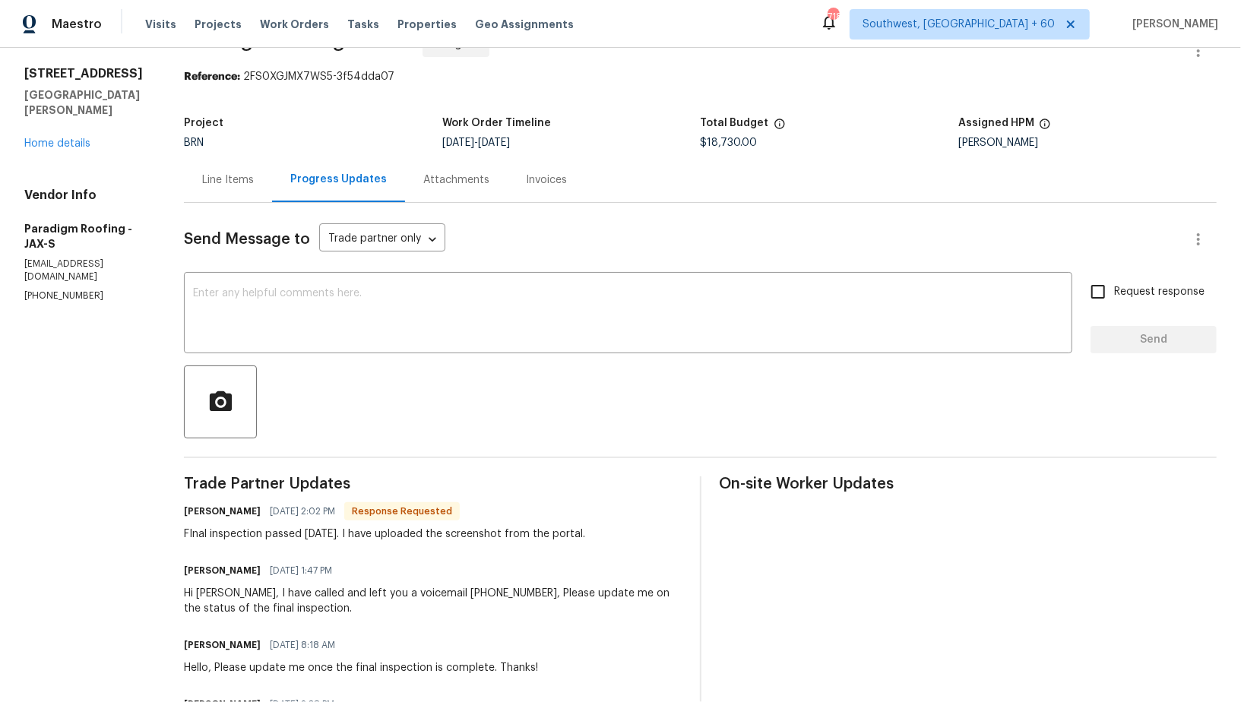
scroll to position [39, 0]
click at [227, 178] on div "Line Items" at bounding box center [228, 180] width 52 height 15
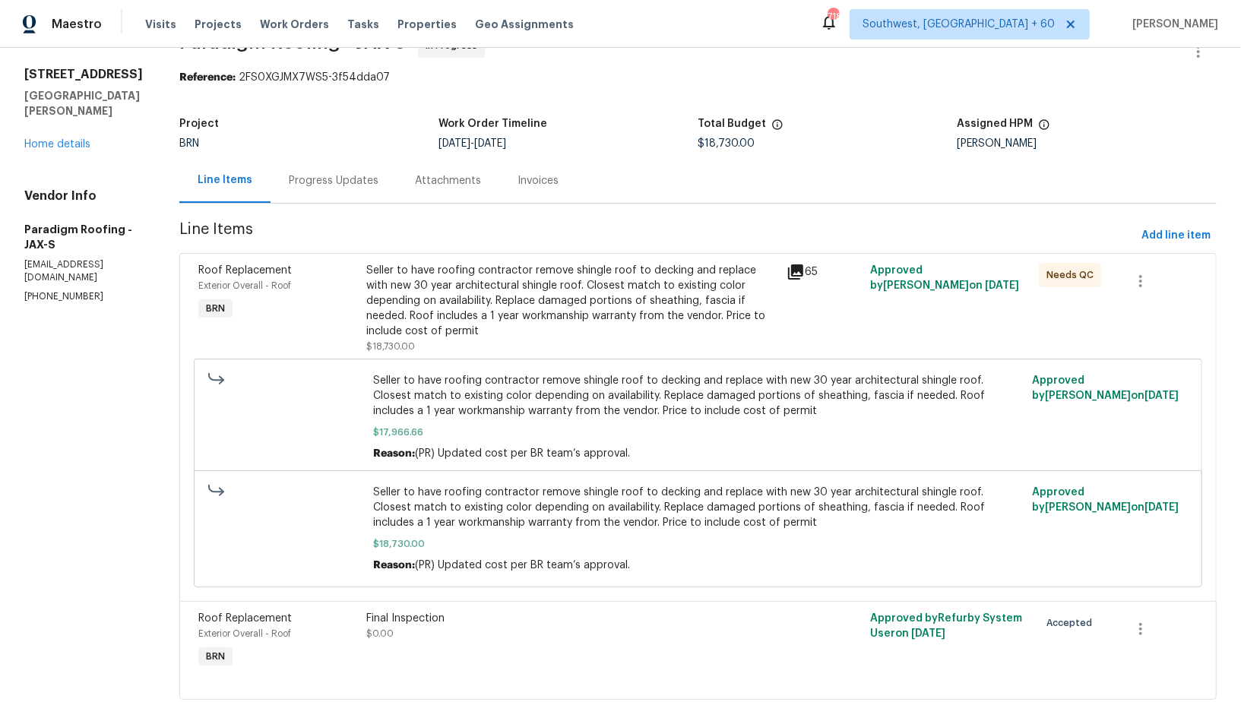
click at [410, 309] on div "Seller to have roofing contractor remove shingle roof to decking and replace wi…" at bounding box center [571, 301] width 411 height 76
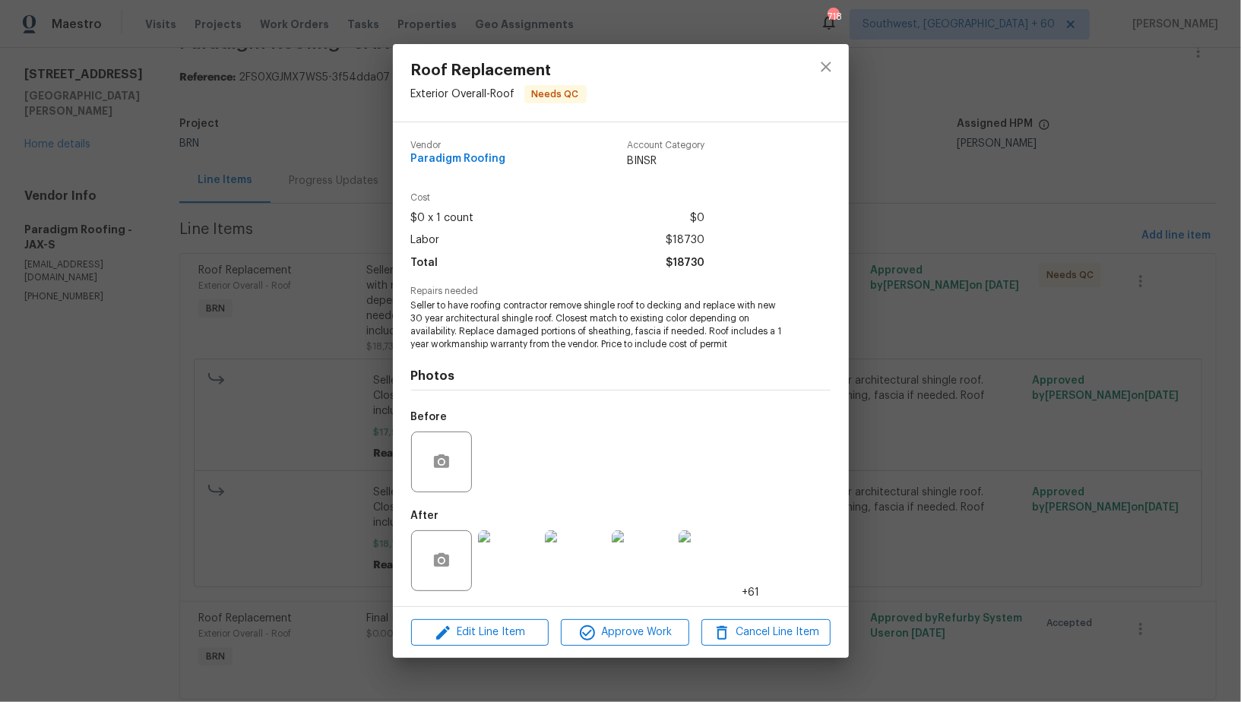
click at [508, 560] on img at bounding box center [508, 561] width 61 height 61
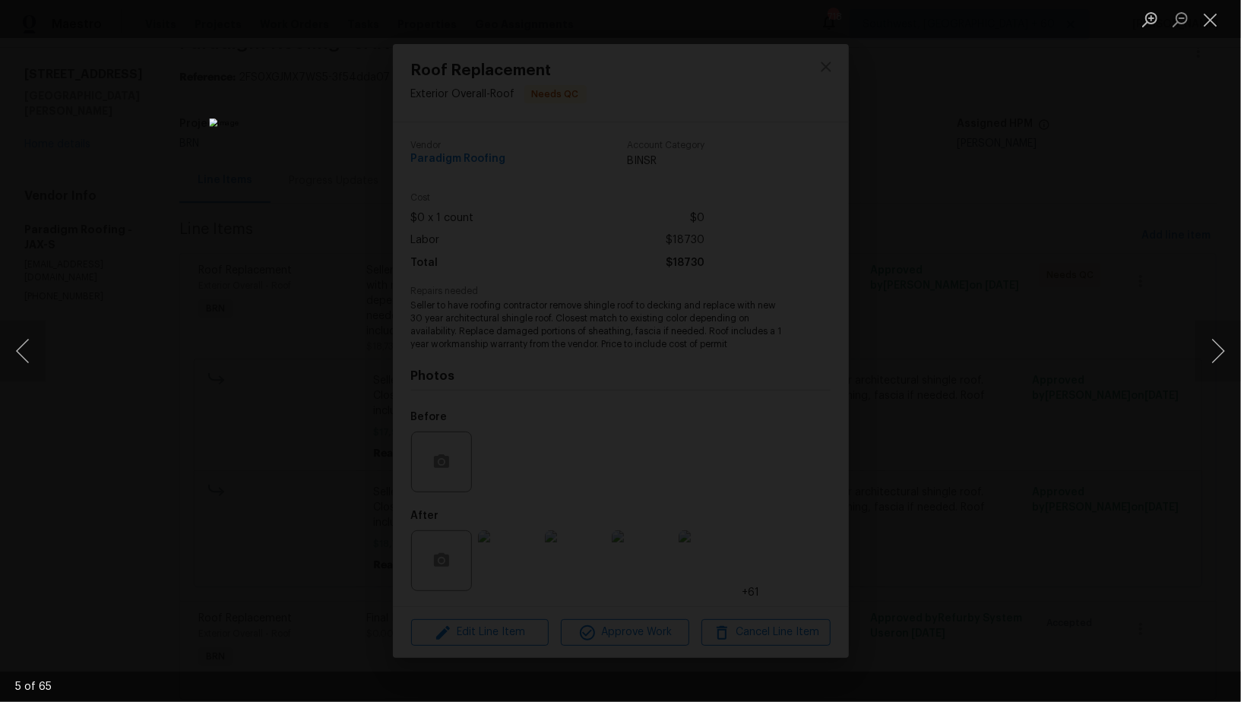
click at [241, 358] on div "Lightbox" at bounding box center [620, 351] width 1241 height 702
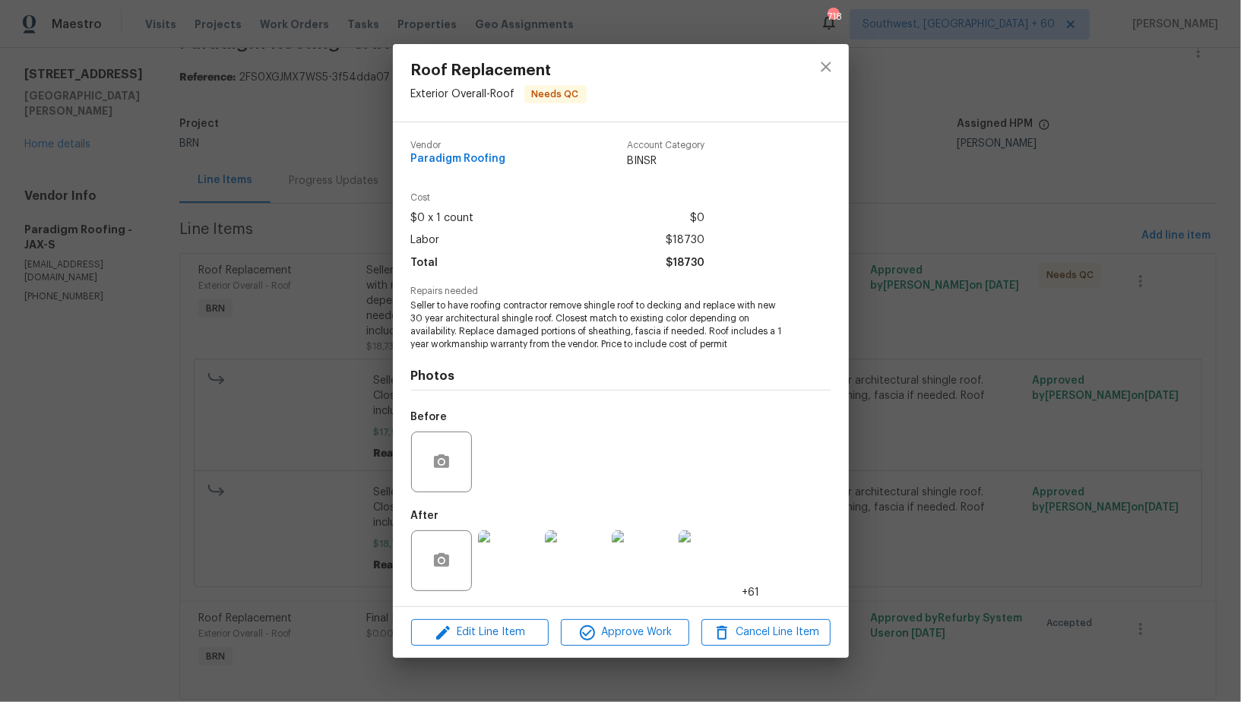
click at [468, 572] on div at bounding box center [441, 561] width 61 height 61
click at [502, 564] on img at bounding box center [508, 561] width 61 height 61
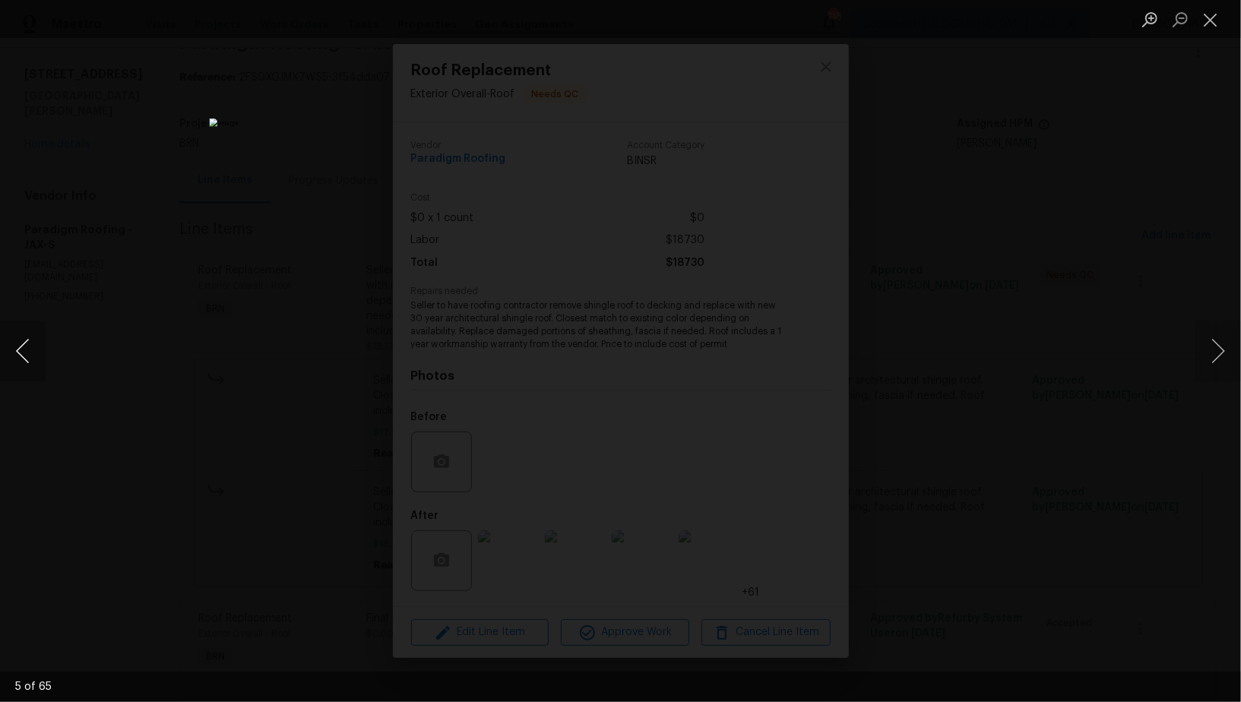
click at [8, 353] on button "Previous image" at bounding box center [23, 351] width 46 height 61
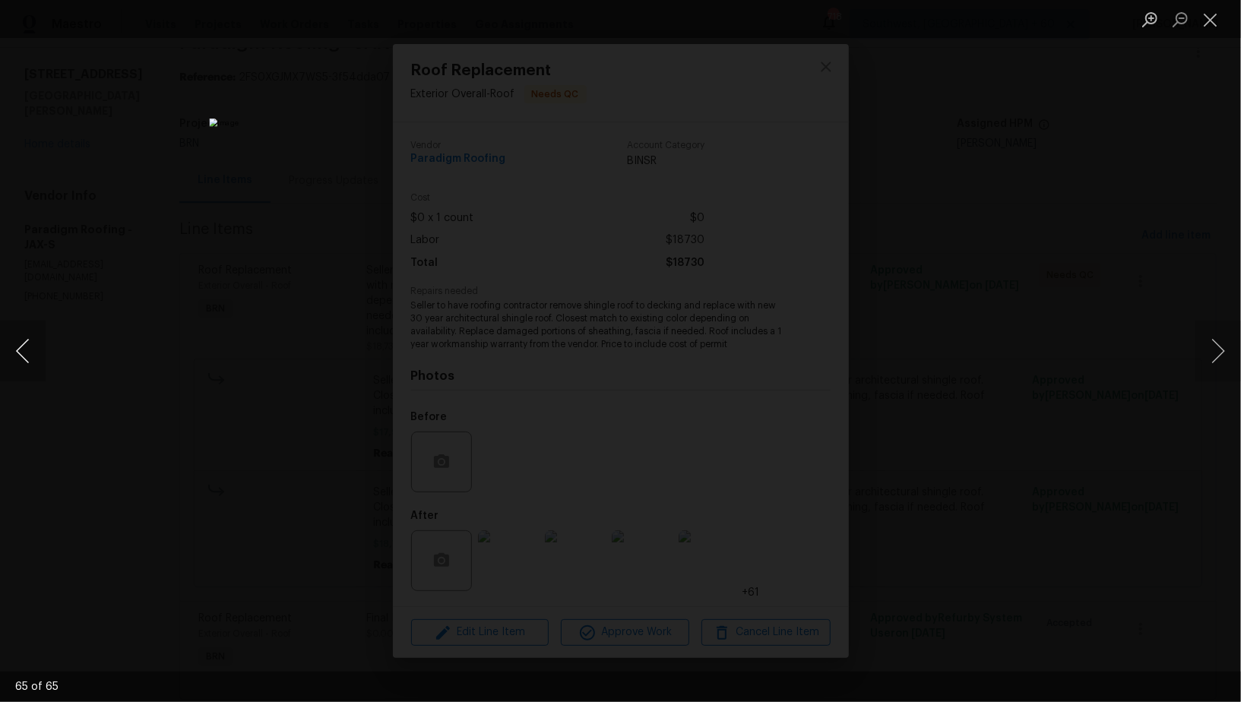
click at [8, 353] on button "Previous image" at bounding box center [23, 351] width 46 height 61
click at [283, 265] on div "Lightbox" at bounding box center [620, 351] width 1241 height 702
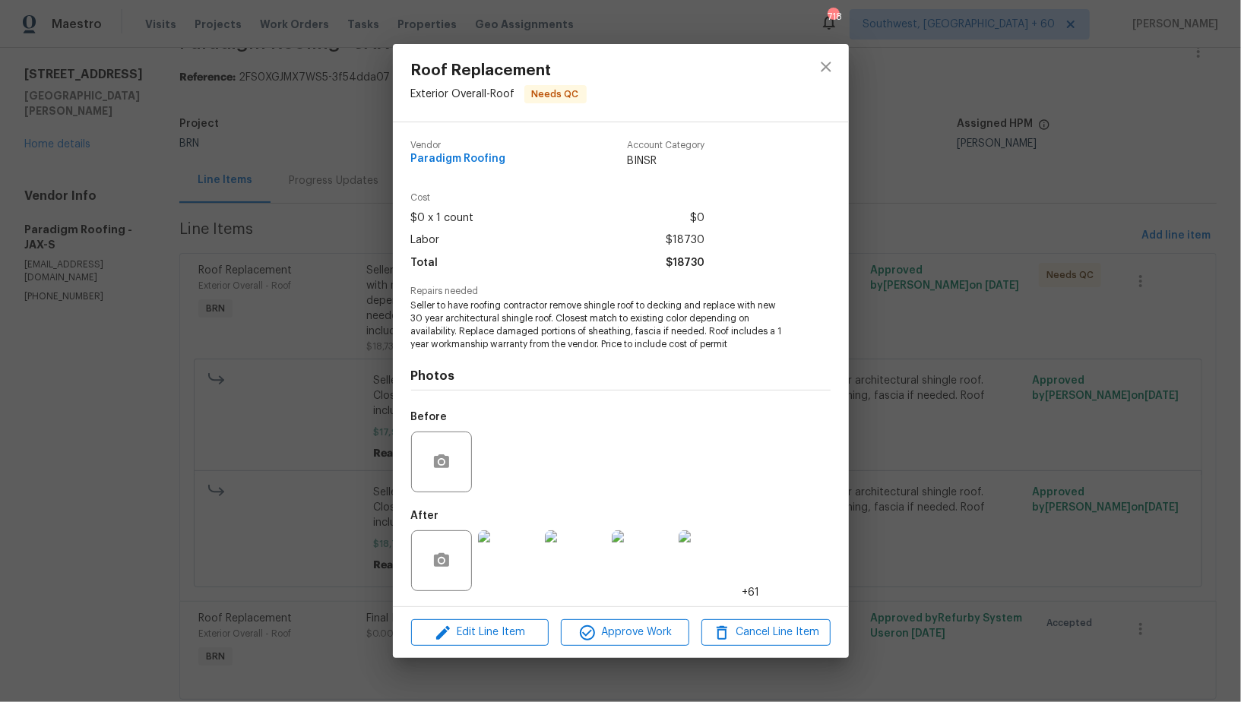
click at [283, 265] on div "Roof Replacement Exterior Overall - Roof Needs QC Vendor Paradigm Roofing Accou…" at bounding box center [620, 351] width 1241 height 702
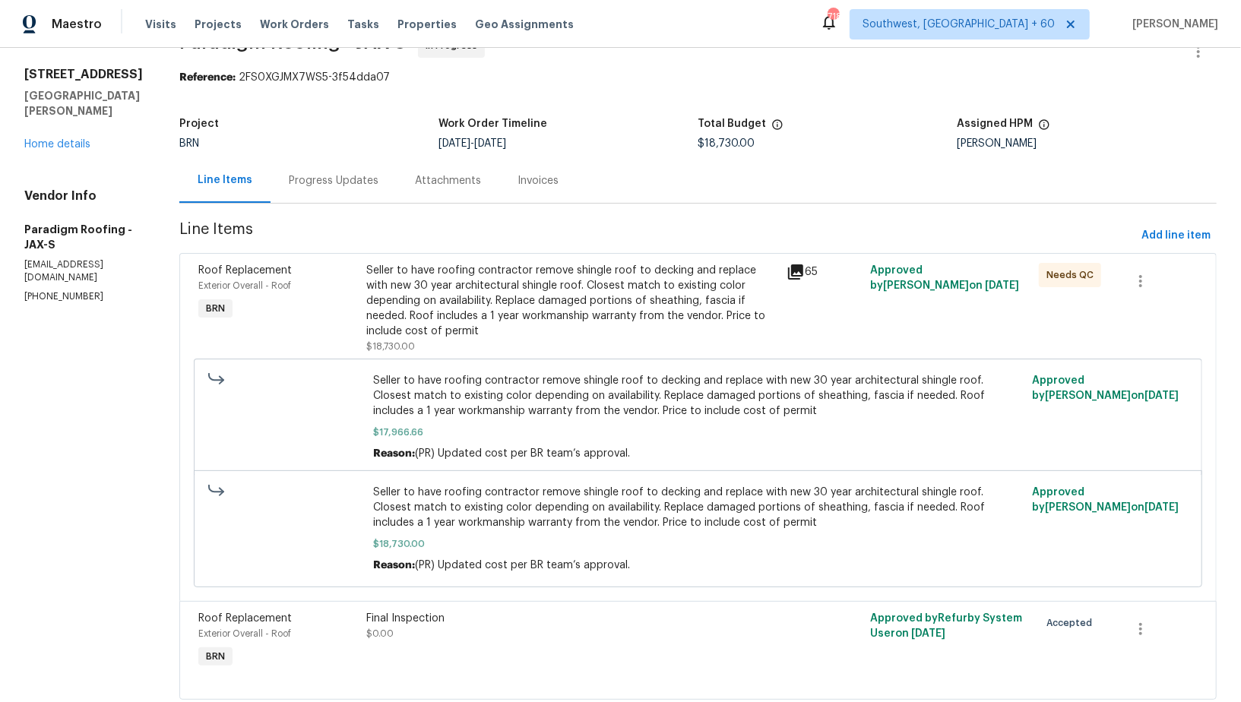
click at [322, 180] on div "Progress Updates" at bounding box center [334, 180] width 90 height 15
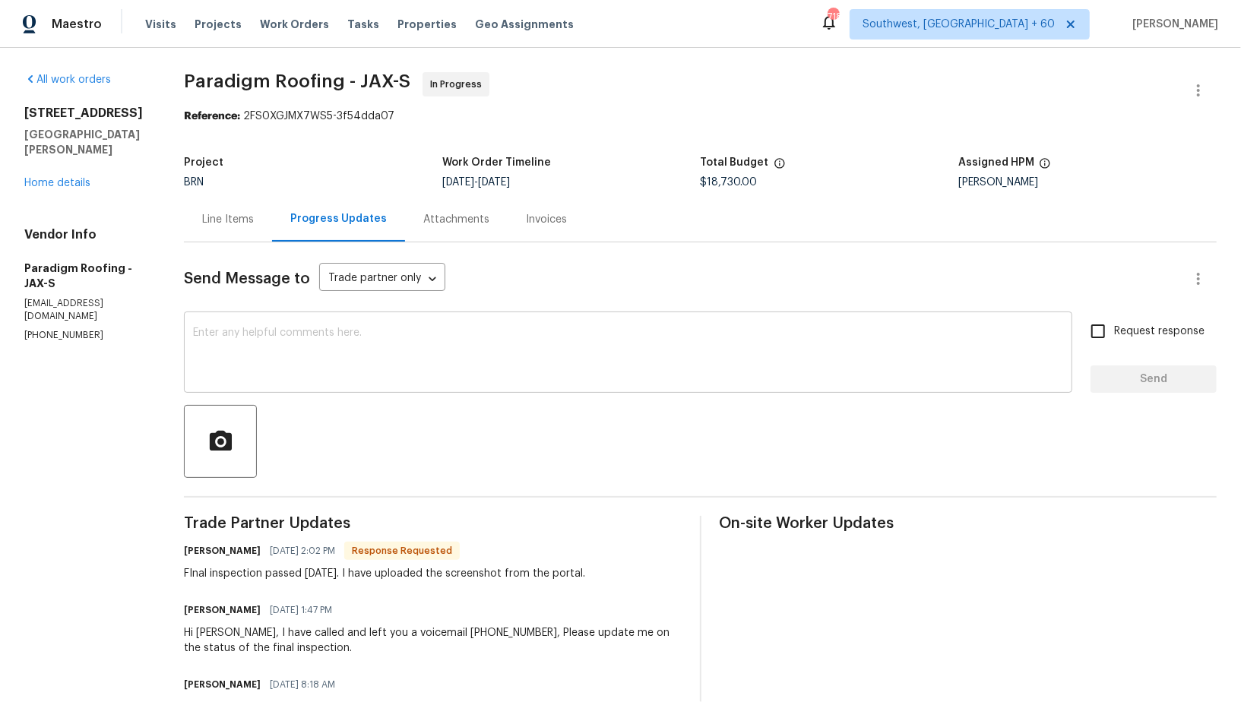
click at [359, 366] on textarea at bounding box center [628, 354] width 870 height 53
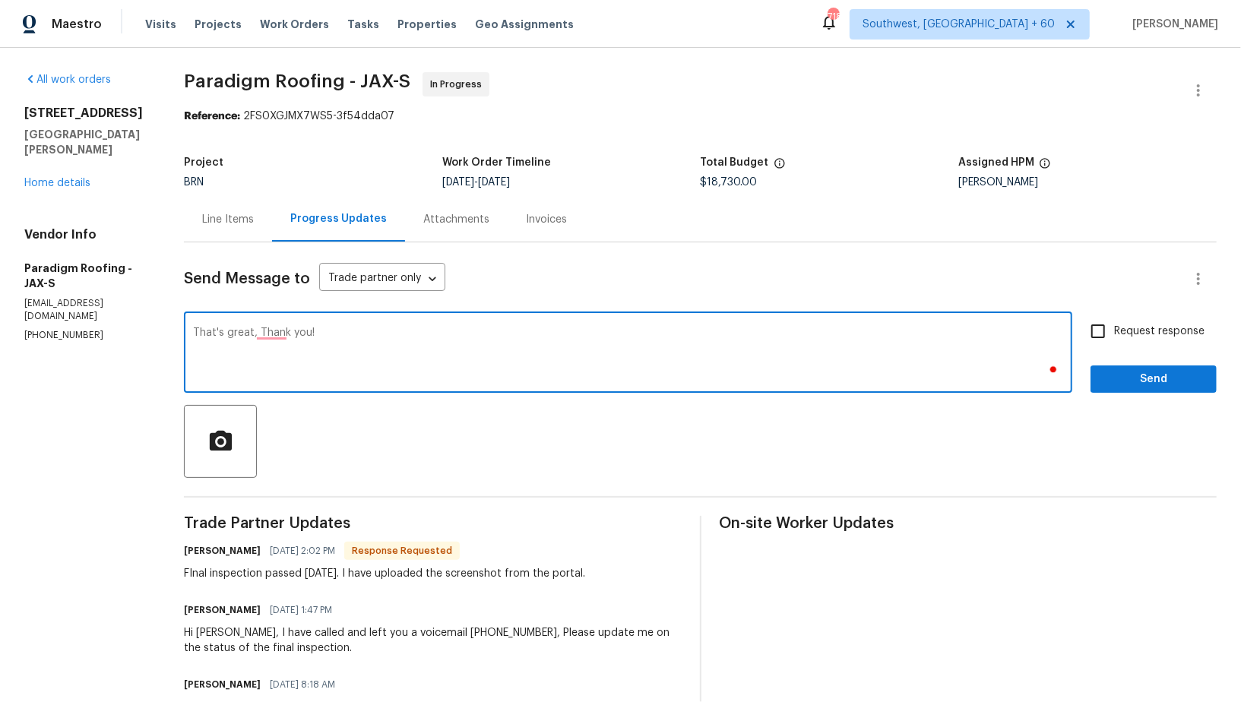
type textarea "That's great, Thank you!"
click at [1099, 339] on input "Request response" at bounding box center [1099, 331] width 32 height 32
checkbox input "true"
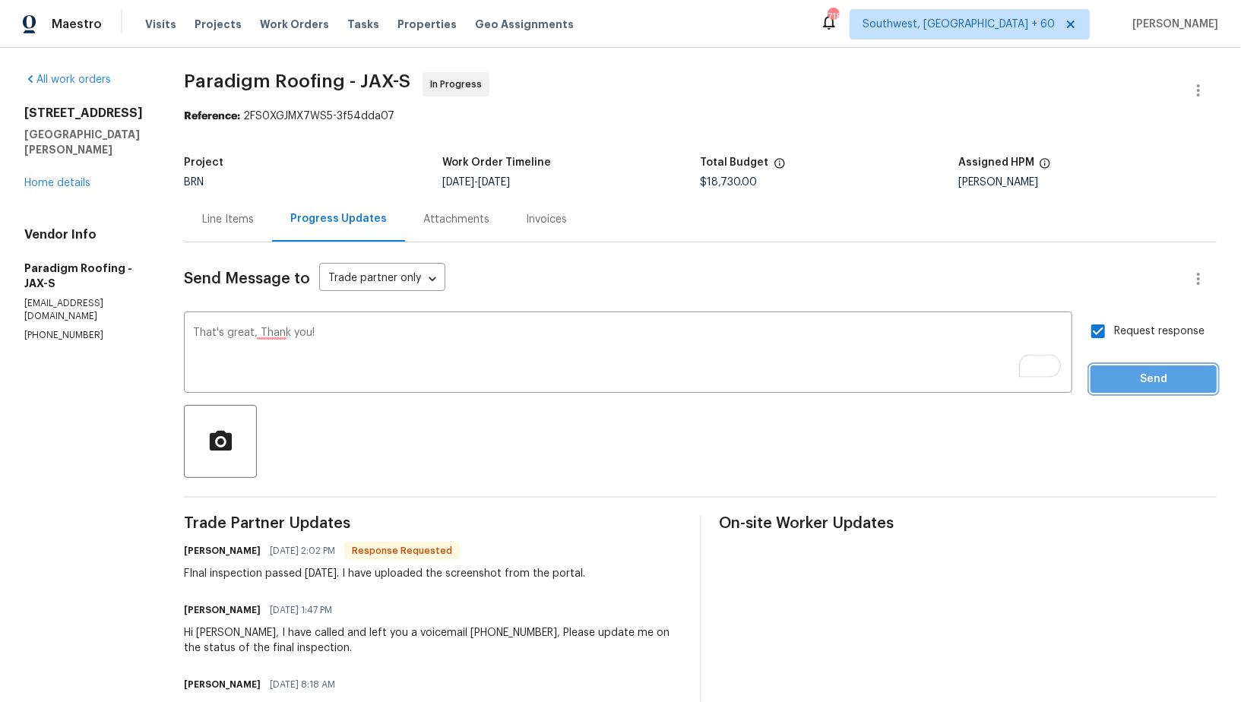
click at [1119, 388] on button "Send" at bounding box center [1154, 380] width 126 height 28
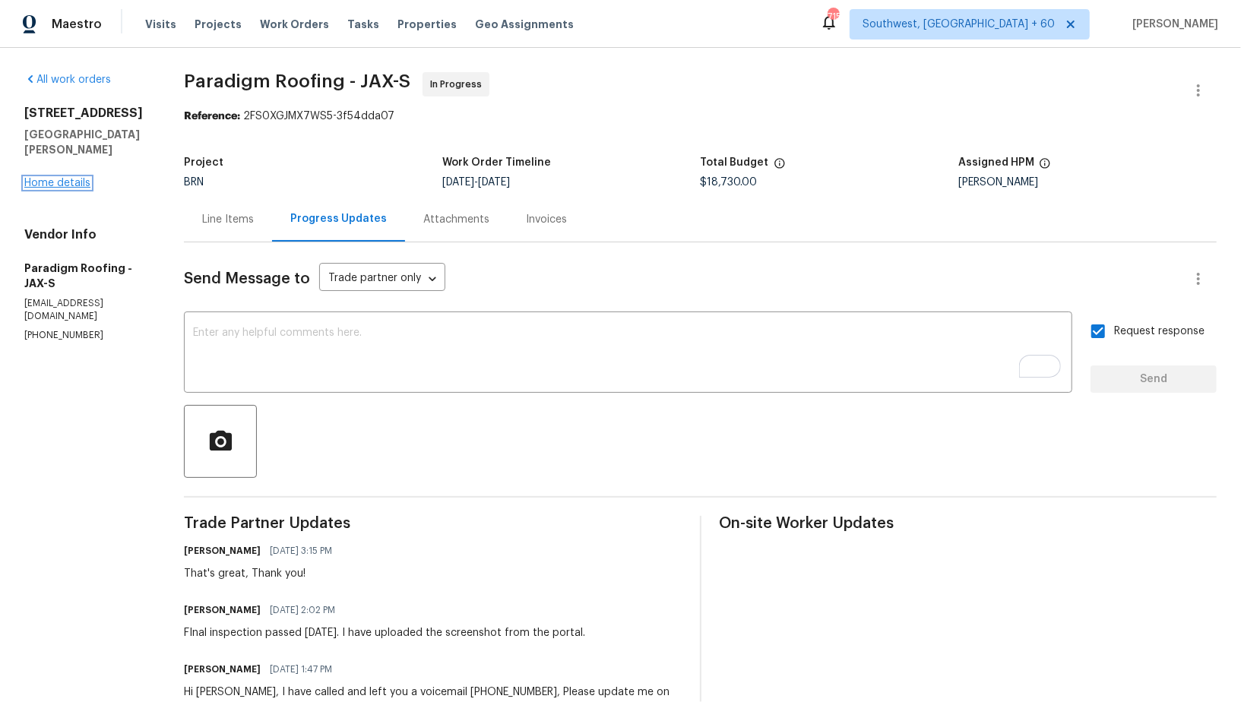
click at [63, 178] on link "Home details" at bounding box center [57, 183] width 66 height 11
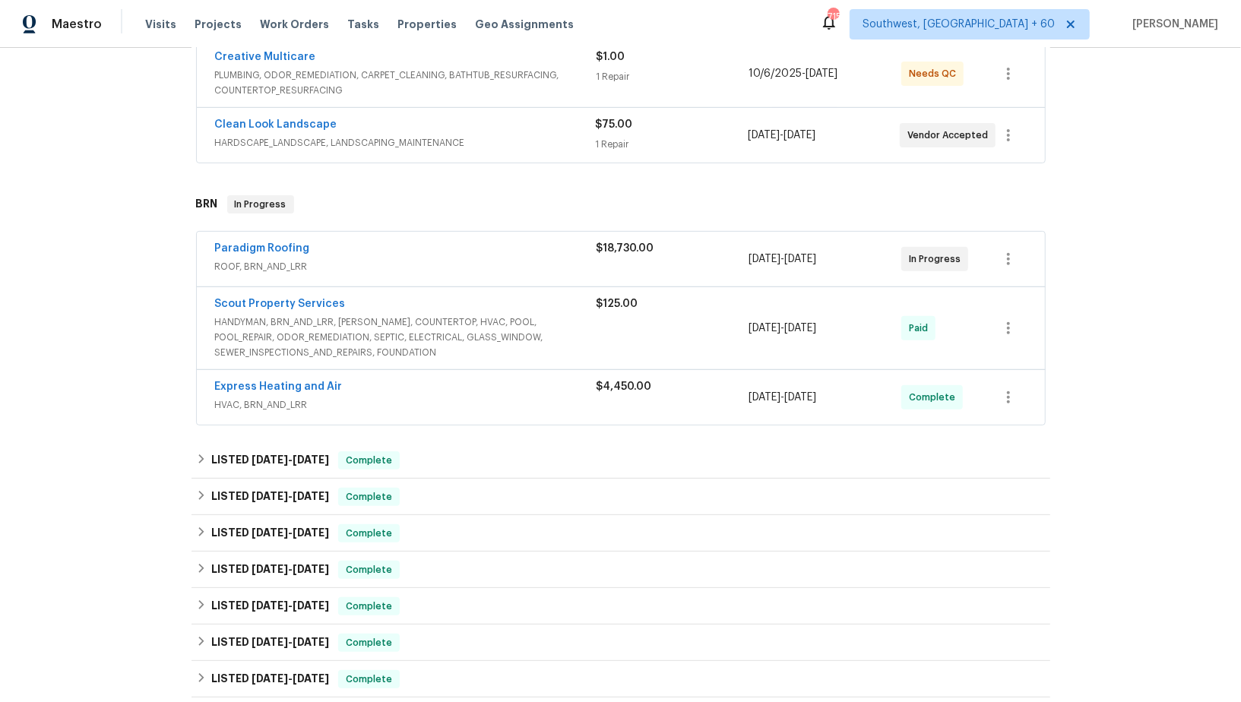
scroll to position [316, 0]
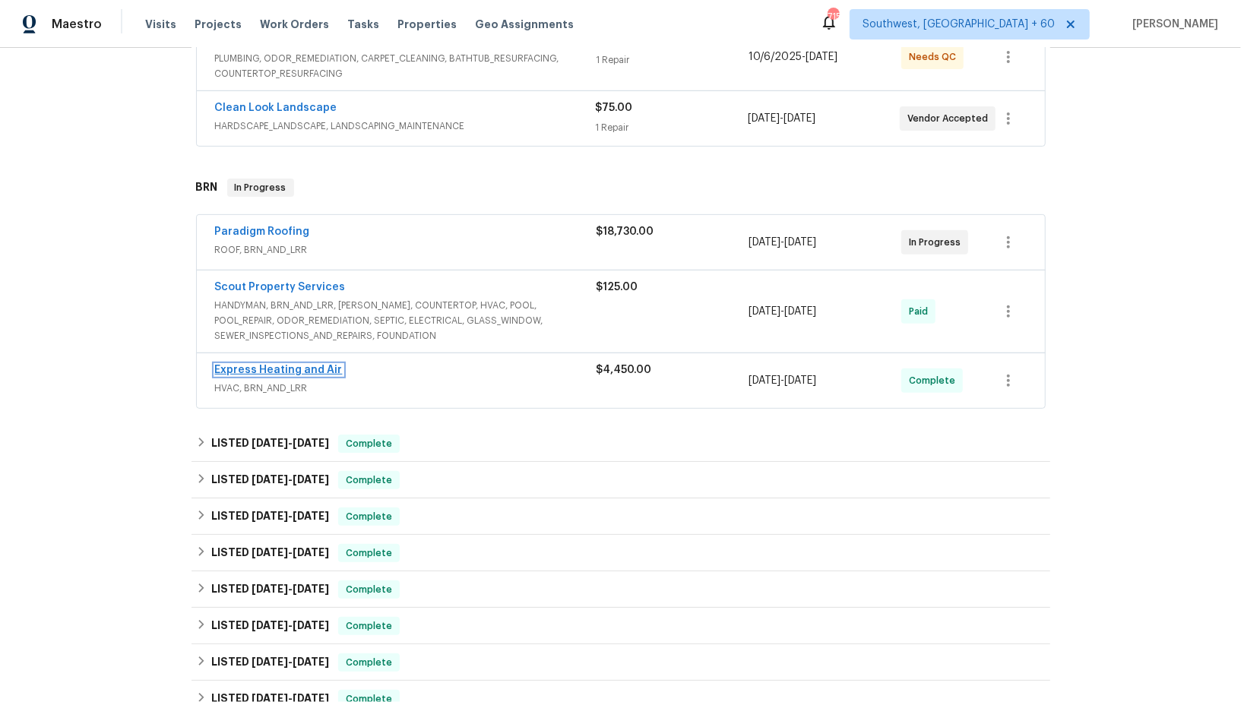
click at [301, 366] on link "Express Heating and Air" at bounding box center [279, 370] width 128 height 11
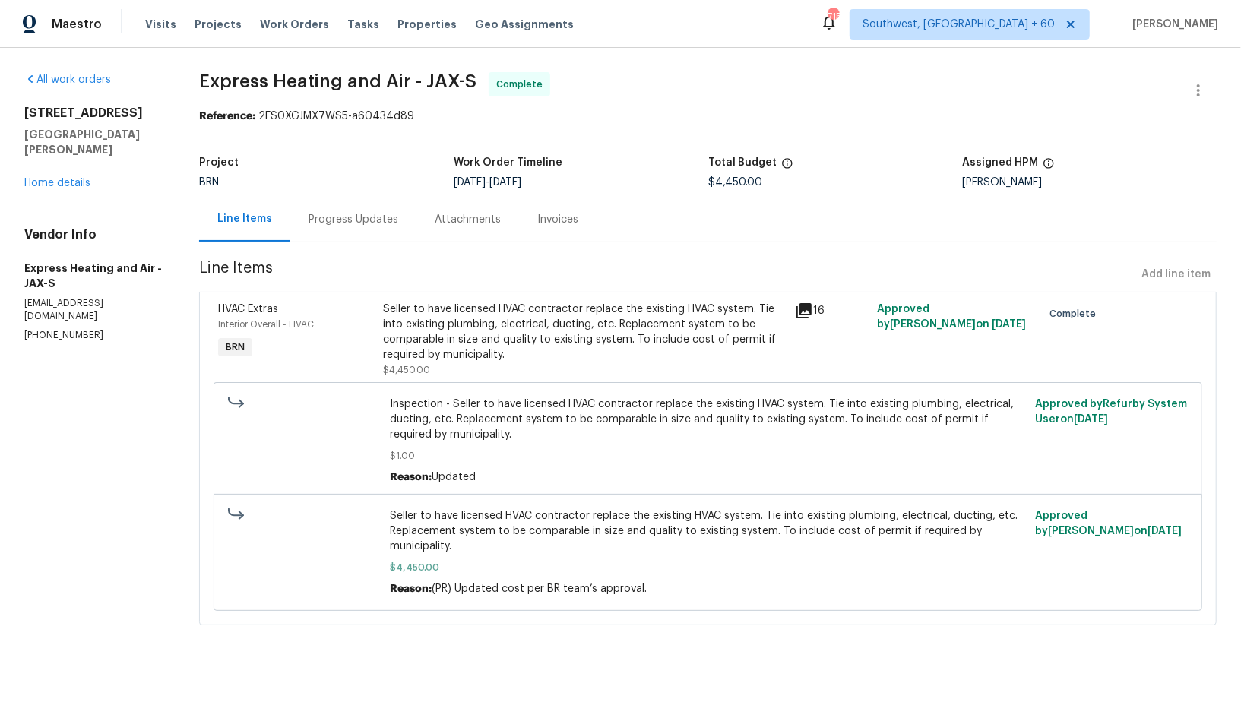
click at [420, 322] on div "Seller to have licensed HVAC contractor replace the existing HVAC system. Tie i…" at bounding box center [584, 332] width 403 height 61
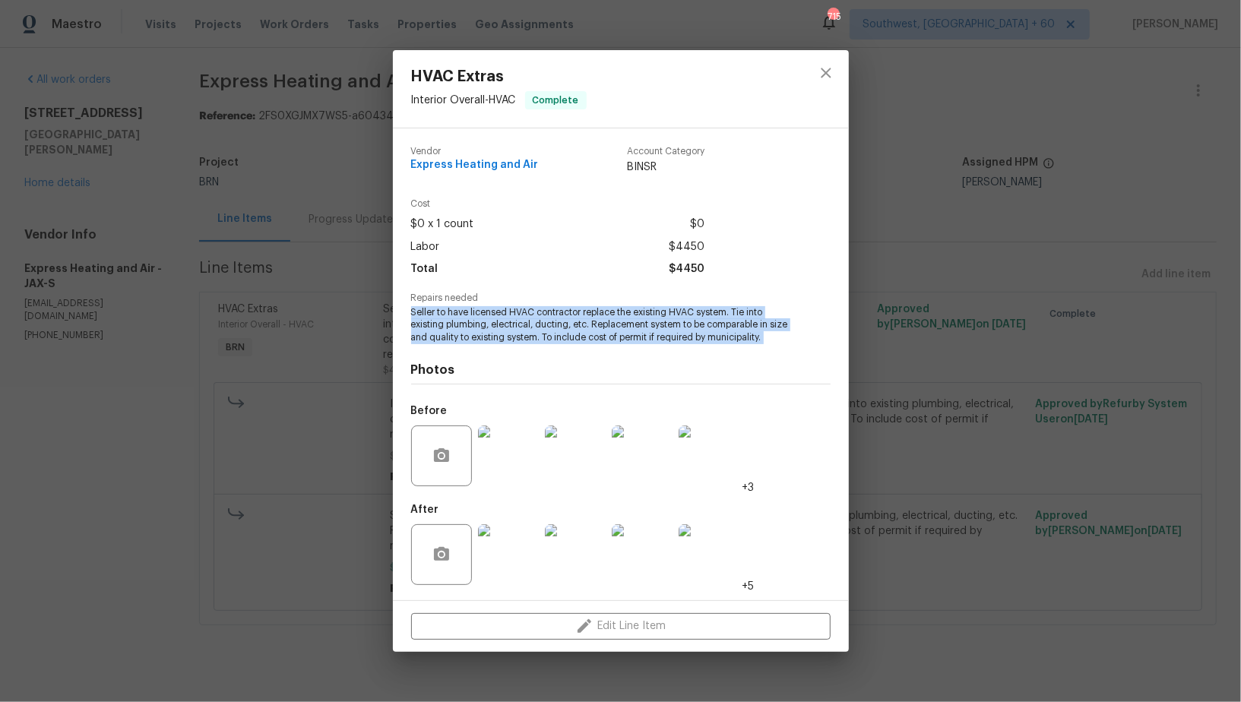
drag, startPoint x: 408, startPoint y: 310, endPoint x: 805, endPoint y: 361, distance: 400.1
click at [805, 361] on div "Vendor Express Heating and Air Account Category BINSR Cost $0 x 1 count $0 Labo…" at bounding box center [621, 364] width 456 height 472
copy span "Seller to have licensed HVAC contractor replace the existing HVAC system. Tie i…"
click at [508, 445] on img at bounding box center [508, 456] width 61 height 61
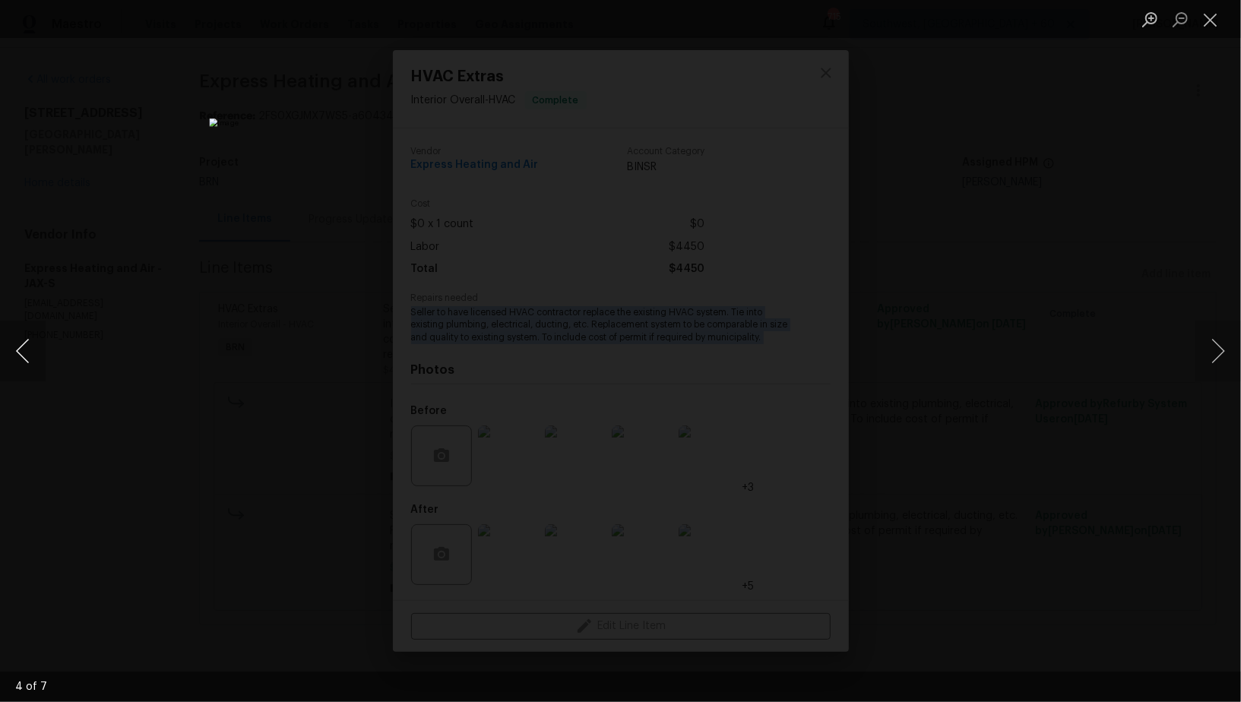
click at [17, 358] on button "Previous image" at bounding box center [23, 351] width 46 height 61
click at [30, 350] on button "Previous image" at bounding box center [23, 351] width 46 height 61
click at [1054, 532] on div "Lightbox" at bounding box center [620, 351] width 1241 height 702
click at [208, 556] on div "Lightbox" at bounding box center [620, 351] width 1241 height 702
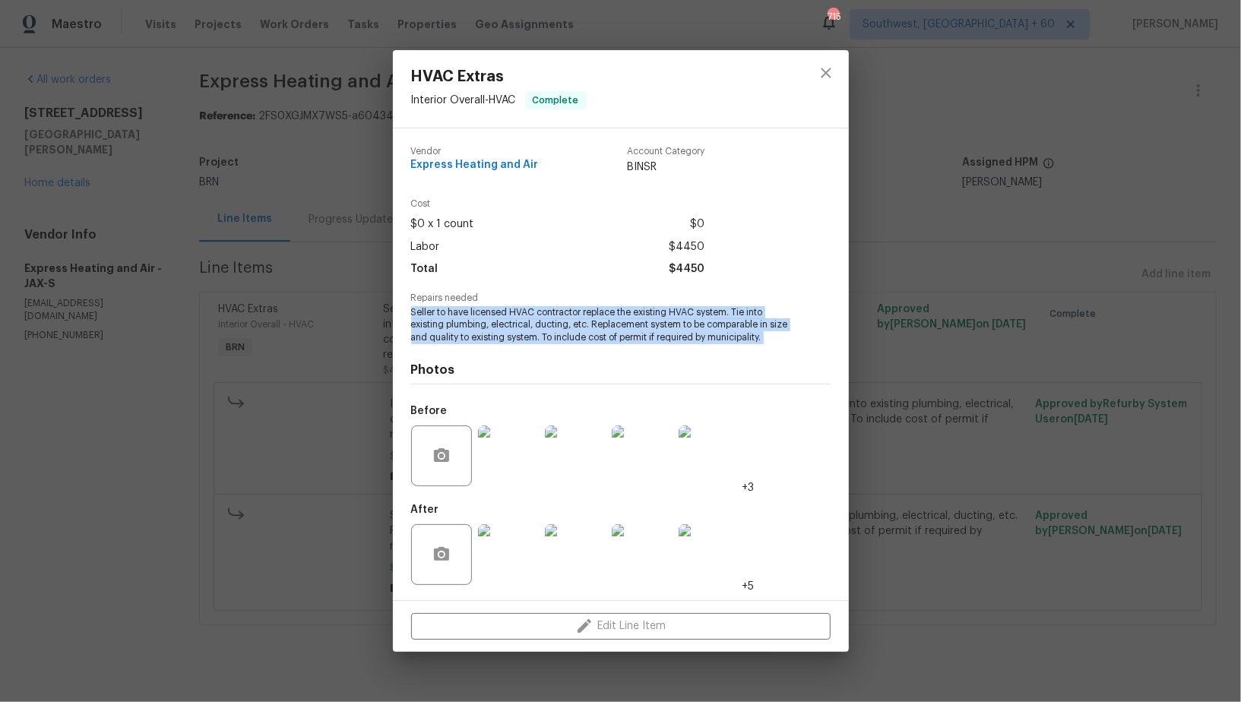
click at [499, 567] on img at bounding box center [508, 555] width 61 height 61
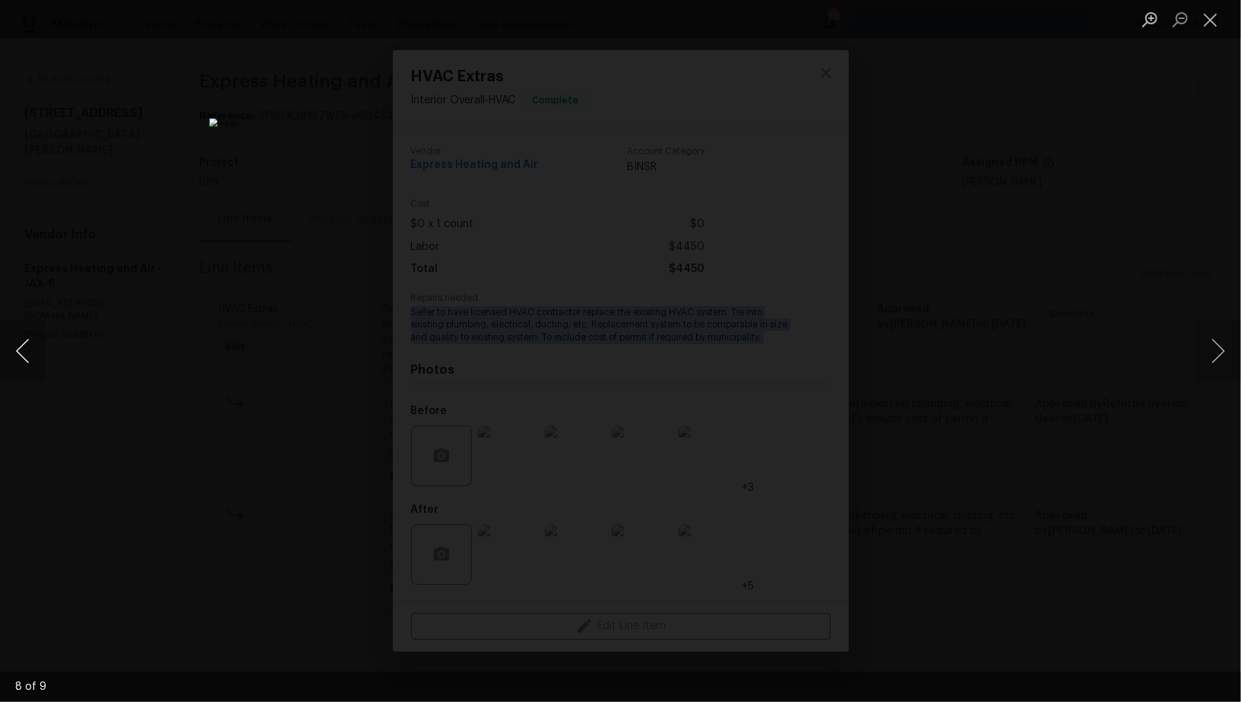
click at [10, 357] on button "Previous image" at bounding box center [23, 351] width 46 height 61
click at [215, 350] on div "Lightbox" at bounding box center [620, 351] width 1241 height 702
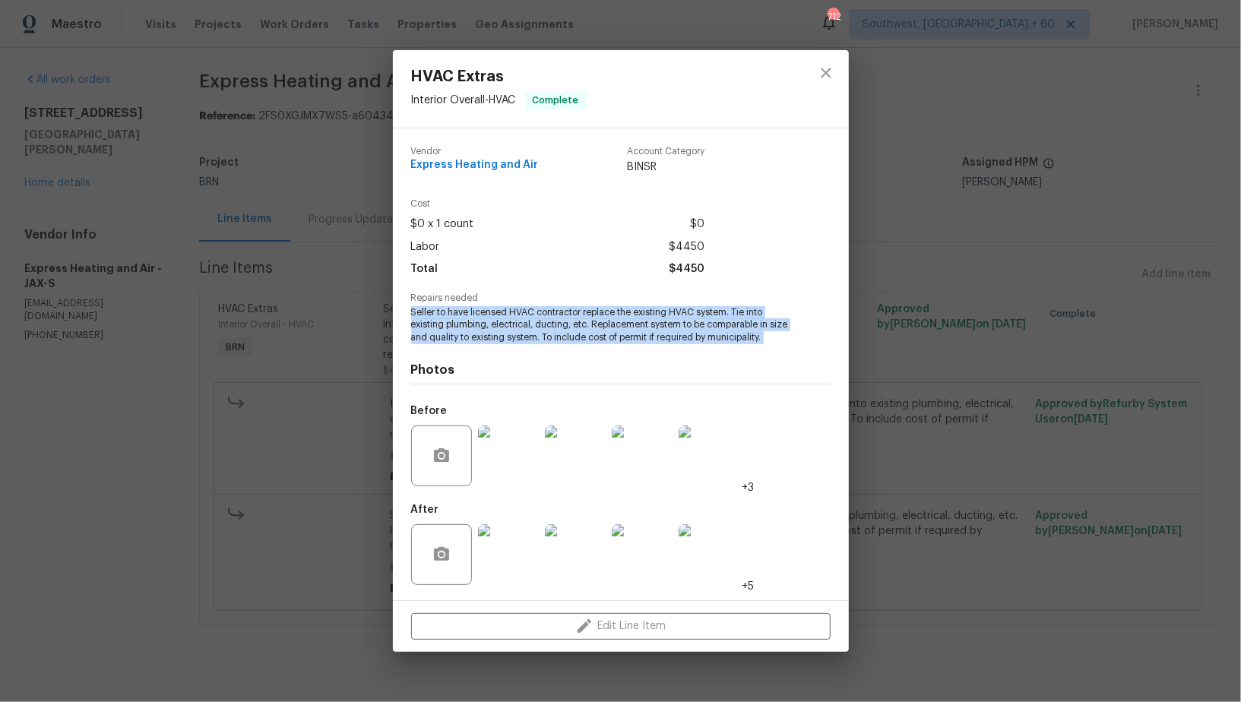
click at [215, 350] on div "HVAC Extras Interior Overall - HVAC Complete Vendor Express Heating and Air Acc…" at bounding box center [620, 351] width 1241 height 702
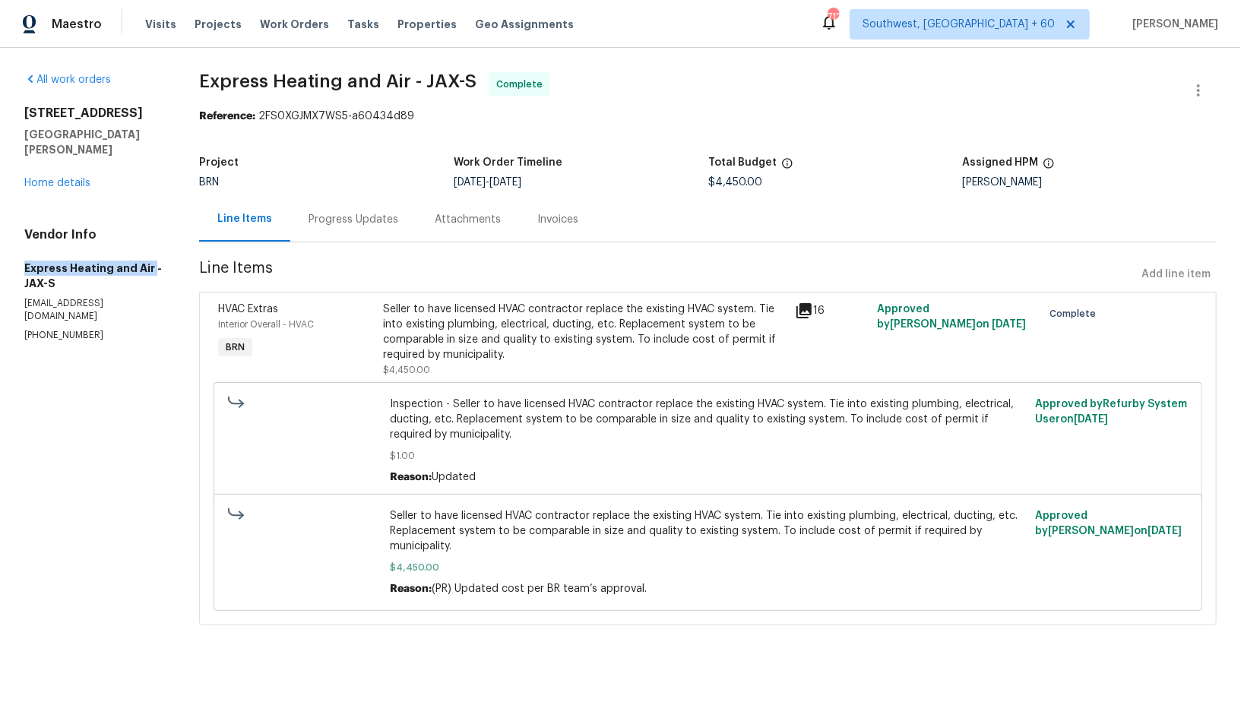
drag, startPoint x: 4, startPoint y: 249, endPoint x: 150, endPoint y: 252, distance: 146.0
click at [150, 252] on div "All work orders 689 Box Branch Cir Saint Johns, FL 32259 Home details Vendor In…" at bounding box center [620, 358] width 1241 height 620
copy h5 "Express Heating and Air"
click at [61, 178] on link "Home details" at bounding box center [57, 183] width 66 height 11
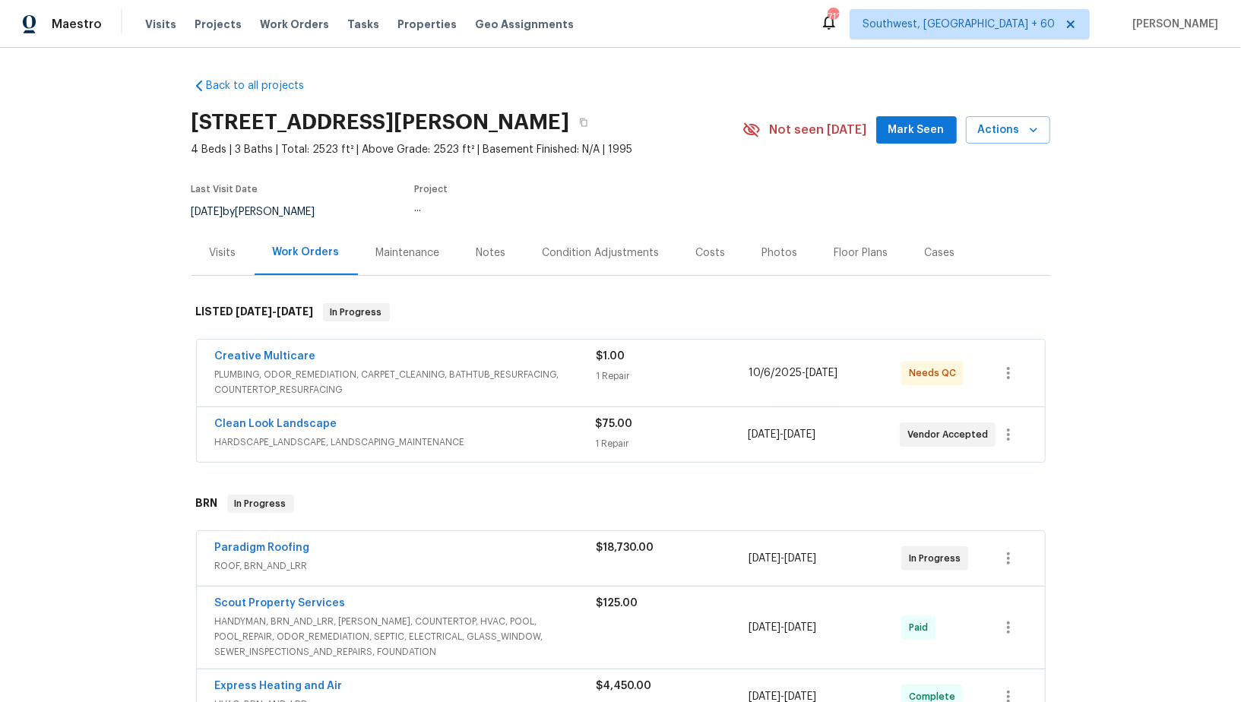
scroll to position [182, 0]
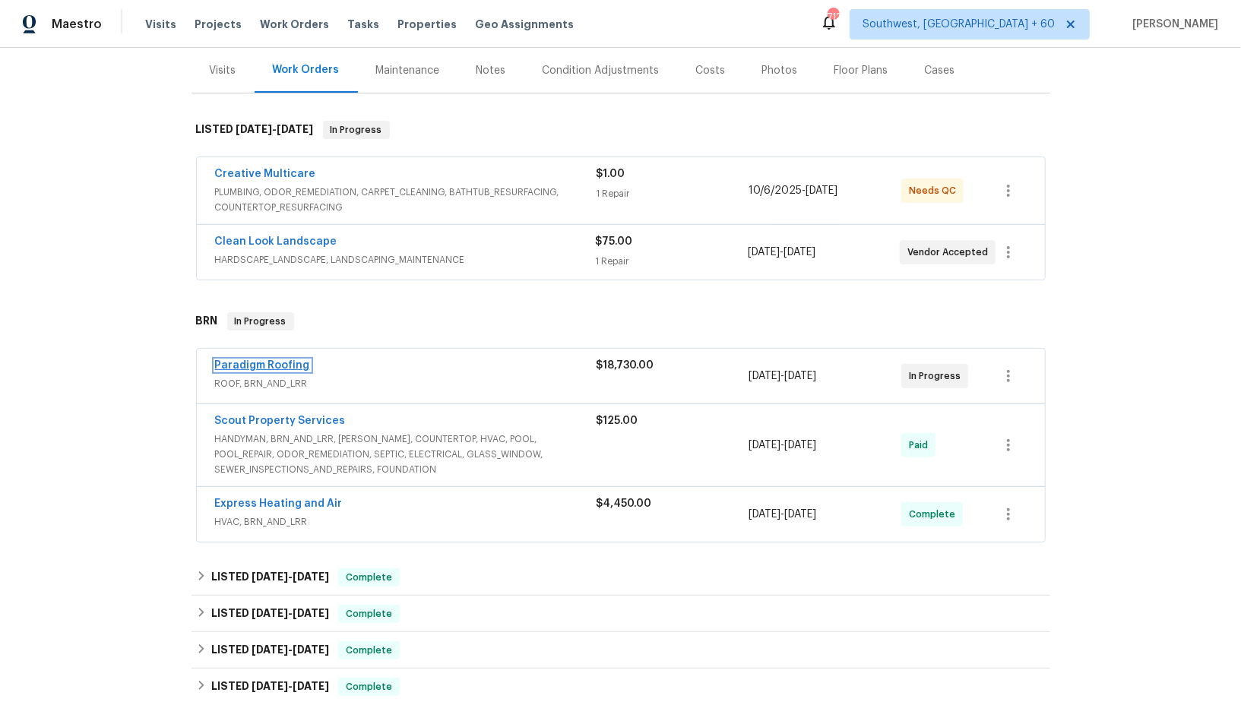
click at [272, 366] on link "Paradigm Roofing" at bounding box center [262, 365] width 95 height 11
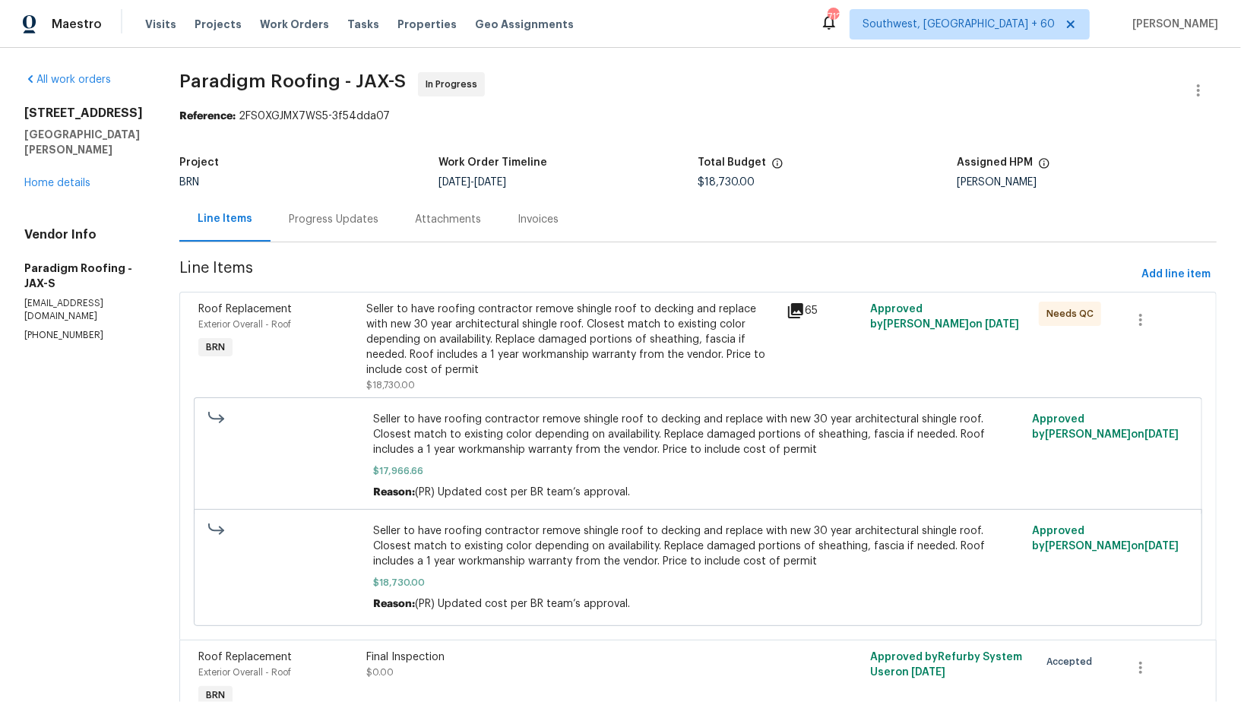
click at [456, 343] on div "Seller to have roofing contractor remove shingle roof to decking and replace wi…" at bounding box center [571, 340] width 411 height 76
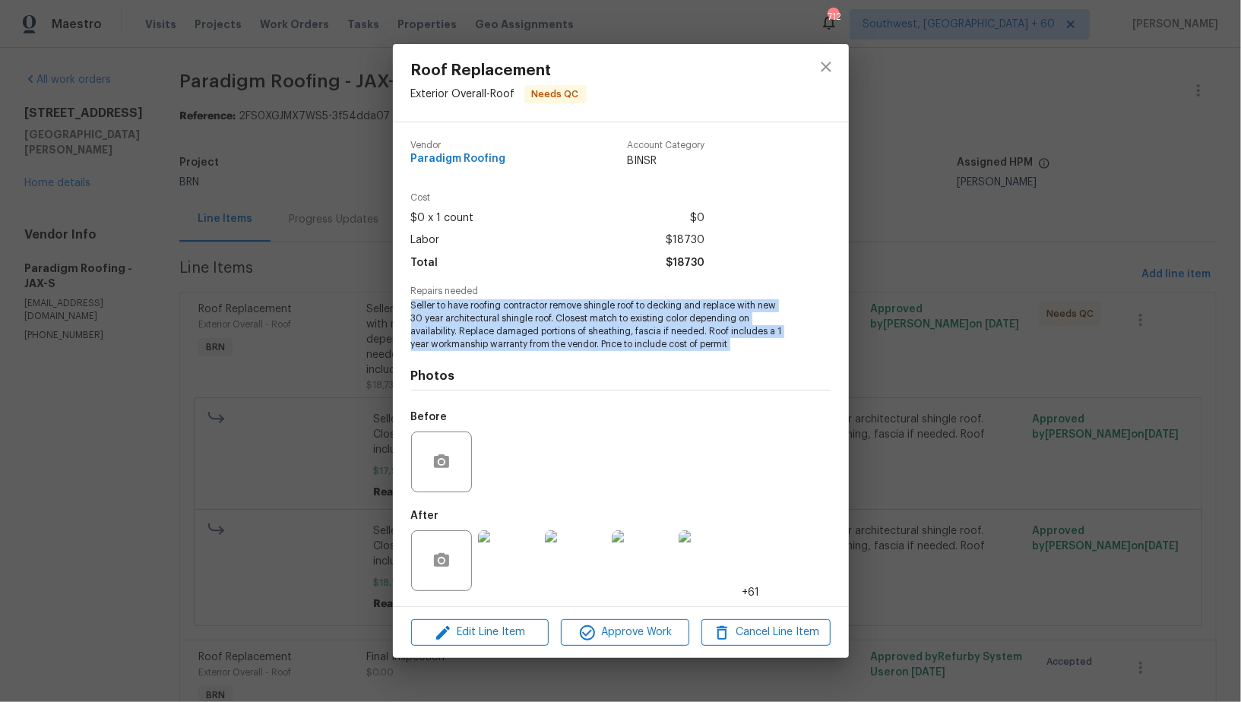
drag, startPoint x: 406, startPoint y: 310, endPoint x: 744, endPoint y: 351, distance: 340.0
click at [744, 352] on div "Vendor Paradigm Roofing Account Category BINSR Cost $0 x 1 count $0 Labor $1873…" at bounding box center [621, 364] width 456 height 484
copy span "Seller to have roofing contractor remove shingle roof to decking and replace wi…"
click at [522, 562] on img at bounding box center [508, 561] width 61 height 61
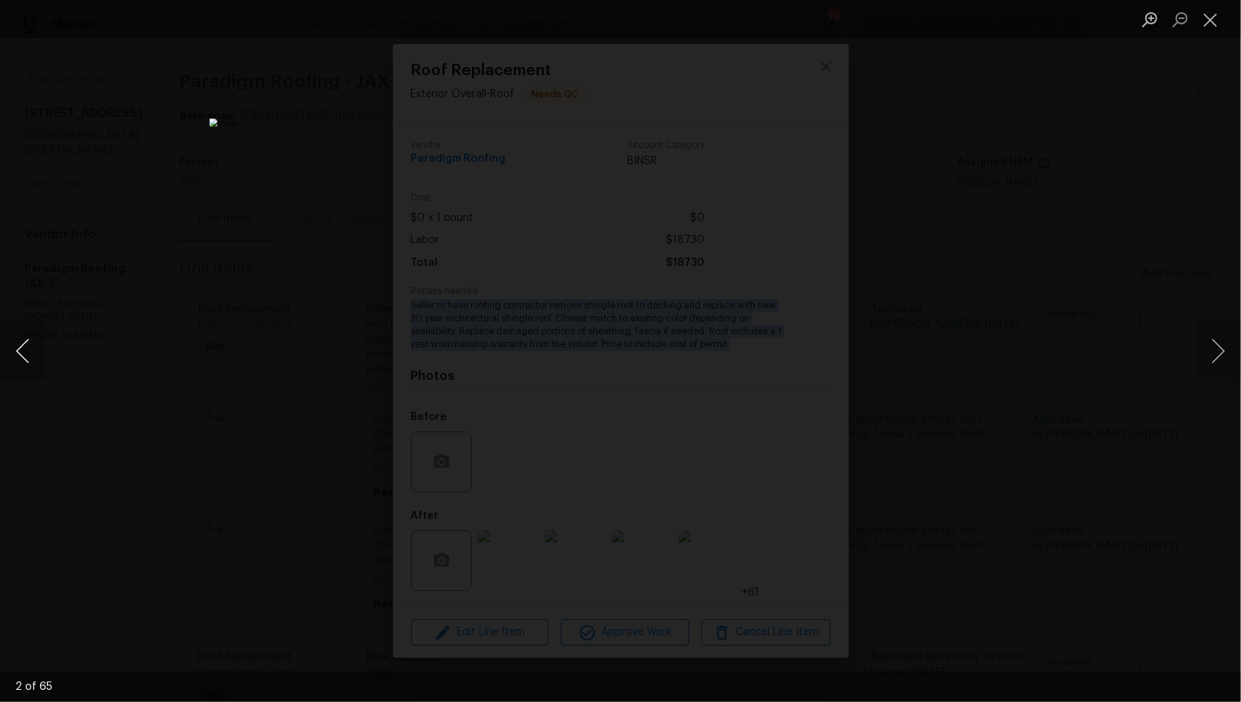
click at [12, 358] on button "Previous image" at bounding box center [23, 351] width 46 height 61
click at [26, 355] on button "Previous image" at bounding box center [23, 351] width 46 height 61
click at [17, 354] on button "Previous image" at bounding box center [23, 351] width 46 height 61
click at [24, 356] on button "Previous image" at bounding box center [23, 351] width 46 height 61
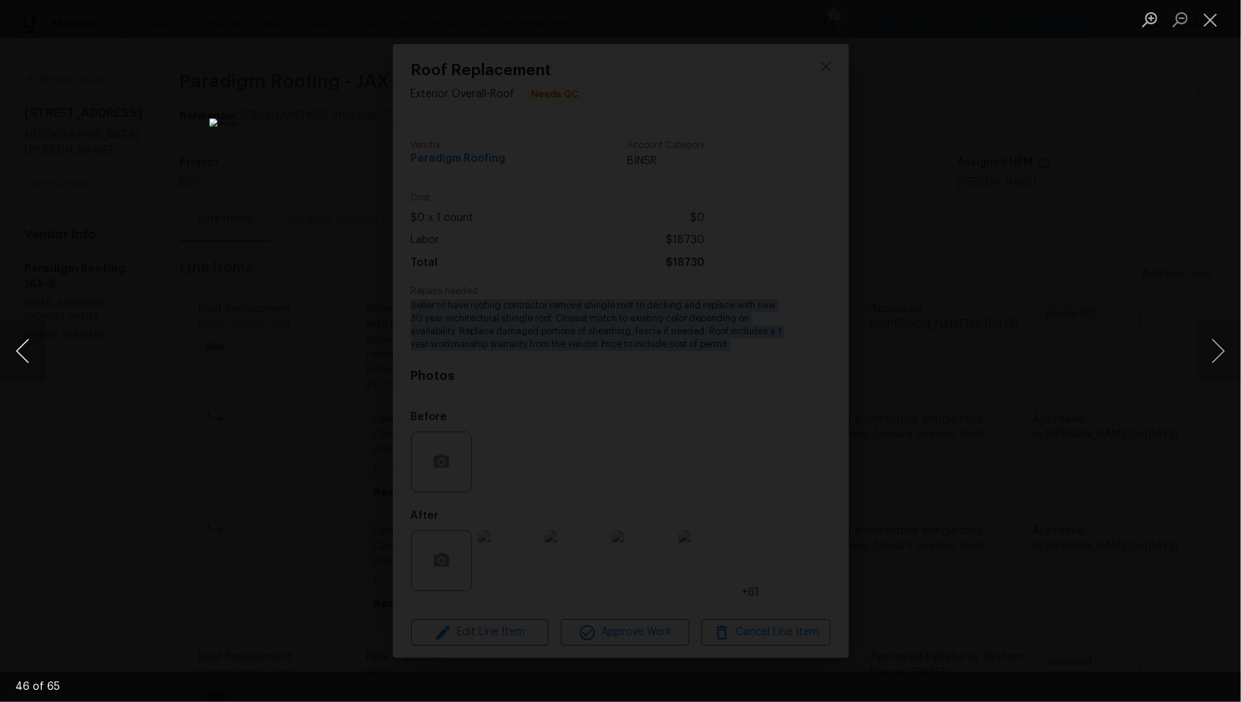
click at [18, 362] on button "Previous image" at bounding box center [23, 351] width 46 height 61
click at [27, 357] on button "Previous image" at bounding box center [23, 351] width 46 height 61
click at [16, 357] on button "Previous image" at bounding box center [23, 351] width 46 height 61
click at [21, 357] on button "Previous image" at bounding box center [23, 351] width 46 height 61
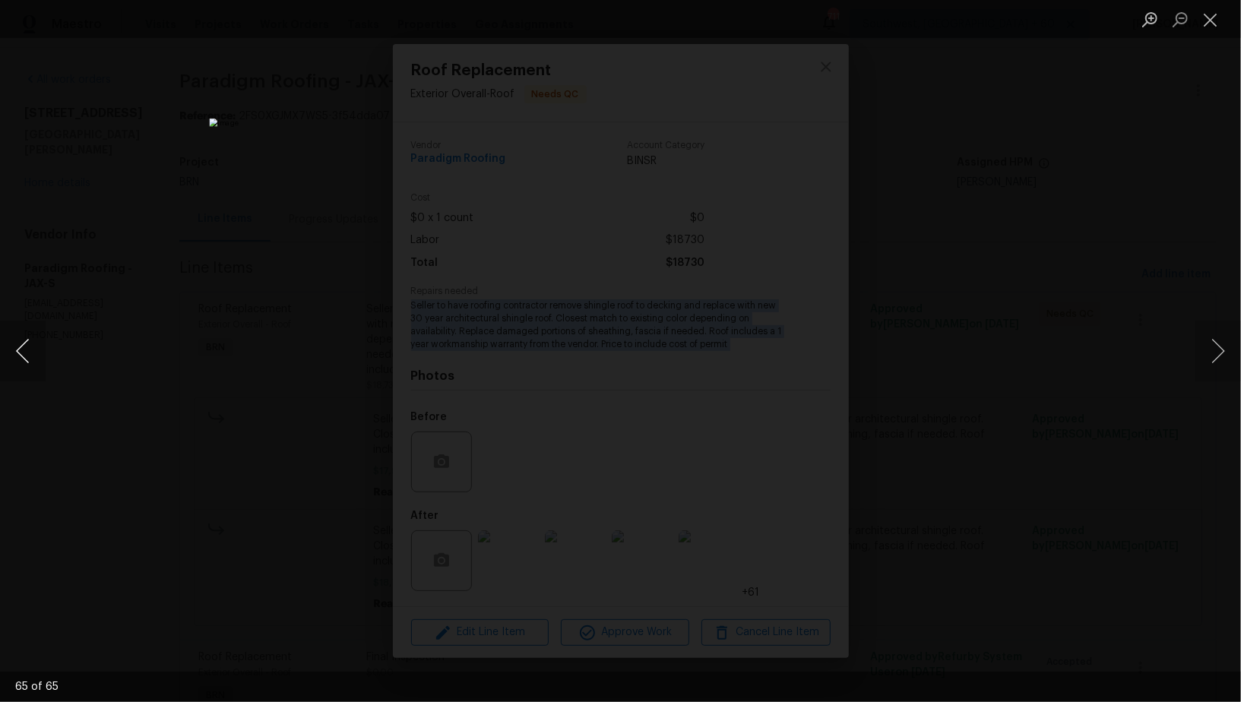
click at [19, 357] on button "Previous image" at bounding box center [23, 351] width 46 height 61
click at [369, 413] on img "Lightbox" at bounding box center [620, 351] width 823 height 465
click at [308, 435] on div "Lightbox" at bounding box center [620, 351] width 1241 height 702
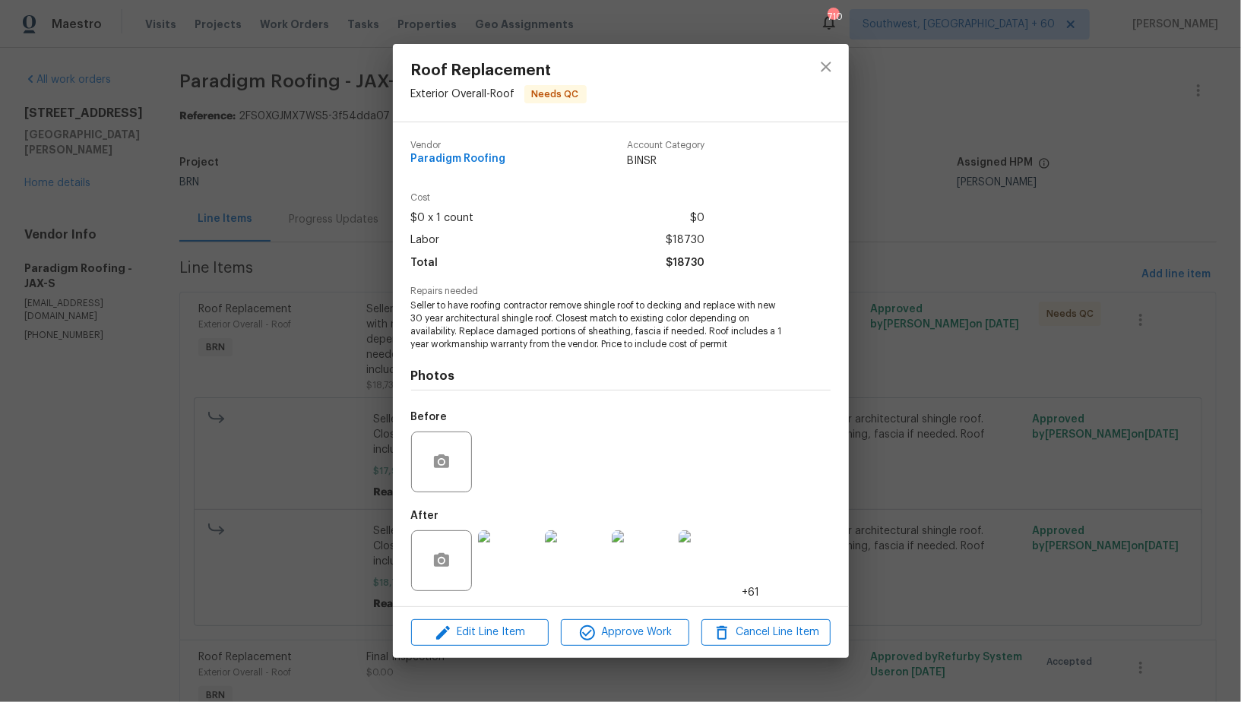
click at [277, 499] on div "Roof Replacement Exterior Overall - Roof Needs QC Vendor Paradigm Roofing Accou…" at bounding box center [620, 351] width 1241 height 702
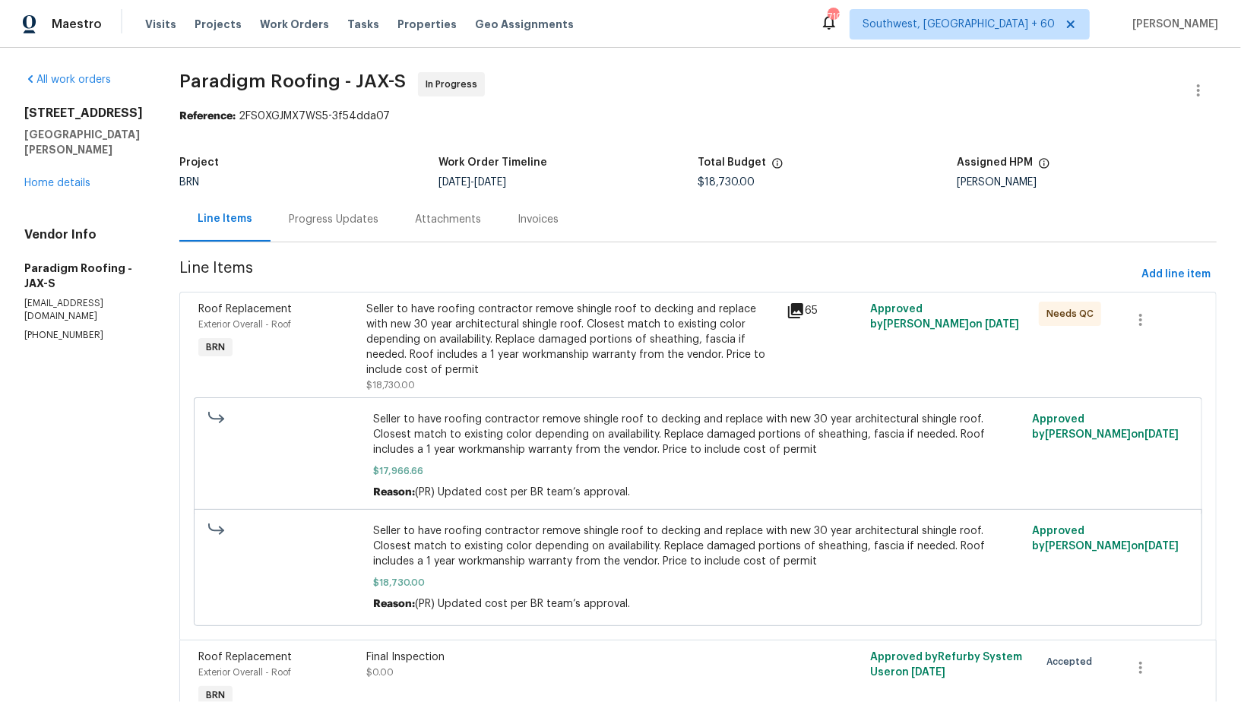
scroll to position [78, 0]
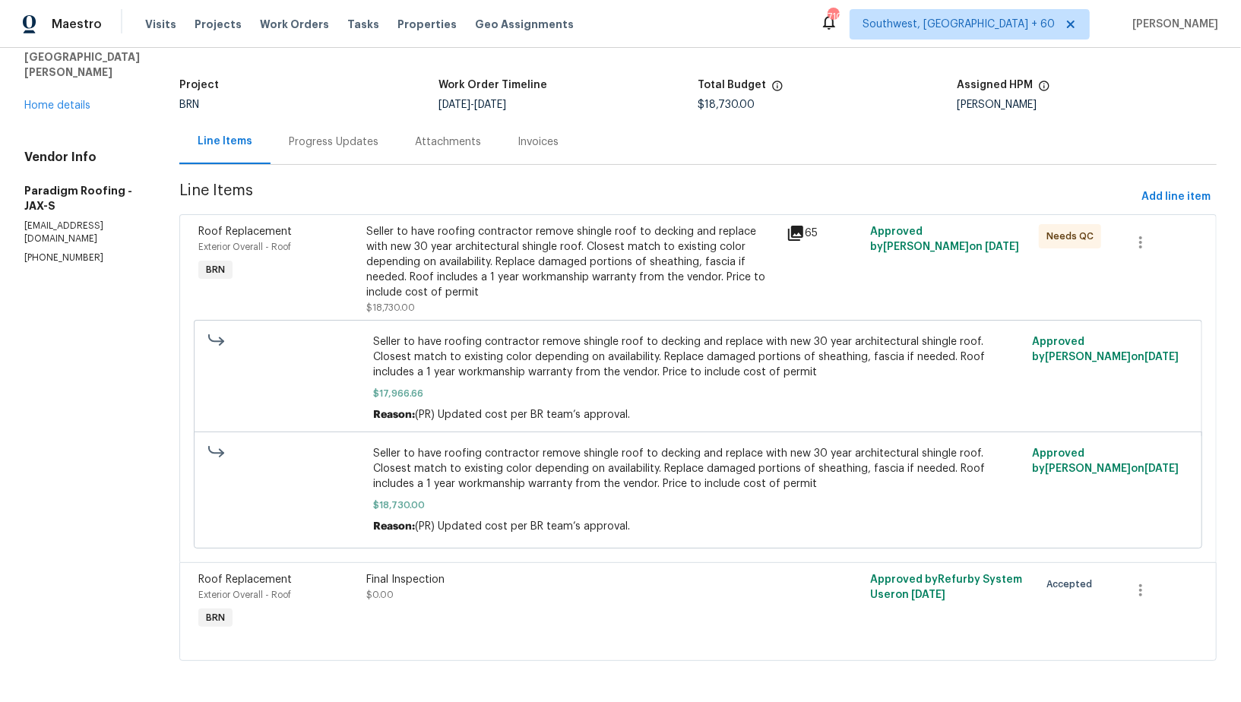
click at [493, 307] on div "Seller to have roofing contractor remove shingle roof to decking and replace wi…" at bounding box center [571, 269] width 411 height 91
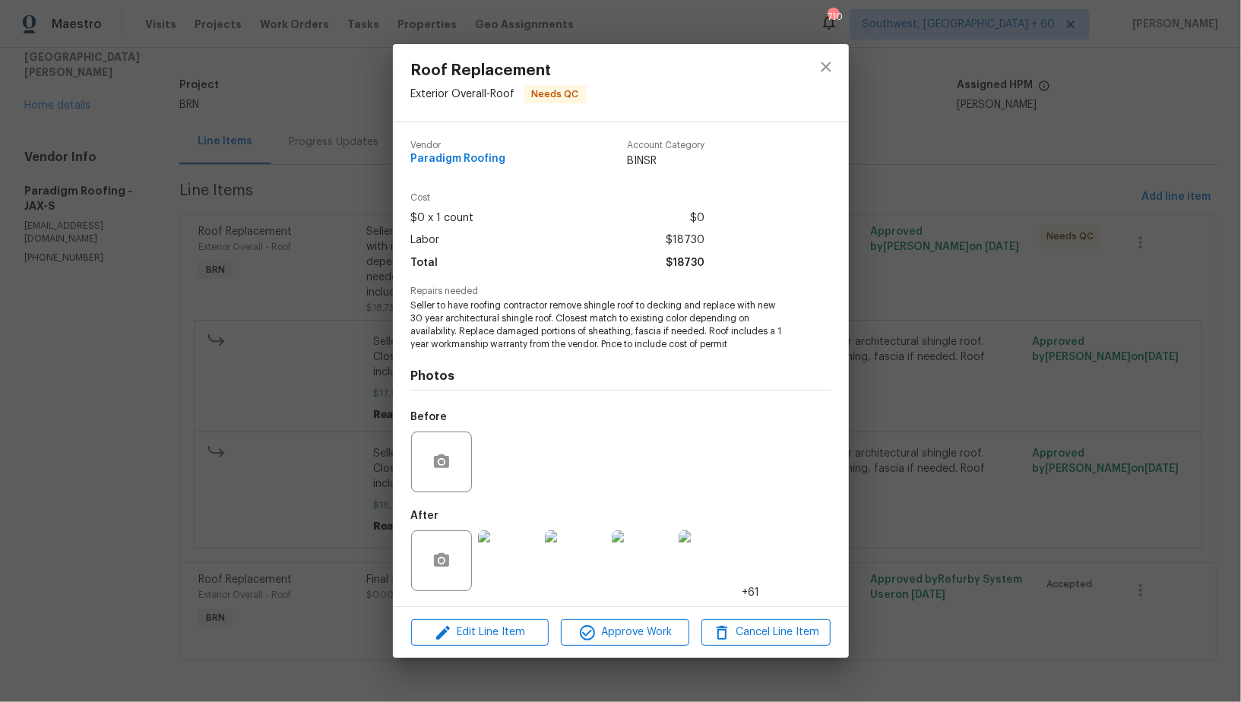
click at [501, 557] on img at bounding box center [508, 561] width 61 height 61
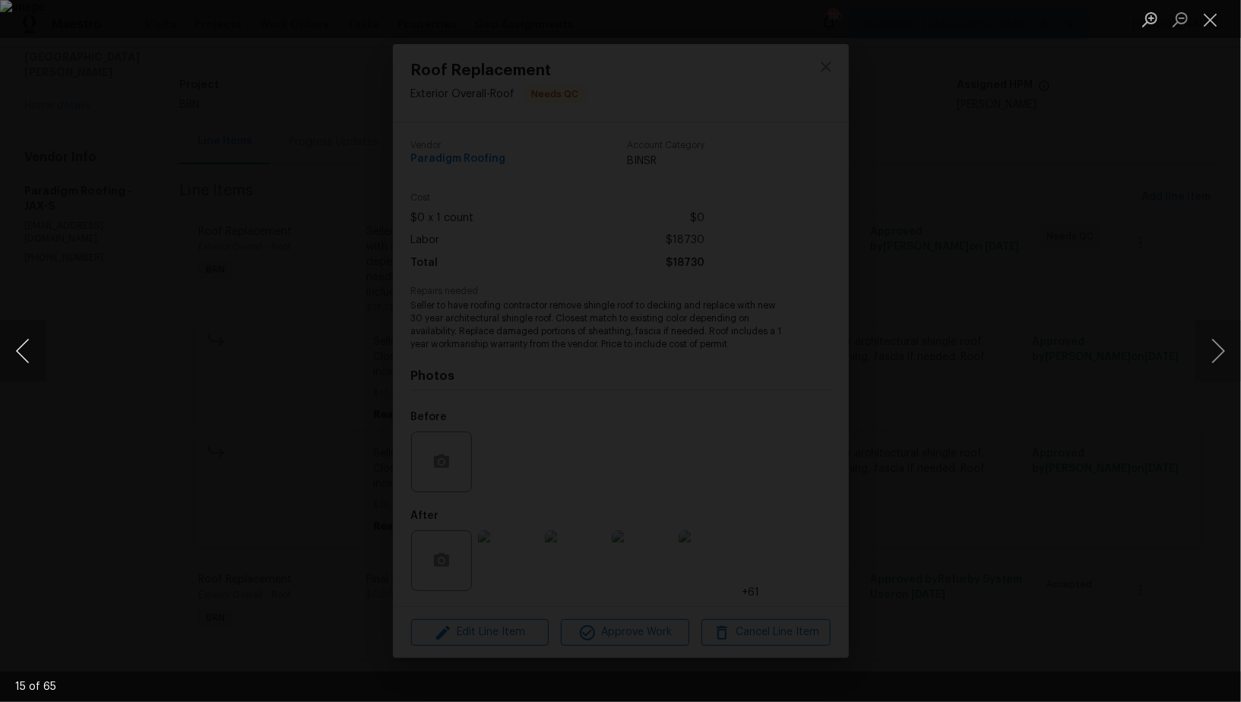
click at [11, 344] on button "Previous image" at bounding box center [23, 351] width 46 height 61
click at [17, 341] on button "Previous image" at bounding box center [23, 351] width 46 height 61
click at [17, 368] on button "Previous image" at bounding box center [23, 351] width 46 height 61
click at [13, 345] on button "Previous image" at bounding box center [23, 351] width 46 height 61
click at [0, 386] on div "Lightbox" at bounding box center [620, 351] width 1241 height 702
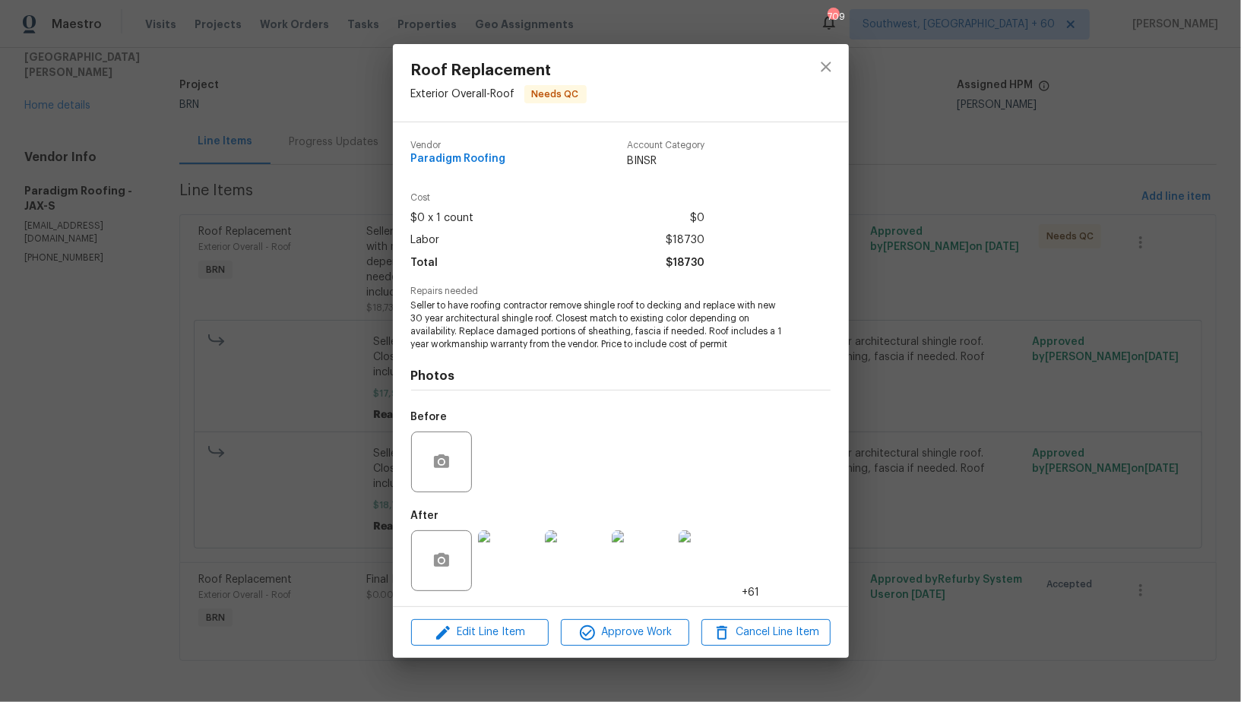
click at [366, 374] on div "Roof Replacement Exterior Overall - Roof Needs QC Vendor Paradigm Roofing Accou…" at bounding box center [620, 351] width 1241 height 702
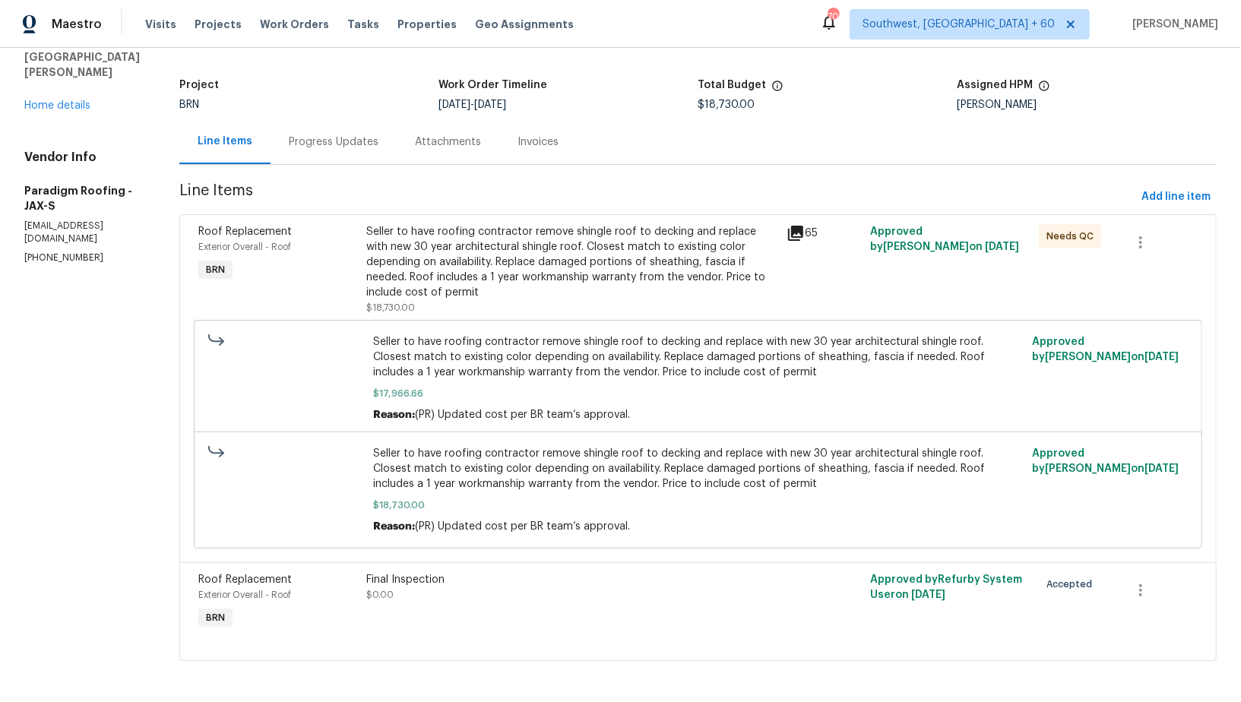
scroll to position [0, 0]
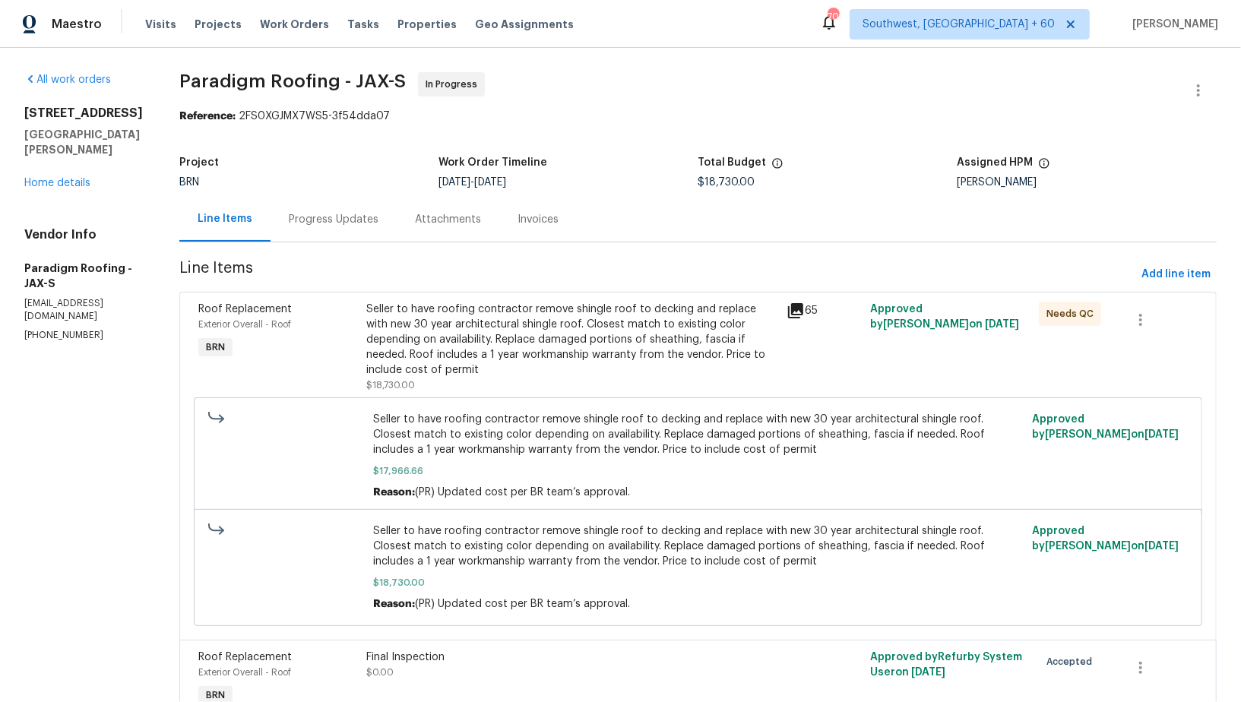
click at [327, 227] on div "Progress Updates" at bounding box center [334, 219] width 90 height 15
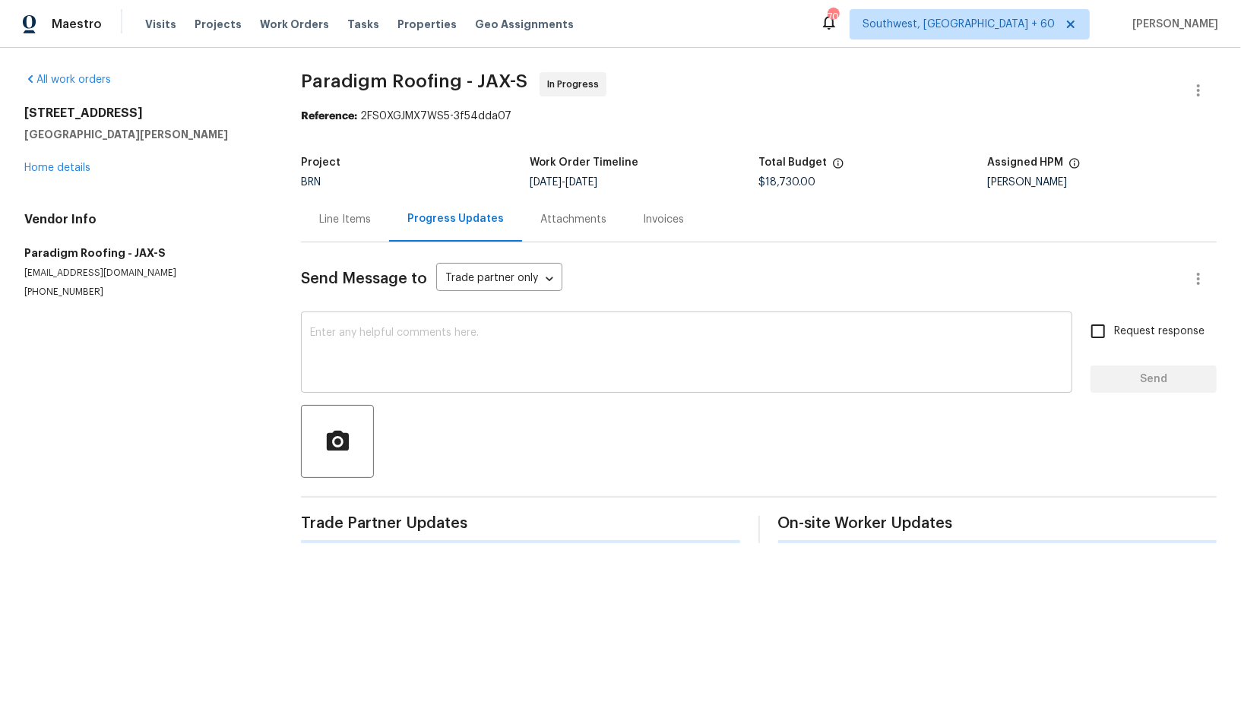
click at [385, 385] on div "x ​" at bounding box center [687, 354] width 772 height 78
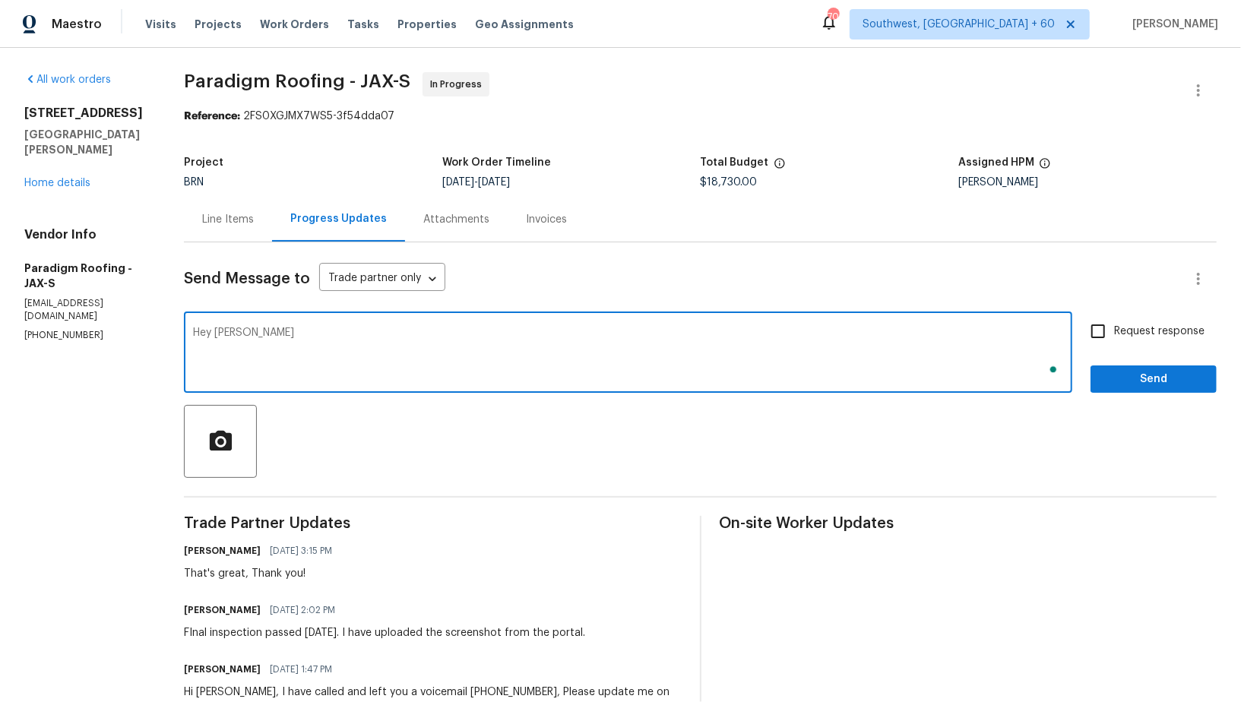
type textarea "Hey B"
click at [236, 222] on div "Line Items" at bounding box center [228, 219] width 52 height 15
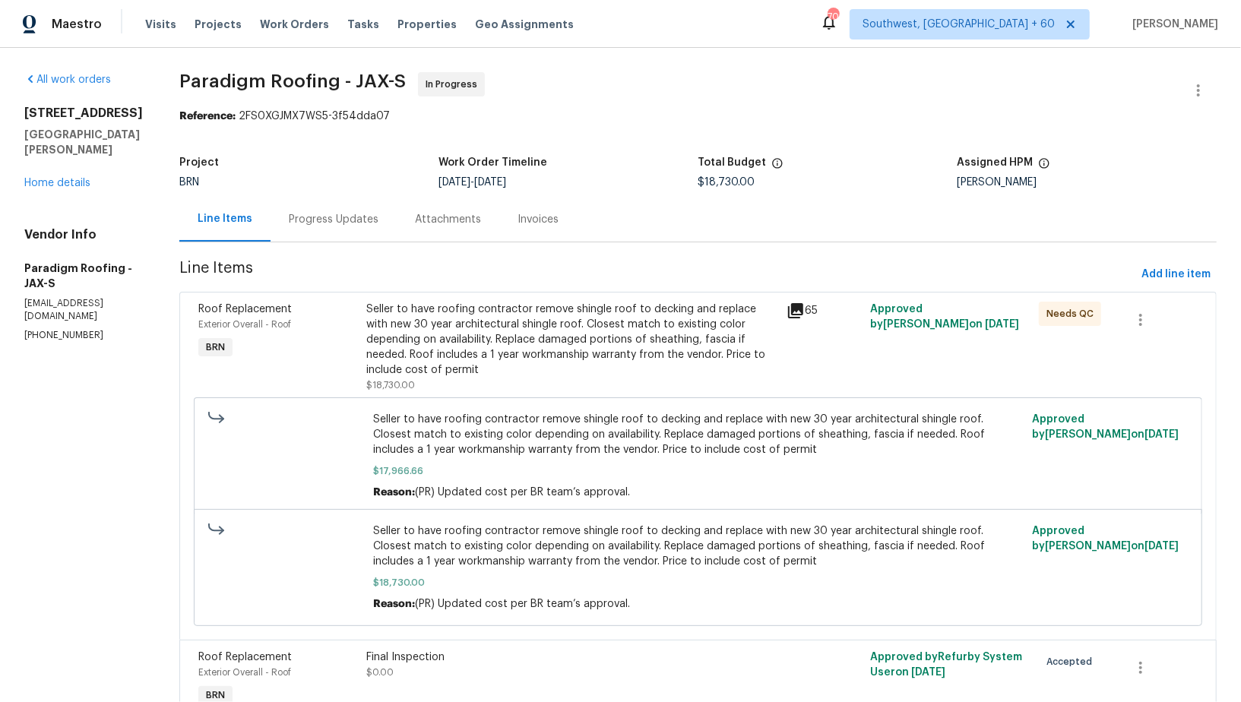
click at [420, 342] on div "Seller to have roofing contractor remove shingle roof to decking and replace wi…" at bounding box center [571, 340] width 411 height 76
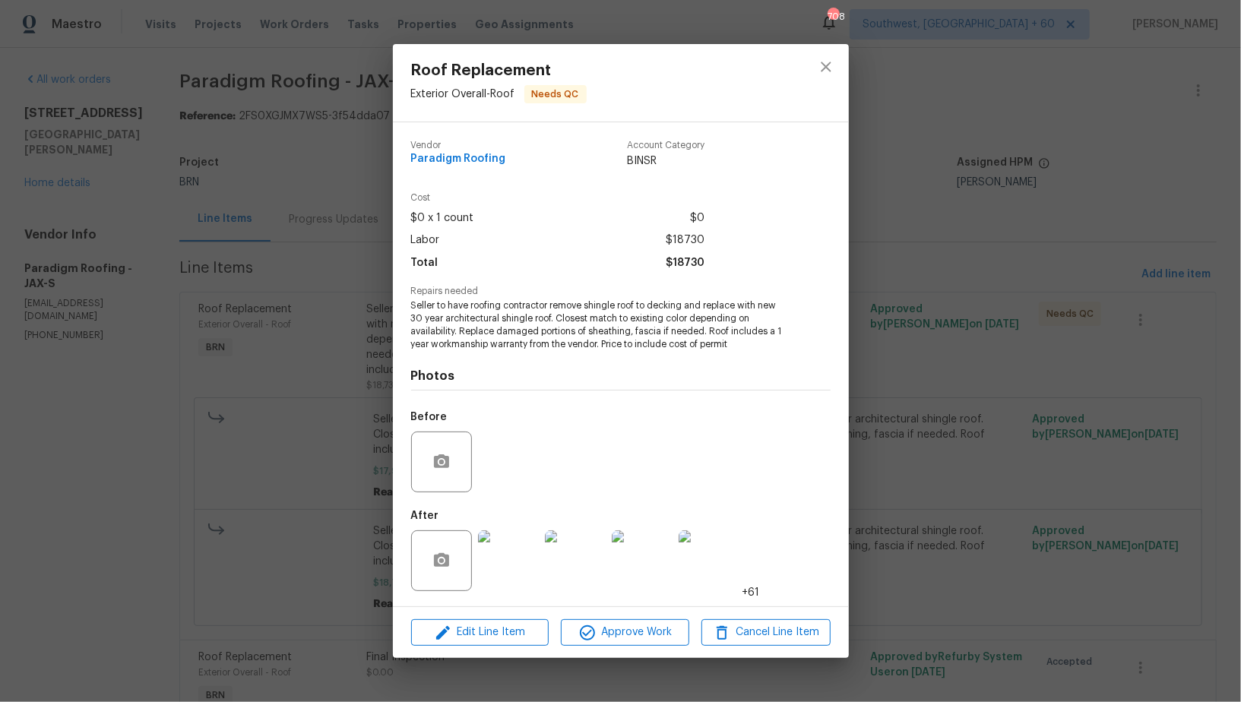
click at [518, 577] on img at bounding box center [508, 561] width 61 height 61
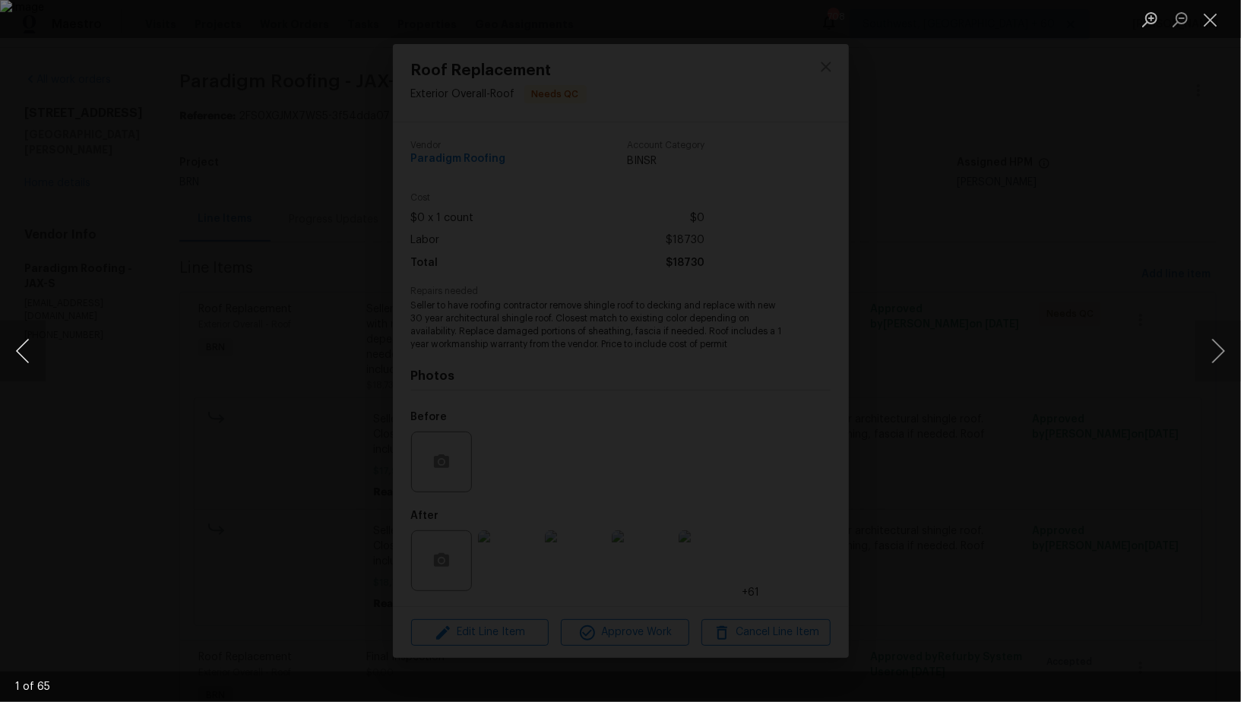
click at [19, 357] on button "Previous image" at bounding box center [23, 351] width 46 height 61
click at [20, 362] on button "Previous image" at bounding box center [23, 351] width 46 height 61
click at [23, 350] on button "Previous image" at bounding box center [23, 351] width 46 height 61
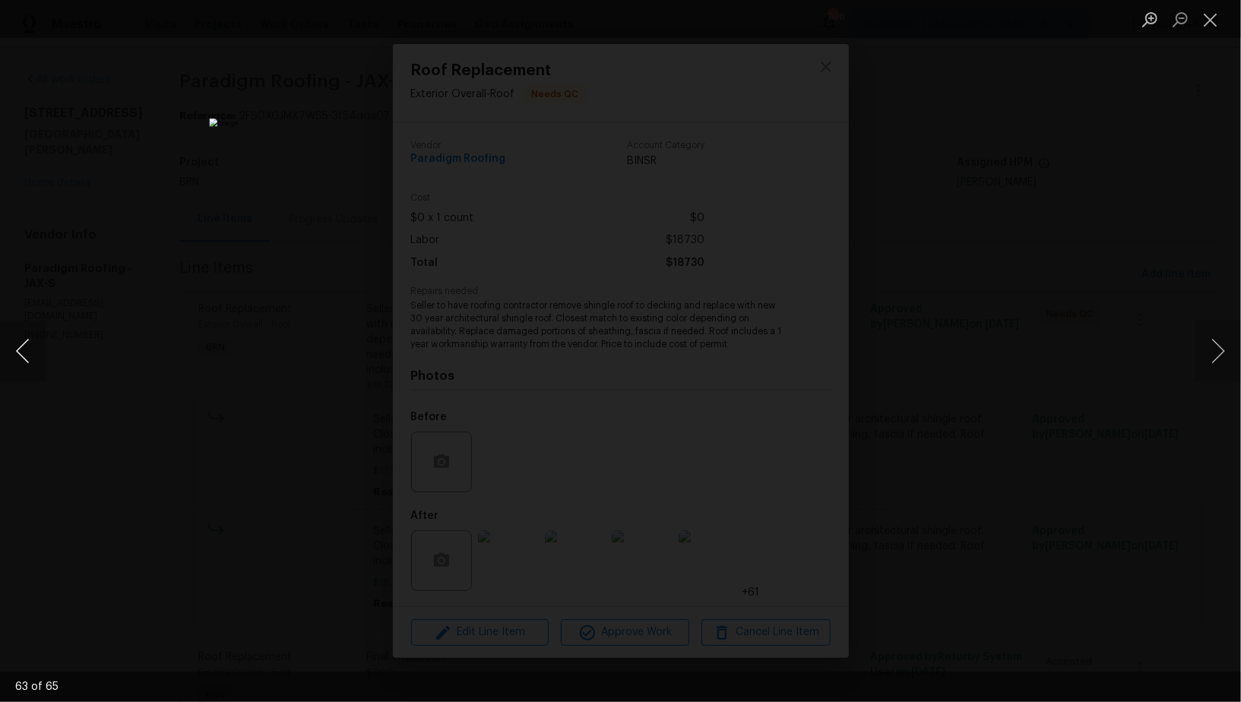
click at [17, 350] on button "Previous image" at bounding box center [23, 351] width 46 height 61
click at [0, 355] on button "Previous image" at bounding box center [23, 351] width 46 height 61
click at [5, 366] on button "Previous image" at bounding box center [23, 351] width 46 height 61
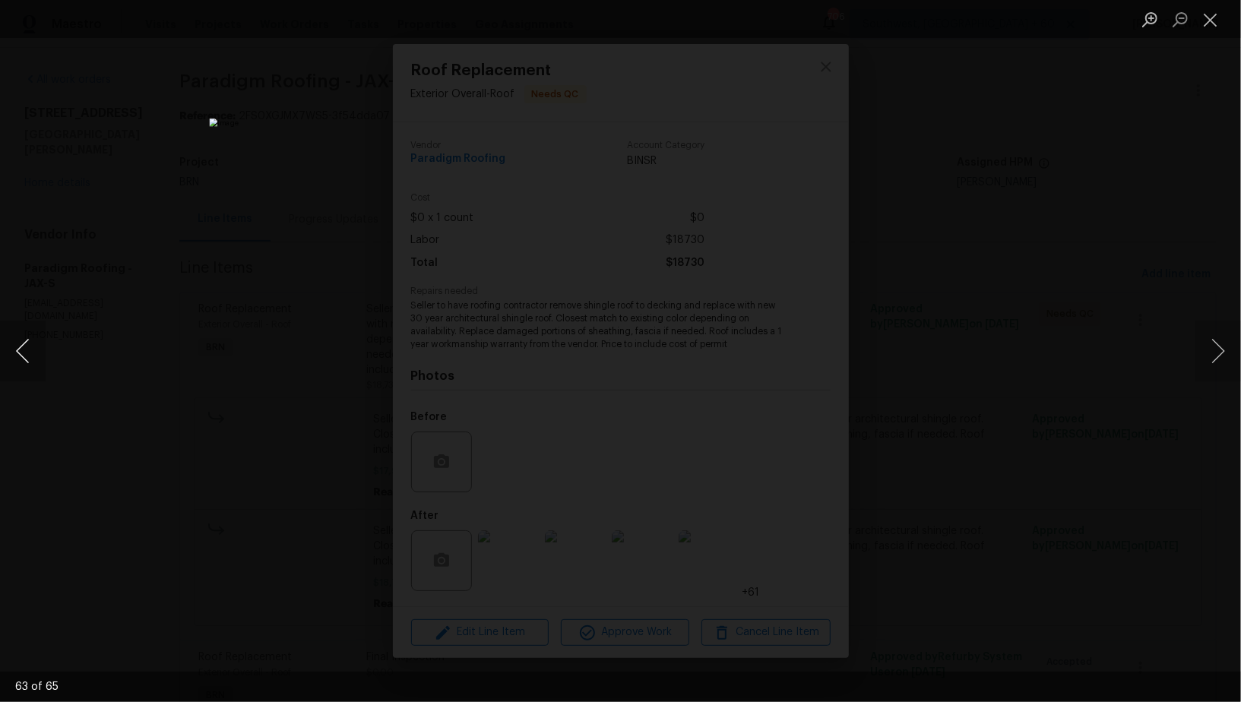
click at [5, 366] on button "Previous image" at bounding box center [23, 351] width 46 height 61
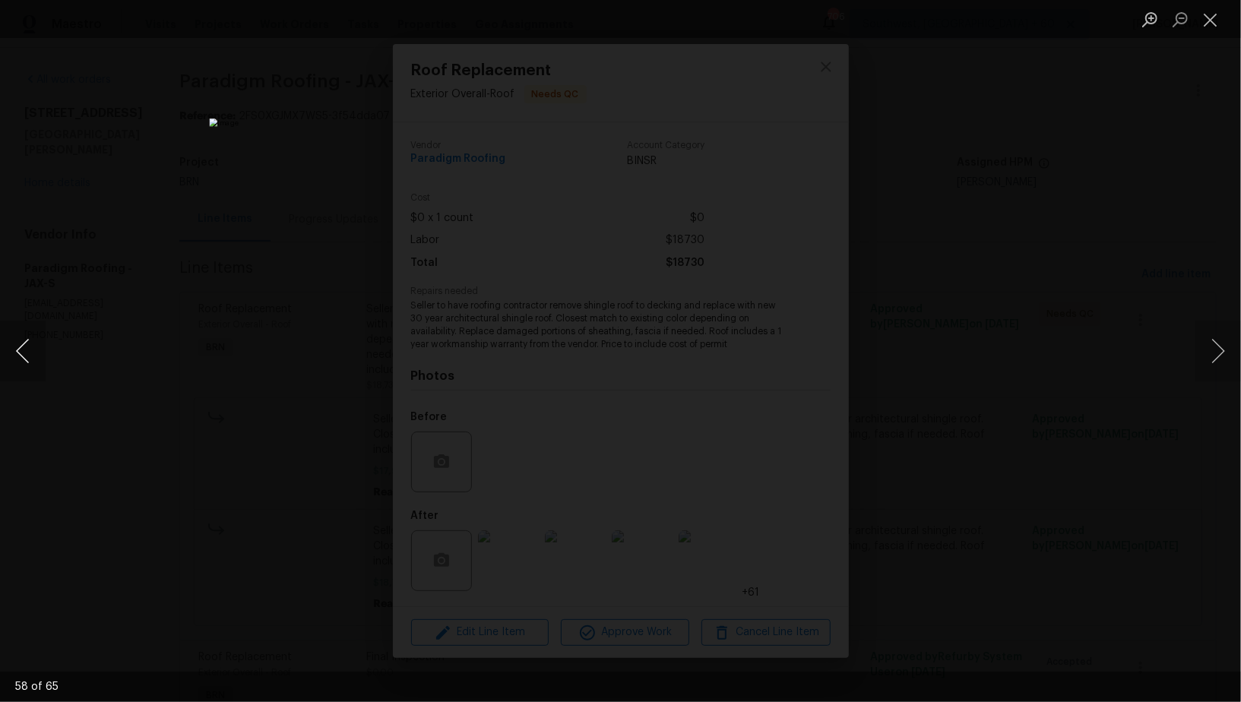
click at [5, 366] on button "Previous image" at bounding box center [23, 351] width 46 height 61
click at [7, 362] on button "Previous image" at bounding box center [23, 351] width 46 height 61
click at [166, 386] on div "Lightbox" at bounding box center [620, 351] width 1241 height 702
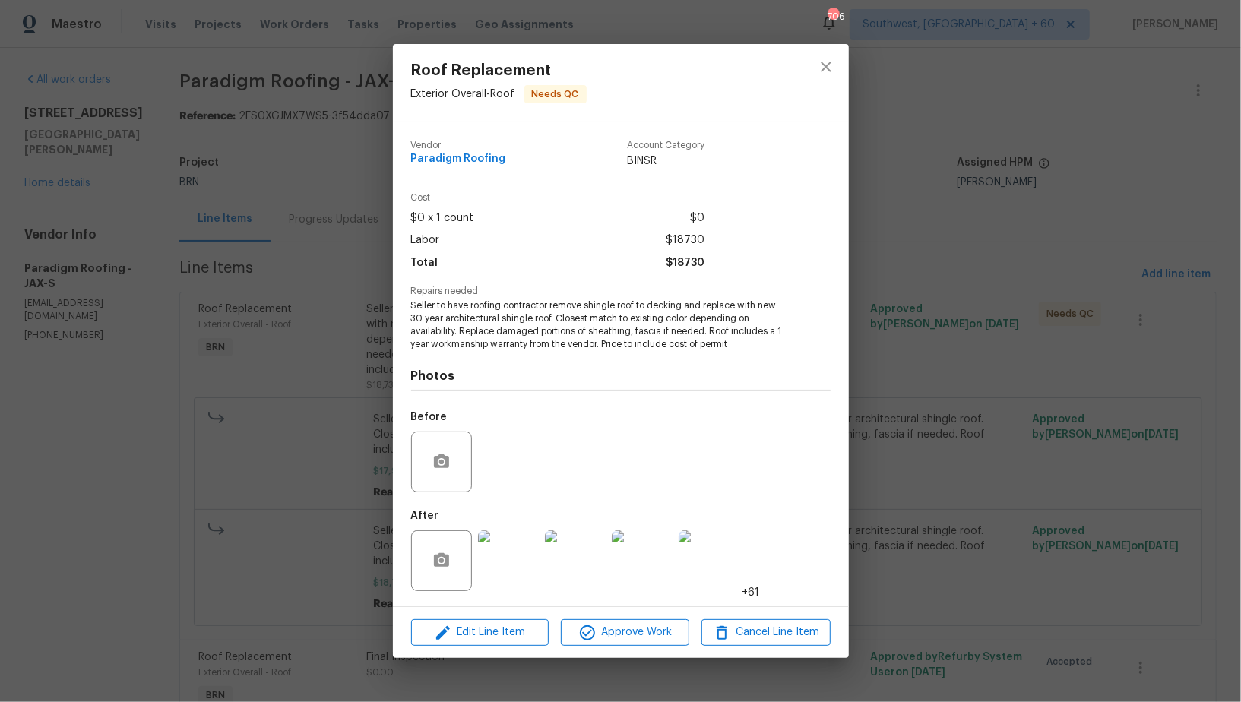
click at [166, 386] on div "Roof Replacement Exterior Overall - Roof Needs QC Vendor Paradigm Roofing Accou…" at bounding box center [620, 351] width 1241 height 702
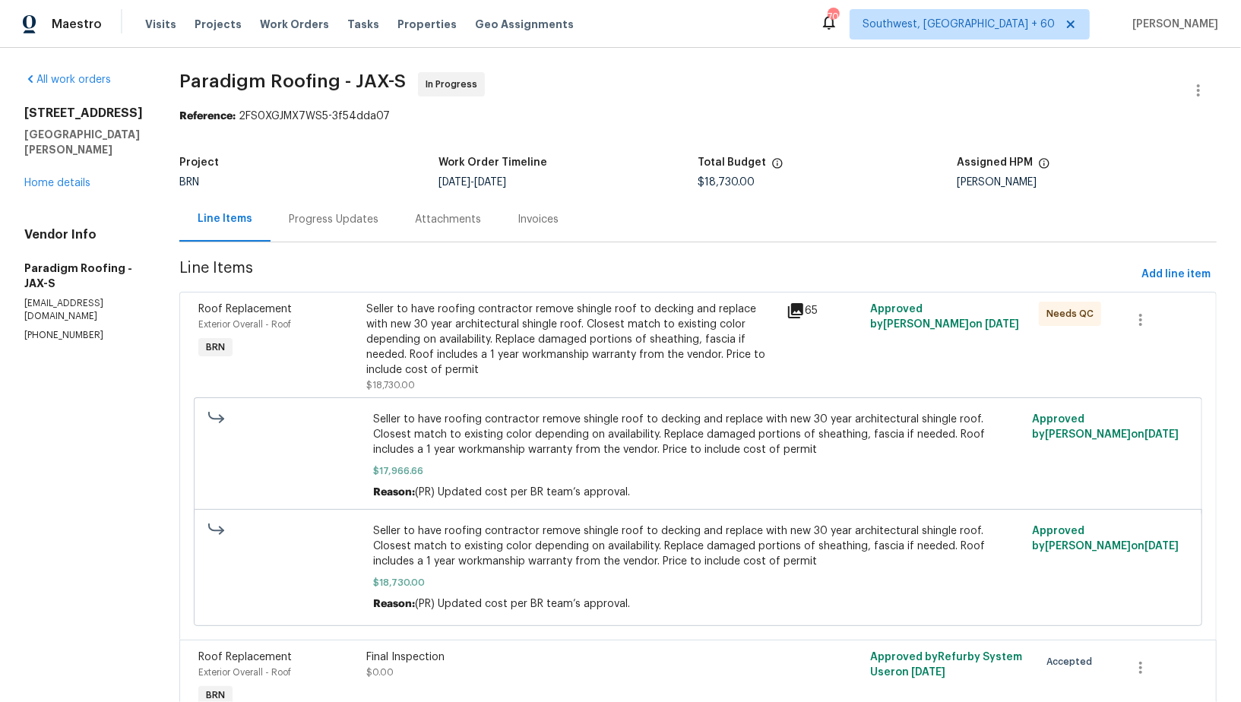
click at [366, 227] on div "Progress Updates" at bounding box center [334, 219] width 126 height 45
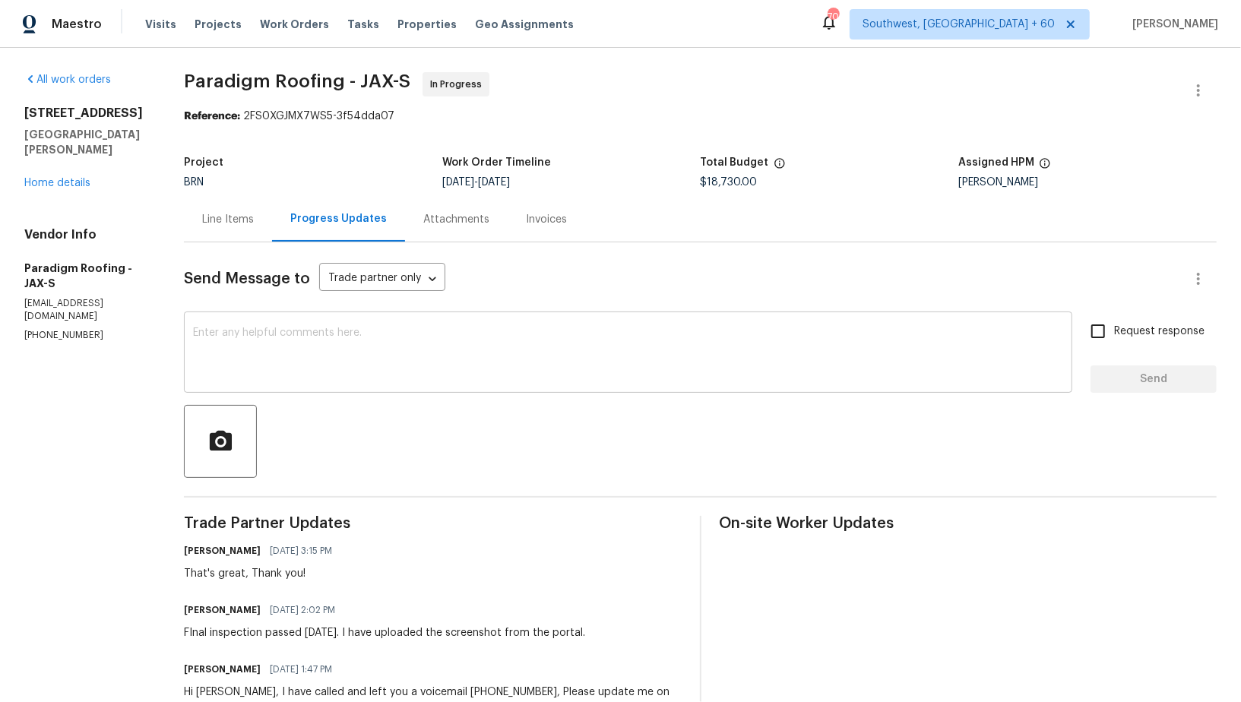
click at [208, 327] on div "x ​" at bounding box center [628, 354] width 889 height 78
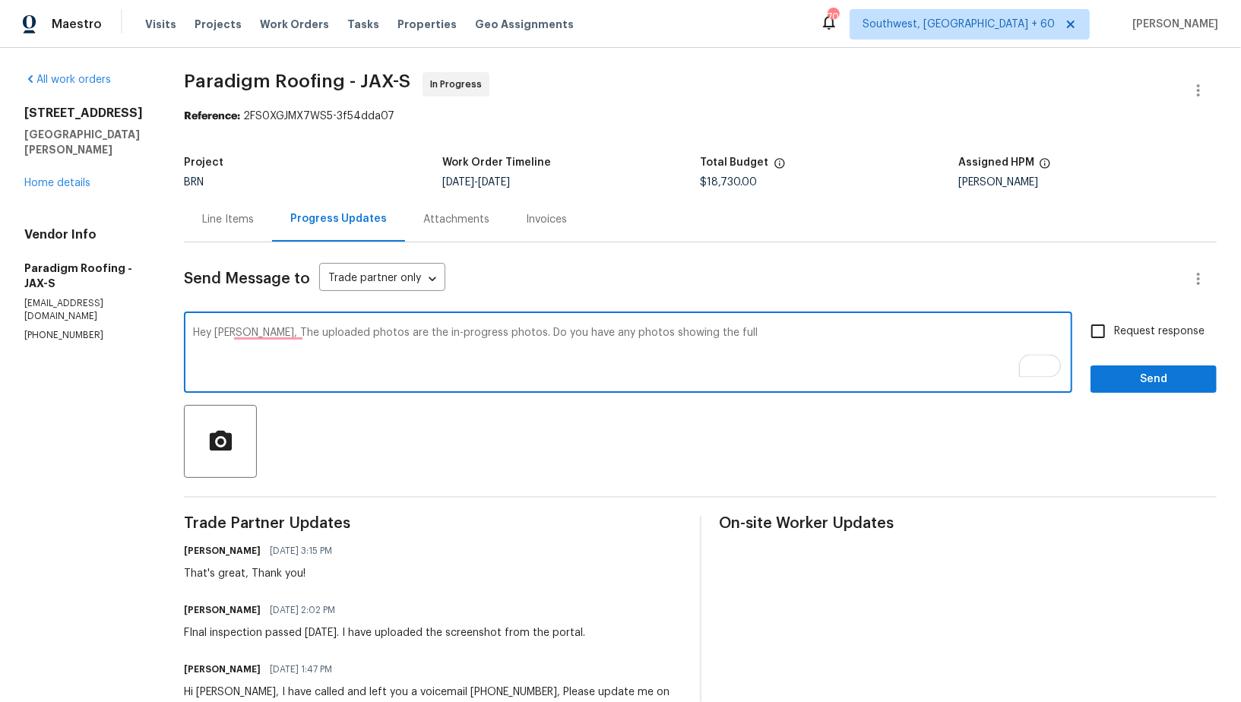
scroll to position [84, 0]
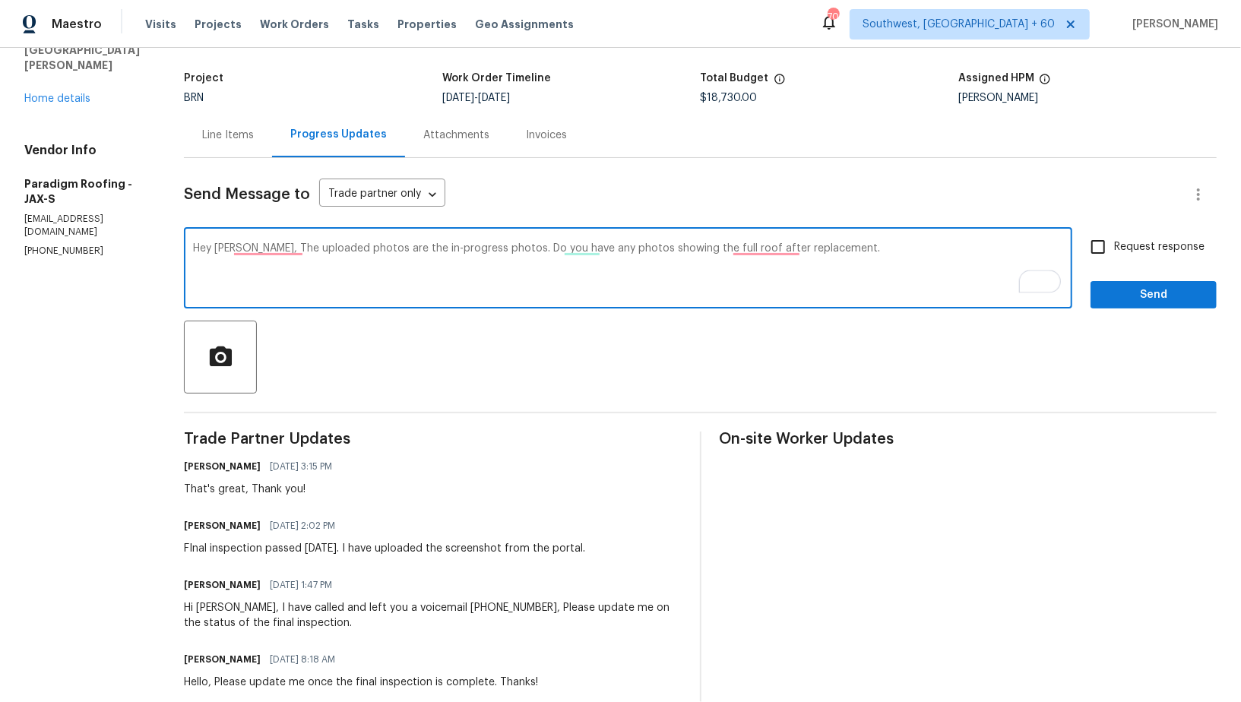
type textarea "Hey Bo, The uploaded photos are the in-progress photos. Do you have any photos …"
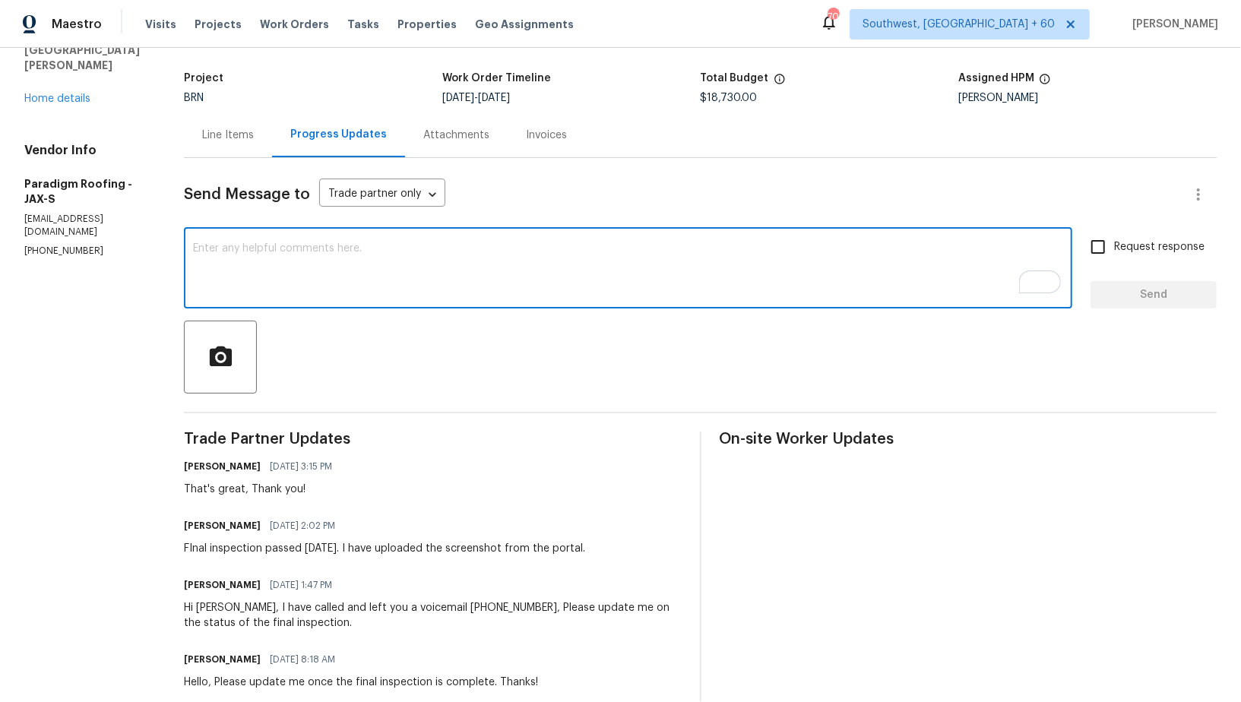
paste textarea "Hey Bo, the uploaded photos appear to be in-progress shots. Do you have any pho…"
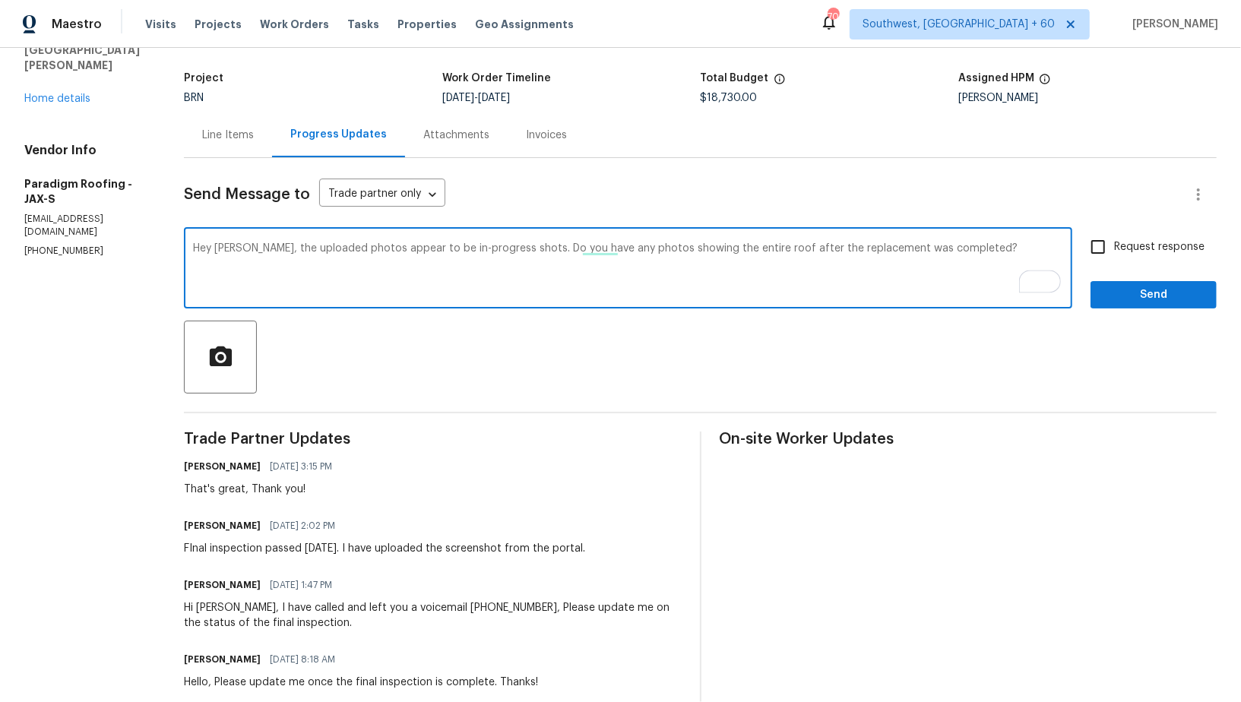
scroll to position [75, 0]
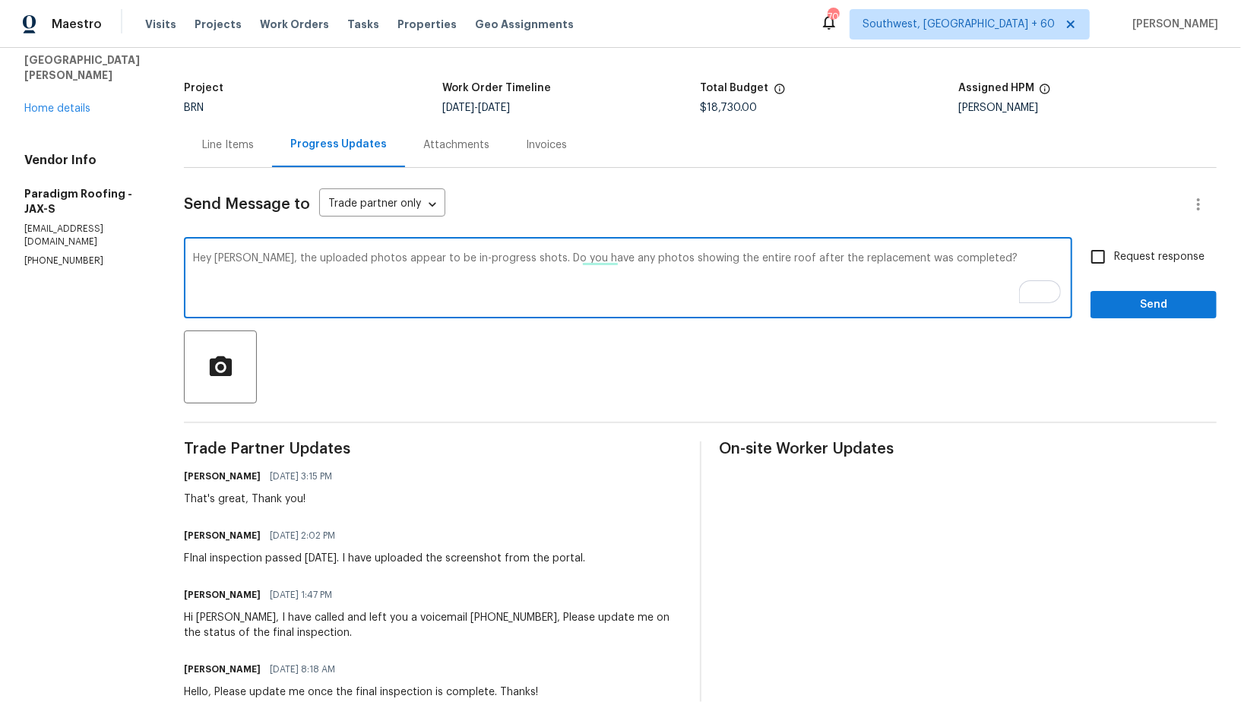
click at [950, 260] on textarea "Hey Bo, the uploaded photos appear to be in-progress shots. Do you have any pho…" at bounding box center [628, 279] width 870 height 53
type textarea "Hey Bo, the uploaded photos appear to be in-progress shots. Do you have any pho…"
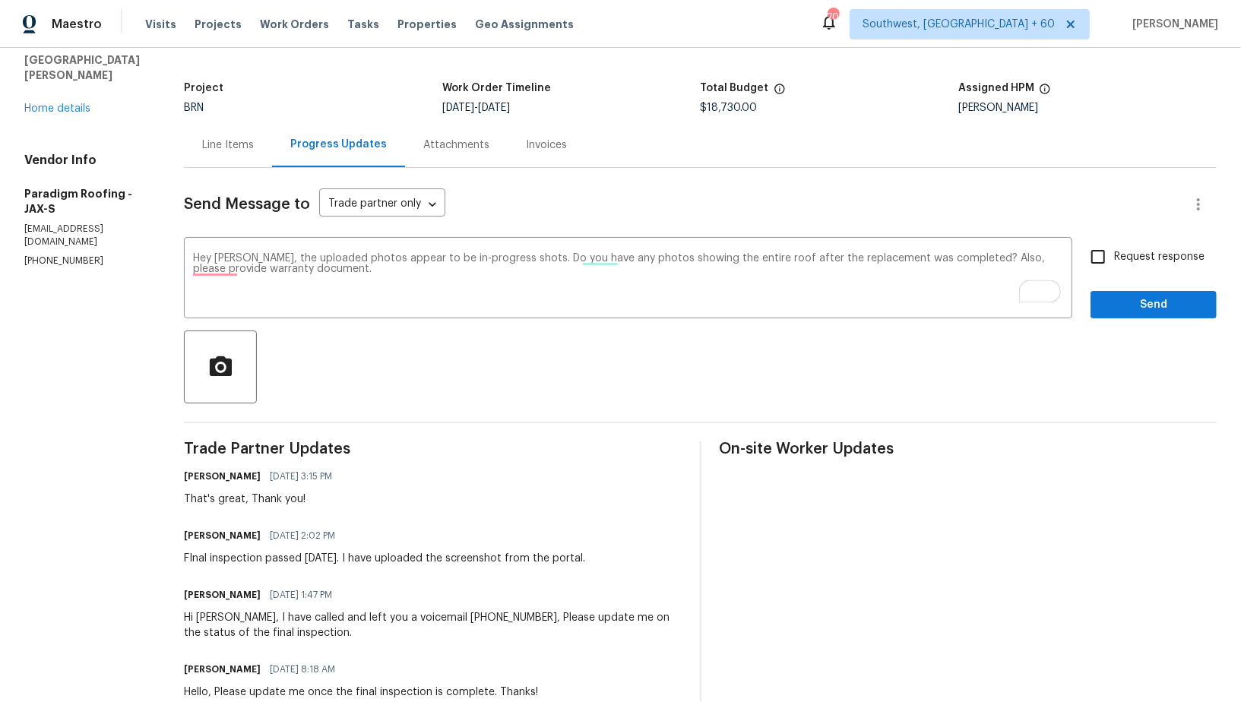
click at [1105, 280] on div "Request response Send" at bounding box center [1154, 280] width 126 height 78
click at [1104, 265] on input "Request response" at bounding box center [1099, 257] width 32 height 32
checkbox input "true"
click at [1131, 312] on span "Send" at bounding box center [1154, 305] width 102 height 19
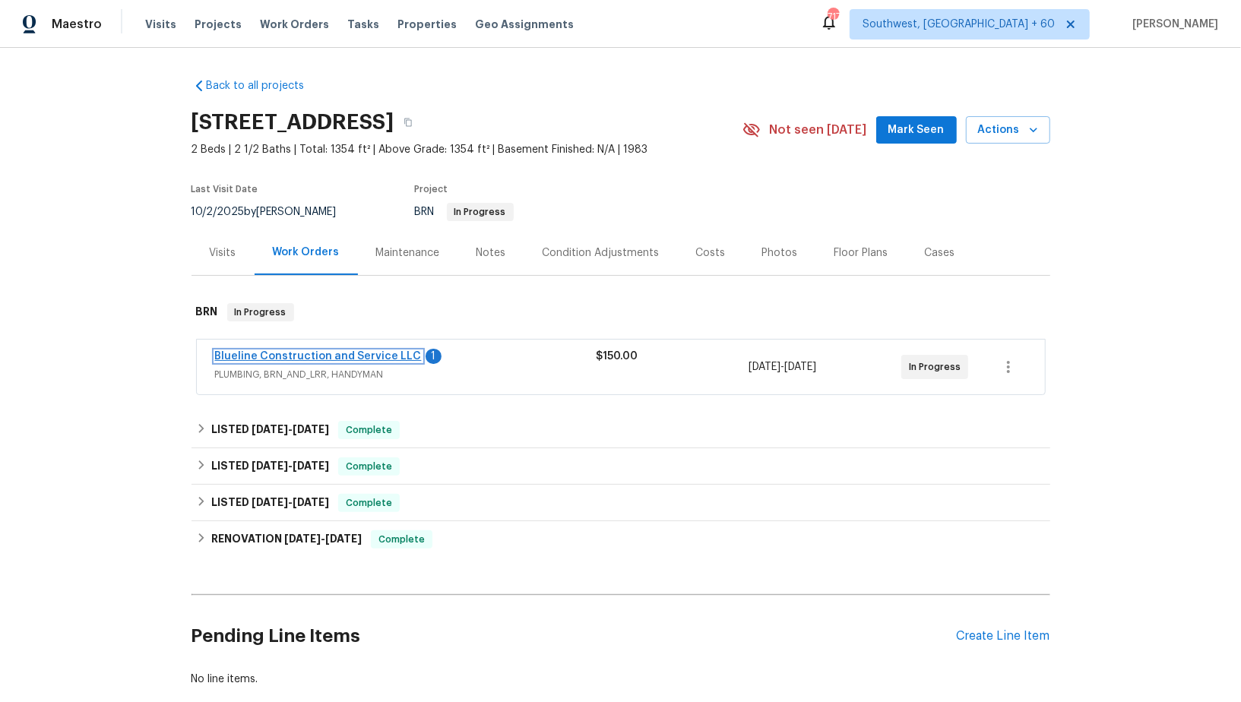
click at [264, 358] on link "Blueline Construction and Service LLC" at bounding box center [318, 356] width 207 height 11
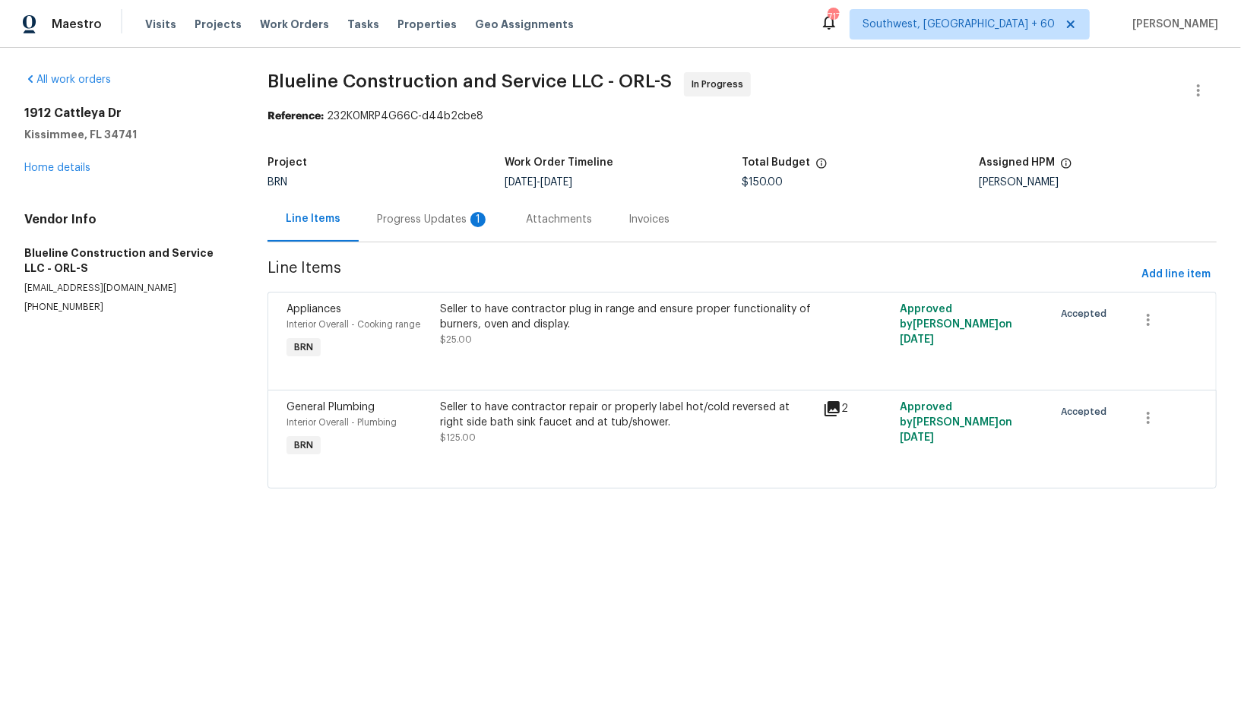
click at [389, 236] on div "Progress Updates 1" at bounding box center [433, 219] width 149 height 45
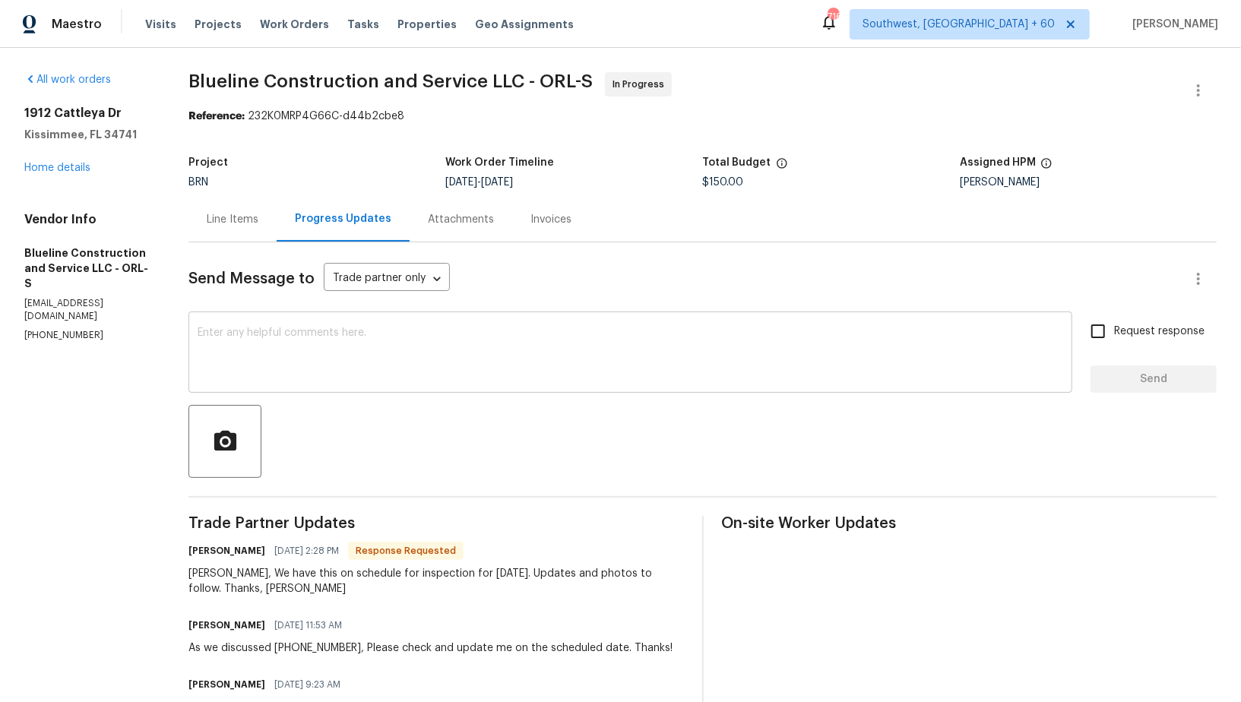
click at [419, 383] on div "x ​" at bounding box center [631, 354] width 884 height 78
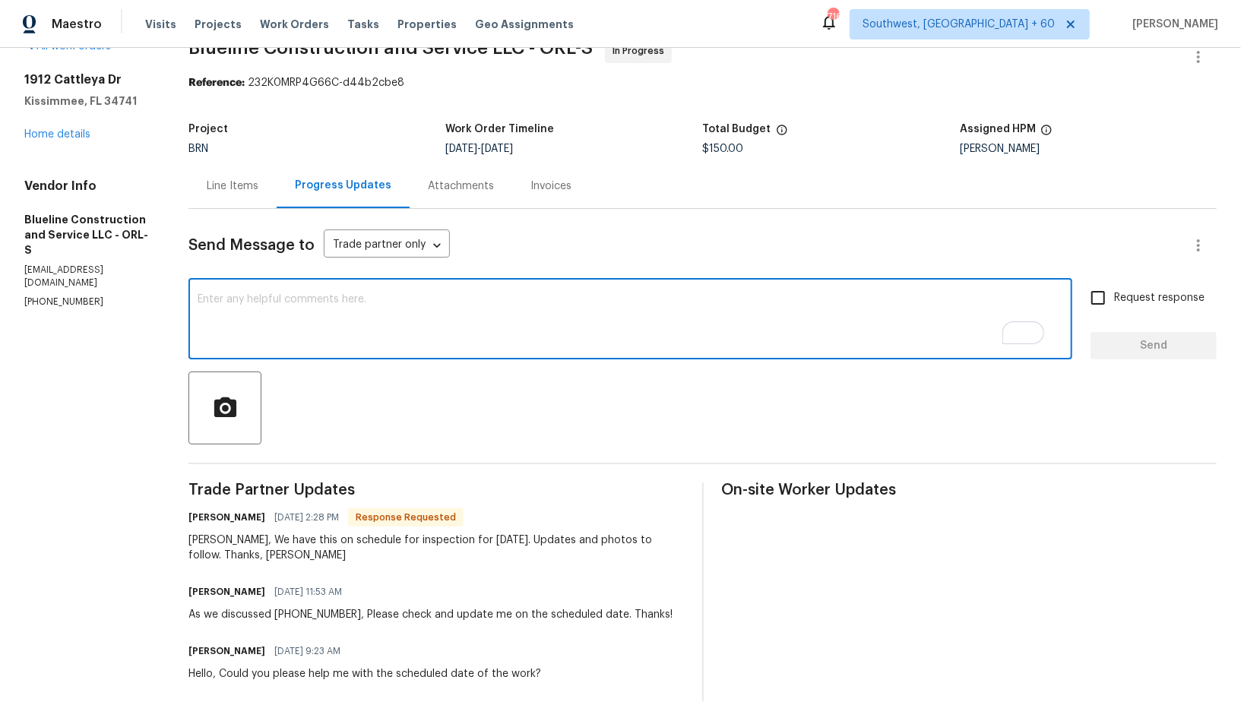
scroll to position [33, 0]
click at [239, 186] on div "Line Items" at bounding box center [233, 186] width 52 height 15
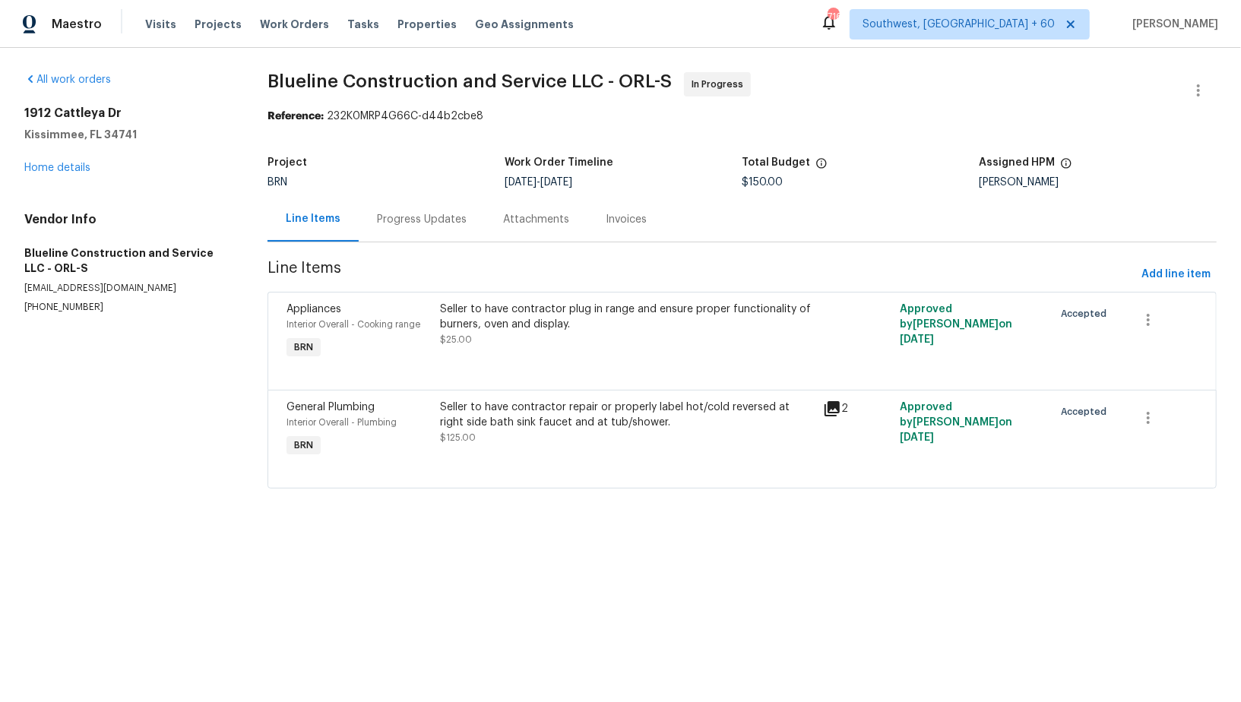
click at [398, 212] on div "Progress Updates" at bounding box center [422, 219] width 90 height 15
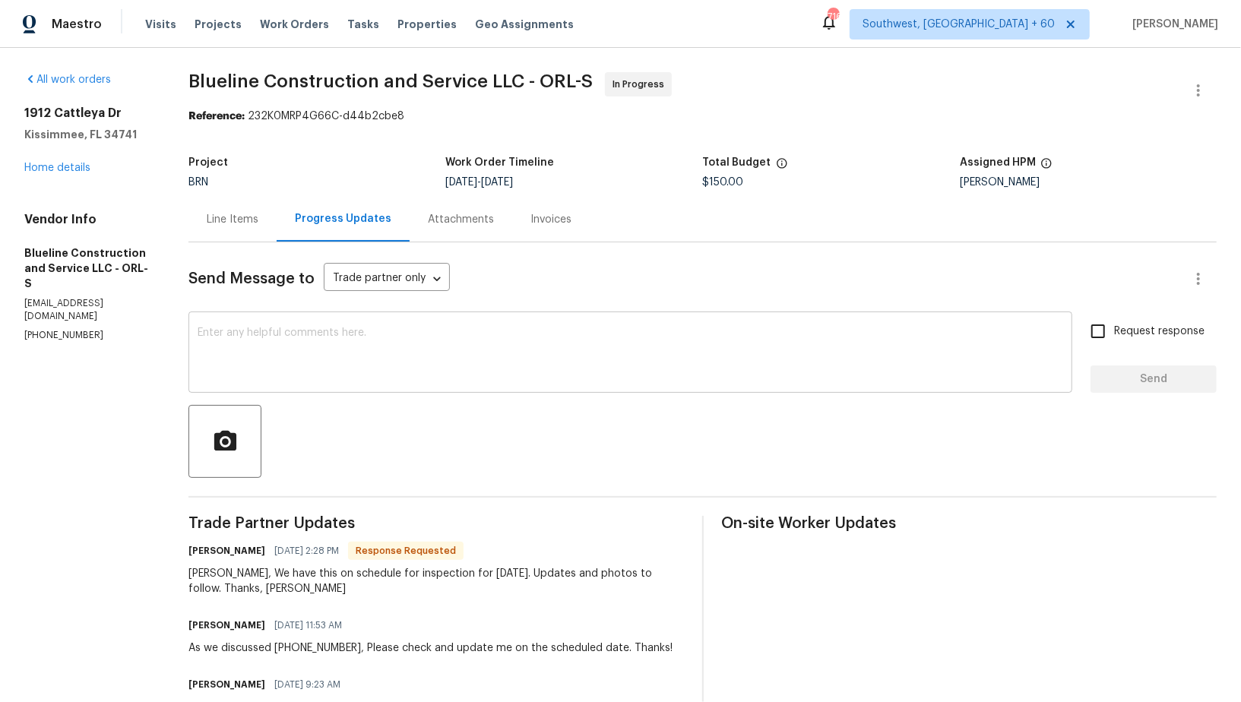
click at [405, 327] on div "x ​" at bounding box center [631, 354] width 884 height 78
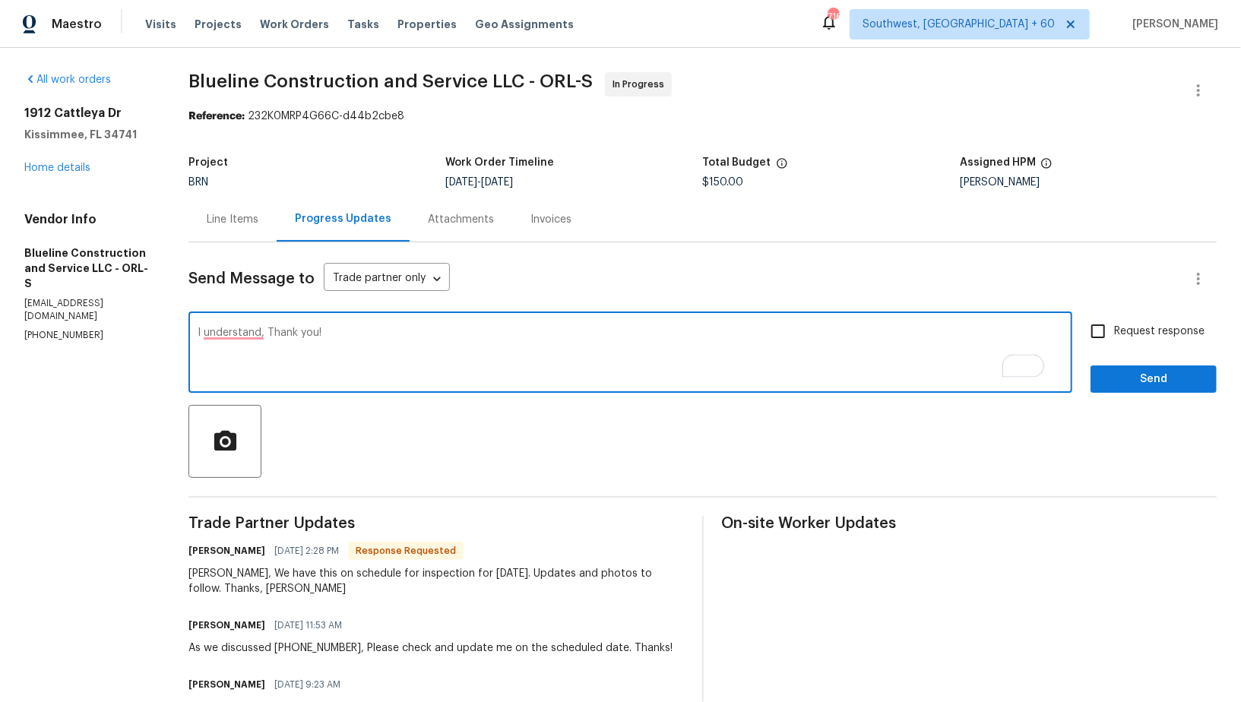
type textarea "I understand, Thank you!"
click at [1092, 338] on input "Request response" at bounding box center [1099, 331] width 32 height 32
checkbox input "true"
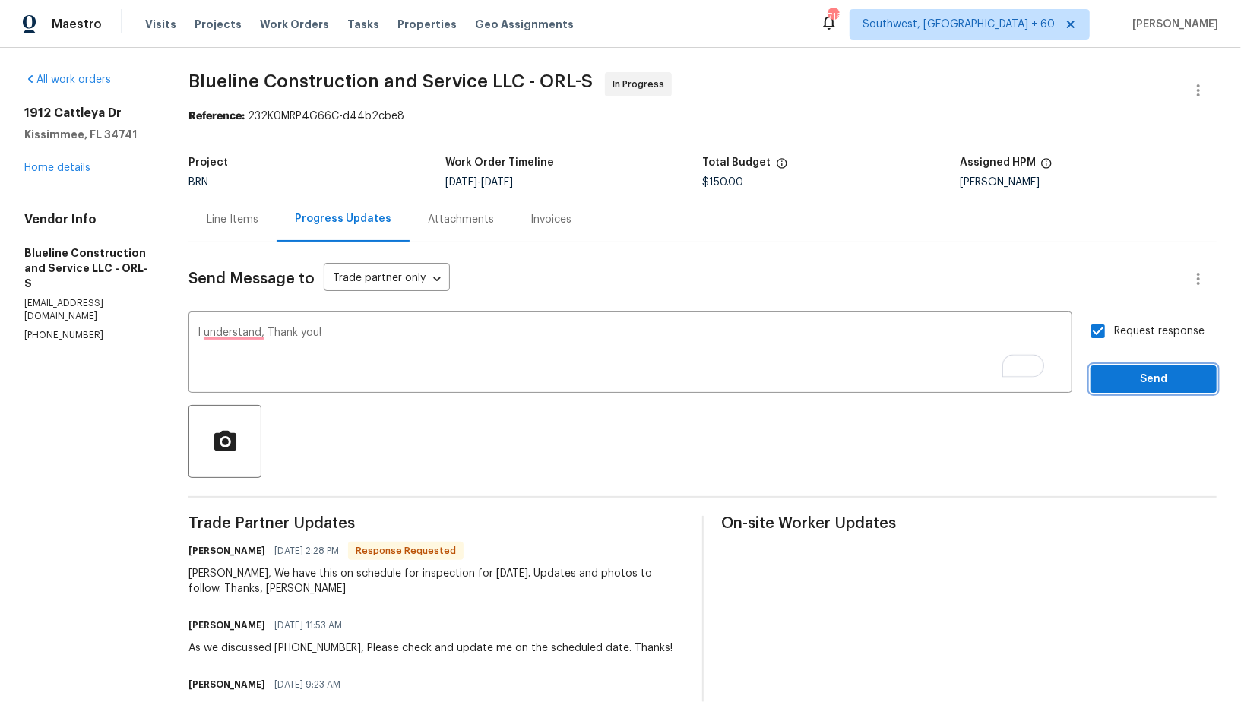
click at [1121, 373] on span "Send" at bounding box center [1154, 379] width 102 height 19
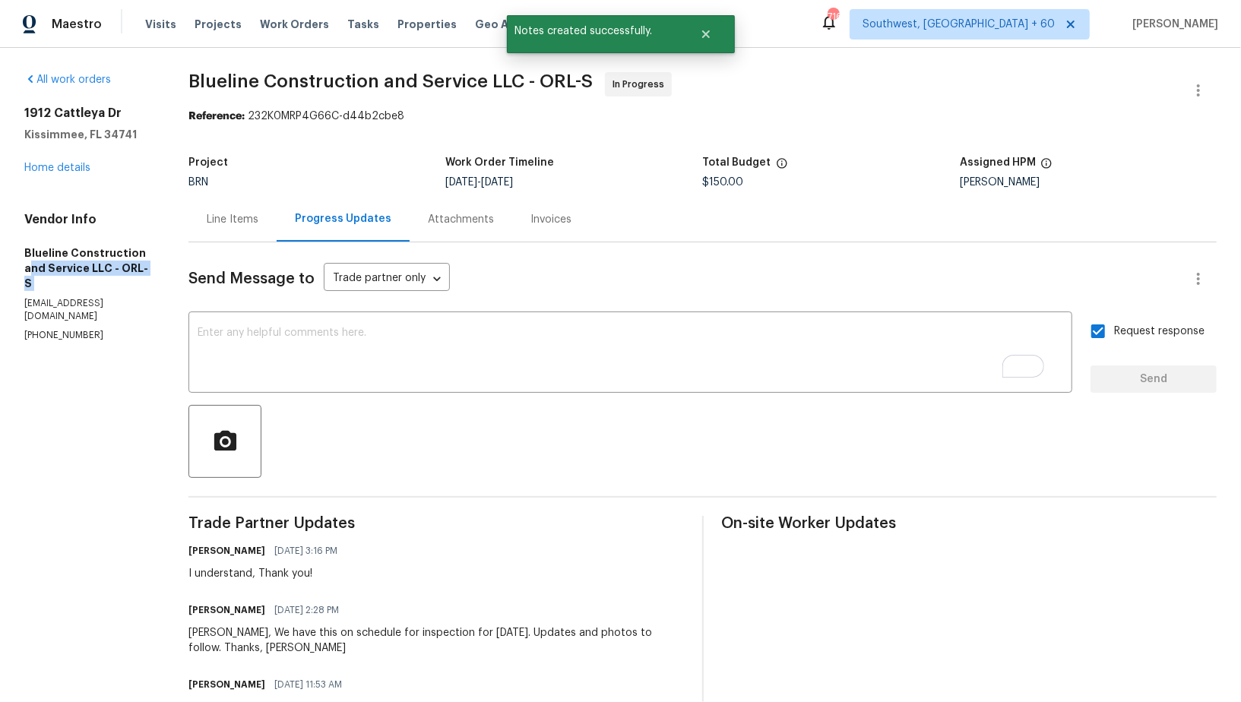
drag, startPoint x: 0, startPoint y: 261, endPoint x: 145, endPoint y: 258, distance: 145.2
click at [145, 258] on div "All work orders [STREET_ADDRESS] Home details Vendor Info Blueline Construction…" at bounding box center [620, 485] width 1241 height 874
drag, startPoint x: 7, startPoint y: 249, endPoint x: 138, endPoint y: 251, distance: 131.5
click at [138, 251] on div "All work orders [STREET_ADDRESS] Home details Vendor Info Blueline Construction…" at bounding box center [620, 485] width 1241 height 874
copy h5 "Blueline Construction"
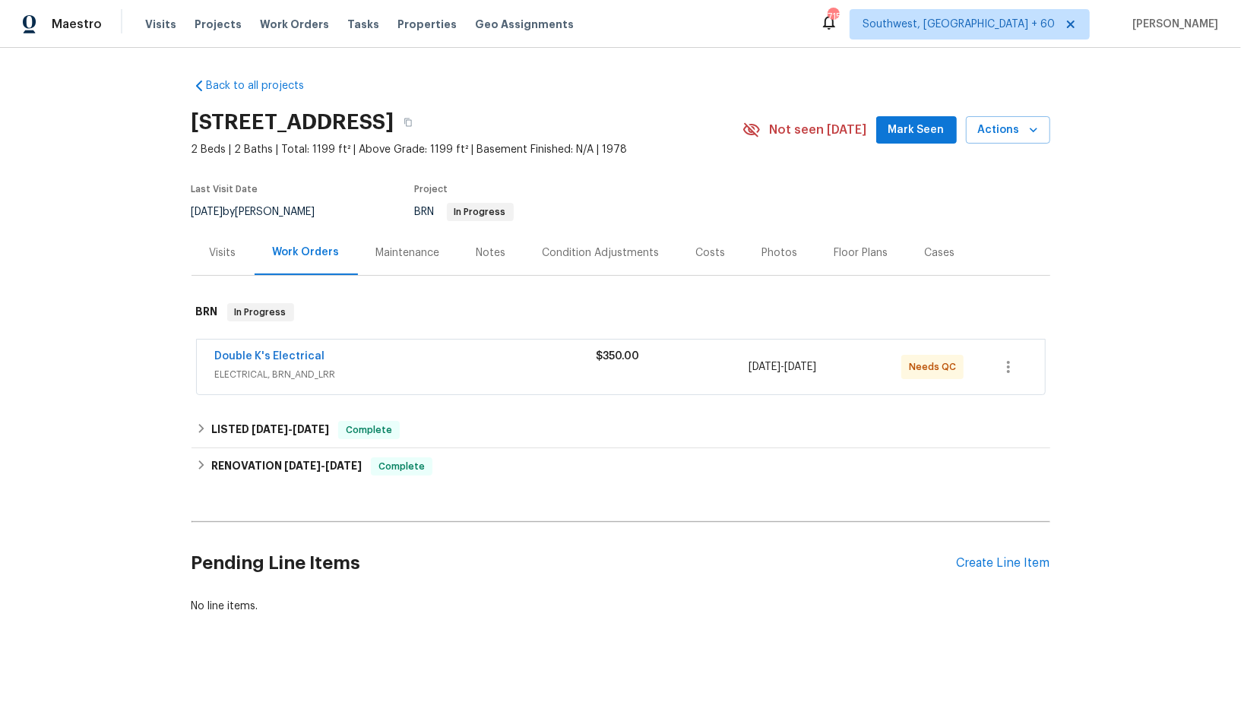
click at [268, 361] on span "Double K's Electrical" at bounding box center [270, 356] width 110 height 15
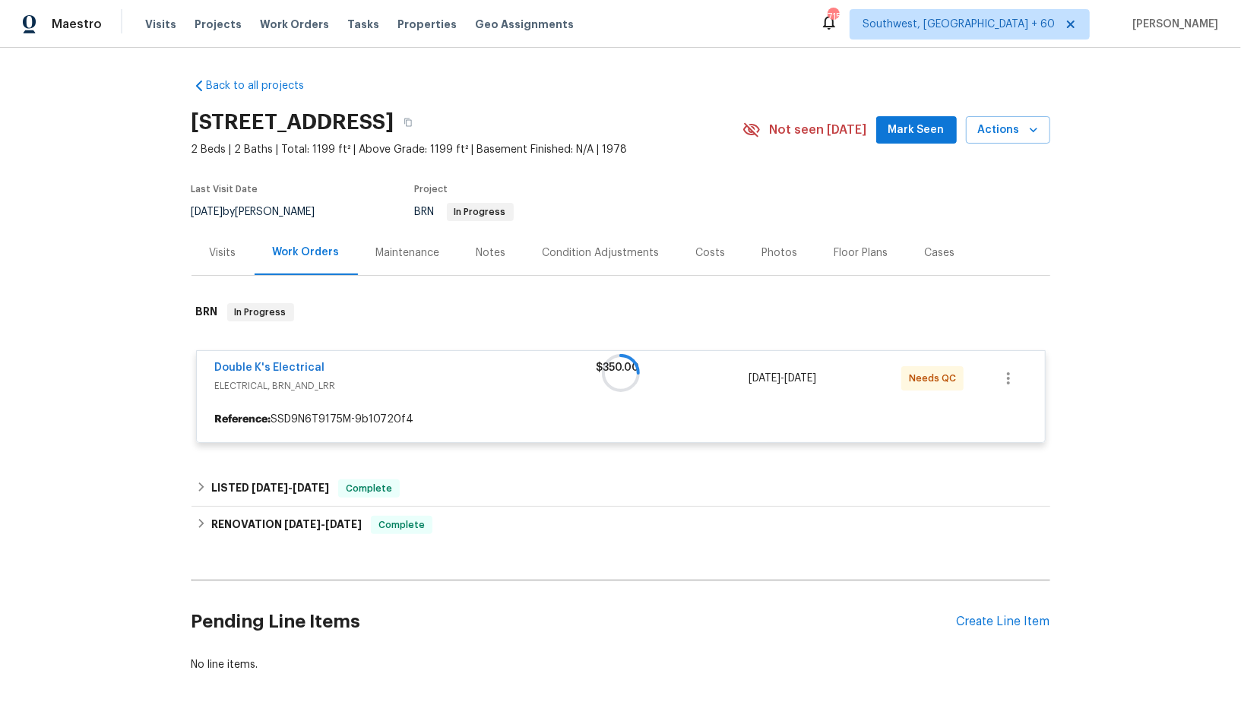
click at [270, 364] on div at bounding box center [621, 373] width 859 height 170
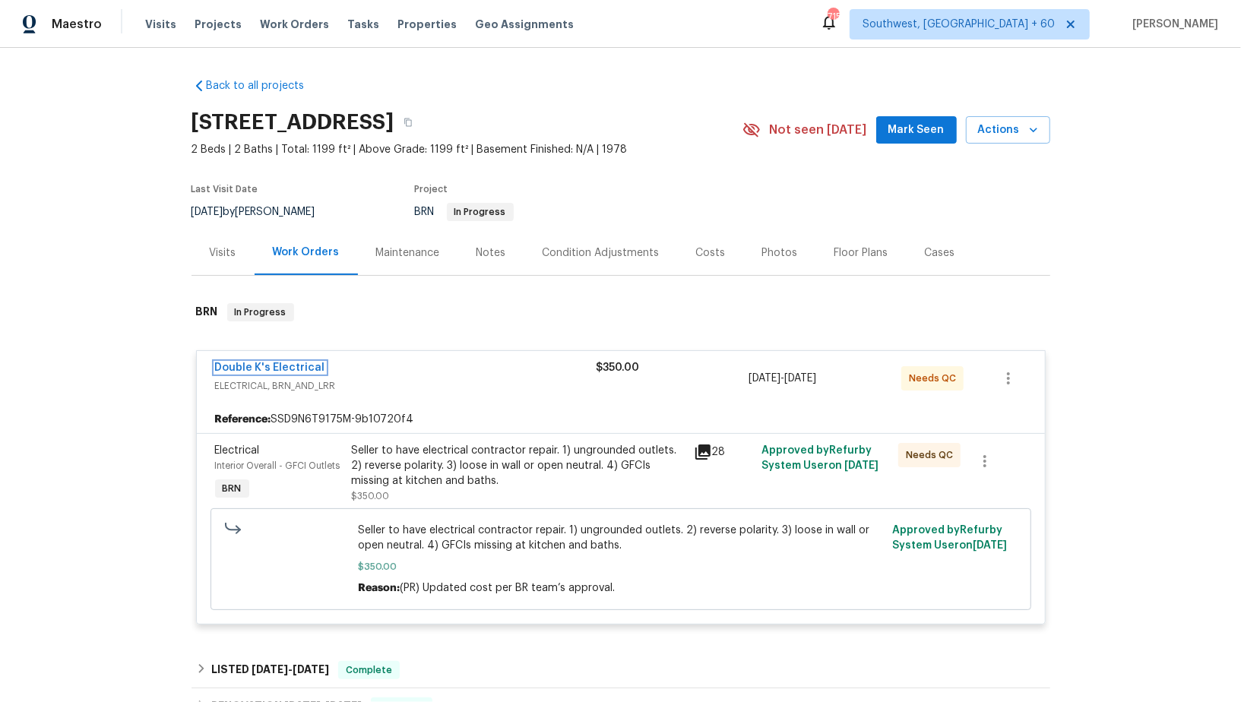
click at [270, 364] on link "Double K's Electrical" at bounding box center [270, 368] width 110 height 11
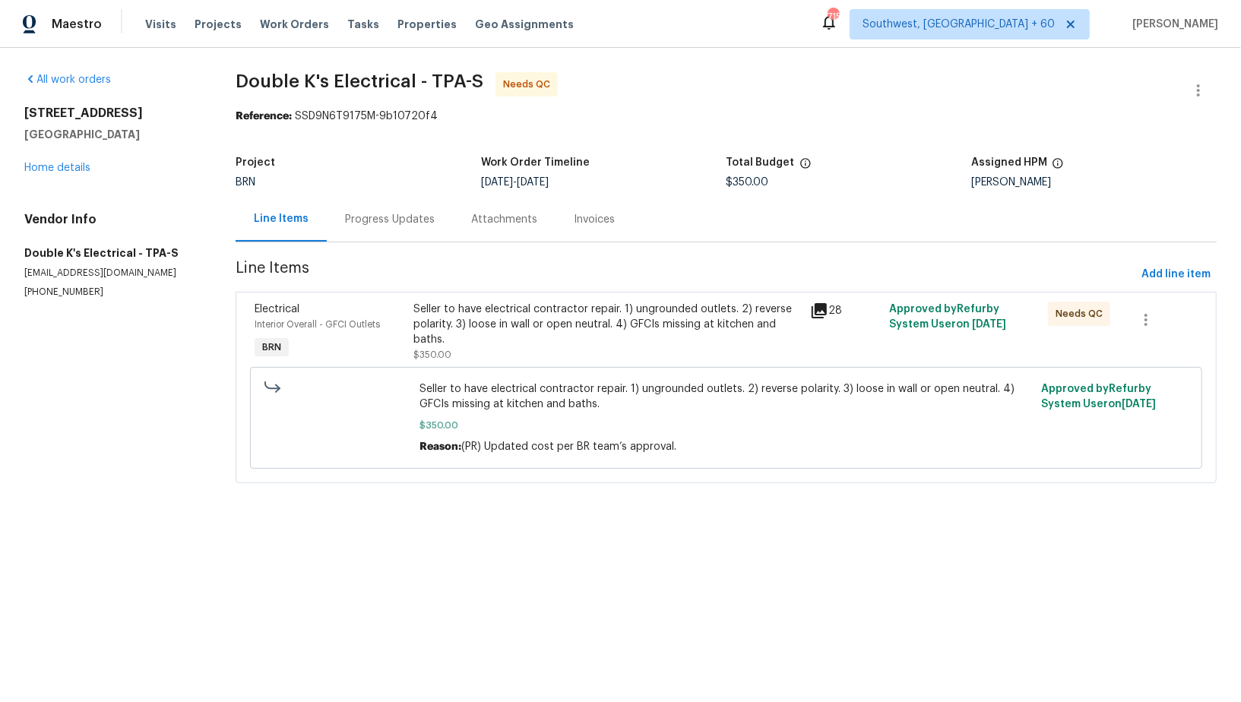
click at [352, 229] on div "Progress Updates" at bounding box center [390, 219] width 126 height 45
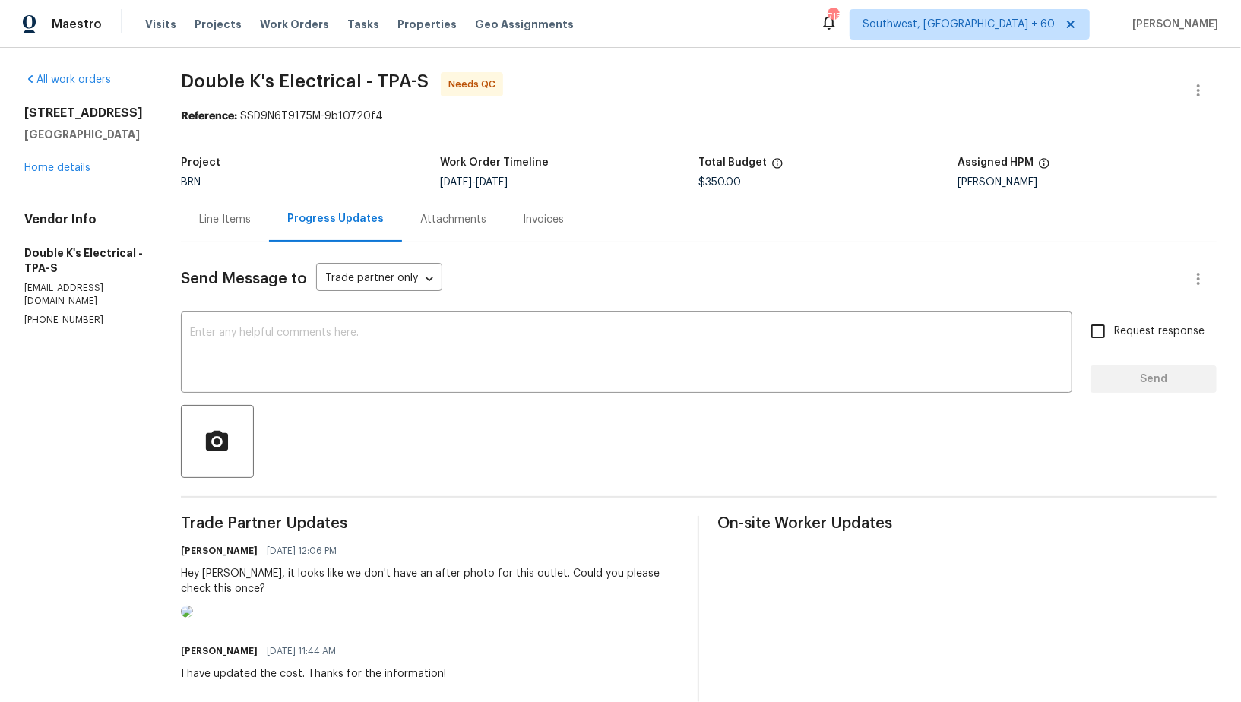
click at [235, 239] on div "Line Items" at bounding box center [225, 219] width 88 height 45
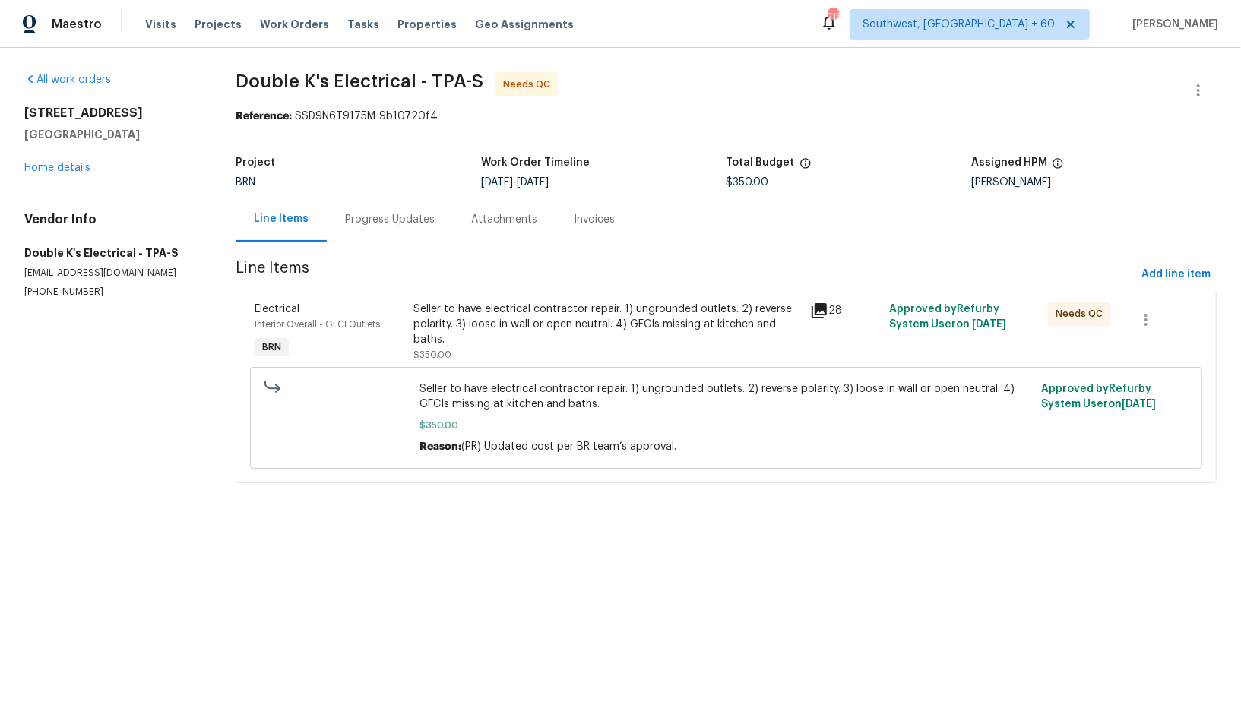
click at [461, 331] on div "Seller to have electrical contractor repair. 1) ungrounded outlets. 2) reverse …" at bounding box center [608, 325] width 388 height 46
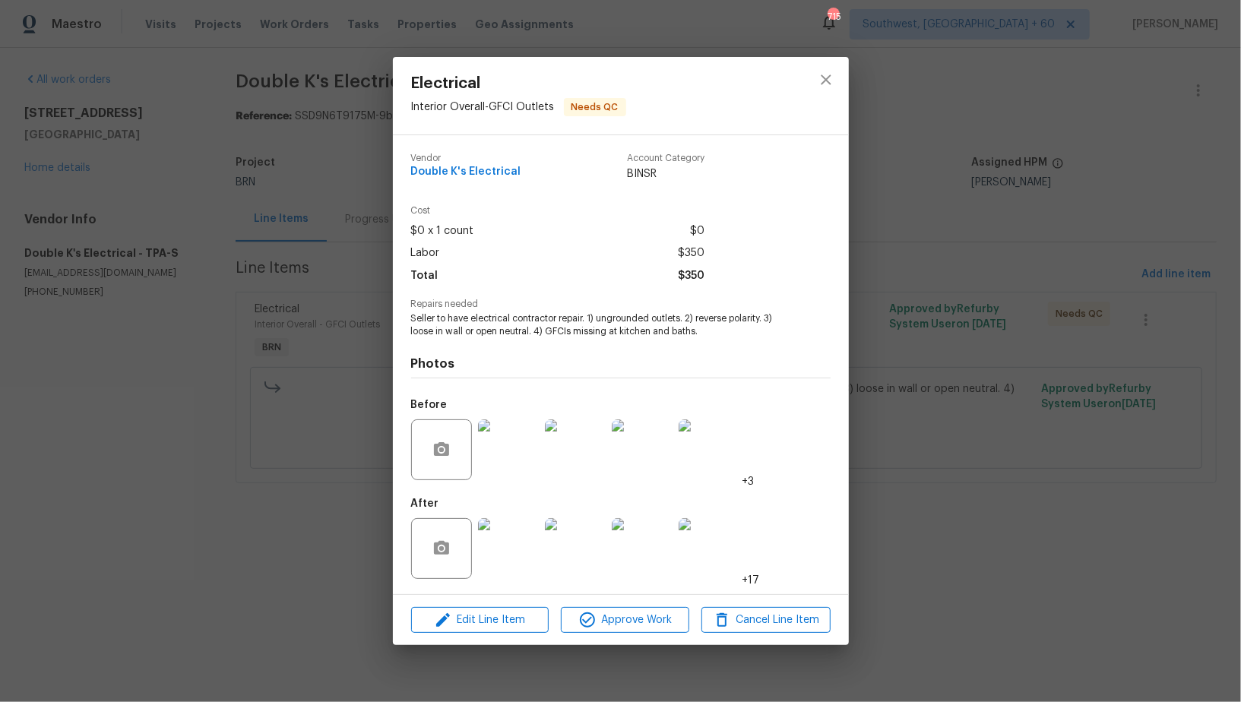
click at [357, 531] on div "Electrical Interior Overall - GFCI Outlets Needs QC Vendor Double K's Electrica…" at bounding box center [620, 351] width 1241 height 702
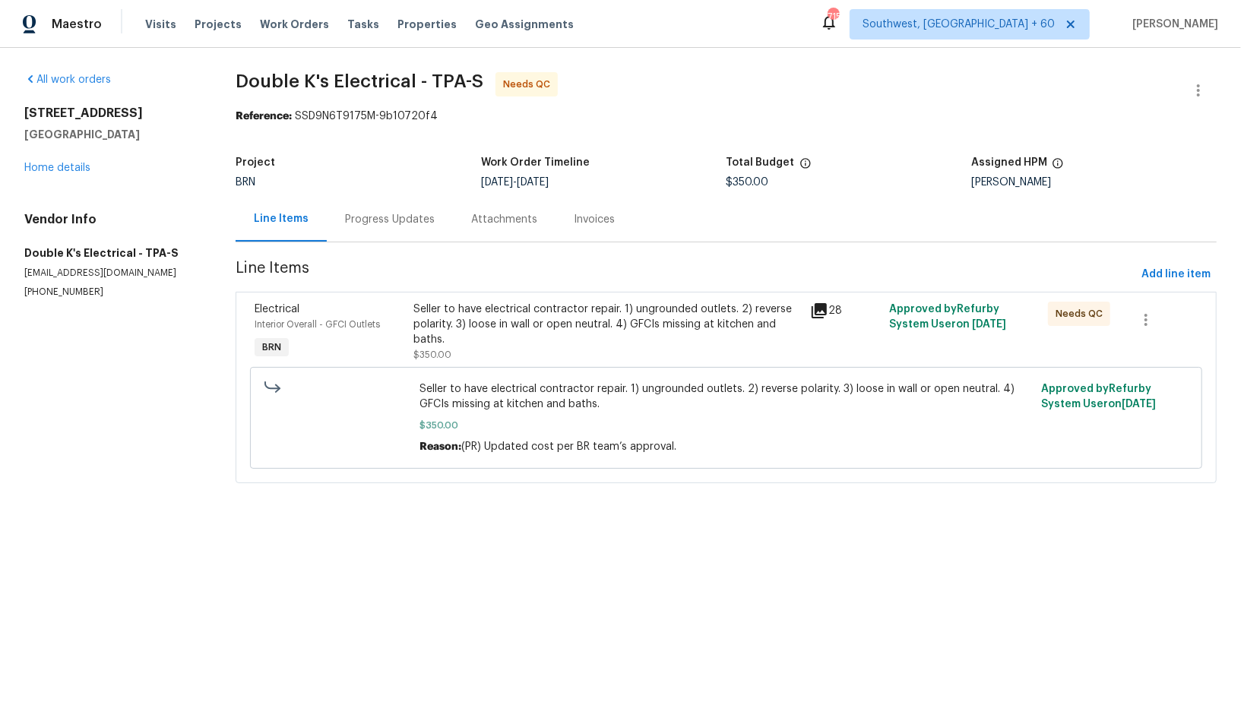
click at [404, 231] on div "Progress Updates" at bounding box center [390, 219] width 126 height 45
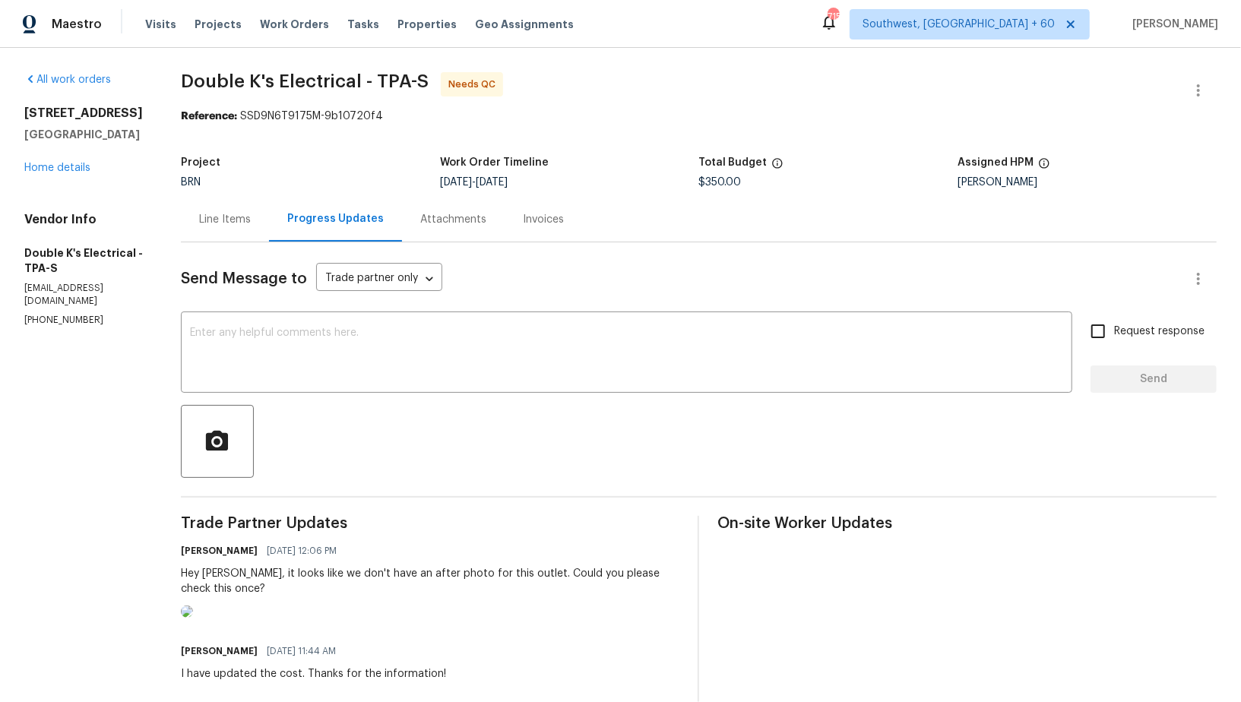
click at [231, 217] on div "Line Items" at bounding box center [225, 219] width 52 height 15
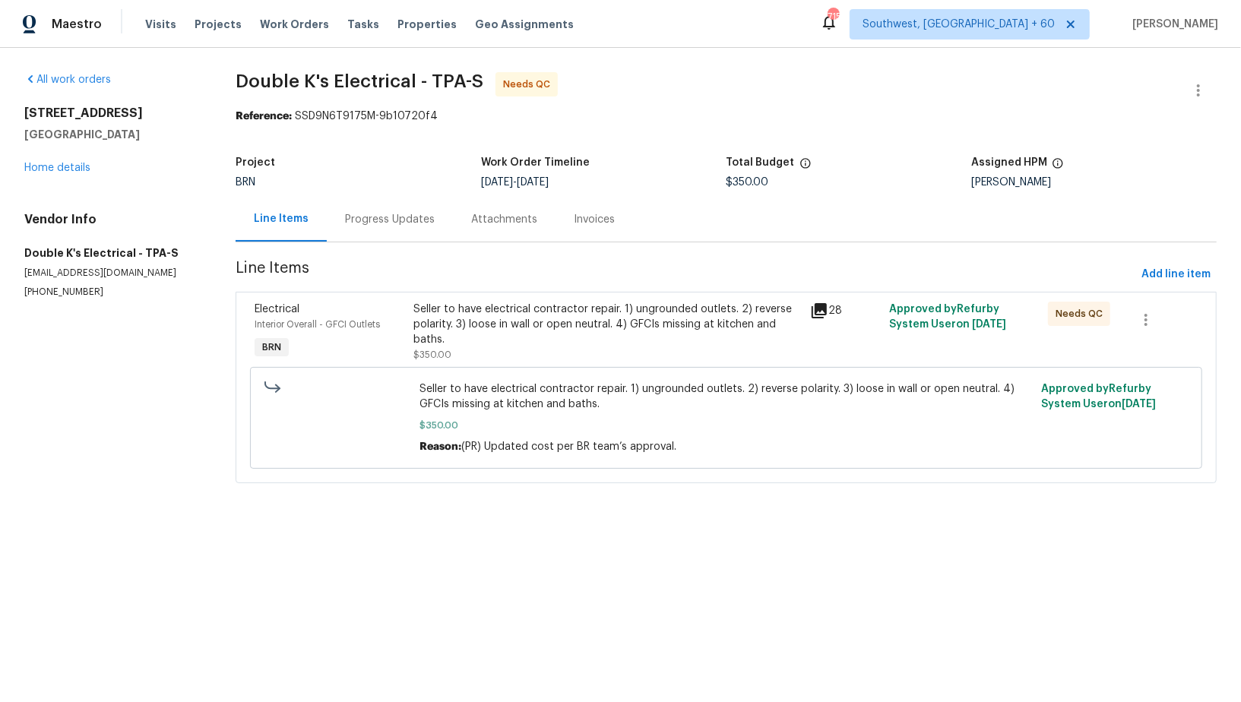
click at [465, 328] on div "Seller to have electrical contractor repair. 1) ungrounded outlets. 2) reverse …" at bounding box center [608, 325] width 388 height 46
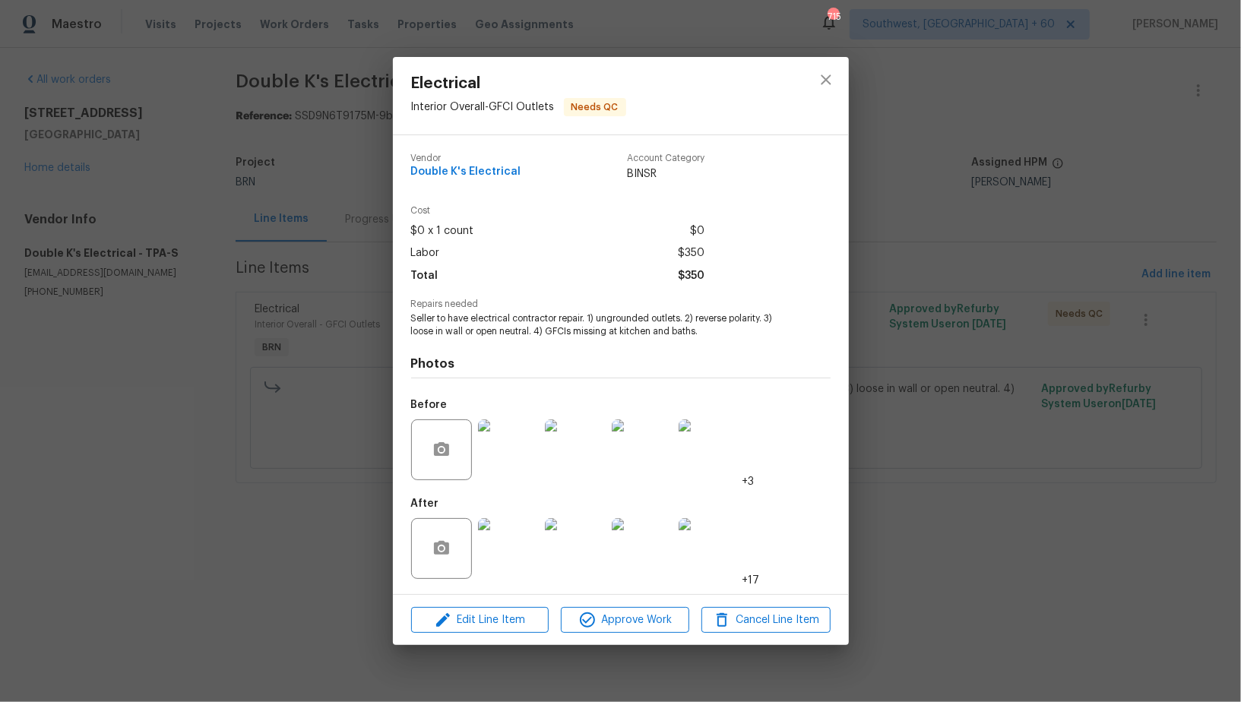
click at [514, 453] on img at bounding box center [508, 450] width 61 height 61
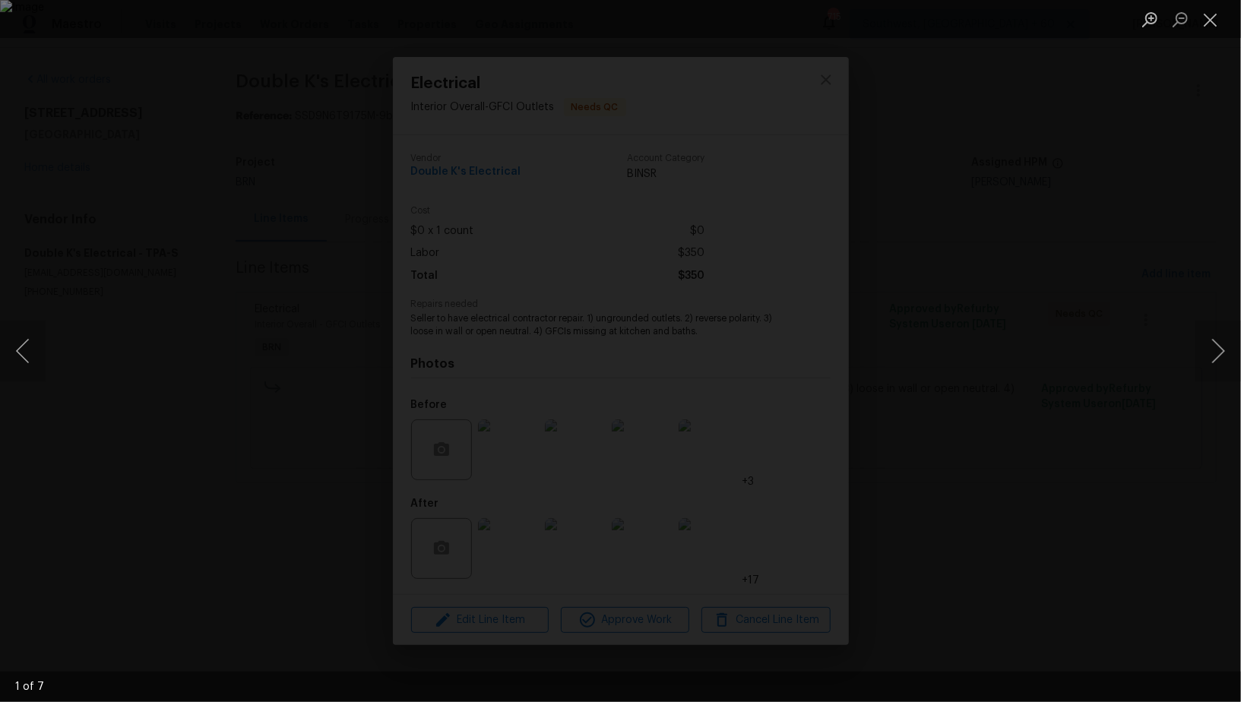
click at [1033, 537] on div "Lightbox" at bounding box center [620, 351] width 1241 height 702
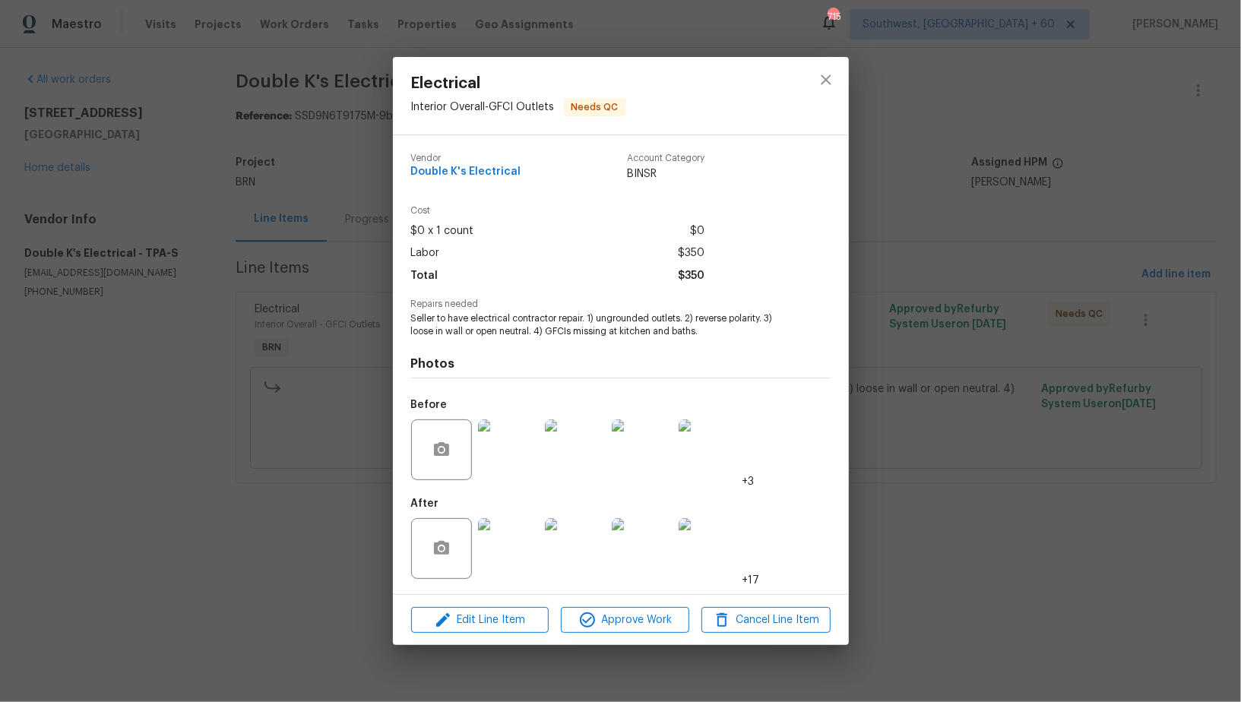
click at [295, 385] on div "Electrical Interior Overall - GFCI Outlets Needs QC Vendor Double K's Electrica…" at bounding box center [620, 351] width 1241 height 702
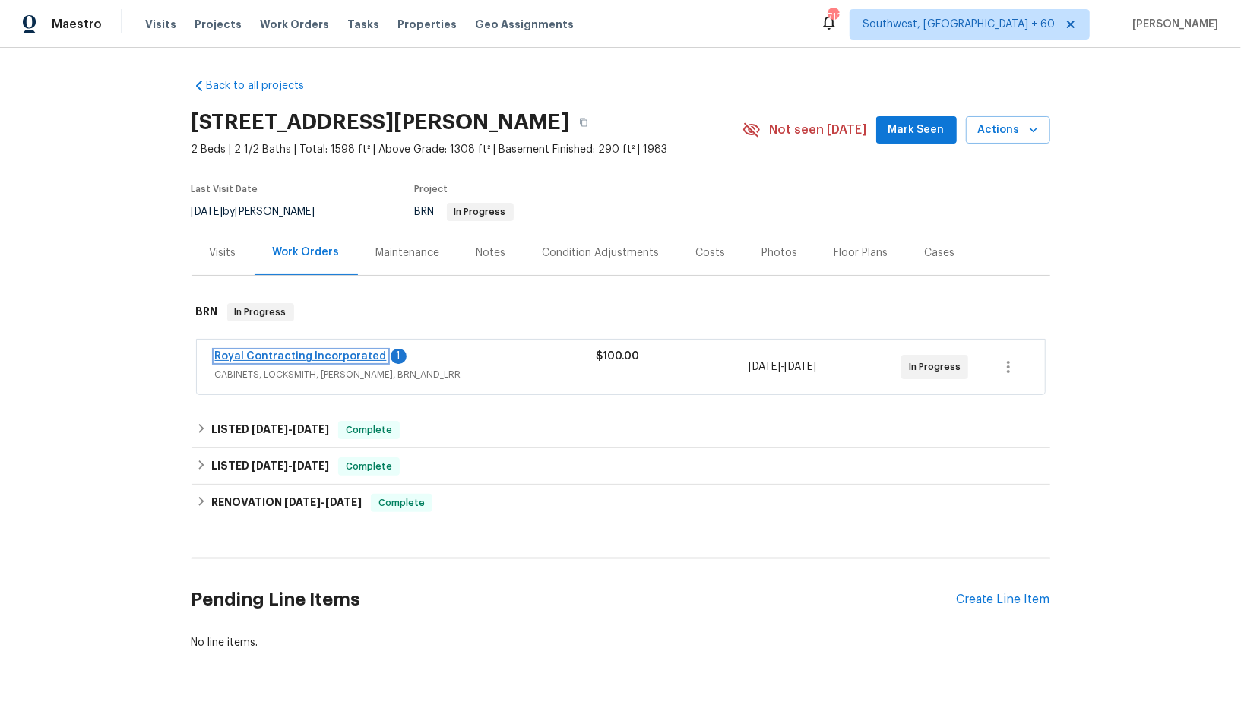
click at [335, 355] on link "Royal Contracting Incorporated" at bounding box center [301, 356] width 172 height 11
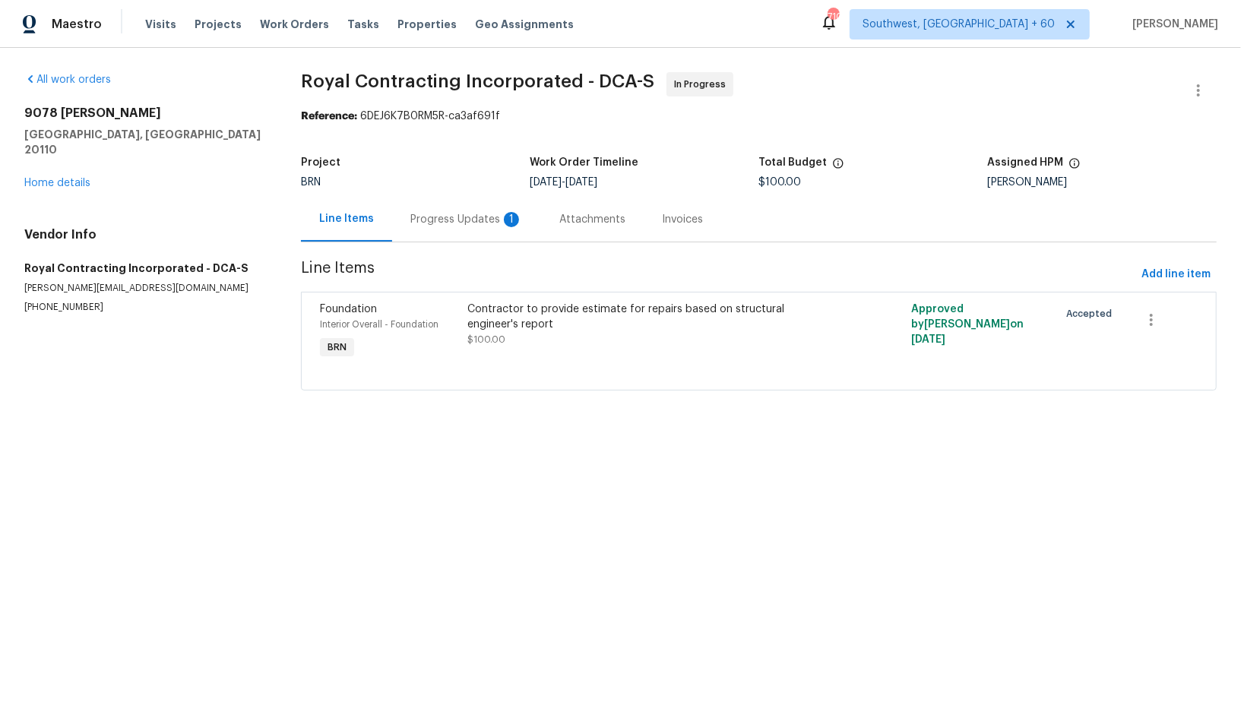
click at [425, 207] on div "Progress Updates 1" at bounding box center [466, 219] width 149 height 45
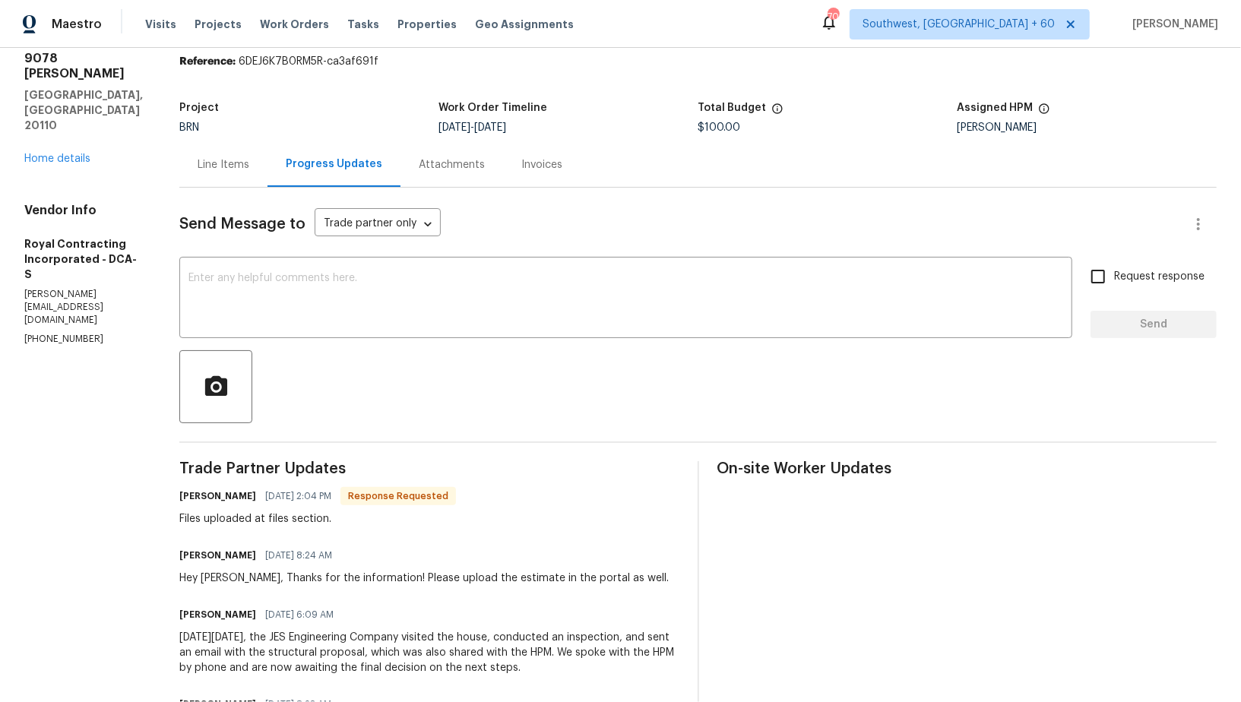
scroll to position [61, 0]
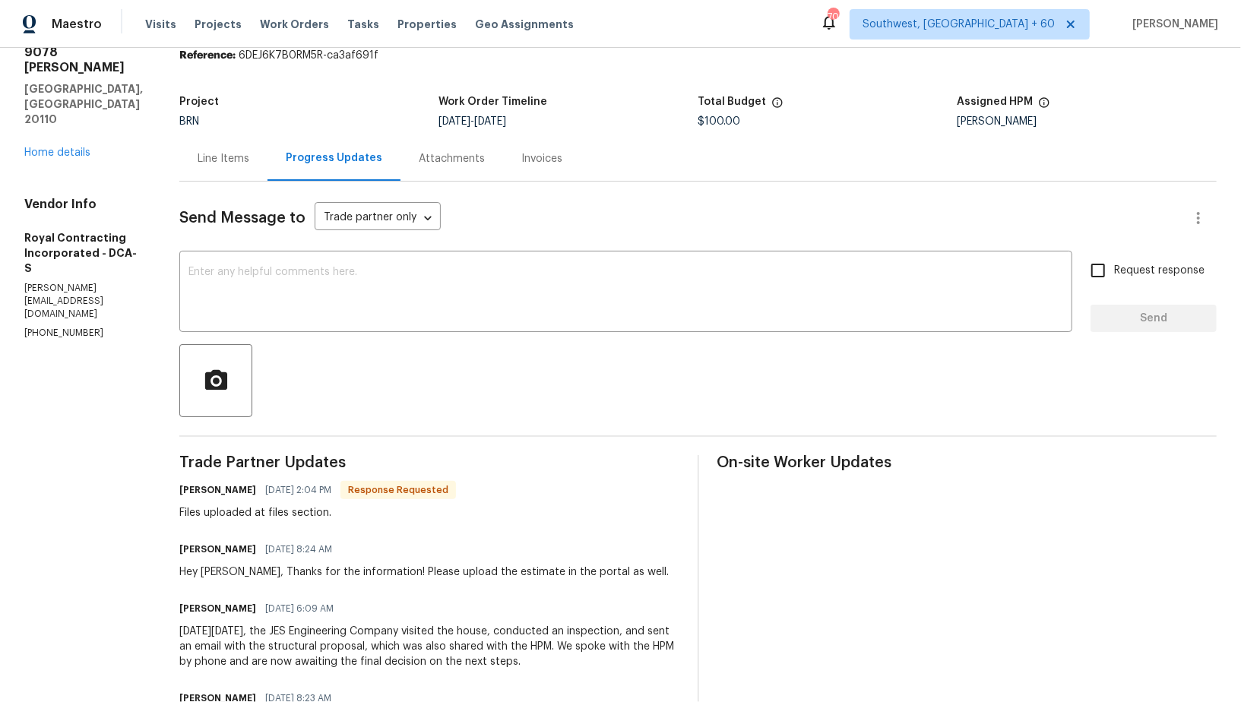
click at [236, 160] on div "Line Items" at bounding box center [224, 158] width 52 height 15
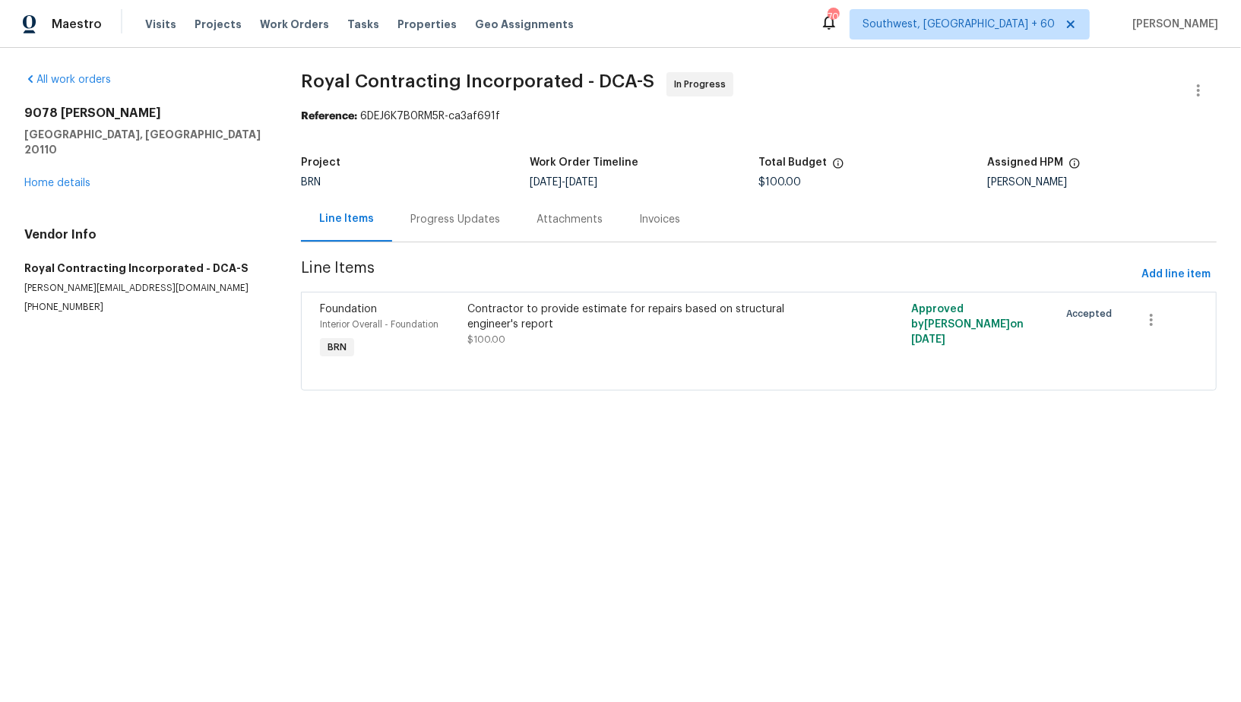
click at [419, 222] on div "Progress Updates" at bounding box center [456, 219] width 90 height 15
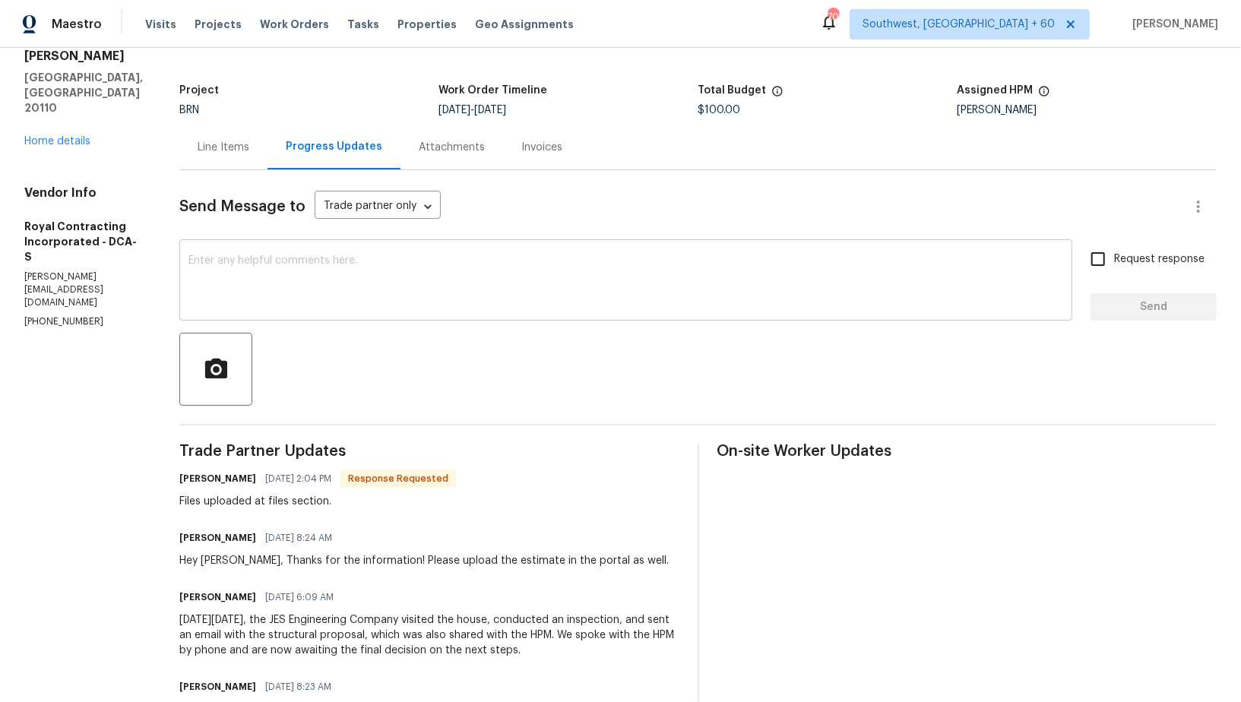
scroll to position [73, 0]
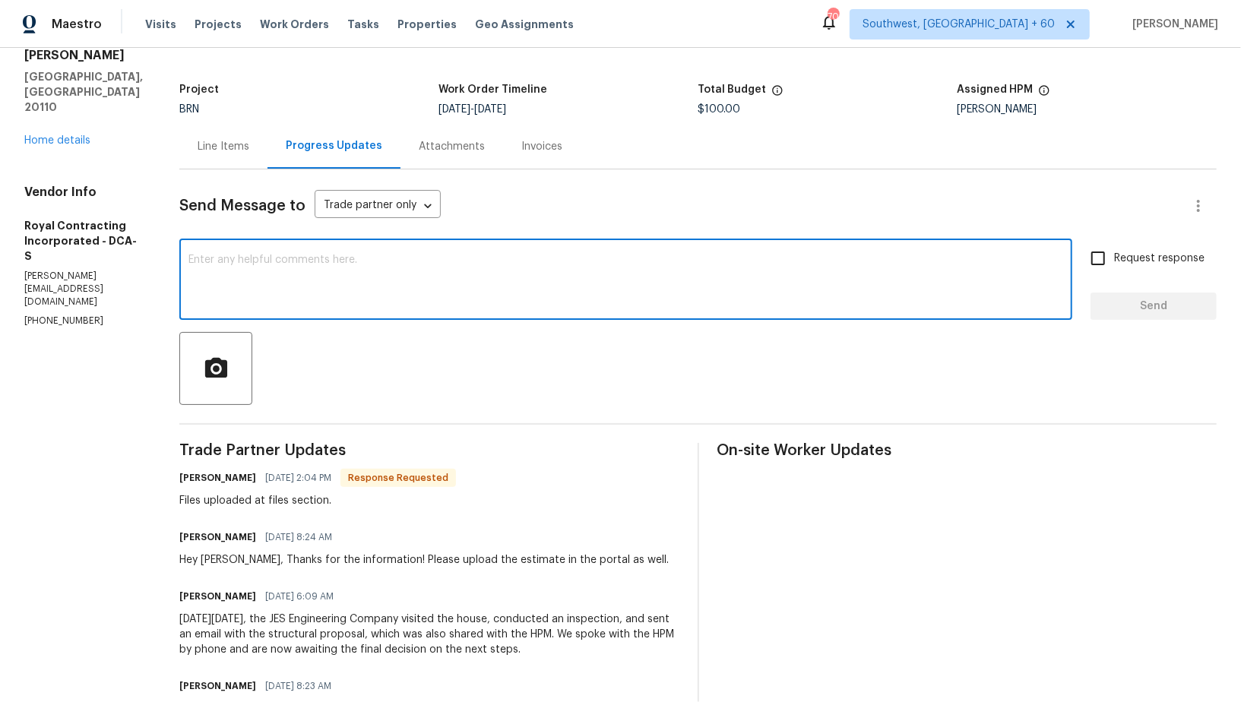
click at [357, 306] on textarea at bounding box center [626, 281] width 875 height 53
paste textarea "provide a quote to properly waterproof the foundation from the outside, to prev…"
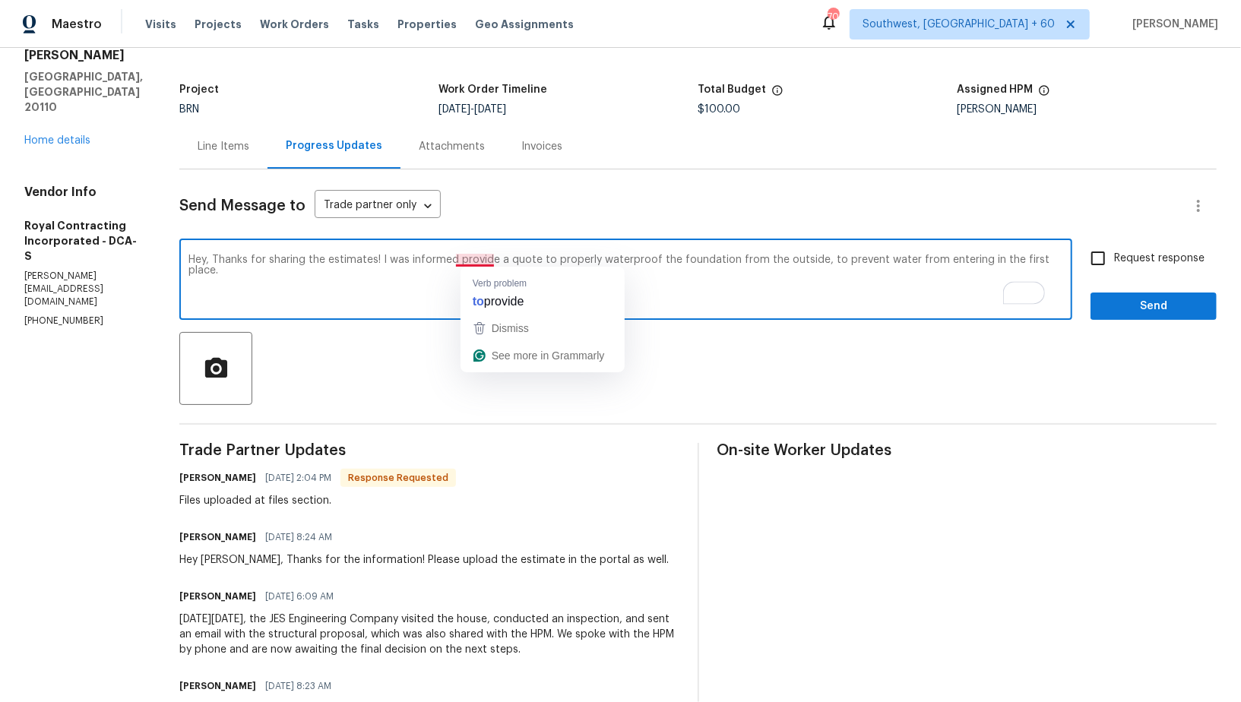
click at [478, 261] on textarea "Hey, Thanks for sharing the estimates! I was informed provide a quote to proper…" at bounding box center [626, 281] width 875 height 53
click at [476, 259] on textarea "Hey, Thanks for sharing the estimates! I was informed provide a quote to proper…" at bounding box center [626, 281] width 875 height 53
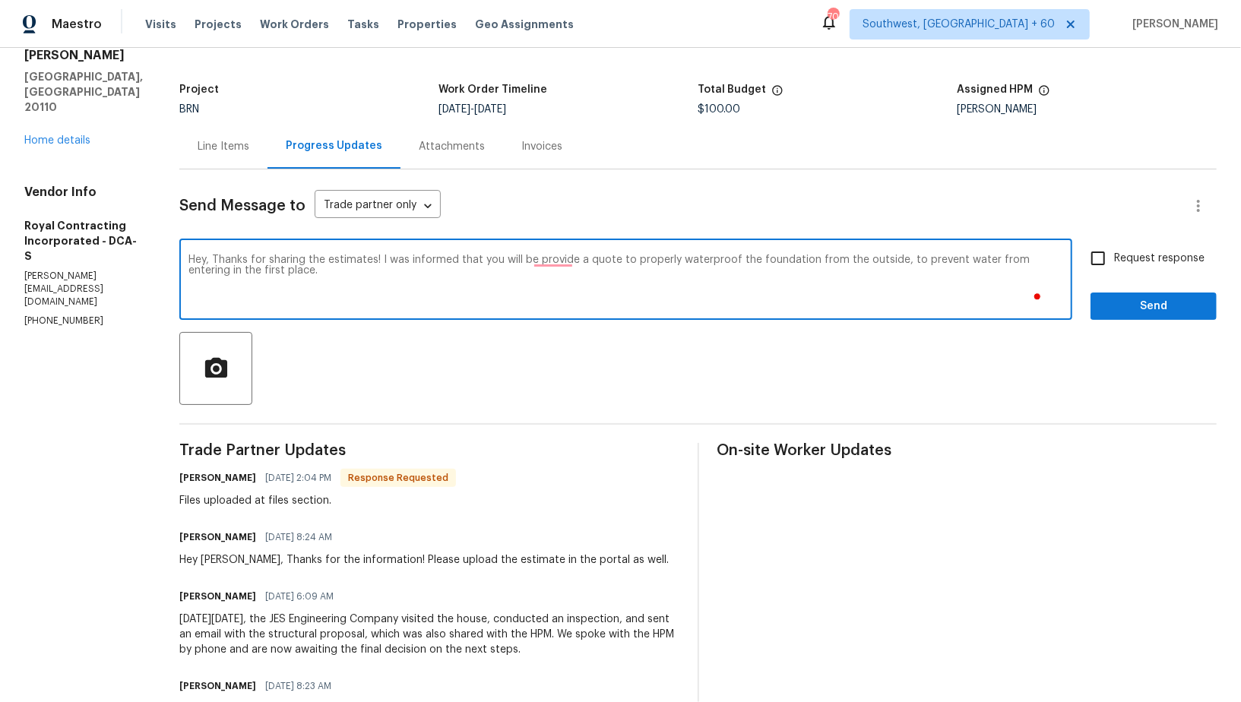
click at [594, 258] on textarea "Hey, Thanks for sharing the estimates! I was informed that you will be provide …" at bounding box center [626, 281] width 875 height 53
click at [627, 262] on textarea "Hey, Thanks for sharing the estimates! I was informed that you will be providin…" at bounding box center [626, 281] width 875 height 53
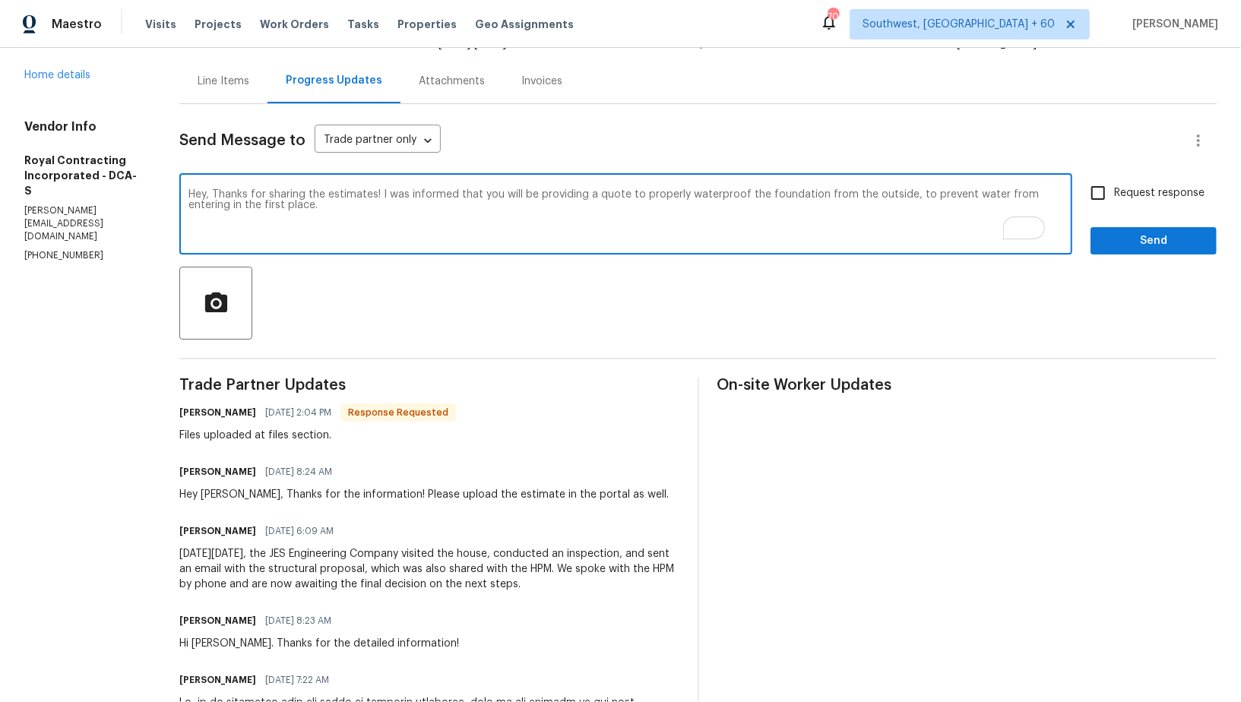
scroll to position [122, 0]
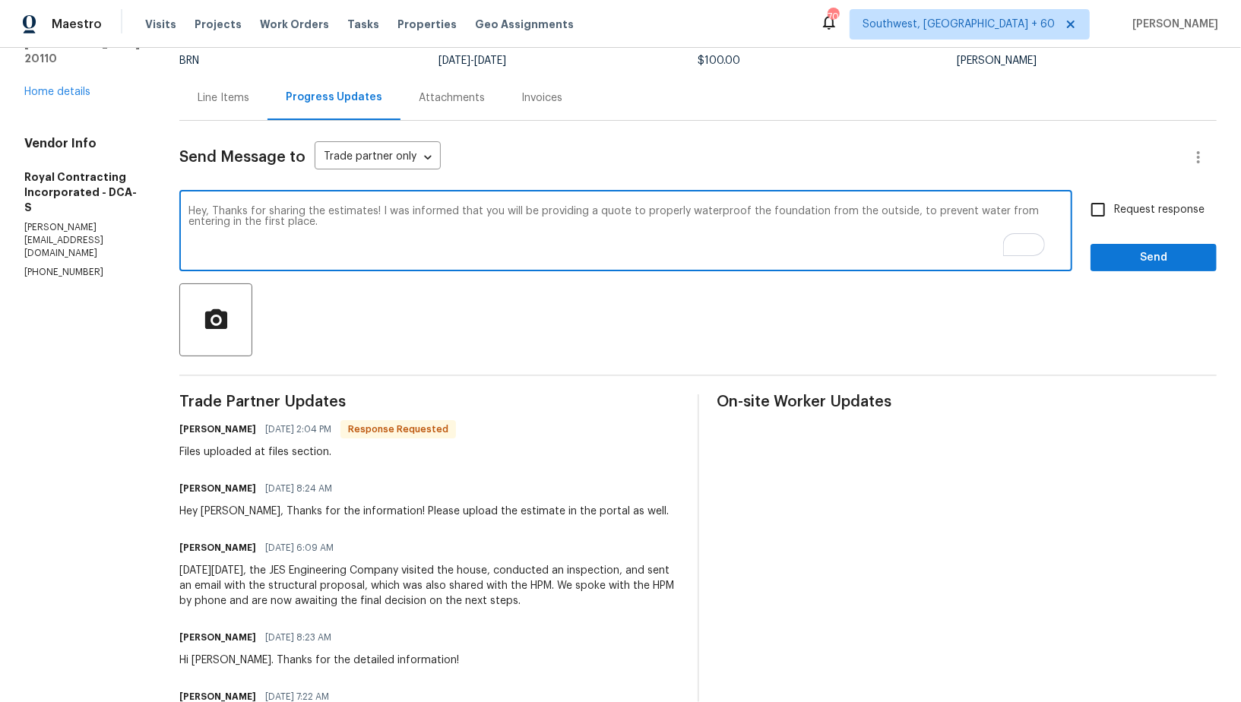
click at [471, 230] on textarea "Hey, Thanks for sharing the estimates! I was informed that you will be providin…" at bounding box center [626, 232] width 875 height 53
drag, startPoint x: 434, startPoint y: 226, endPoint x: 584, endPoint y: 225, distance: 149.8
click at [584, 225] on textarea "Hey, Thanks for sharing the estimates! I was informed that you will be providin…" at bounding box center [626, 232] width 875 height 53
paste textarea "$35,591.19"
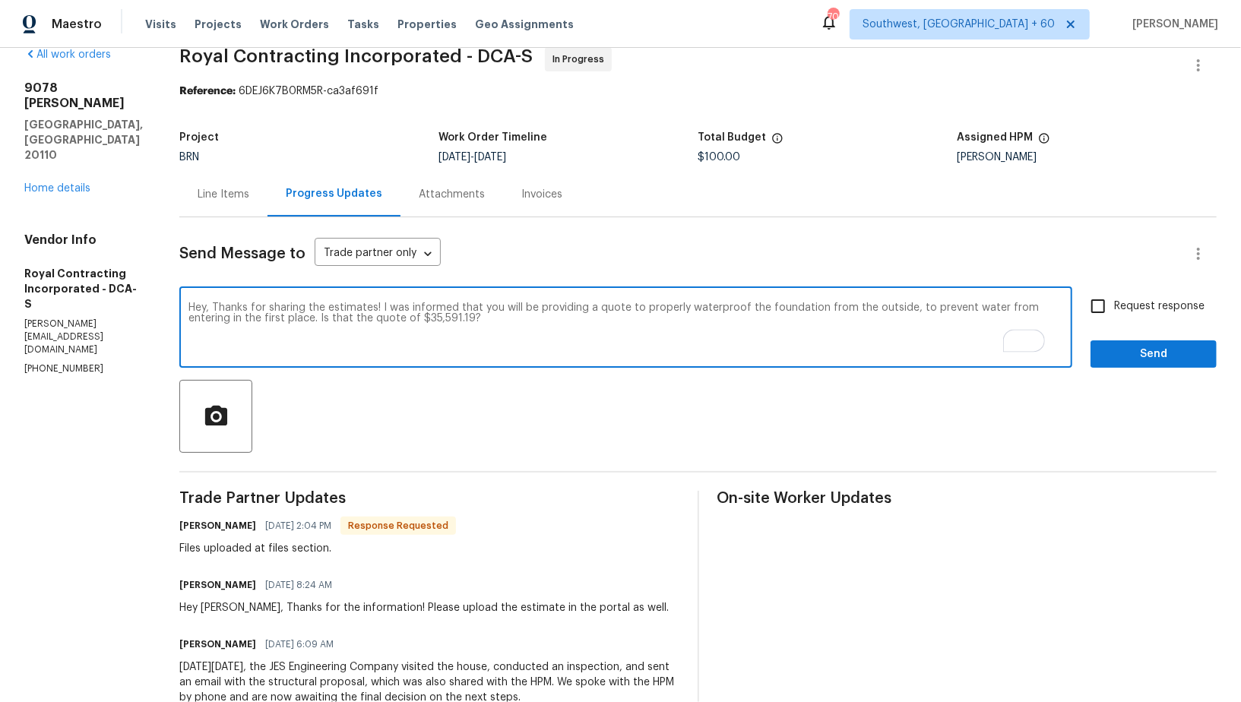
scroll to position [5, 0]
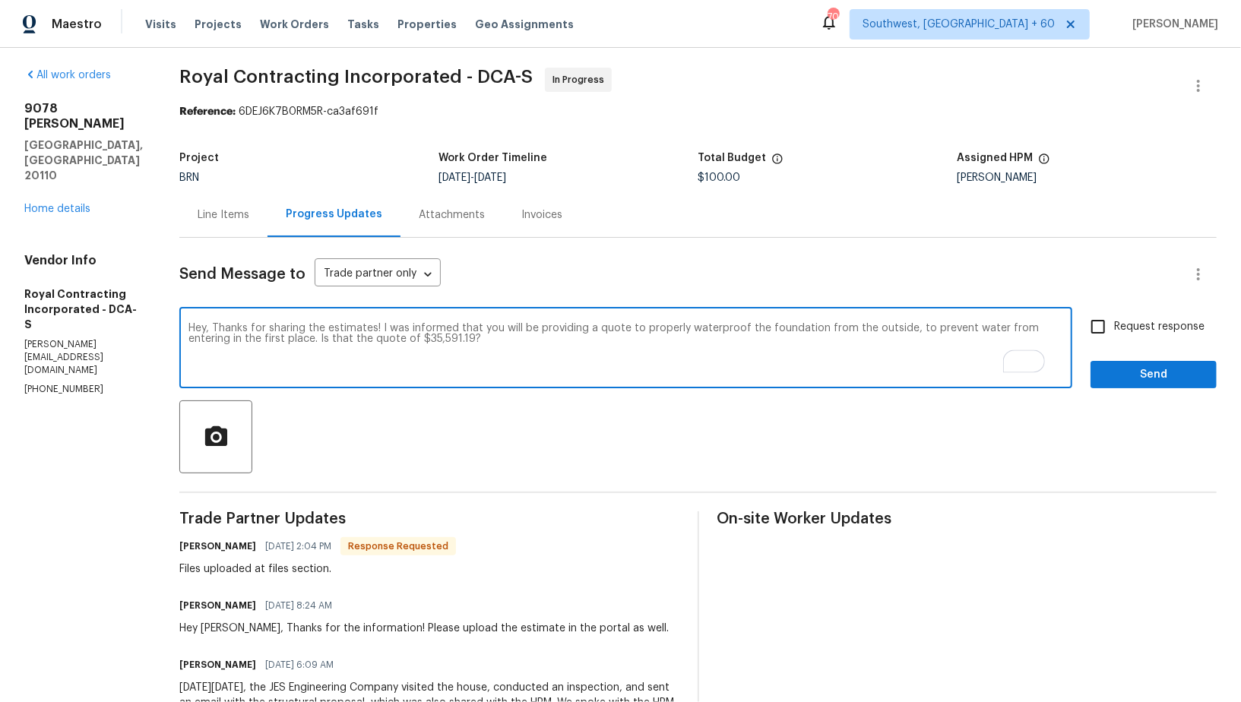
click at [612, 327] on textarea "Hey, Thanks for sharing the estimates! I was informed that you will be providin…" at bounding box center [626, 349] width 875 height 53
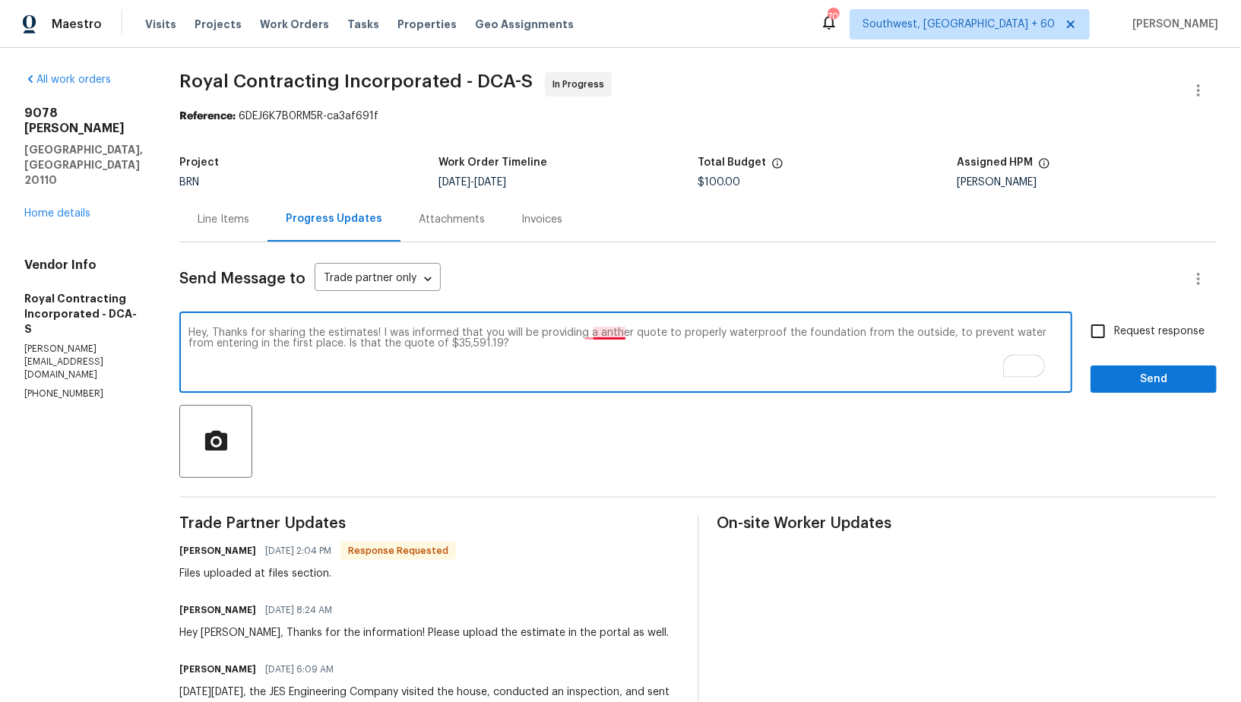
click at [620, 332] on textarea "Hey, Thanks for sharing the estimates! I was informed that you will be providin…" at bounding box center [626, 354] width 875 height 53
click at [619, 335] on textarea "Hey, Thanks for sharing the estimates! I was informed that you will be providin…" at bounding box center [626, 354] width 875 height 53
click at [388, 343] on textarea "Hey, Thanks for sharing the estimates! I was informed that you will be providin…" at bounding box center [626, 354] width 875 height 53
drag, startPoint x: 334, startPoint y: 342, endPoint x: 645, endPoint y: 373, distance: 312.4
click at [645, 373] on textarea "Hey, Thanks for sharing the estimates! I was informed that you will be providin…" at bounding box center [626, 354] width 875 height 53
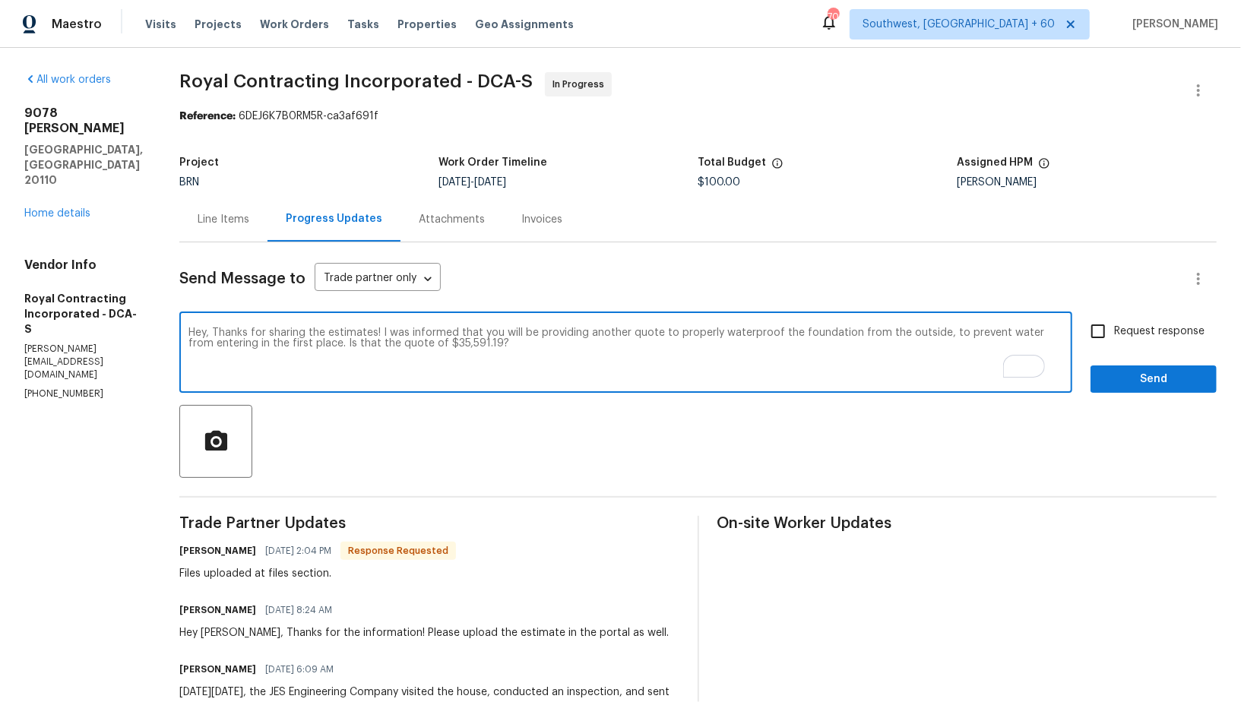
click at [498, 344] on textarea "Hey, Thanks for sharing the estimates! I was informed that you will be providin…" at bounding box center [626, 354] width 875 height 53
drag, startPoint x: 368, startPoint y: 343, endPoint x: 550, endPoint y: 340, distance: 181.7
click at [550, 341] on textarea "Hey, Thanks for sharing the estimates! I was informed that you will be providin…" at bounding box center [626, 354] width 875 height 53
paste textarea "$35,591.19?"
drag, startPoint x: 396, startPoint y: 332, endPoint x: 569, endPoint y: 349, distance: 174.1
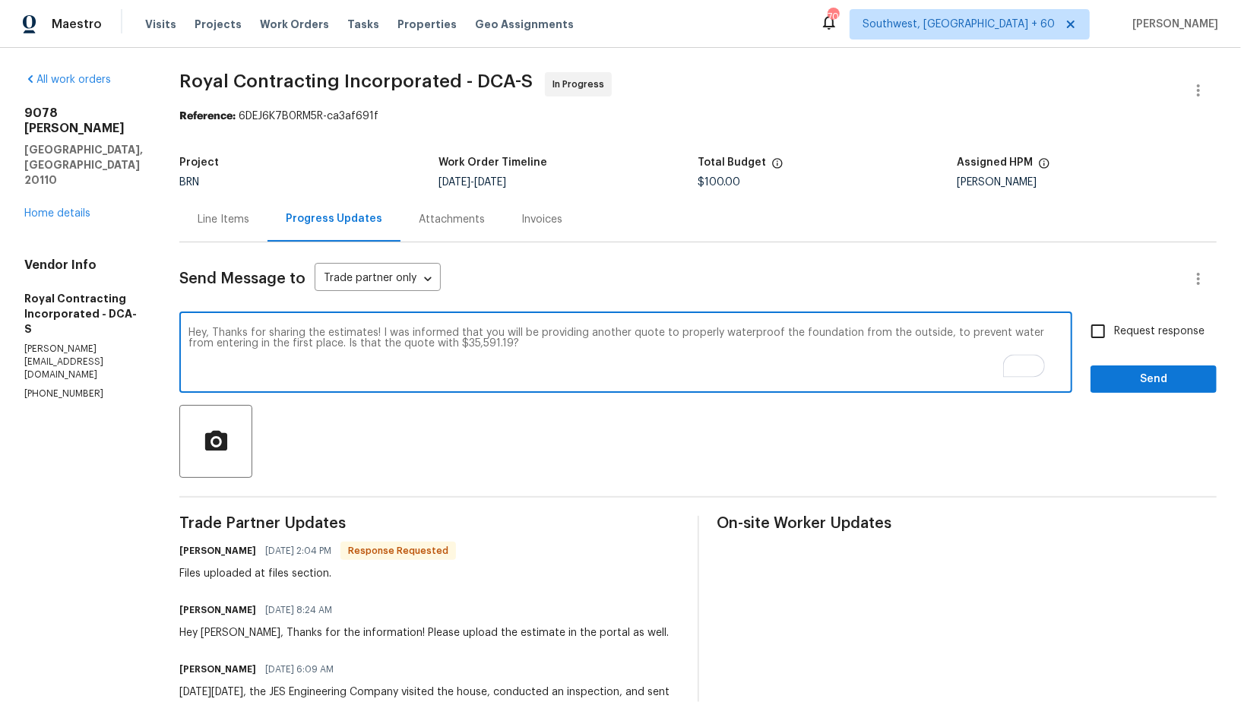
click at [569, 349] on textarea "Hey, Thanks for sharing the estimates! I was informed that you will be providin…" at bounding box center [626, 354] width 875 height 53
paste textarea "I was informed that you would be providing a separate quote to properly waterpr…"
type textarea "Hey, Thanks for sharing the estimates! I was informed that you would be providi…"
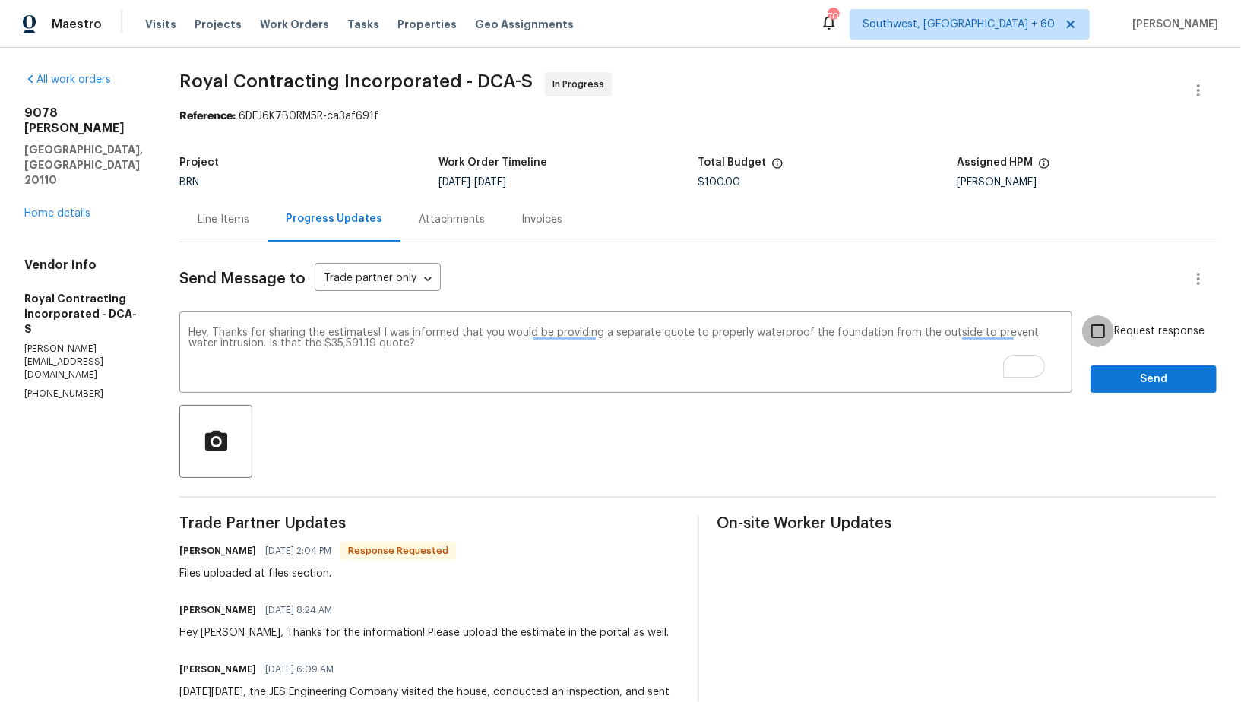
click at [1088, 345] on input "Request response" at bounding box center [1099, 331] width 32 height 32
checkbox input "true"
click at [1117, 375] on span "Send" at bounding box center [1154, 379] width 102 height 19
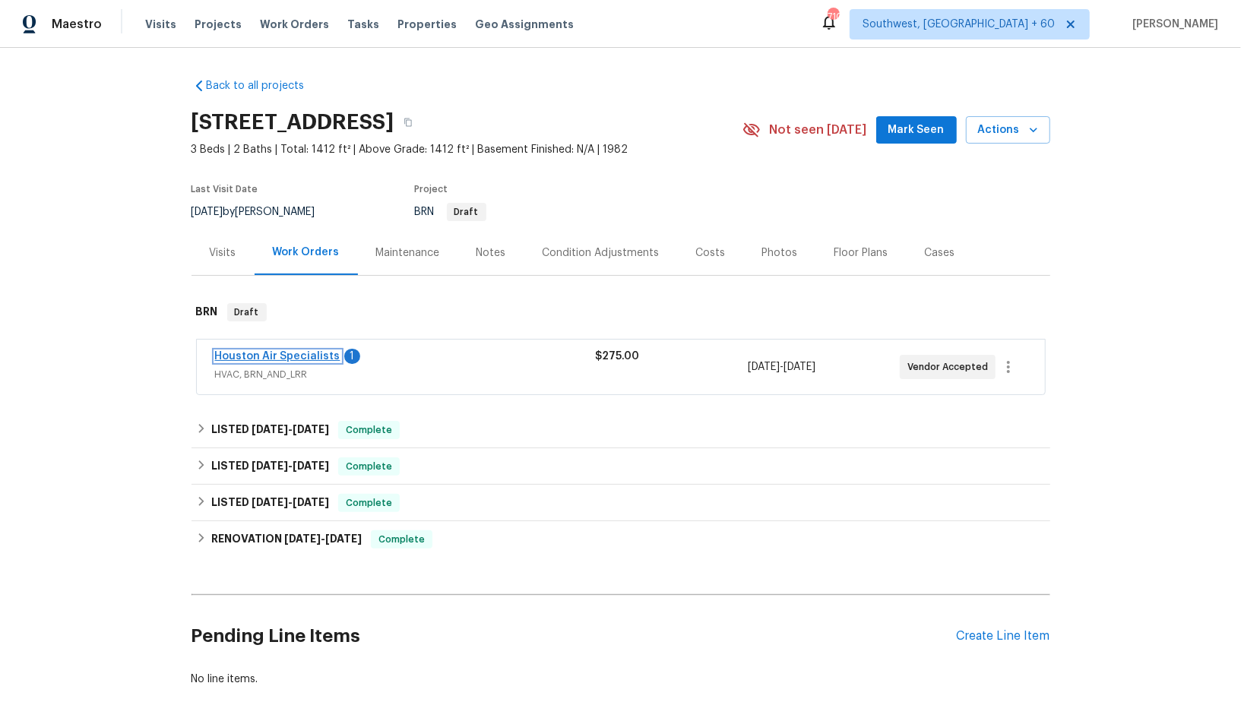
click at [309, 360] on link "Houston Air Specialists" at bounding box center [277, 356] width 125 height 11
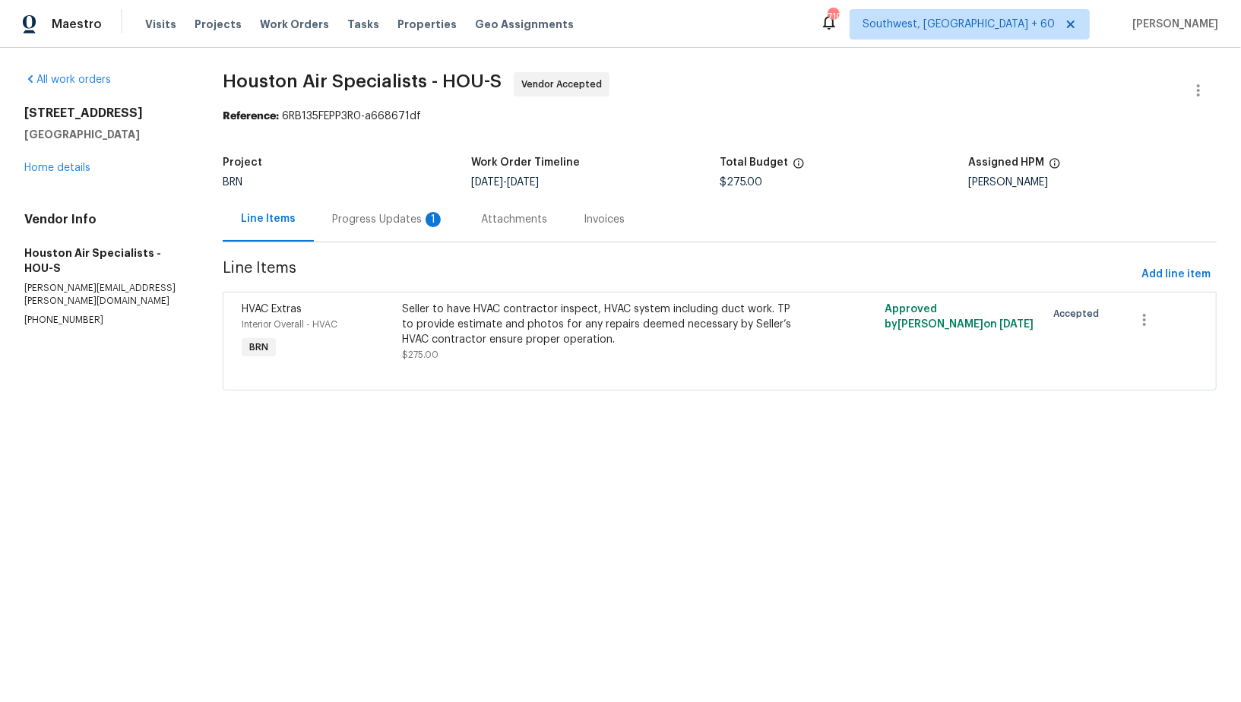
click at [382, 224] on div "Progress Updates 1" at bounding box center [388, 219] width 113 height 15
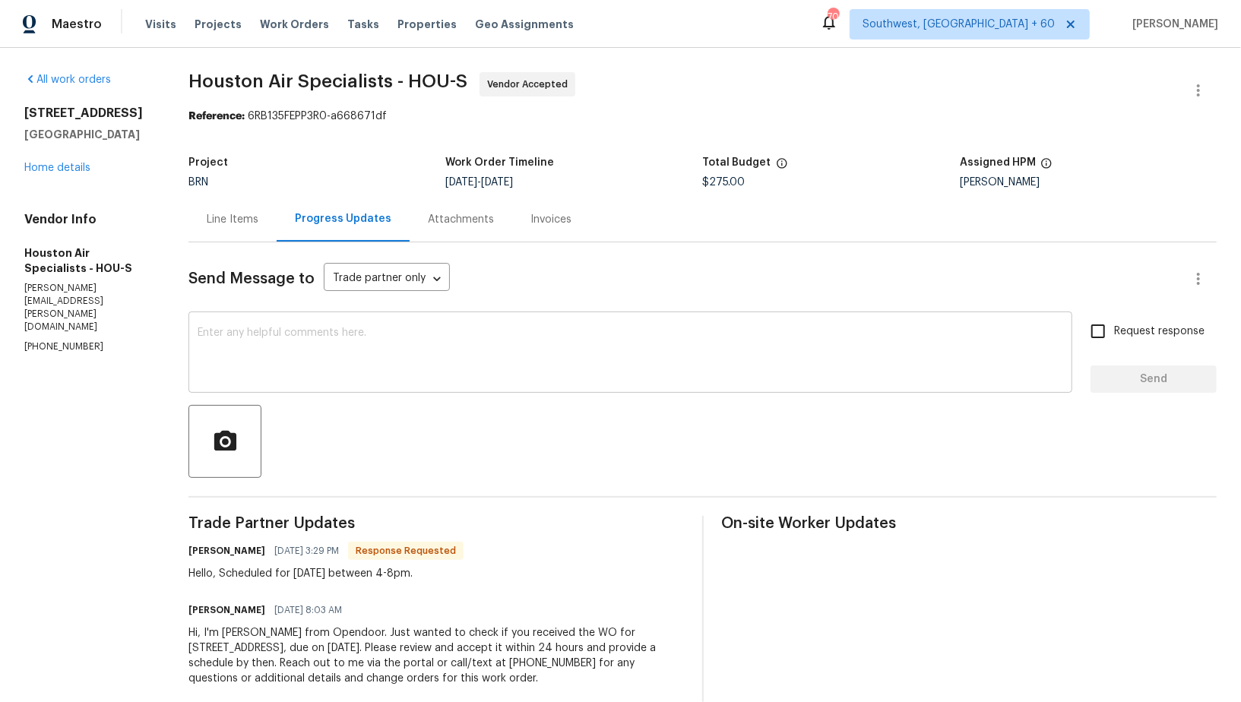
click at [339, 373] on textarea at bounding box center [631, 354] width 866 height 53
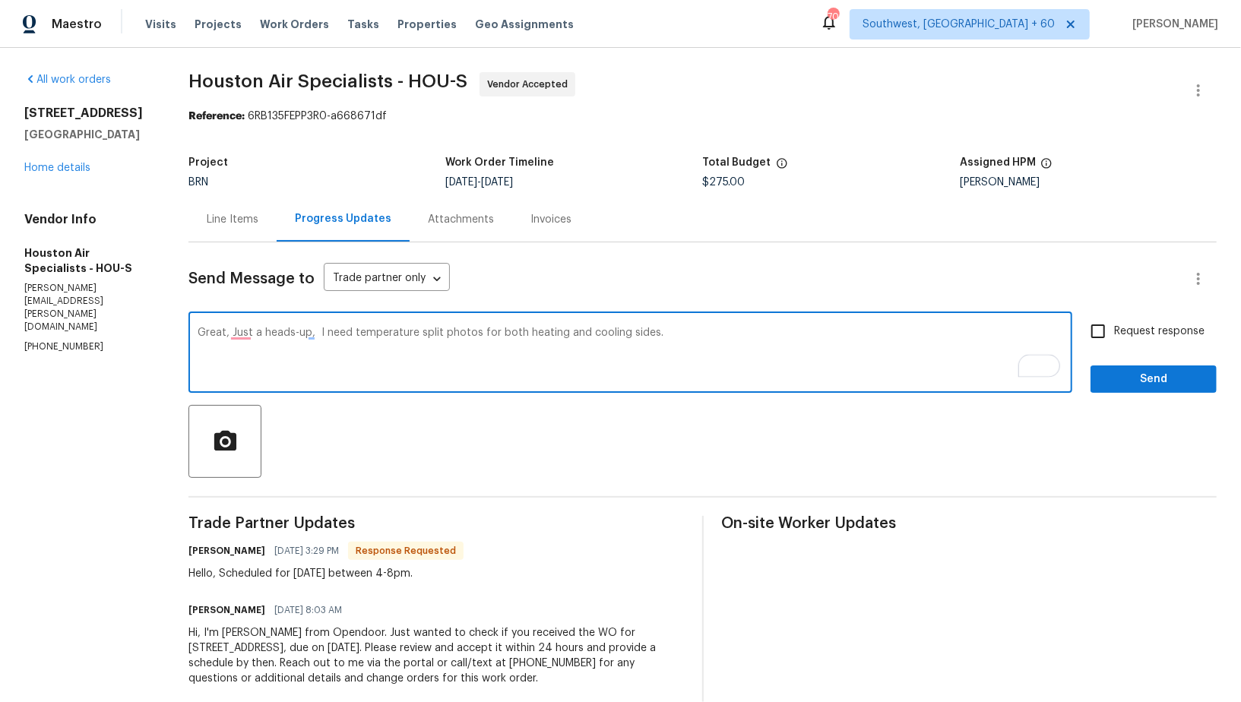
click at [319, 331] on textarea "Great, Just a heads-up, I need temperature split photos for both heating and co…" at bounding box center [631, 354] width 866 height 53
type textarea "Great, Just a heads-up, I need temperature split photos for both heating and co…"
click at [1098, 336] on input "Request response" at bounding box center [1099, 331] width 32 height 32
checkbox input "true"
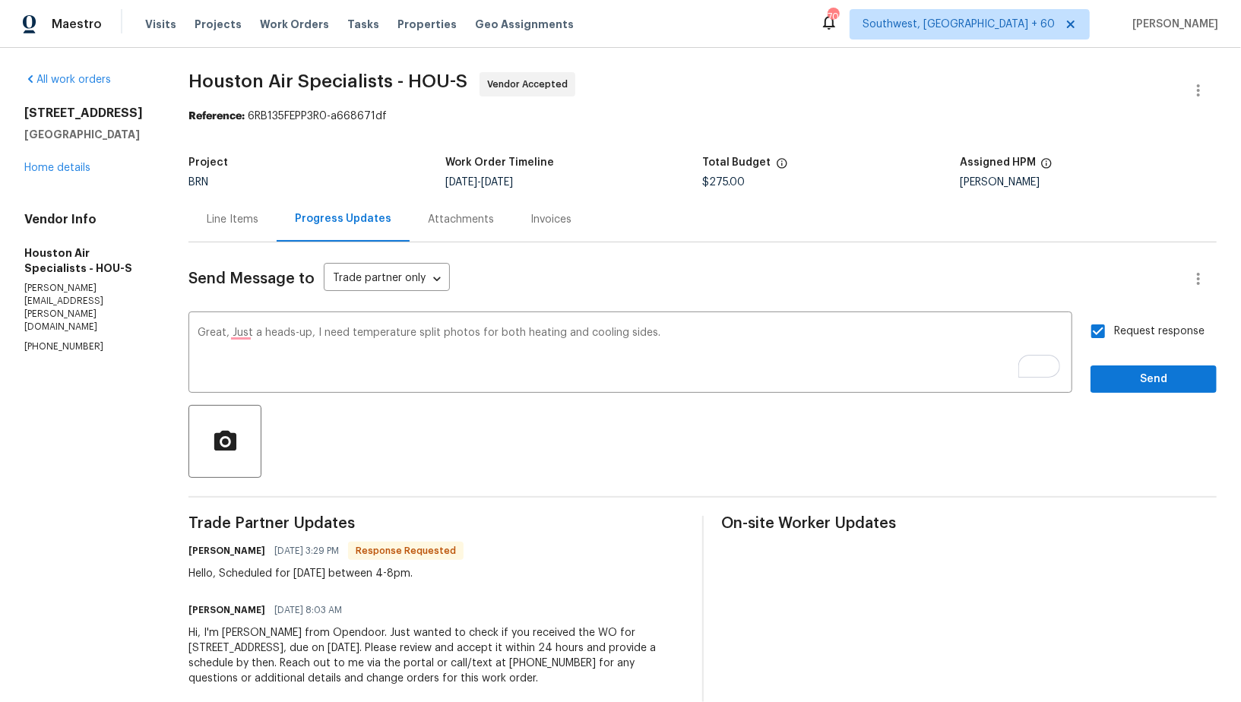
click at [1144, 405] on div at bounding box center [703, 441] width 1029 height 73
click at [1142, 386] on span "Send" at bounding box center [1154, 379] width 102 height 19
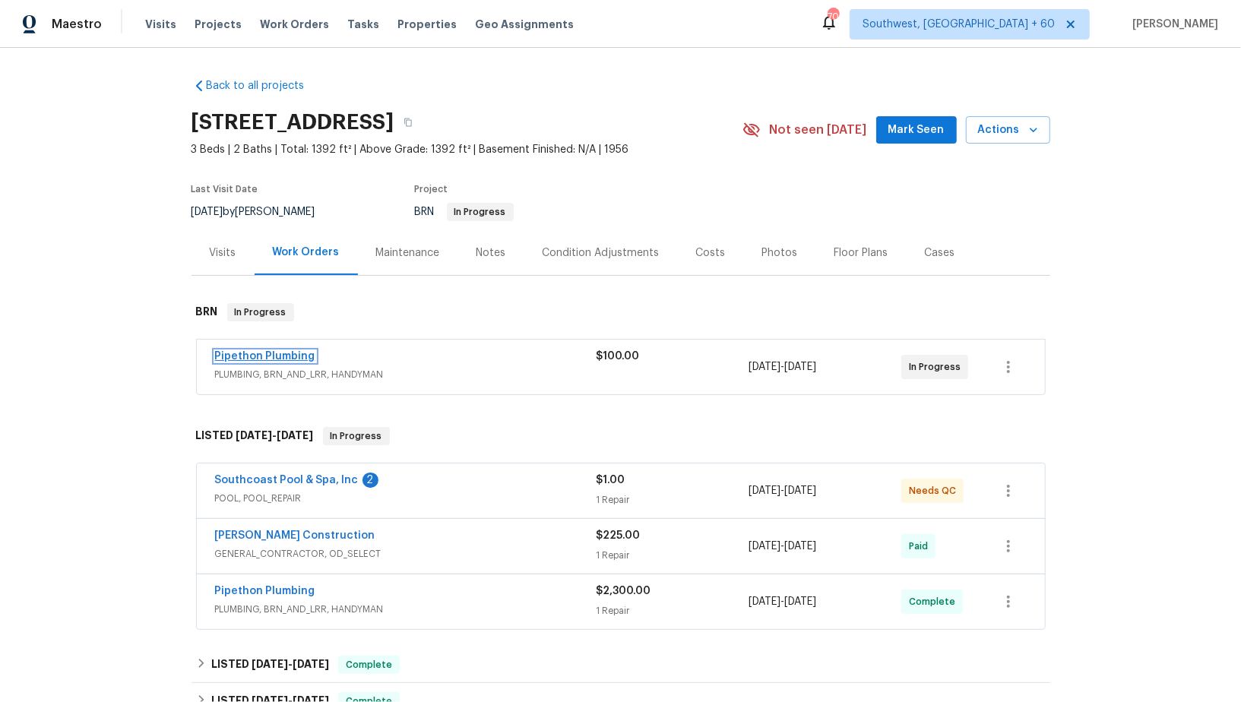
click at [279, 362] on link "Pipethon Plumbing" at bounding box center [265, 356] width 100 height 11
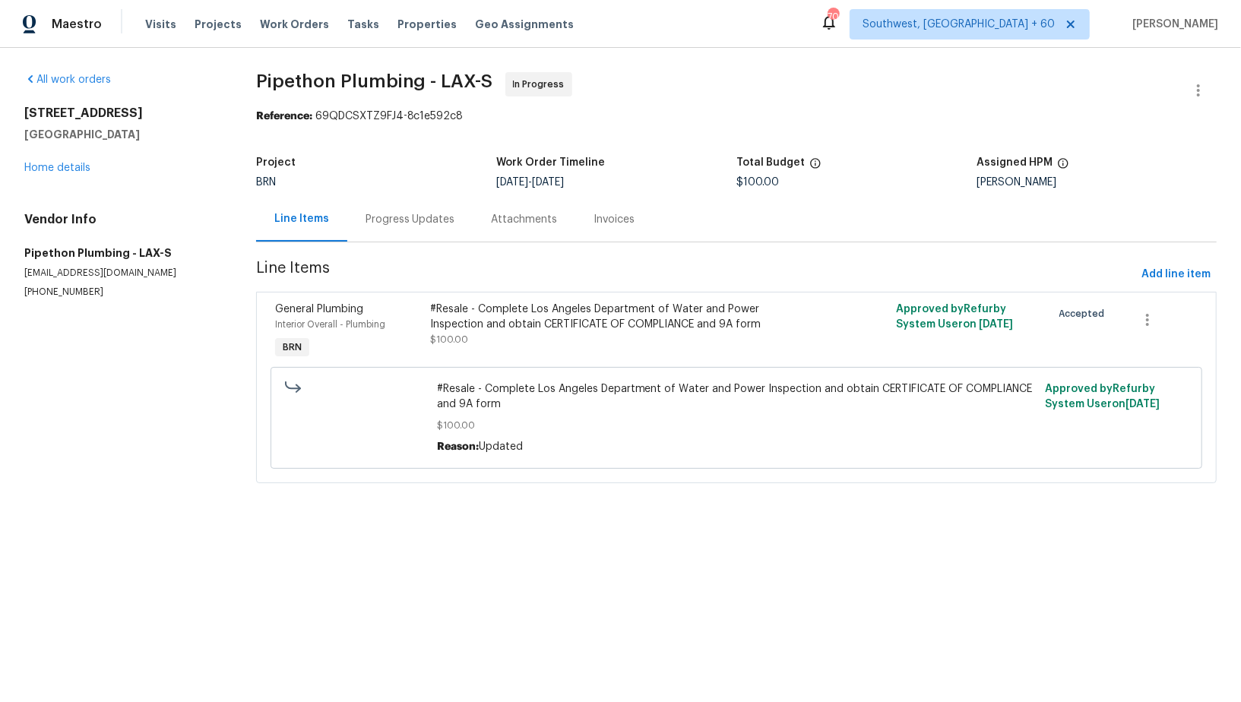
click at [575, 328] on div "#Resale - Complete Los Angeles Department of Water and Power Inspection and obt…" at bounding box center [619, 317] width 379 height 30
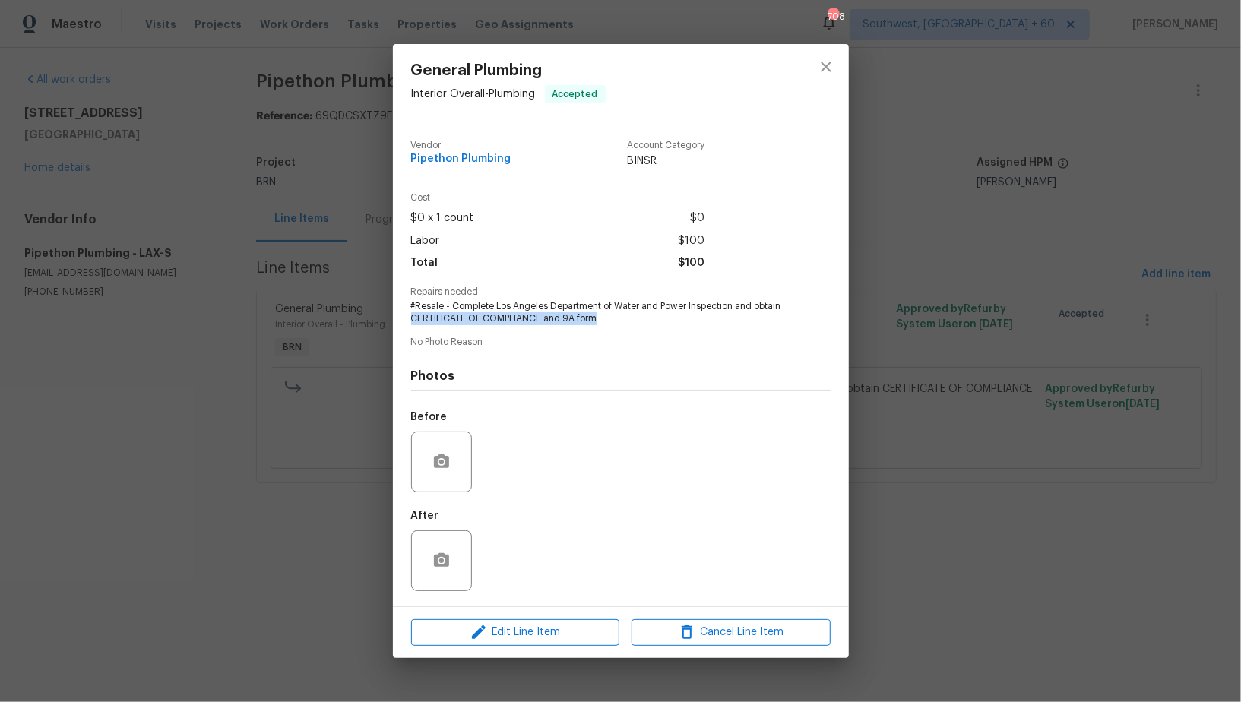
drag, startPoint x: 412, startPoint y: 321, endPoint x: 703, endPoint y: 320, distance: 291.2
click at [703, 320] on span "#Resale - Complete Los Angeles Department of Water and Power Inspection and obt…" at bounding box center [600, 313] width 378 height 26
copy span "CERTIFICATE OF COMPLIANCE and 9A form"
click at [653, 311] on span "#Resale - Complete Los Angeles Department of Water and Power Inspection and obt…" at bounding box center [600, 313] width 378 height 26
drag, startPoint x: 616, startPoint y: 308, endPoint x: 730, endPoint y: 308, distance: 114.0
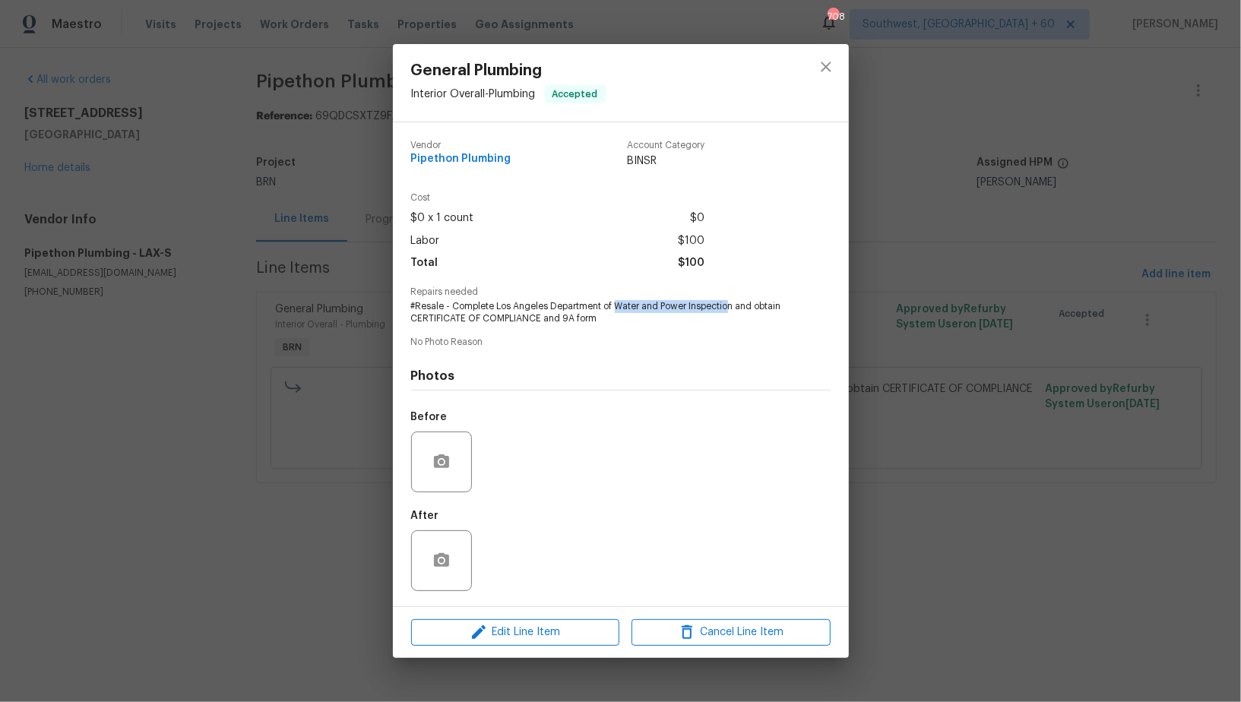
click at [730, 308] on span "#Resale - Complete Los Angeles Department of Water and Power Inspection and obt…" at bounding box center [600, 313] width 378 height 26
copy span "Water and Power Inspectio"
click at [354, 214] on div "General Plumbing Interior Overall - Plumbing Accepted Vendor Pipethon Plumbing …" at bounding box center [620, 351] width 1241 height 702
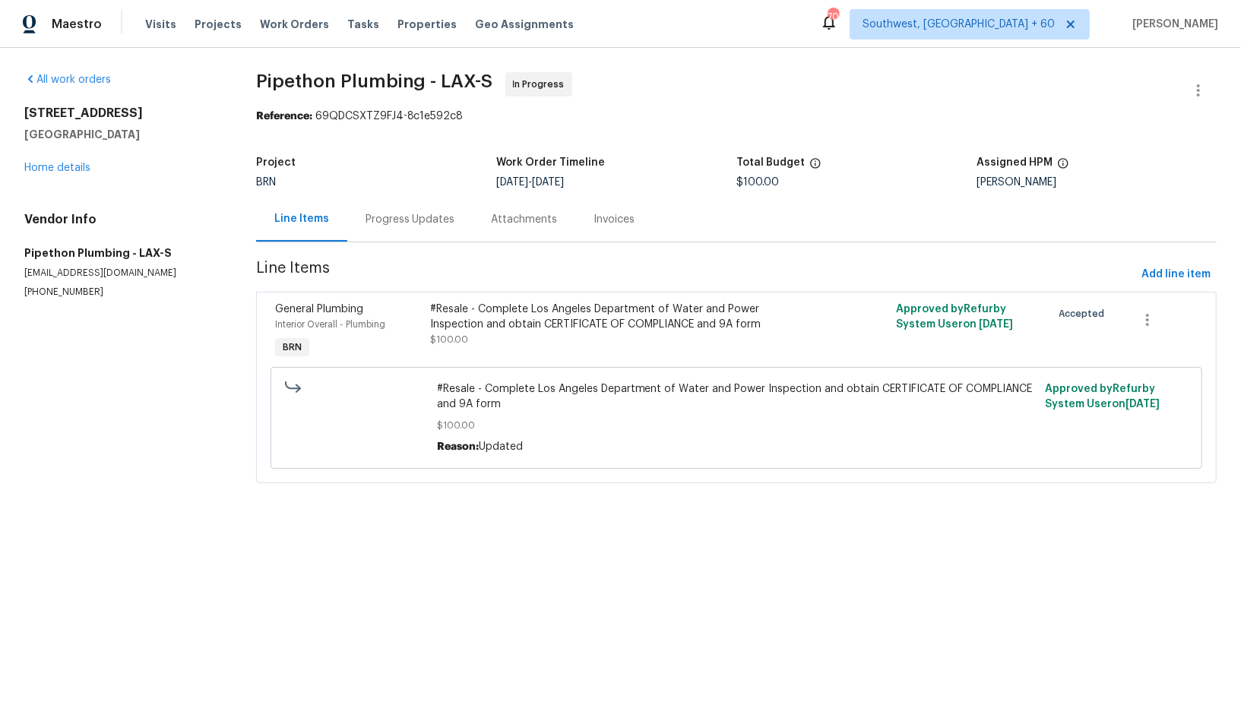
click at [392, 227] on div "Progress Updates" at bounding box center [411, 219] width 90 height 15
